Goal: Task Accomplishment & Management: Manage account settings

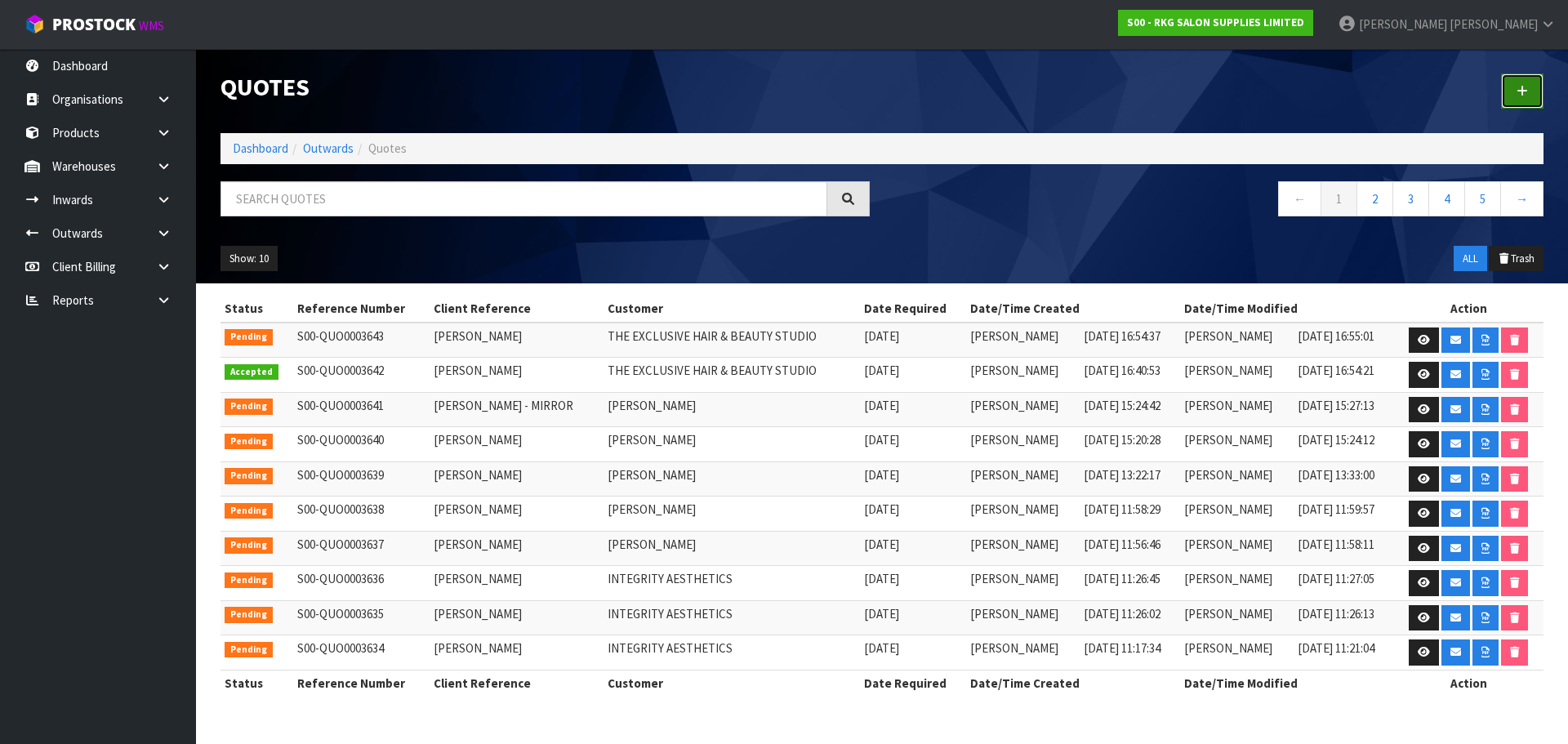
click at [1520, 84] on link at bounding box center [1522, 91] width 42 height 35
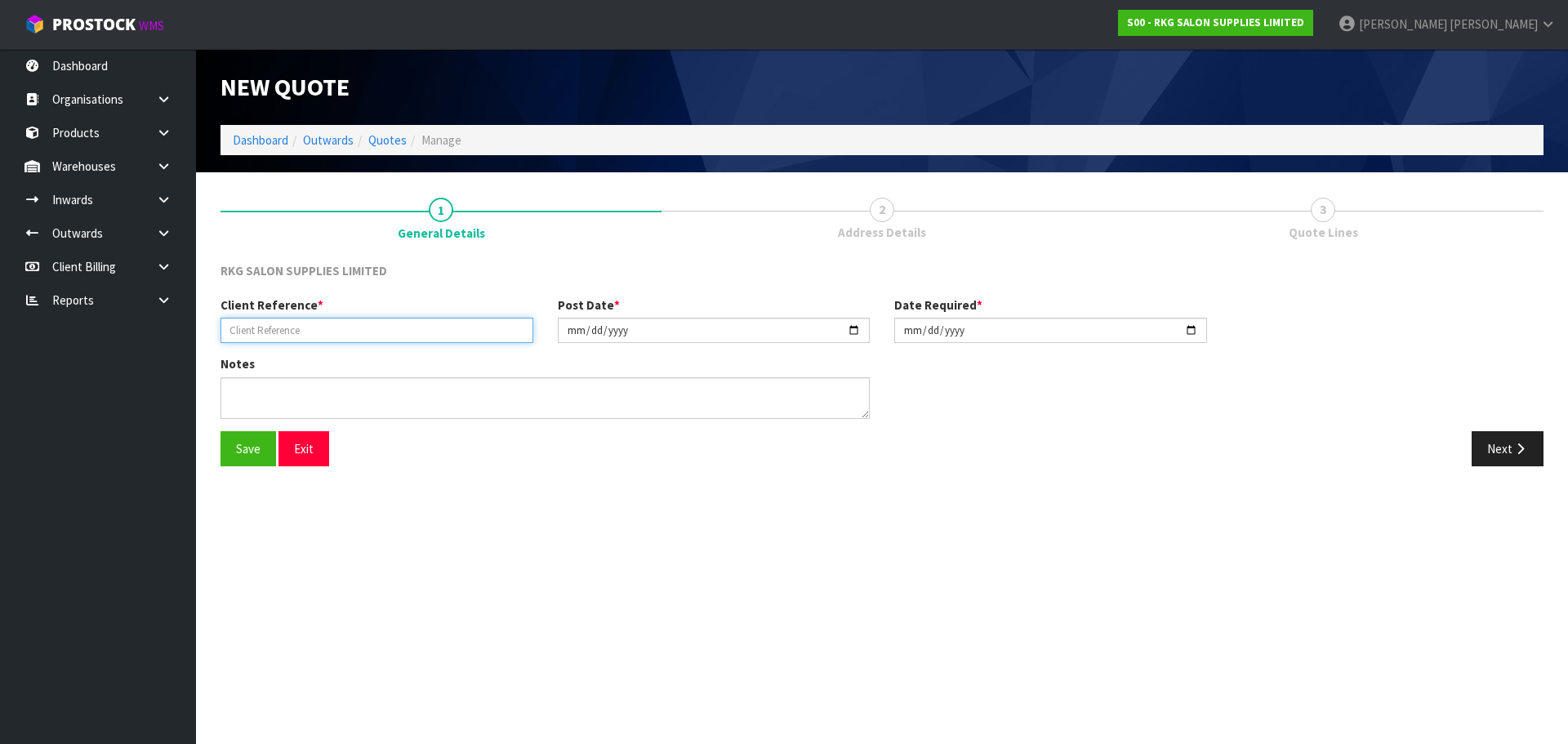
click at [393, 337] on input "text" at bounding box center [377, 330] width 313 height 25
drag, startPoint x: 375, startPoint y: 331, endPoint x: 362, endPoint y: 331, distance: 13.0
click at [368, 331] on input "text" at bounding box center [377, 330] width 313 height 25
click at [332, 324] on input "LUCY" at bounding box center [377, 330] width 313 height 25
drag, startPoint x: 308, startPoint y: 337, endPoint x: 229, endPoint y: 335, distance: 79.0
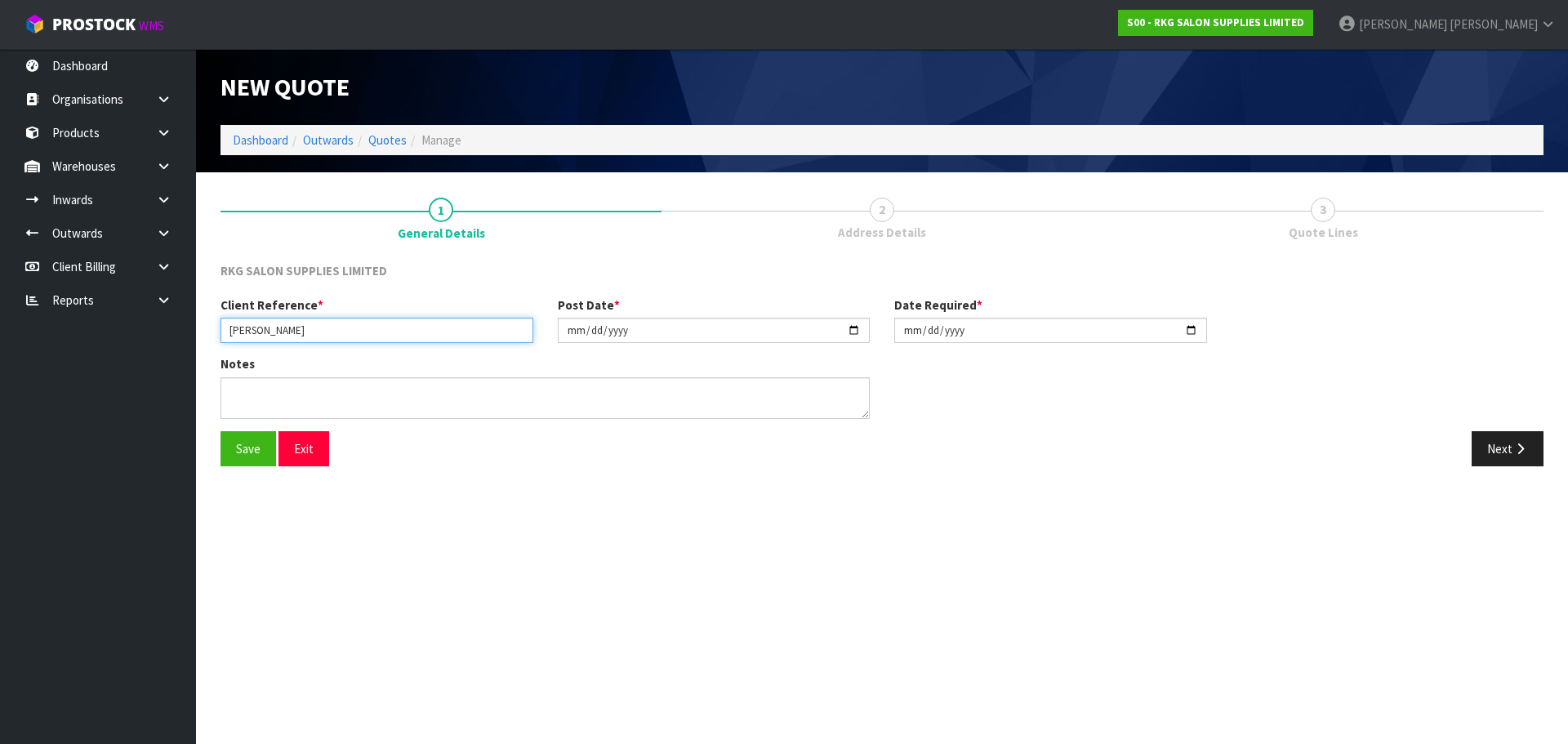
click at [229, 335] on input "LUCY" at bounding box center [377, 330] width 313 height 25
type input "LUCY GIBSON"
click at [252, 454] on button "Save" at bounding box center [248, 448] width 56 height 35
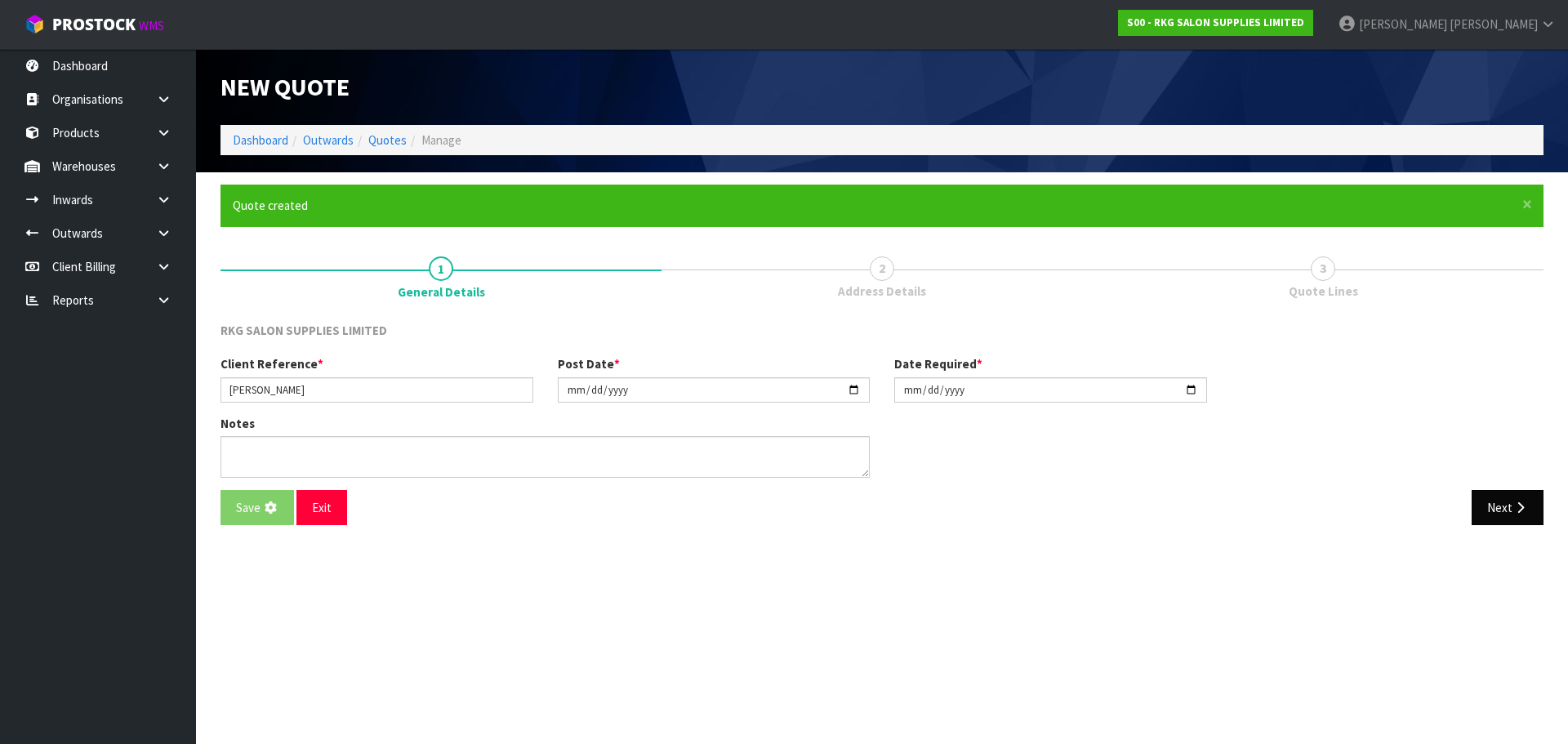
click at [1501, 458] on div "Notes" at bounding box center [882, 453] width 1347 height 75
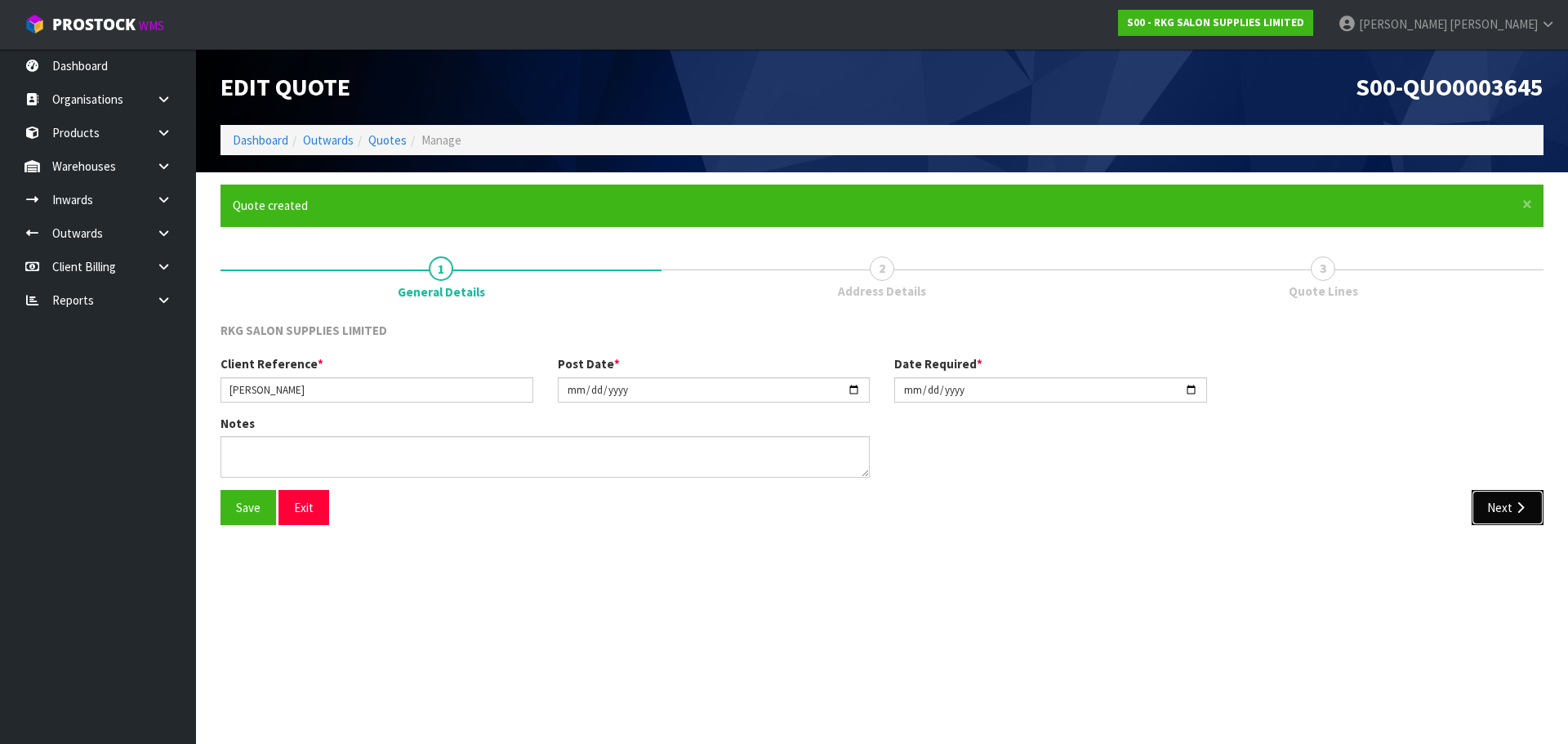
click at [1503, 501] on button "Next" at bounding box center [1508, 506] width 72 height 35
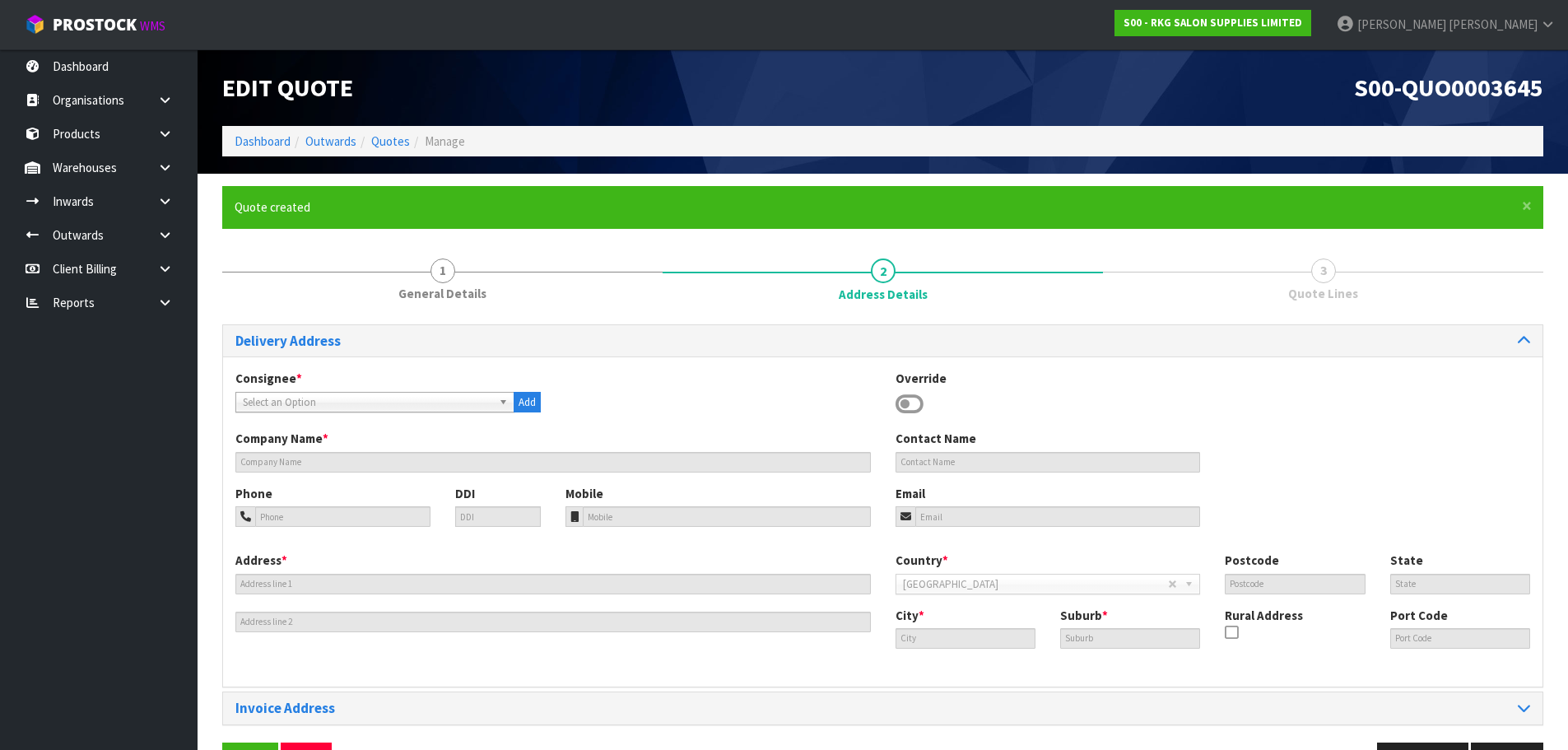
click at [912, 406] on icon at bounding box center [909, 404] width 28 height 25
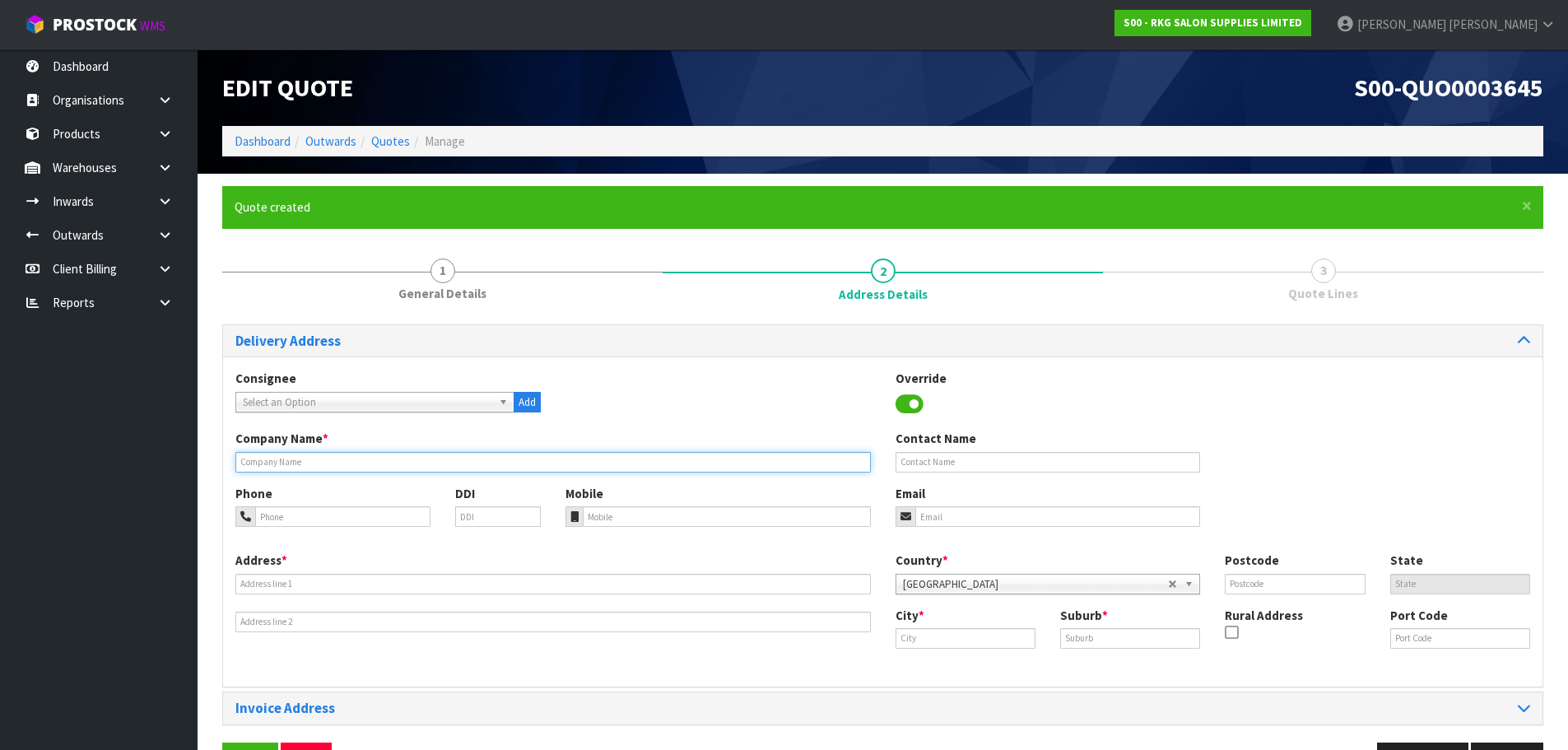
click at [356, 461] on input "text" at bounding box center [553, 462] width 635 height 21
type input "LUCY GIBSON"
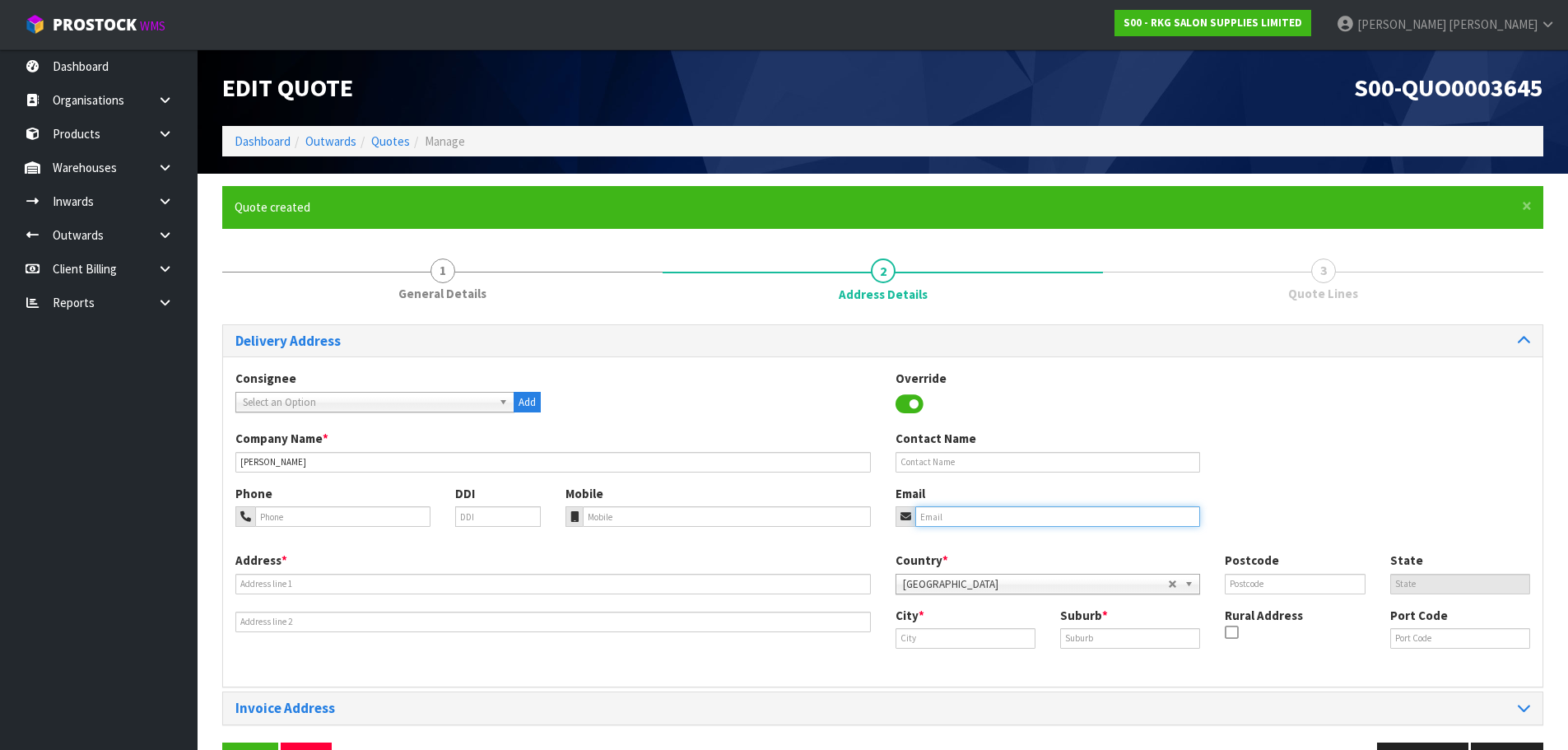
click at [968, 516] on input "email" at bounding box center [1058, 516] width 285 height 21
paste input "lucygibson352@gmail.com"
type input "lucygibson352@gmail.com"
click at [354, 509] on input "tel" at bounding box center [342, 516] width 175 height 21
drag, startPoint x: 359, startPoint y: 511, endPoint x: 249, endPoint y: 524, distance: 110.8
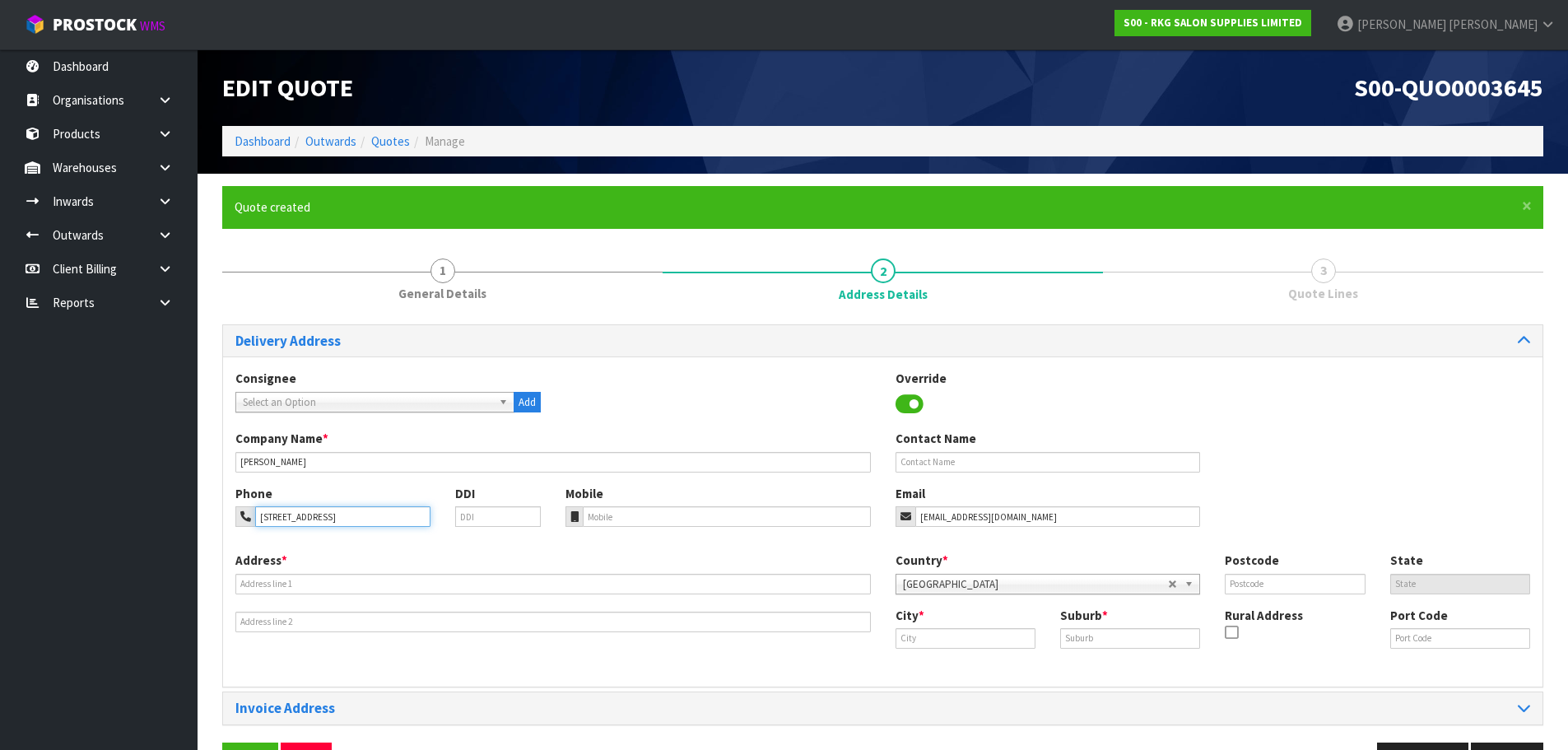
click at [249, 524] on div "67 appenzell drive" at bounding box center [333, 516] width 195 height 21
type input "67 appenzell drive"
click at [257, 578] on input "text" at bounding box center [553, 584] width 635 height 21
paste input "67 APPENZELL DRIVE"
type input "67 APPENZELL DRIVE"
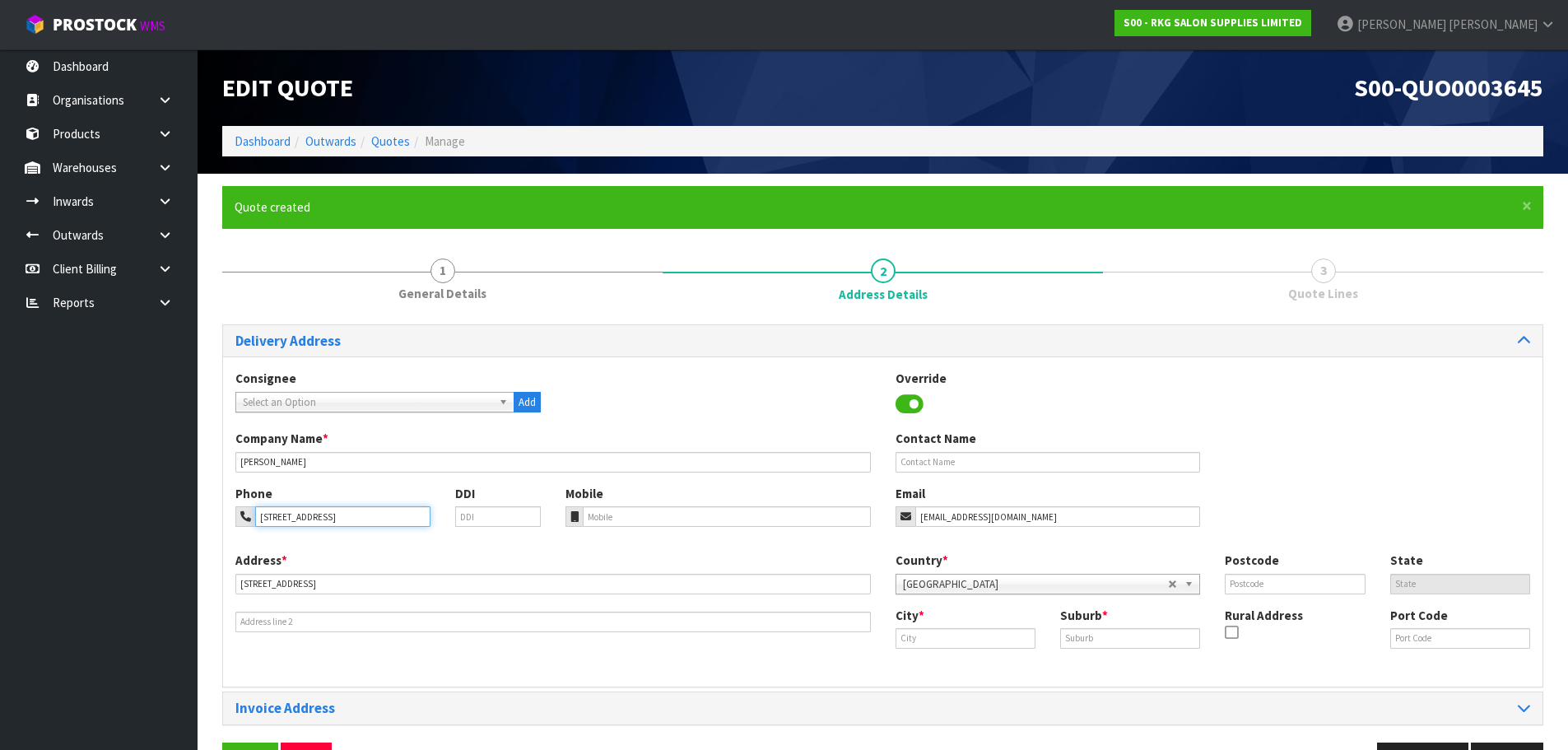
drag, startPoint x: 344, startPoint y: 516, endPoint x: 236, endPoint y: 519, distance: 108.0
click at [236, 519] on div "67 appenzell drive" at bounding box center [333, 516] width 195 height 21
type input "027-447-1603"
click at [927, 644] on input "text" at bounding box center [965, 638] width 140 height 21
drag, startPoint x: 339, startPoint y: 584, endPoint x: 213, endPoint y: 587, distance: 126.0
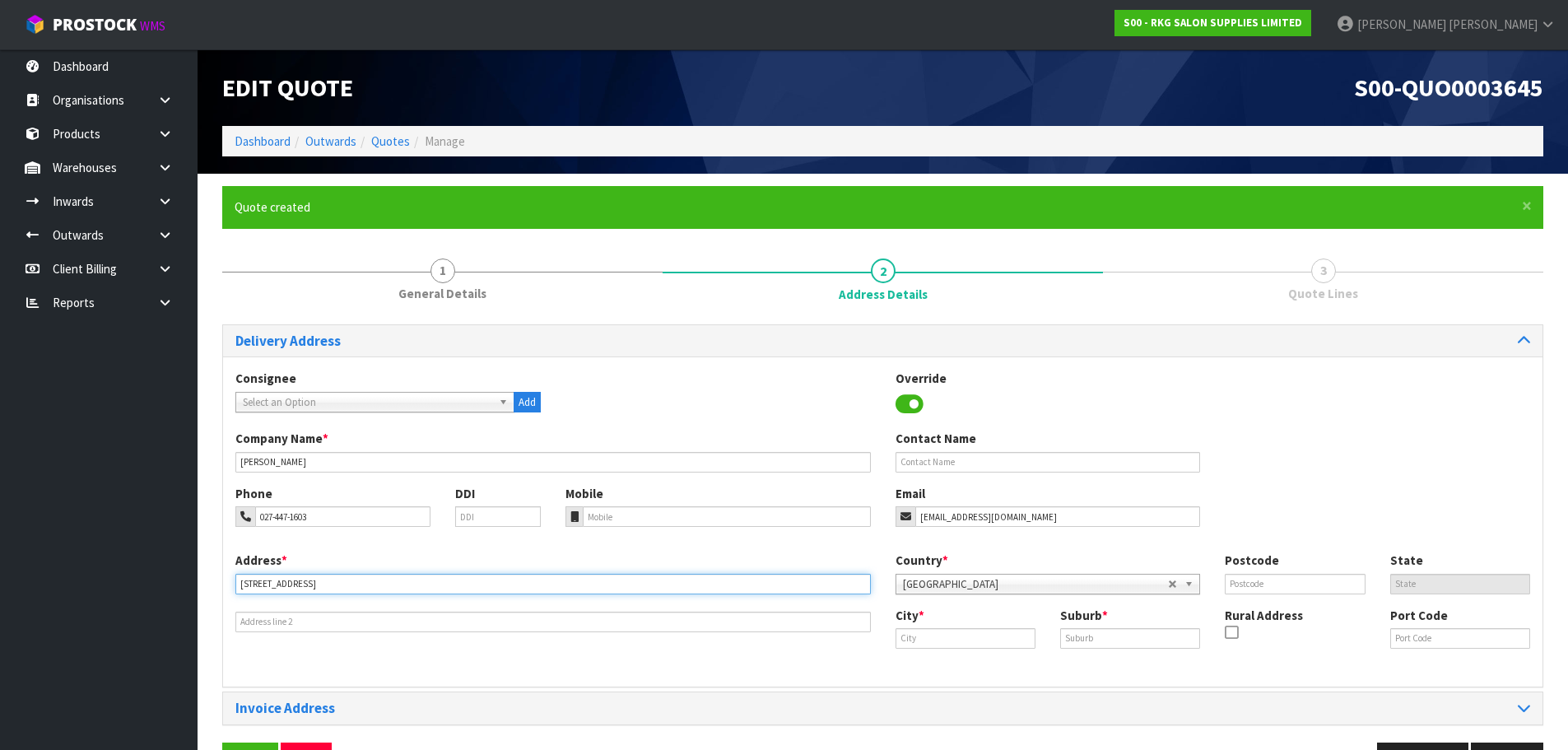
click at [213, 587] on div "× Close Quote created 1 General Details 2 Address Details 3 Quote Lines Deliver…" at bounding box center [882, 488] width 1345 height 604
click at [927, 637] on input "text" at bounding box center [965, 638] width 140 height 21
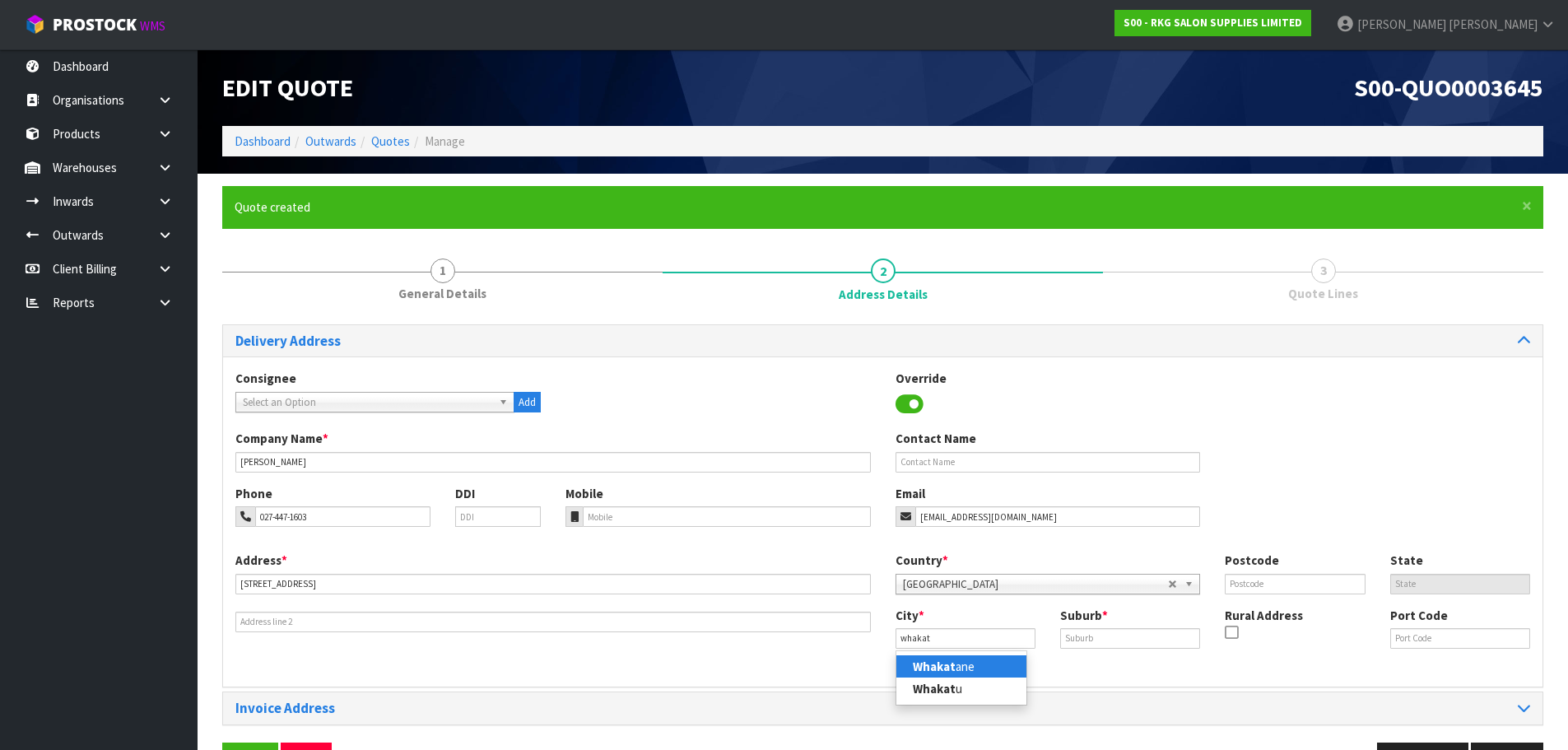
click at [909, 662] on link "Whakat ane" at bounding box center [961, 665] width 130 height 22
type input "Whakatane"
click at [1084, 633] on input "text" at bounding box center [1130, 638] width 140 height 21
type input "WHAKATANE"
click at [1278, 590] on input "text" at bounding box center [1294, 584] width 140 height 21
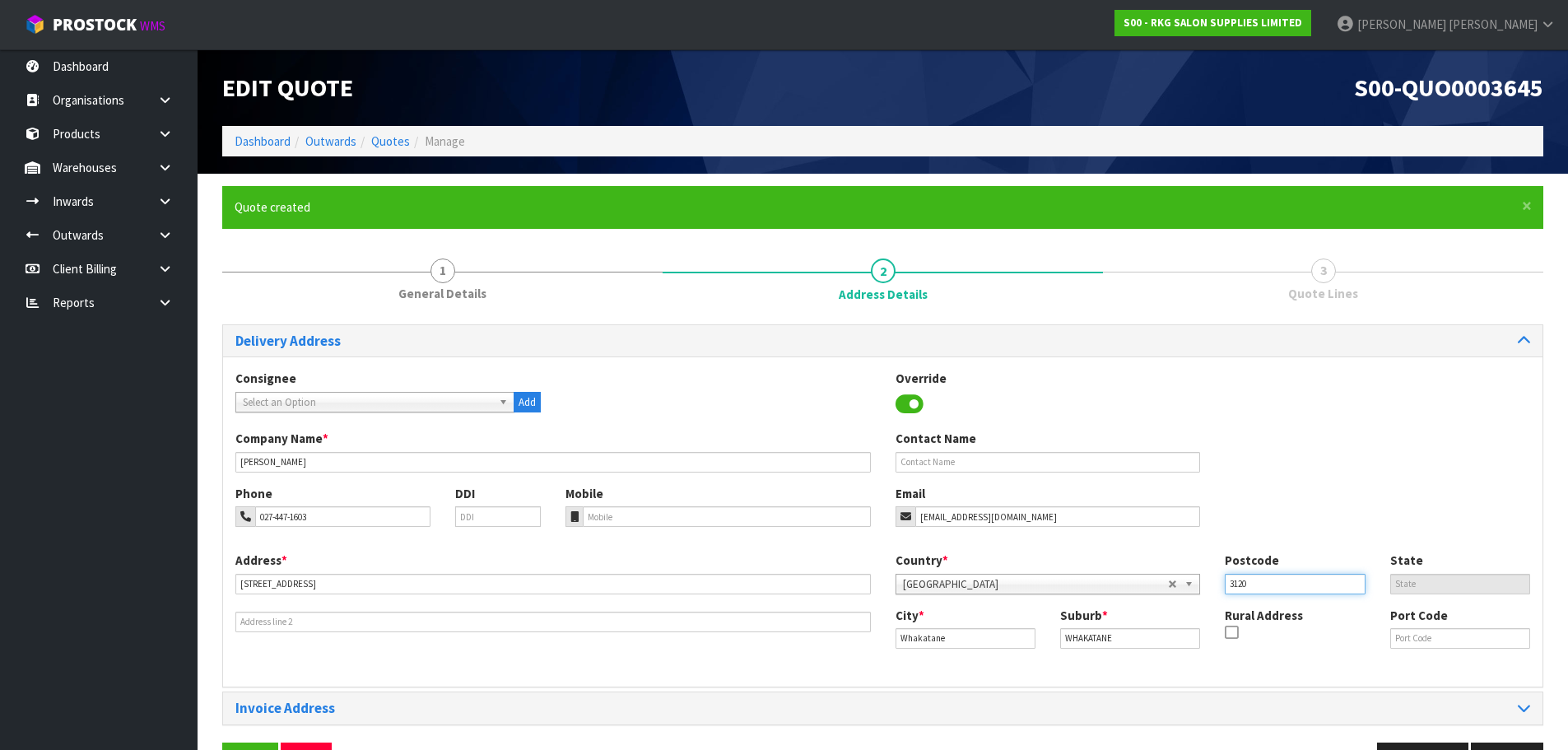
type input "3120"
click at [1262, 467] on div "Company Name * LUCY GIBSON Contact Name" at bounding box center [882, 456] width 1319 height 54
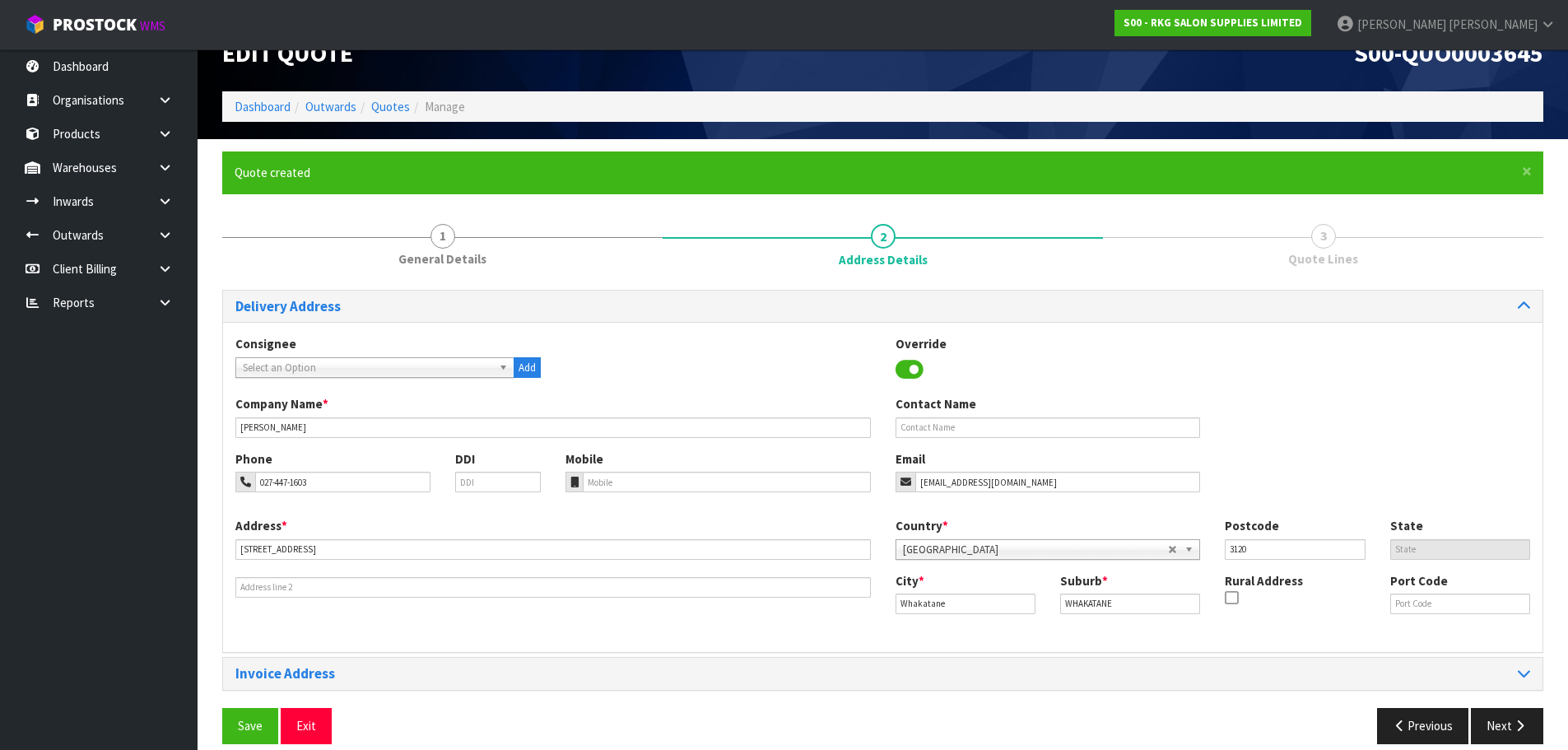
scroll to position [53, 0]
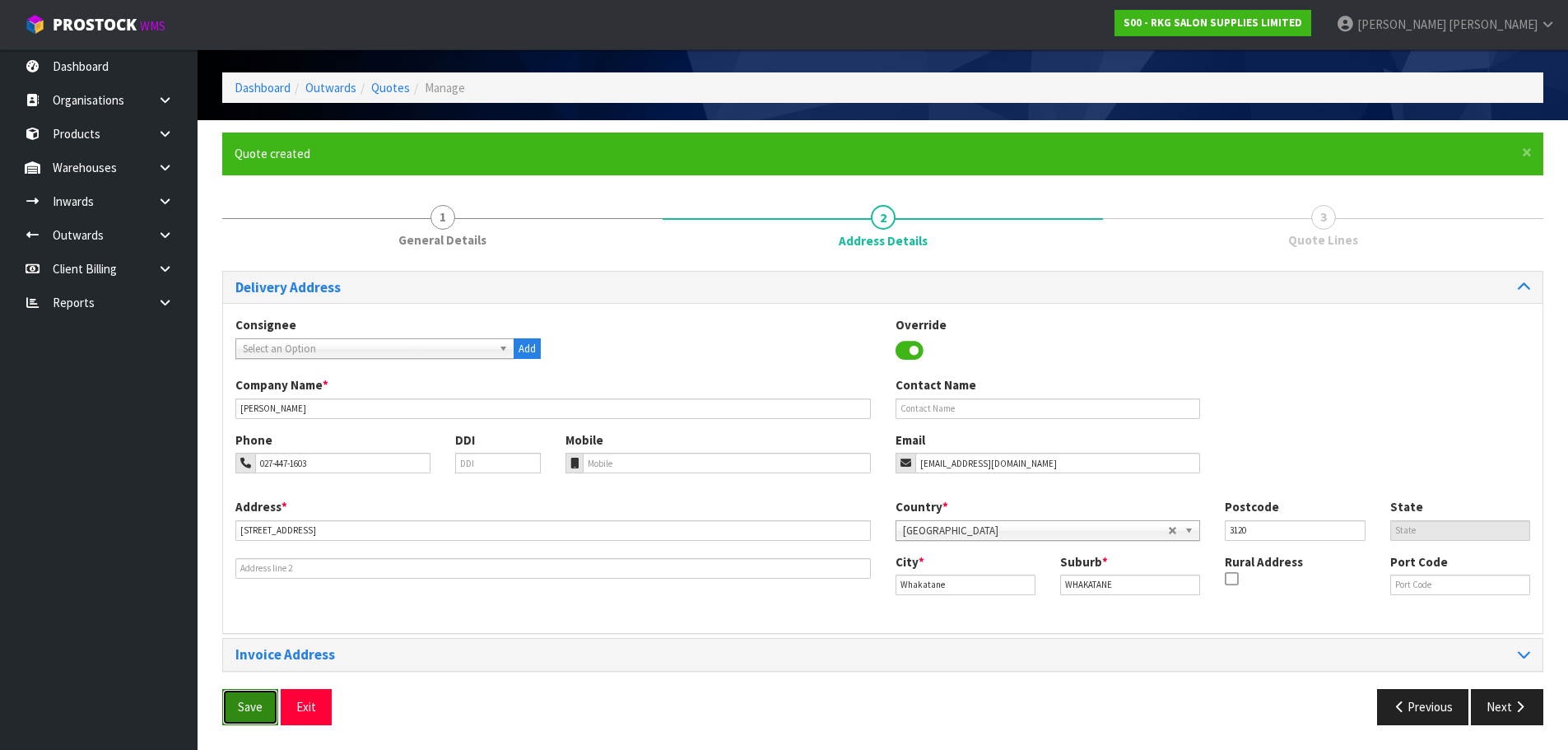
click at [242, 704] on button "Save" at bounding box center [250, 705] width 56 height 35
click at [1508, 700] on button "Next" at bounding box center [1507, 705] width 72 height 35
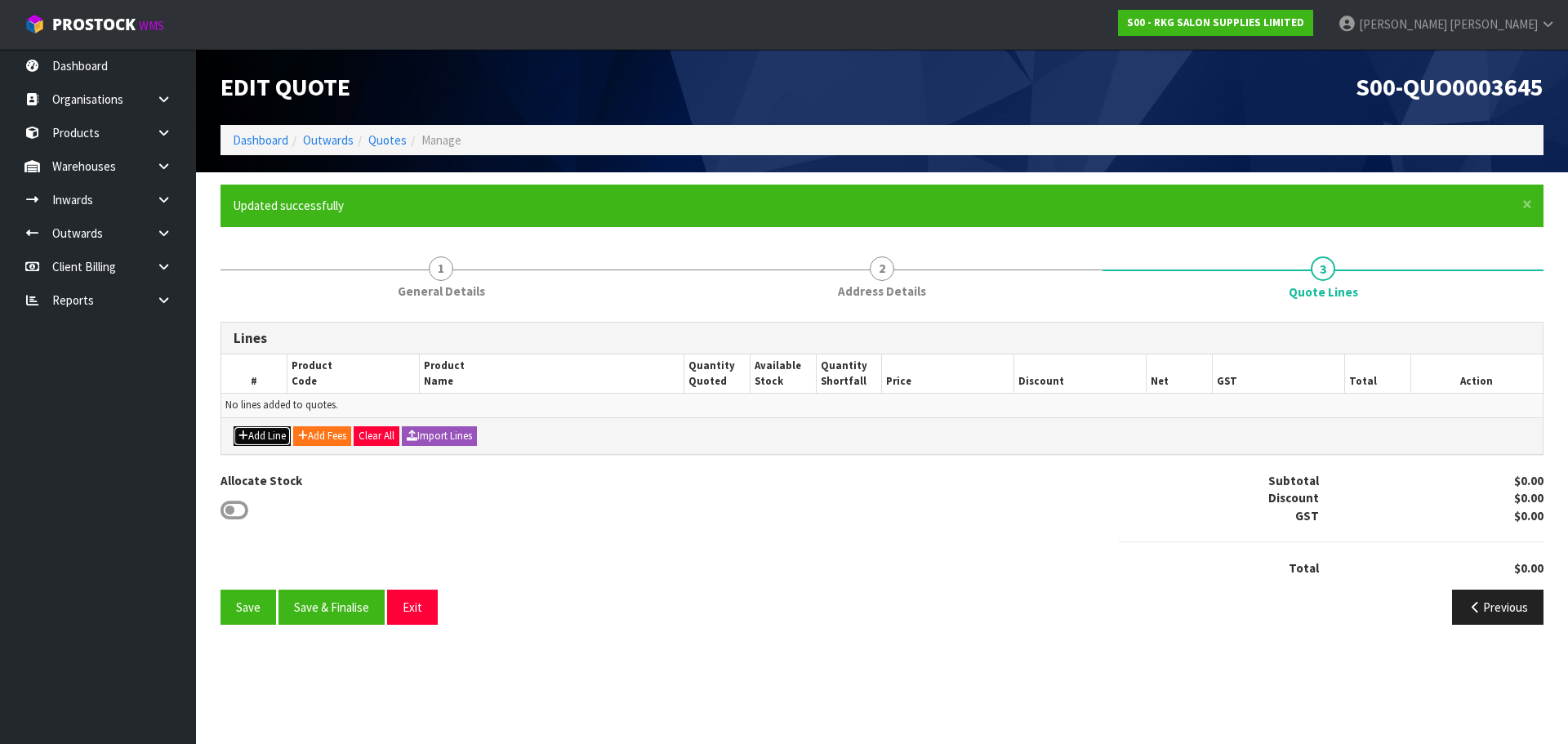
click at [275, 436] on button "Add Line" at bounding box center [262, 436] width 58 height 20
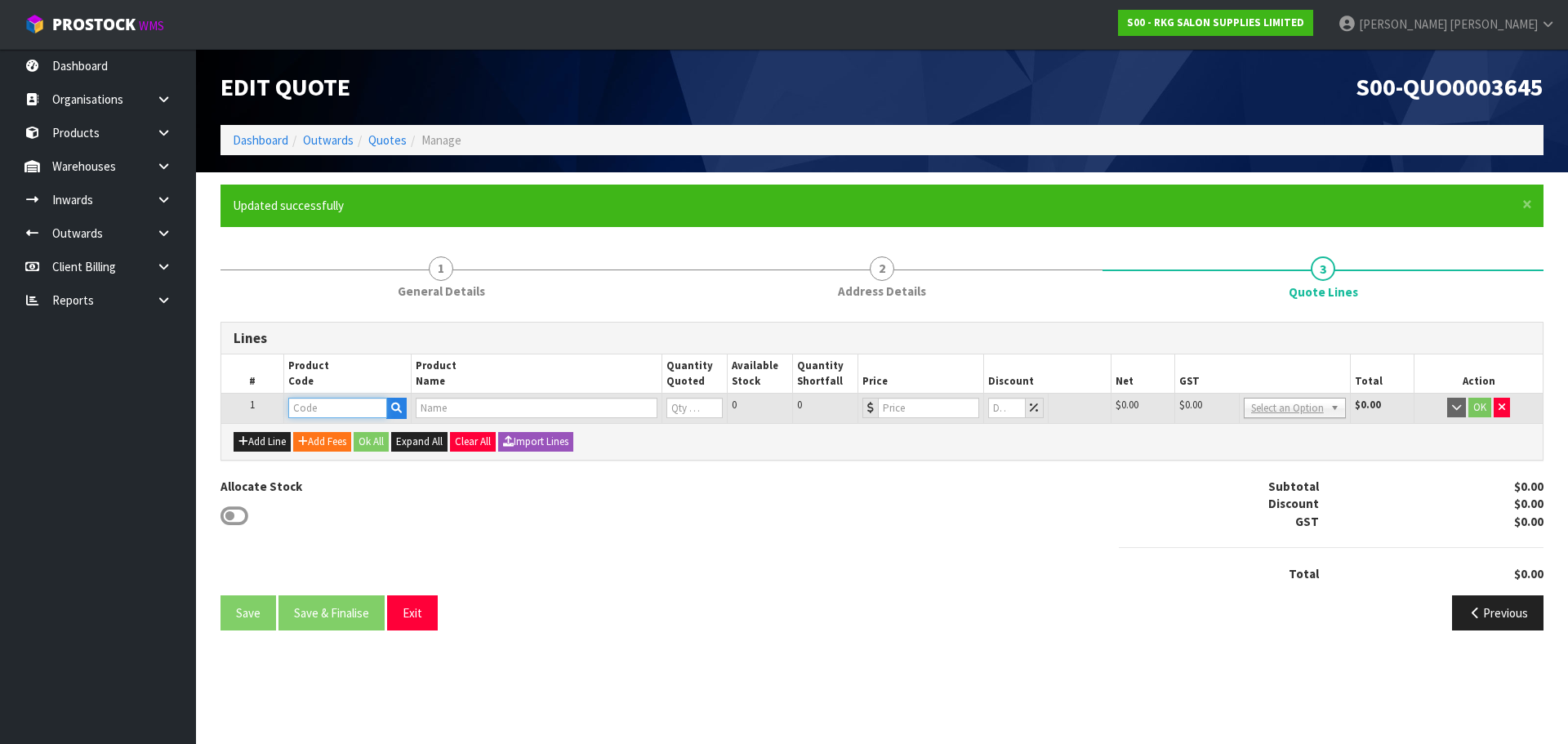
drag, startPoint x: 301, startPoint y: 404, endPoint x: 325, endPoint y: 413, distance: 25.6
click at [302, 404] on input "text" at bounding box center [338, 408] width 98 height 21
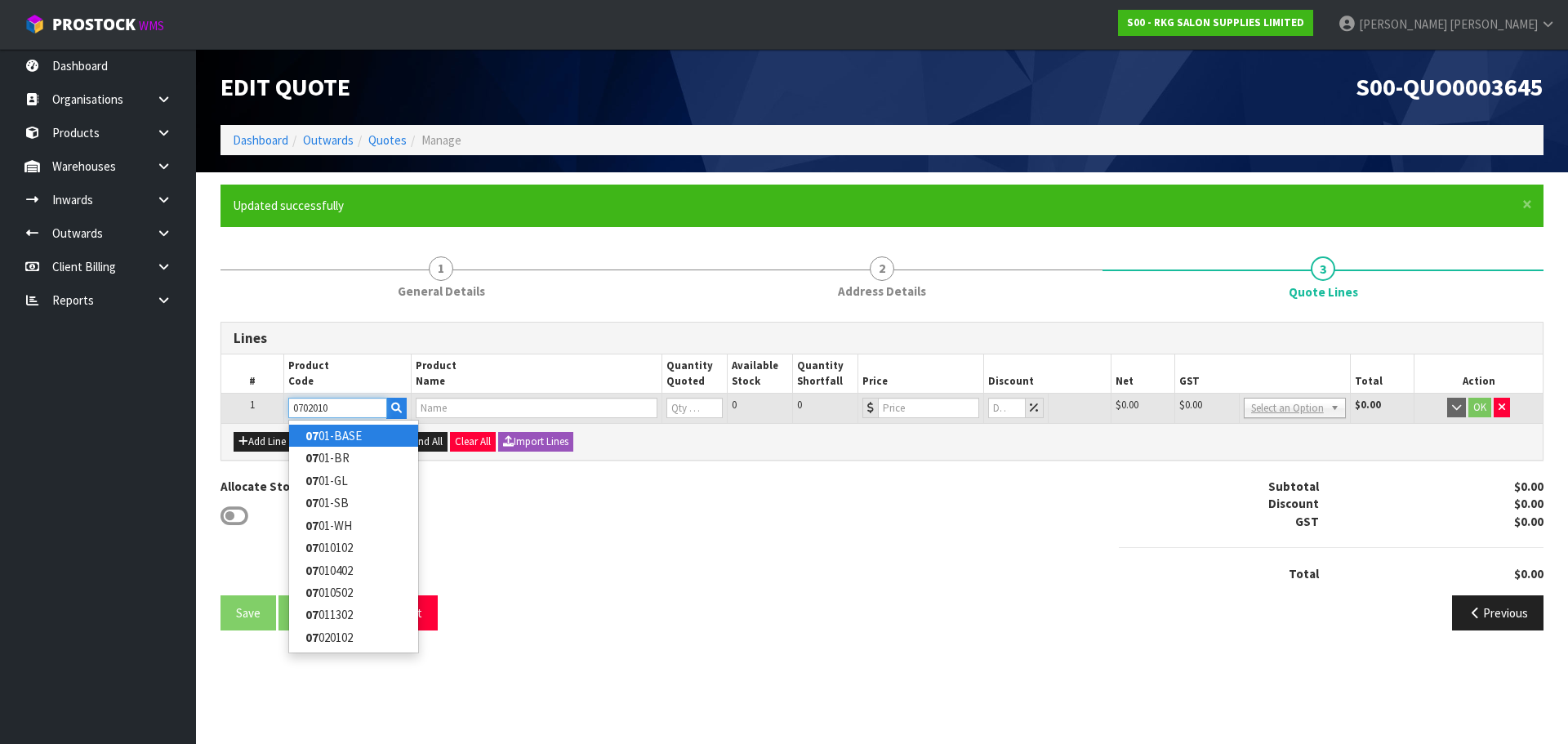
type input "07020102"
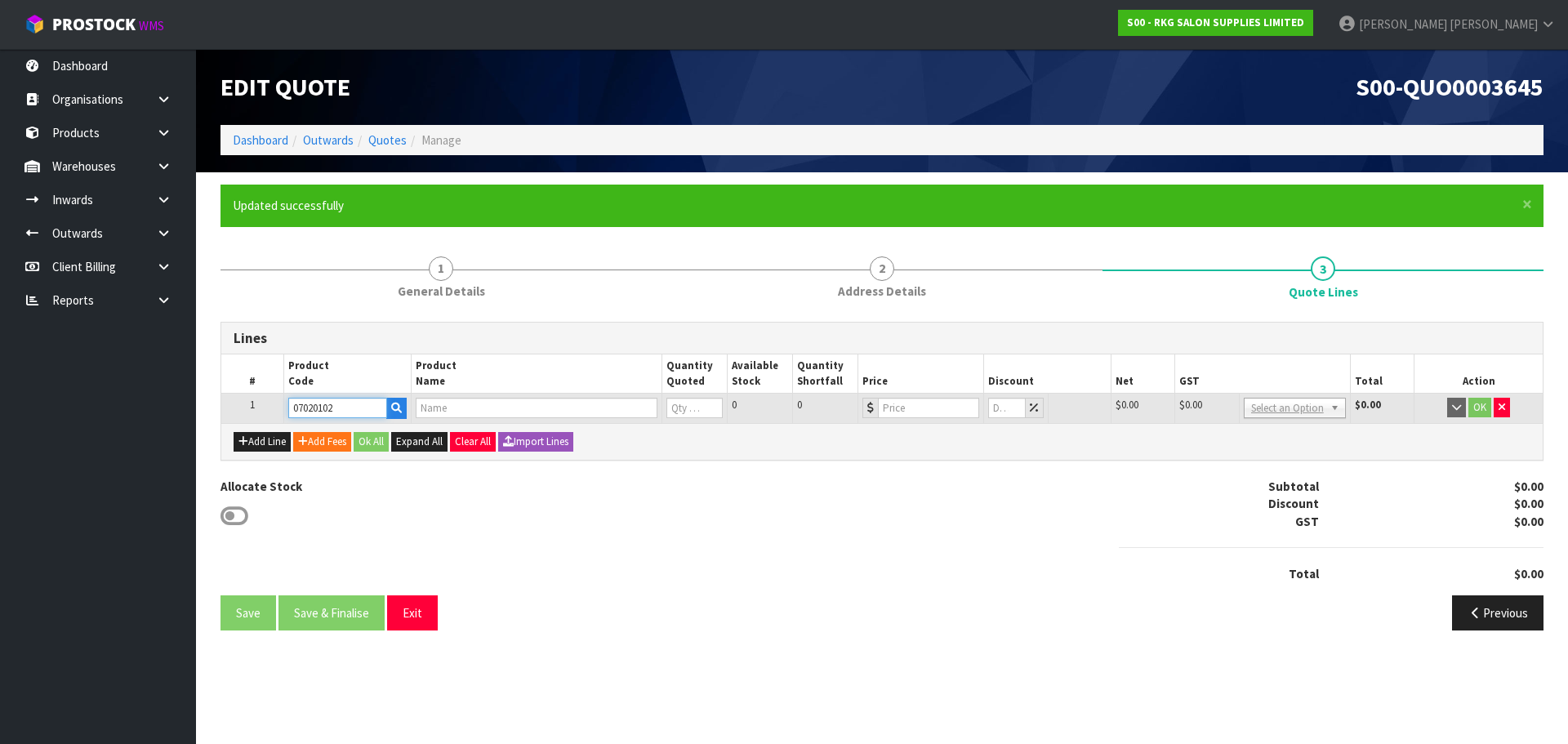
type input "BURNIE STOOL - BLACK"
type input "0"
type input "120.85"
type input "0"
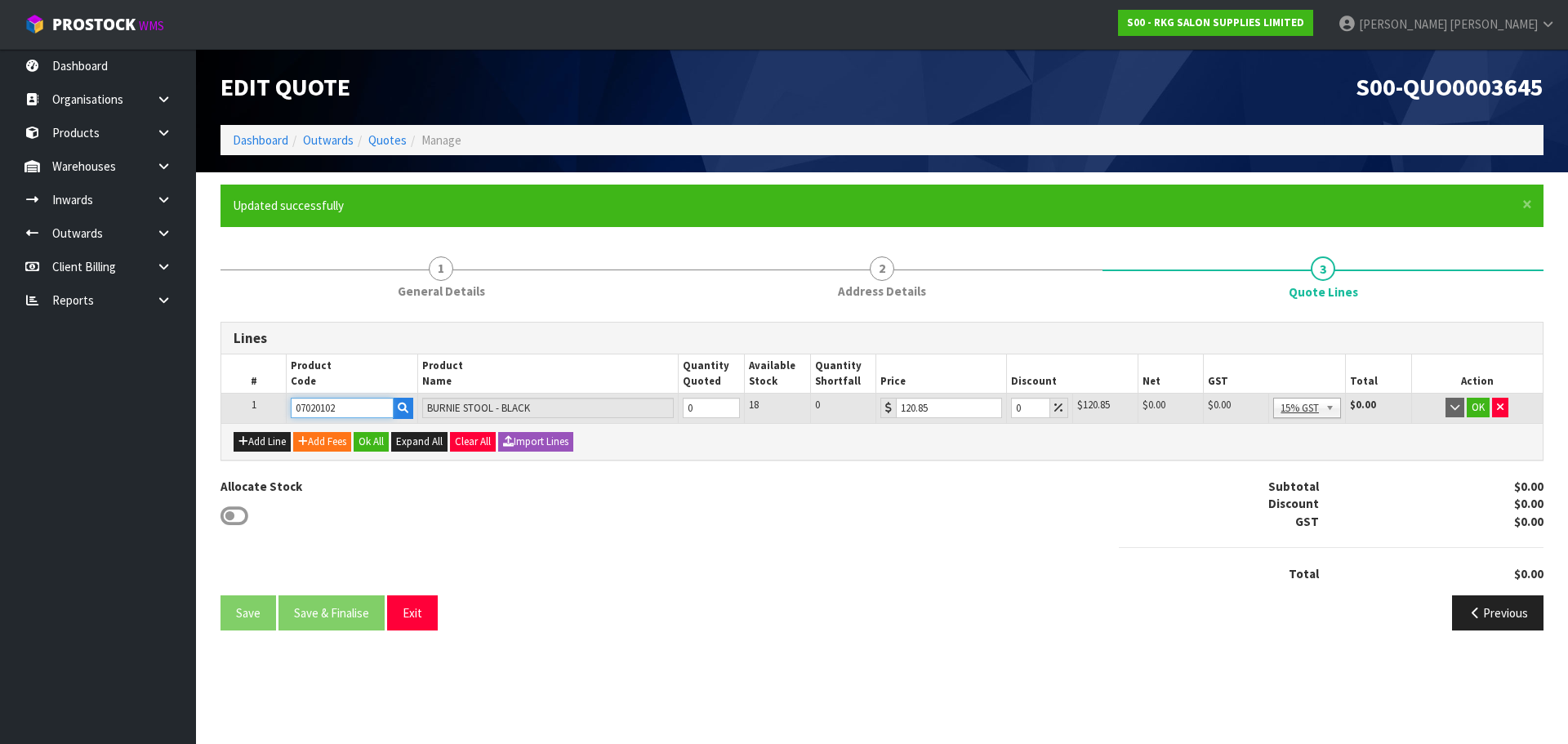
type input "07020102"
type input "1"
click at [730, 405] on input "1" at bounding box center [711, 408] width 58 height 21
click at [329, 442] on button "Add Fees" at bounding box center [322, 441] width 58 height 20
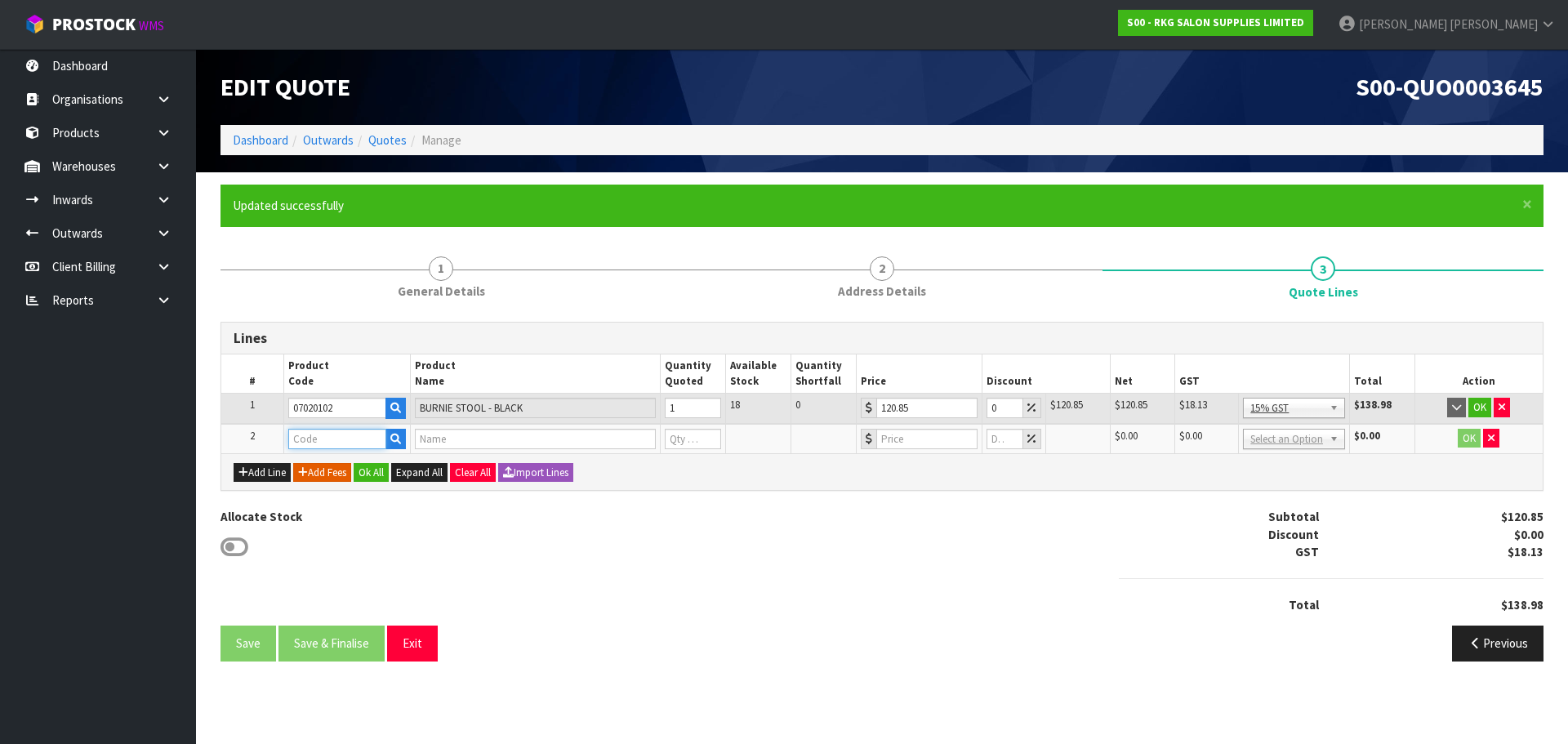
click at [329, 442] on input "text" at bounding box center [338, 438] width 98 height 21
type input "FRE"
drag, startPoint x: 337, startPoint y: 461, endPoint x: 366, endPoint y: 459, distance: 29.1
click at [337, 461] on link "FRE IGHT" at bounding box center [353, 466] width 129 height 22
type input "FREIGHT"
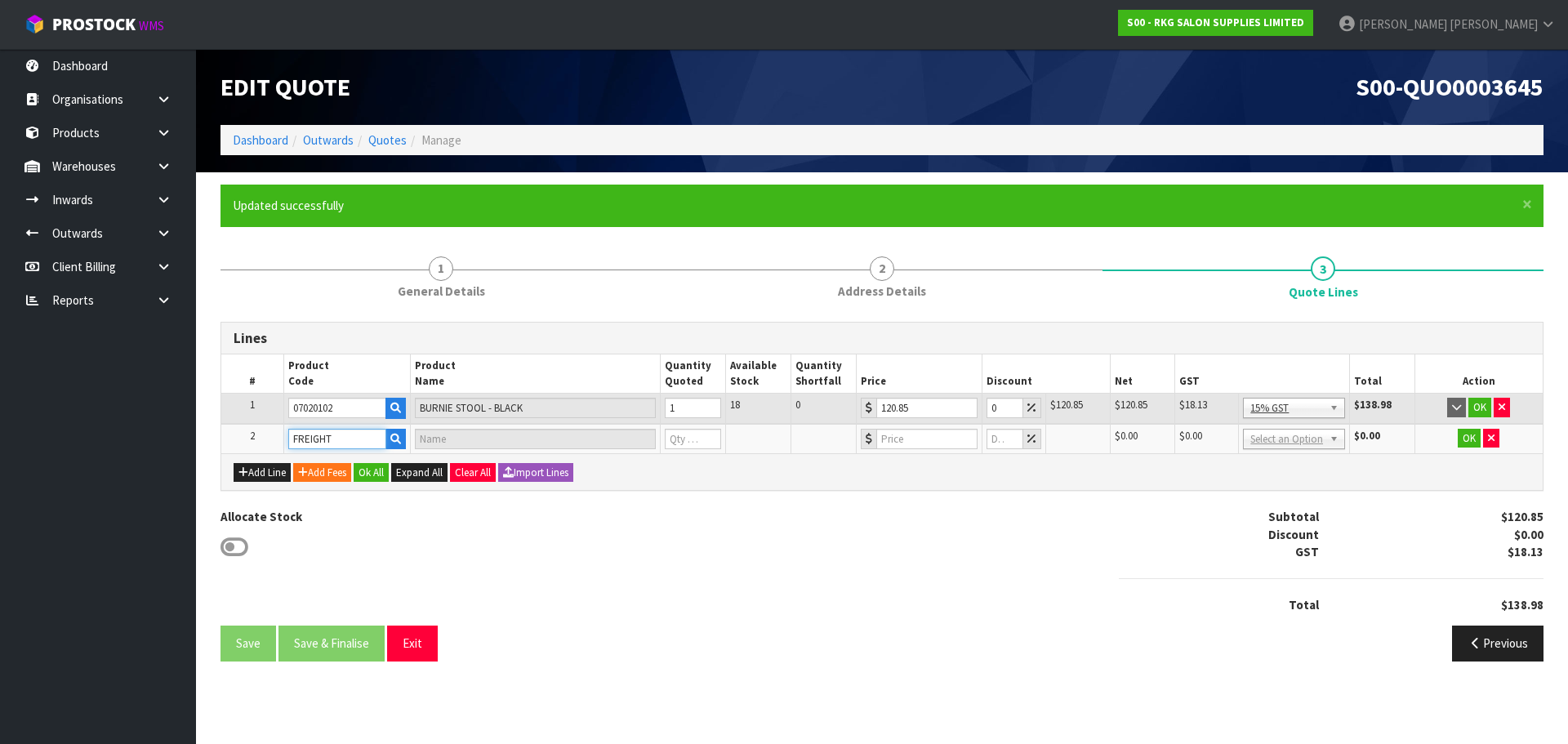
type input "FREIGHT FEE"
type input "1"
type input "0"
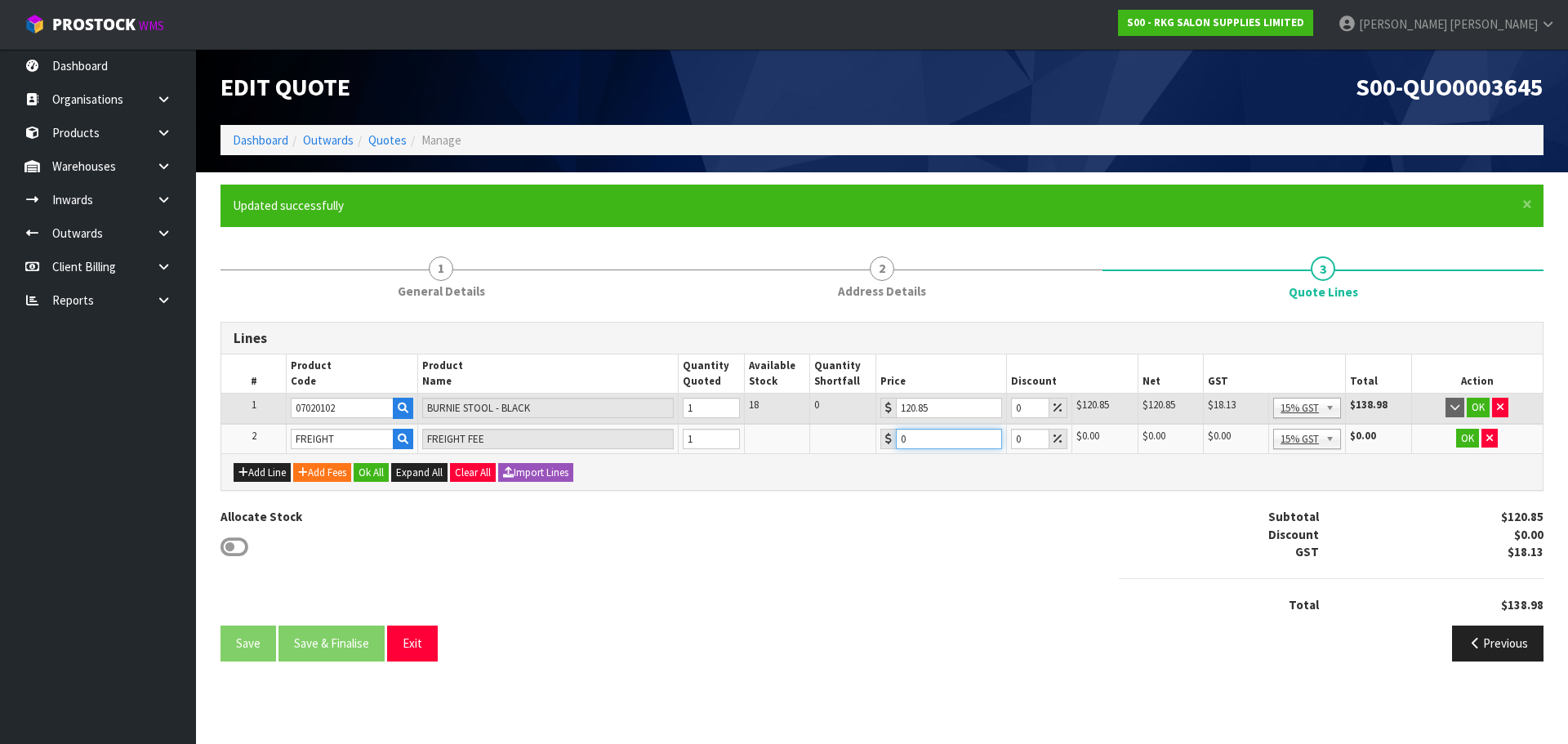
drag, startPoint x: 930, startPoint y: 433, endPoint x: 871, endPoint y: 442, distance: 59.7
click at [871, 442] on tr "2 FREIGHT FREIGHT FEE 1 0 0 $0.00 $0.00 $0.00 $0.00 No GST 15% GST Zero Rated 1…" at bounding box center [882, 438] width 1321 height 30
type input "17.50"
click at [1474, 410] on button "OK" at bounding box center [1478, 407] width 23 height 20
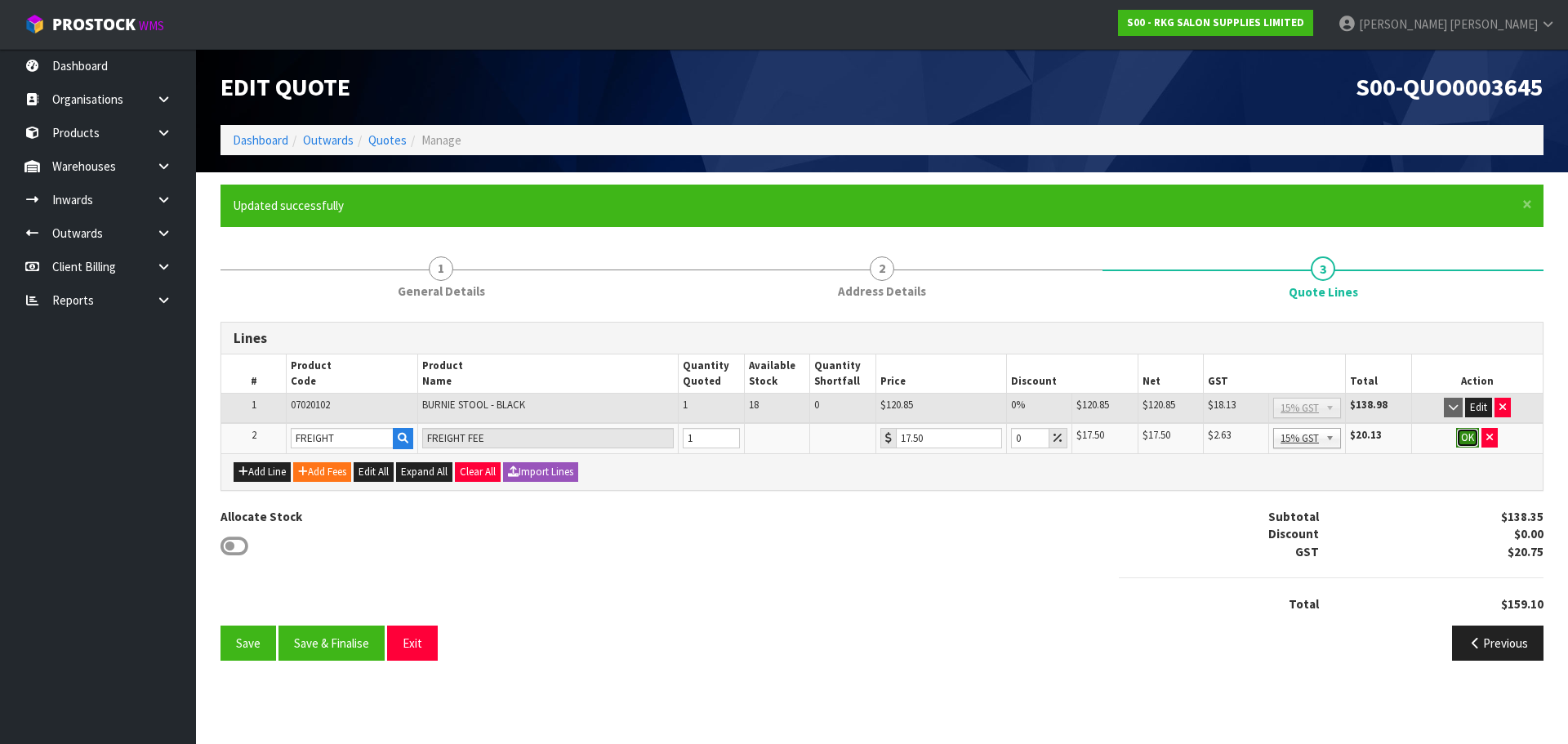
click at [1467, 434] on button "OK" at bounding box center [1467, 438] width 23 height 20
click at [240, 636] on button "Save" at bounding box center [248, 641] width 56 height 35
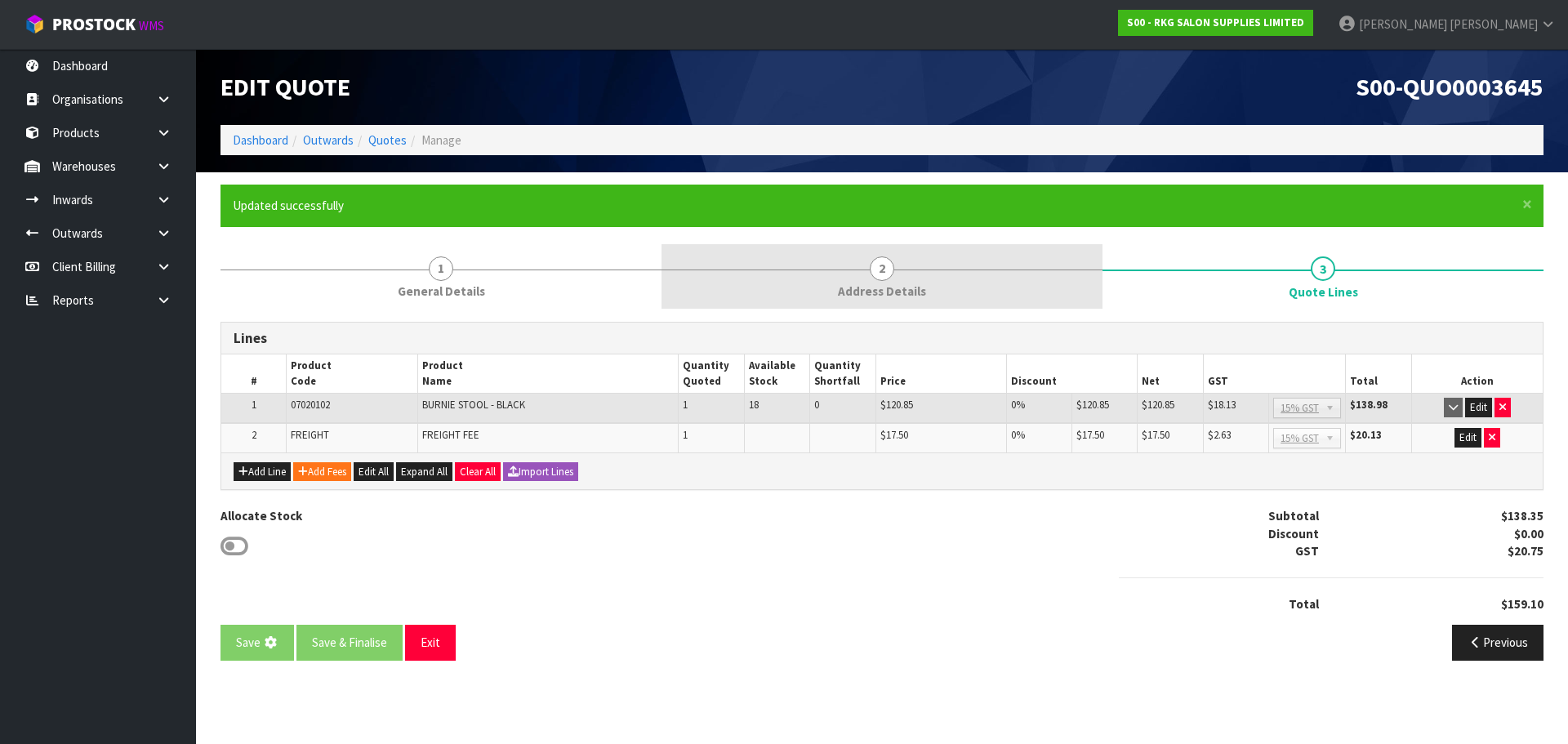
click at [890, 269] on span "2" at bounding box center [882, 269] width 25 height 25
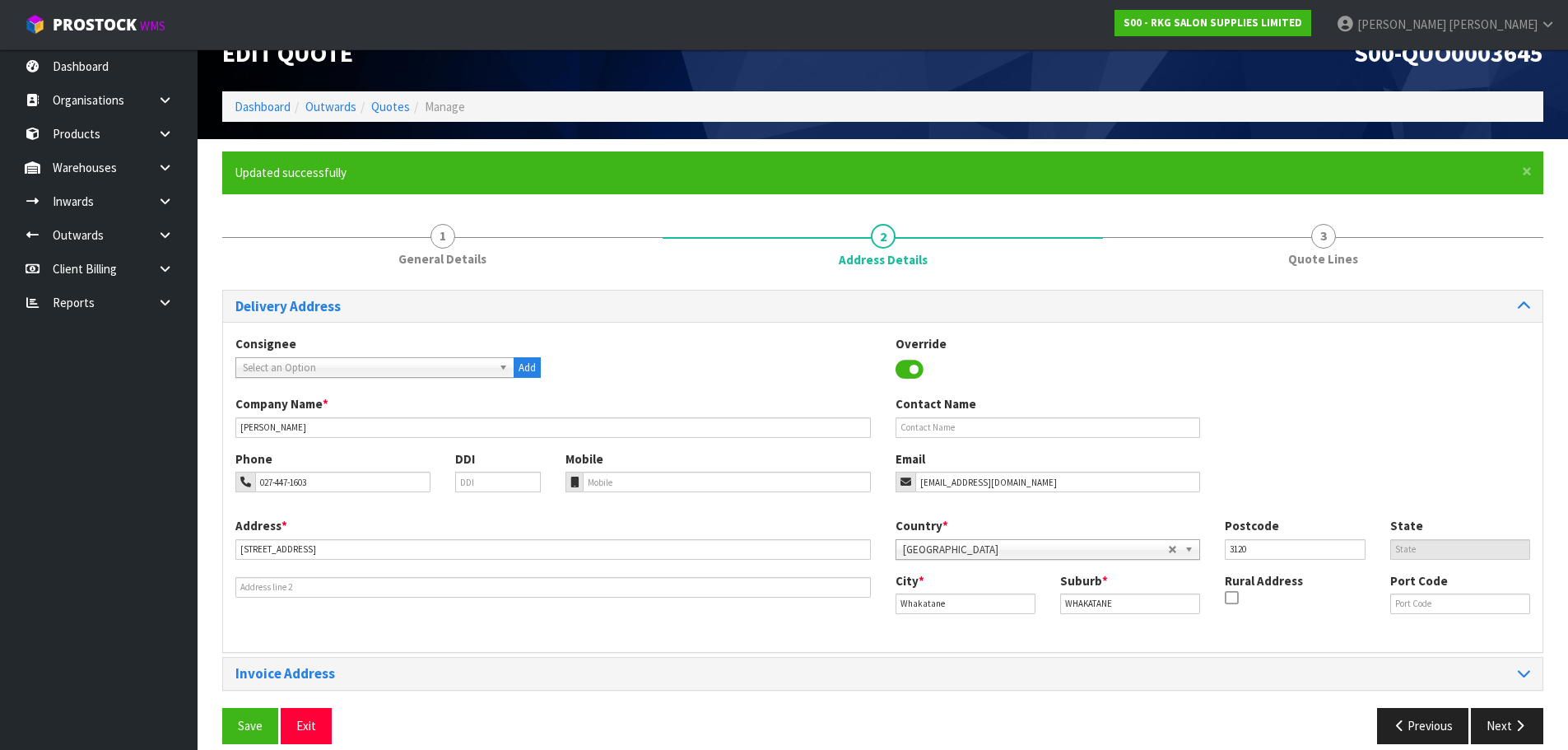
scroll to position [53, 0]
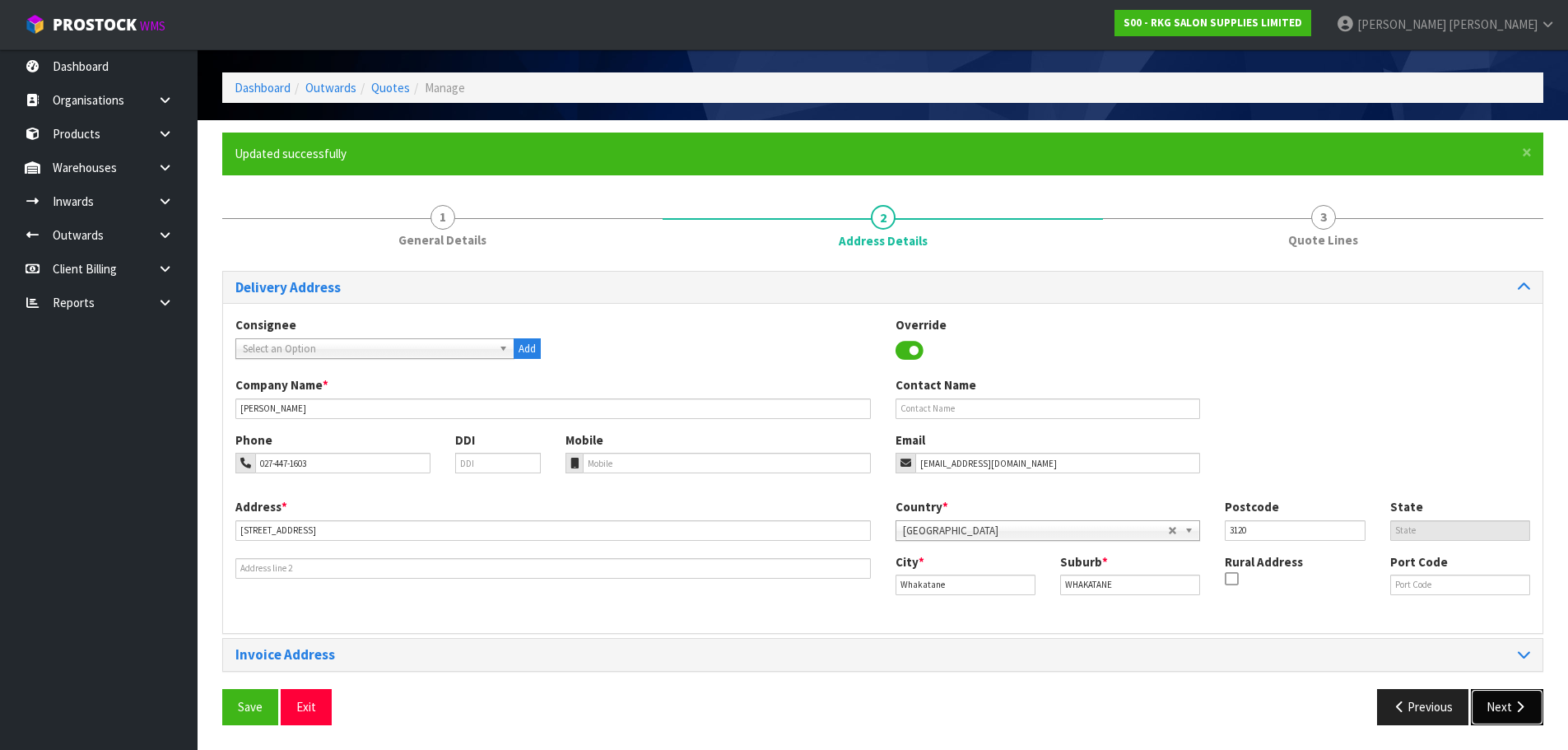
click at [1508, 705] on button "Next" at bounding box center [1507, 705] width 72 height 35
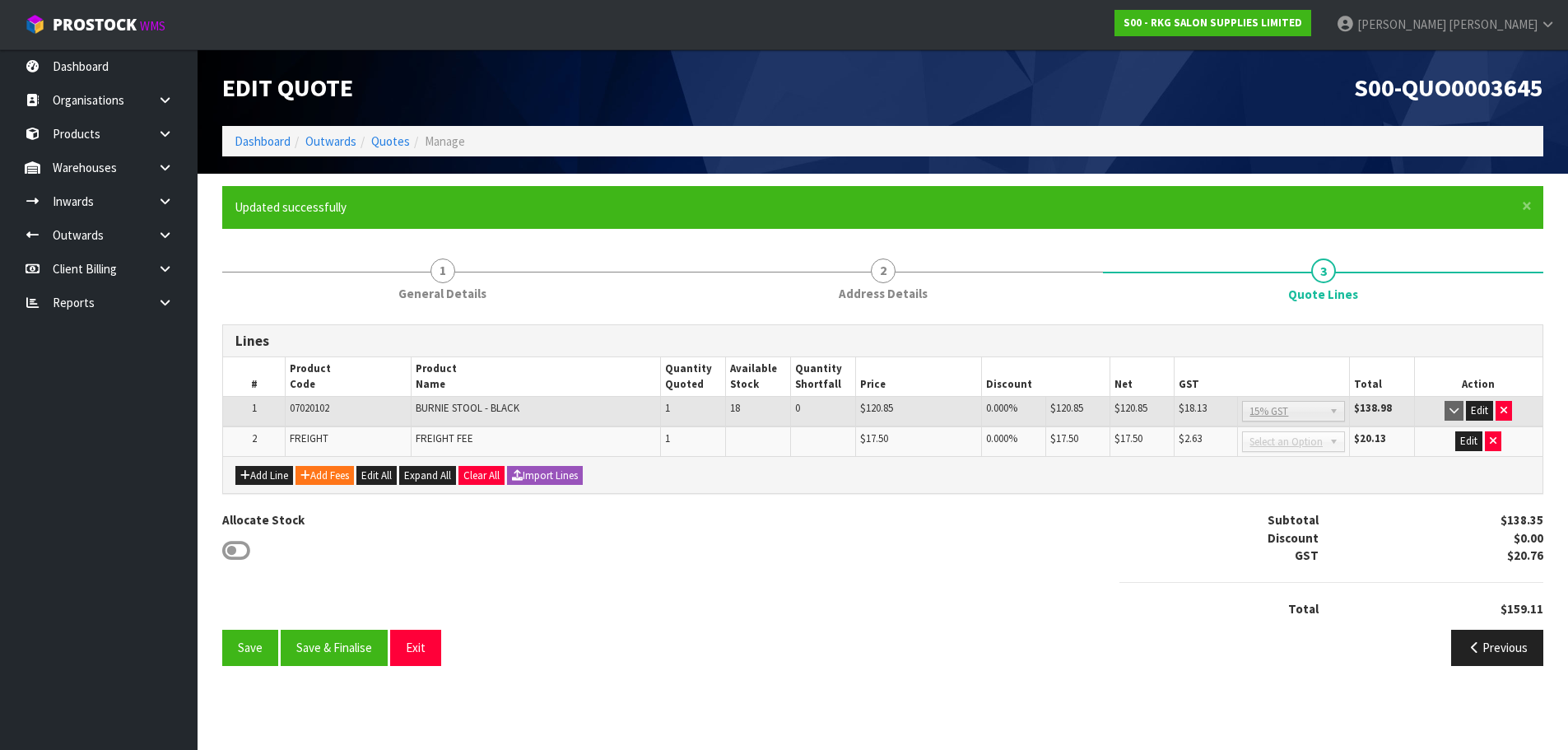
scroll to position [0, 0]
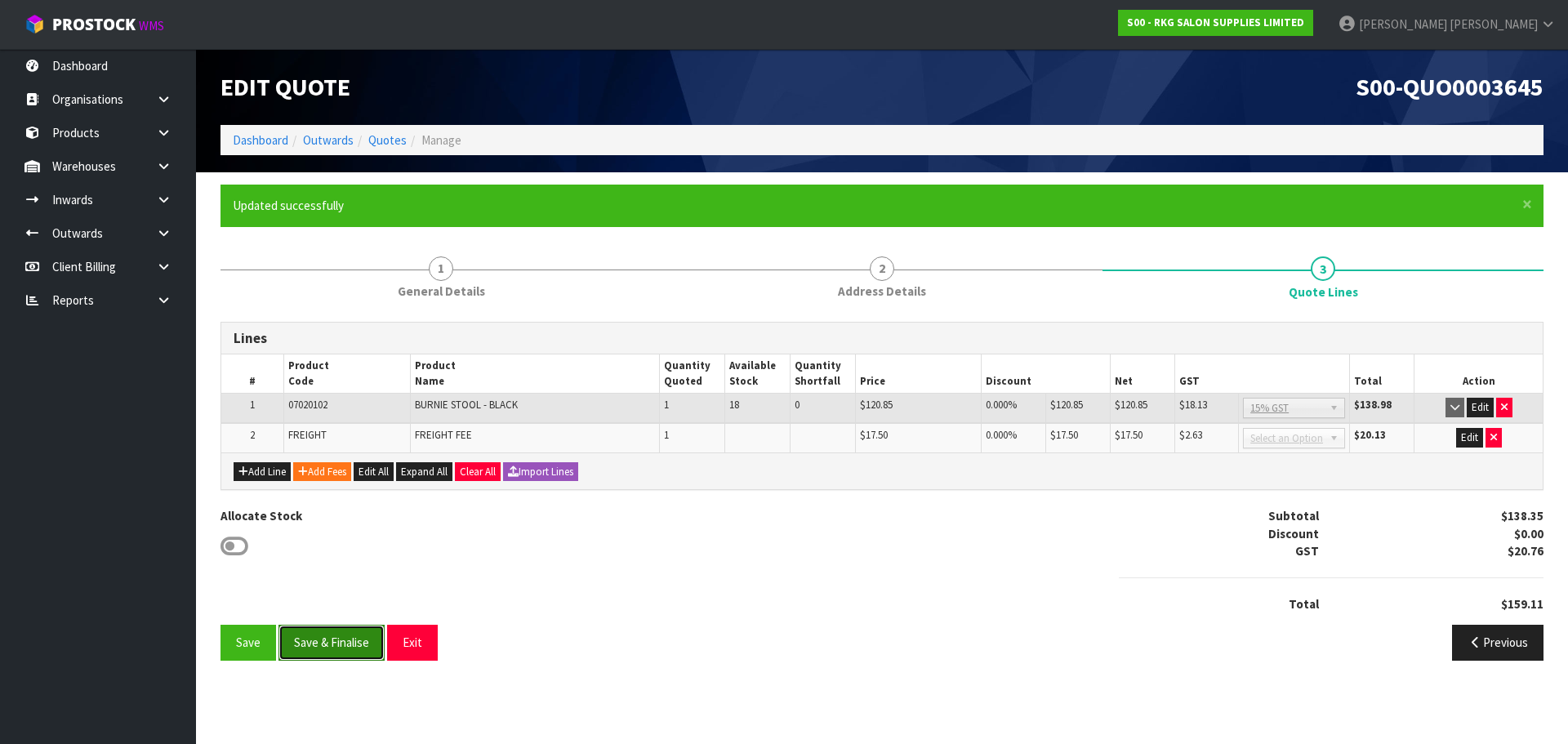
click at [333, 647] on button "Save & Finalise" at bounding box center [331, 641] width 107 height 35
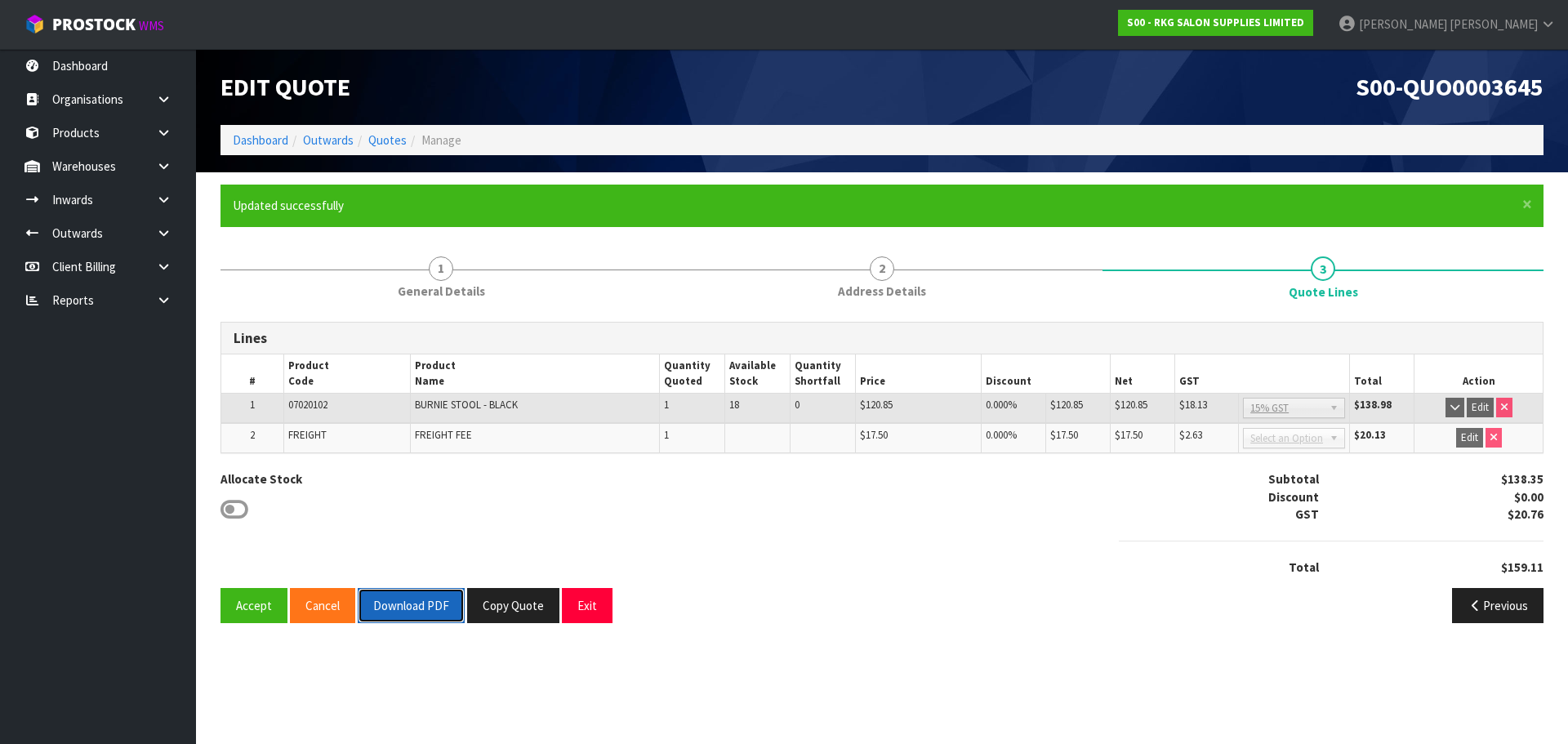
click at [418, 597] on button "Download PDF" at bounding box center [410, 604] width 107 height 35
click at [582, 604] on button "Exit" at bounding box center [588, 604] width 51 height 35
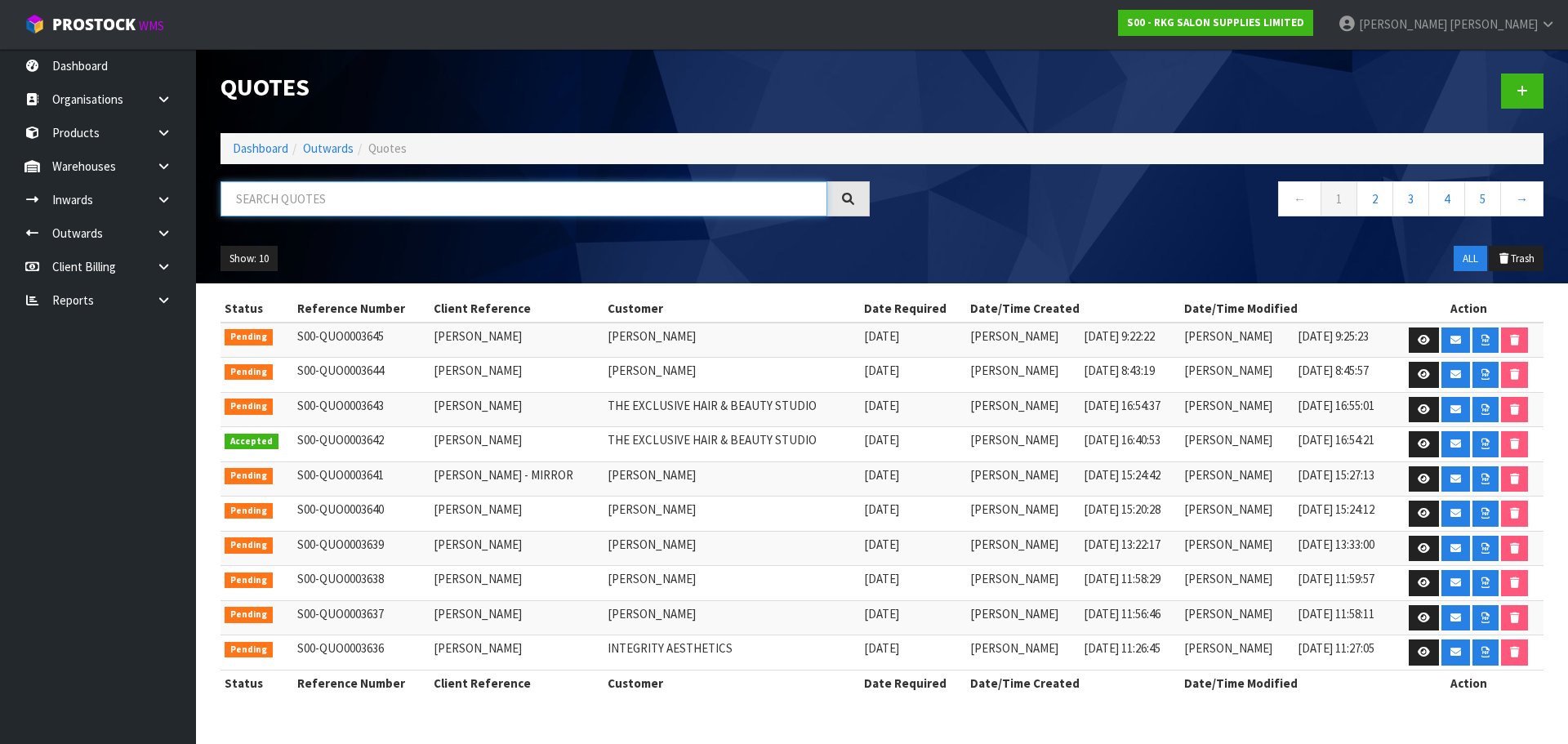
click at [369, 194] on input "text" at bounding box center [524, 198] width 607 height 35
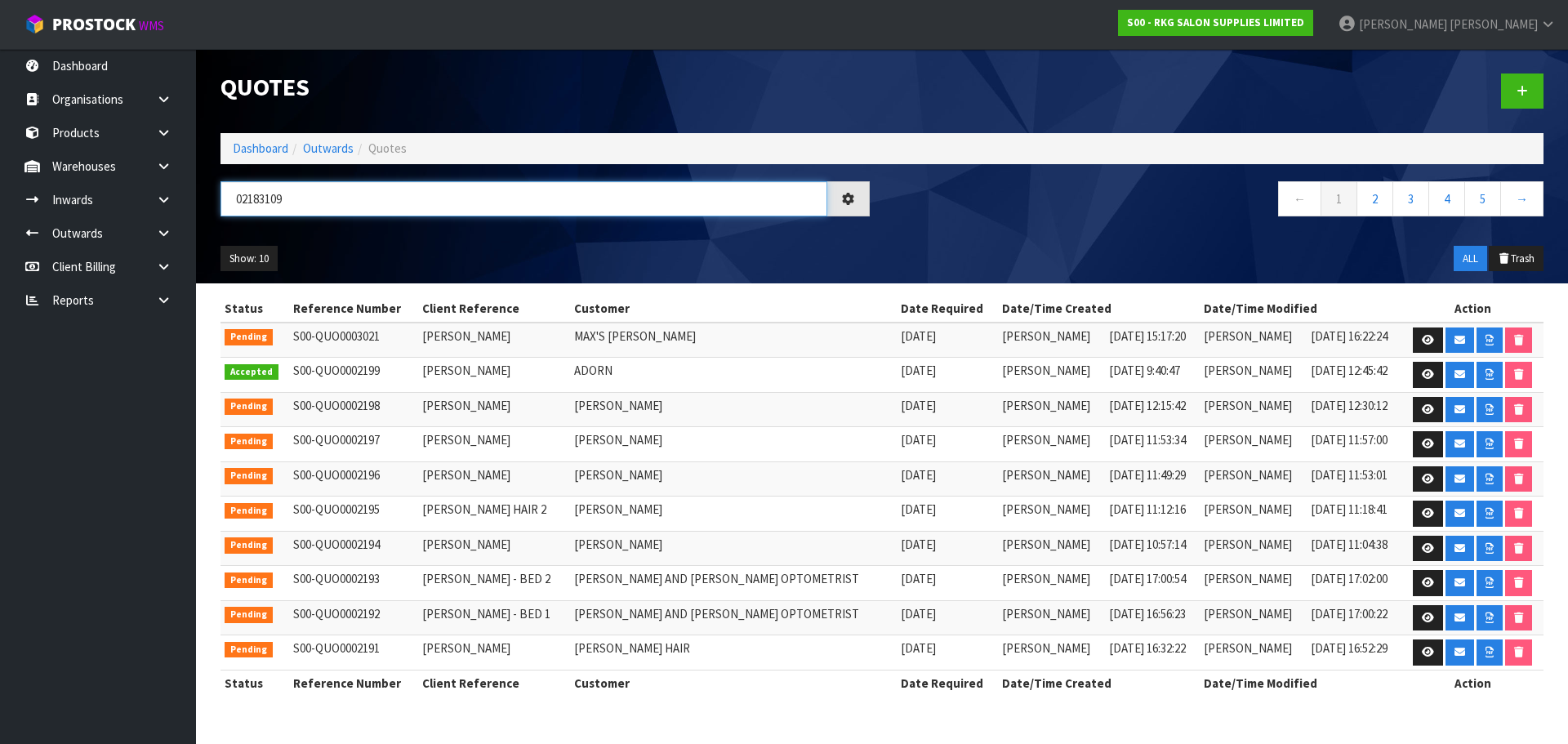
type input "021831090"
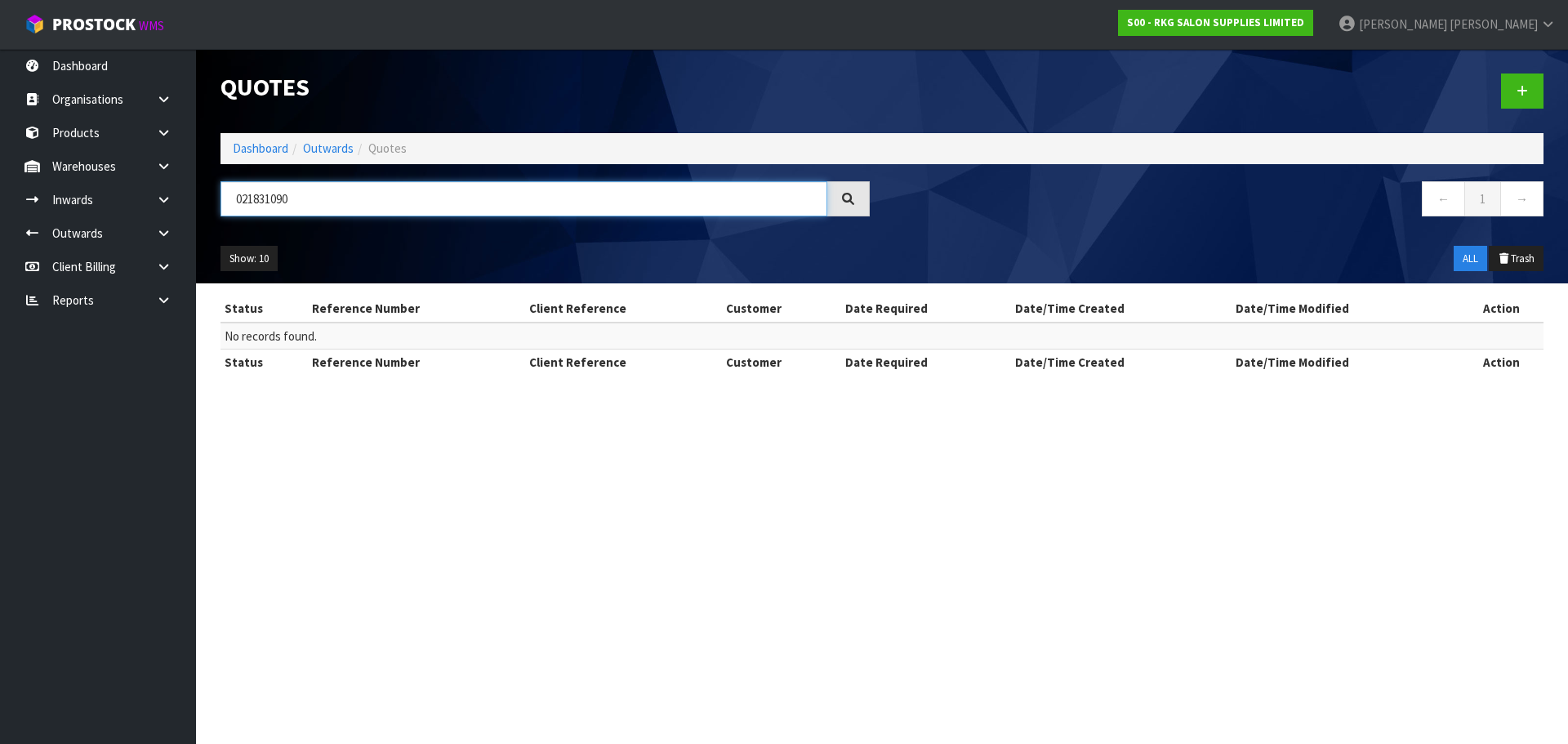
drag, startPoint x: 349, startPoint y: 198, endPoint x: 214, endPoint y: 198, distance: 135.0
click at [214, 198] on div "021831090" at bounding box center [545, 205] width 674 height 47
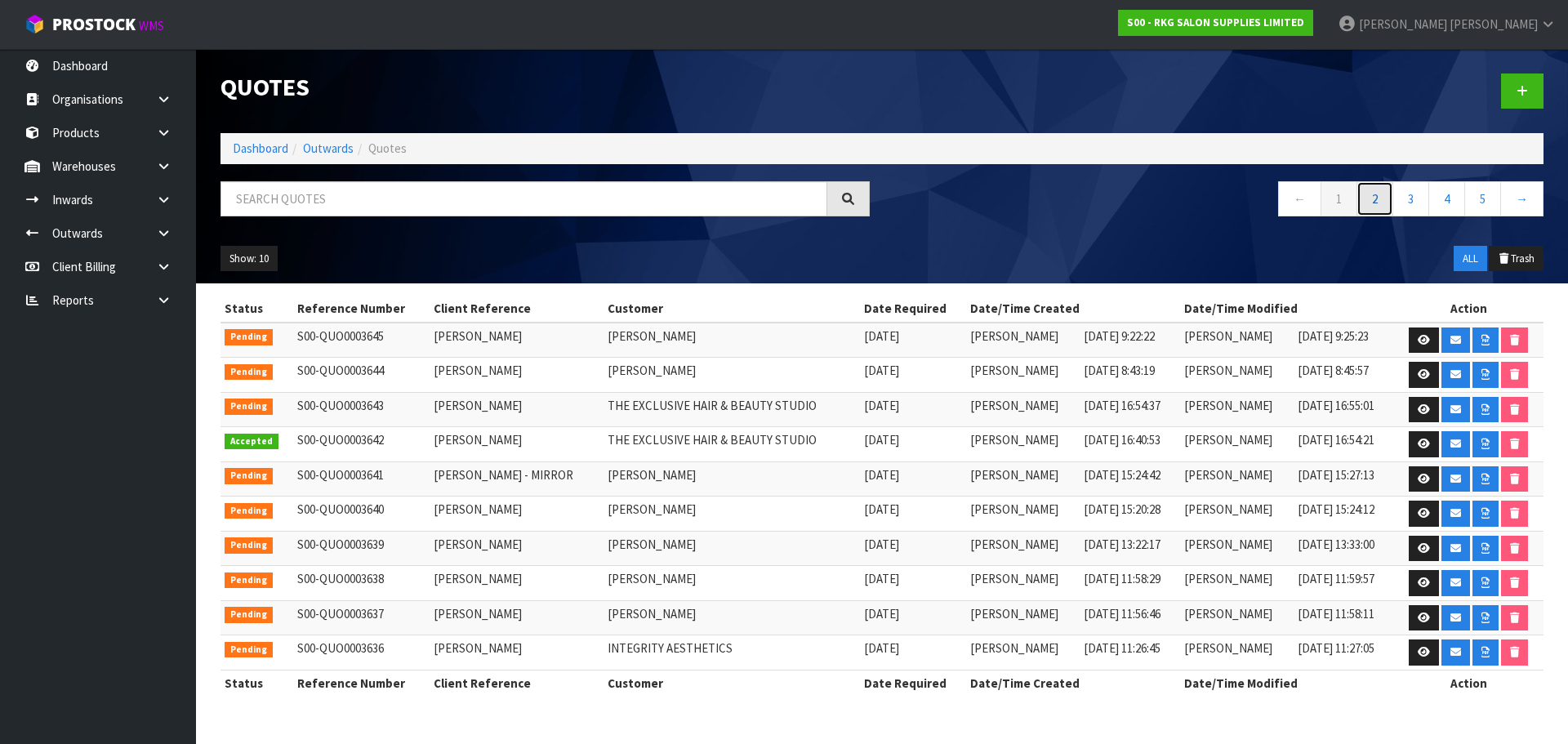
click at [1374, 201] on link "2" at bounding box center [1375, 198] width 37 height 35
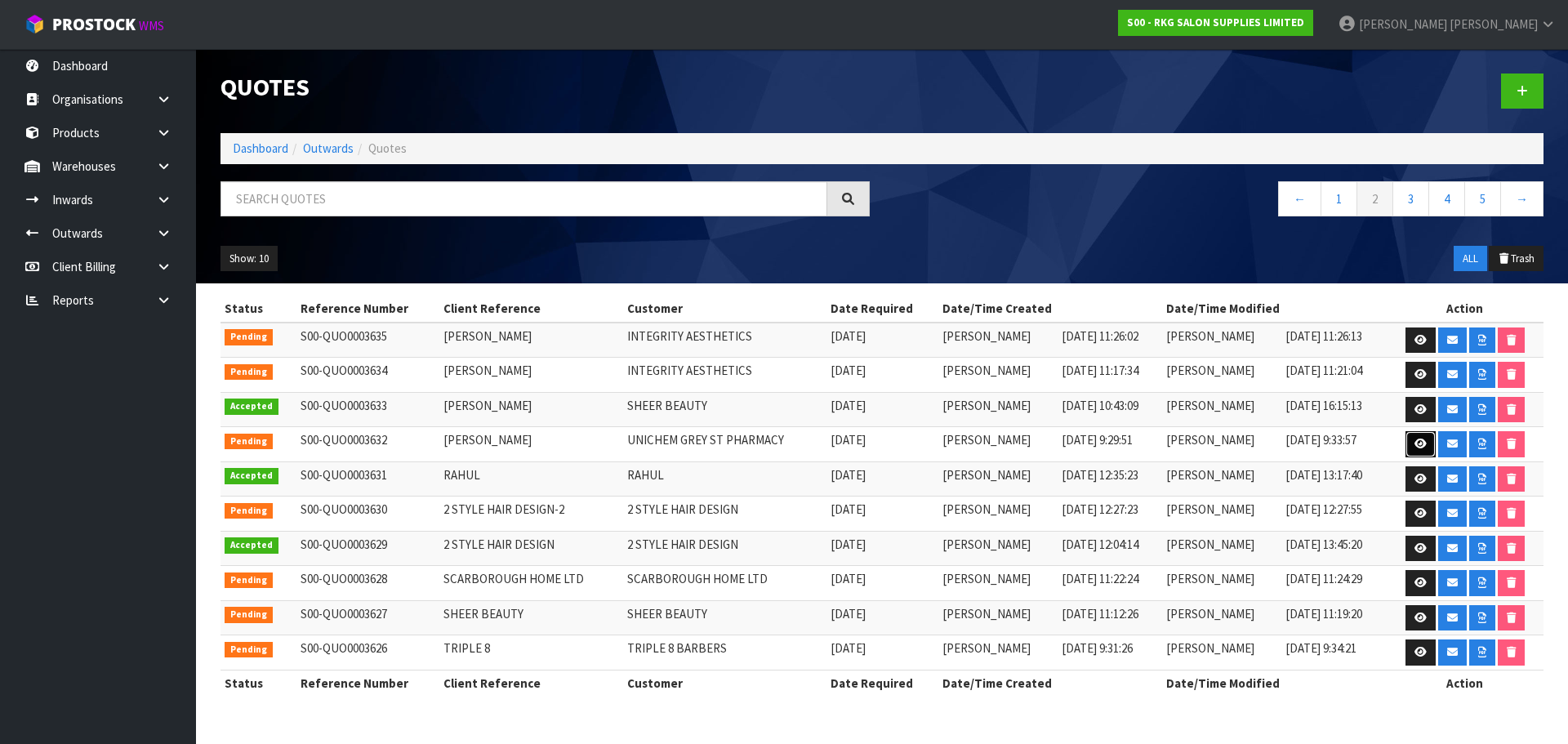
click at [1418, 451] on link at bounding box center [1421, 444] width 30 height 26
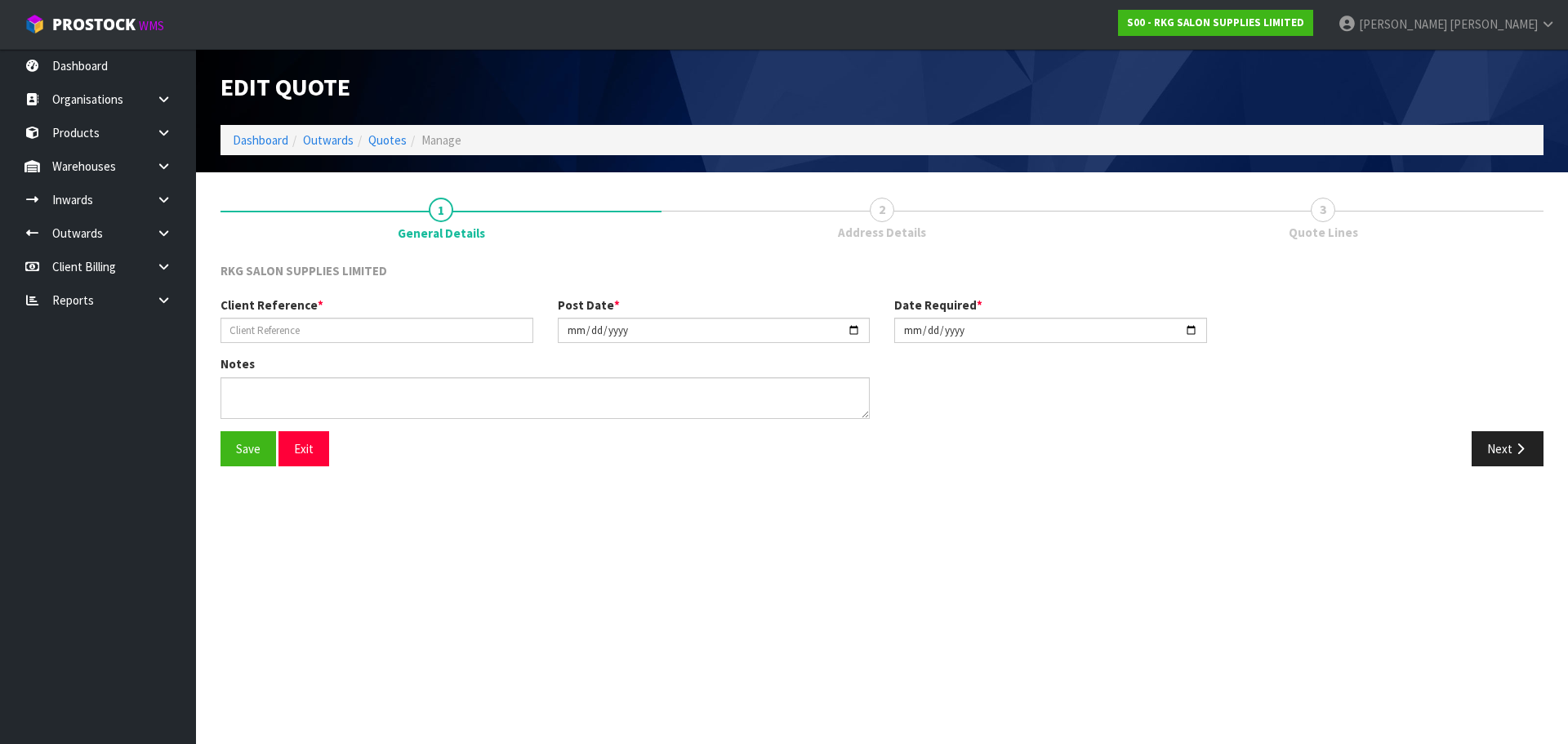
type input "[PERSON_NAME]"
type input "2025-09-18"
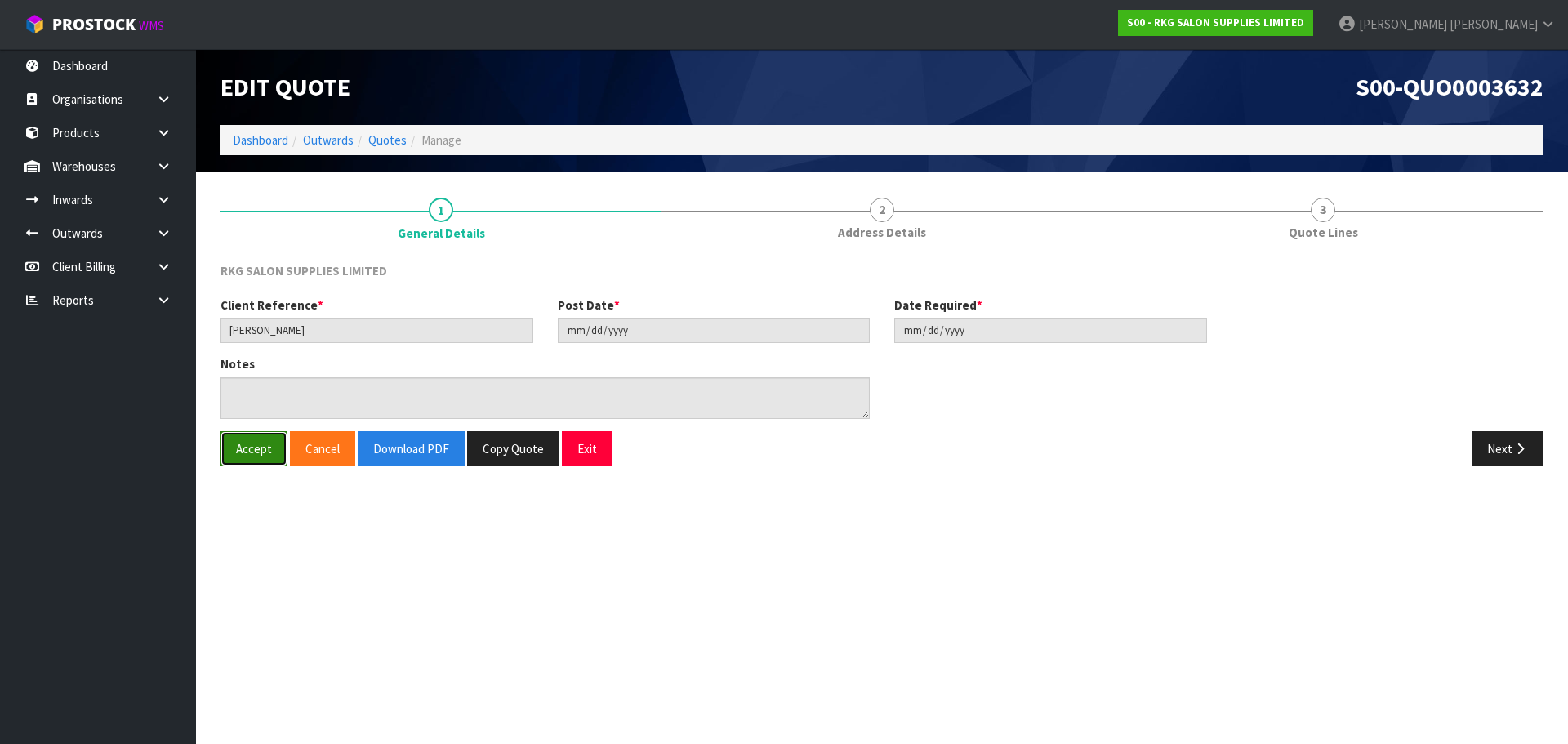
click at [259, 453] on button "Accept" at bounding box center [254, 448] width 67 height 35
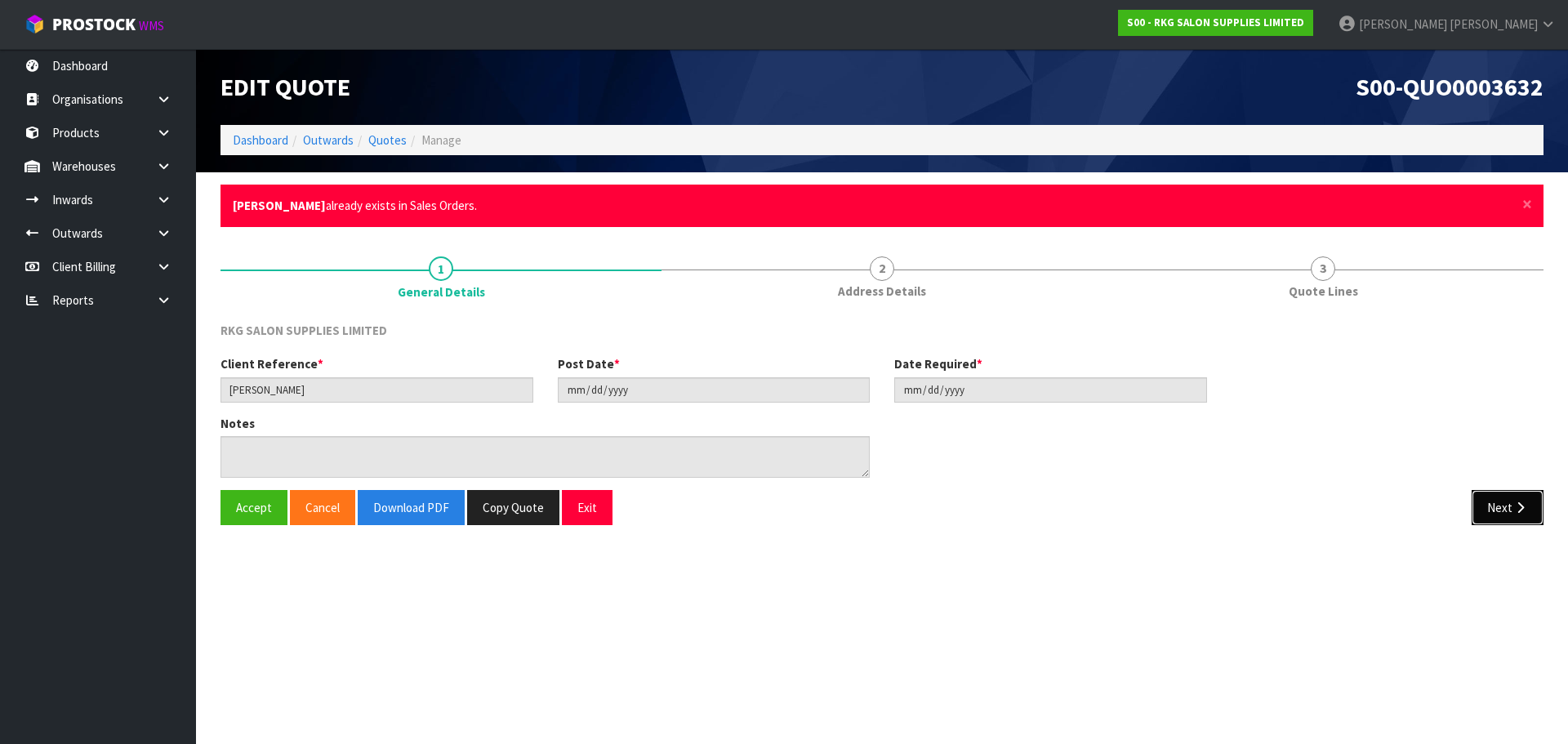
click at [1495, 511] on button "Next" at bounding box center [1508, 506] width 72 height 35
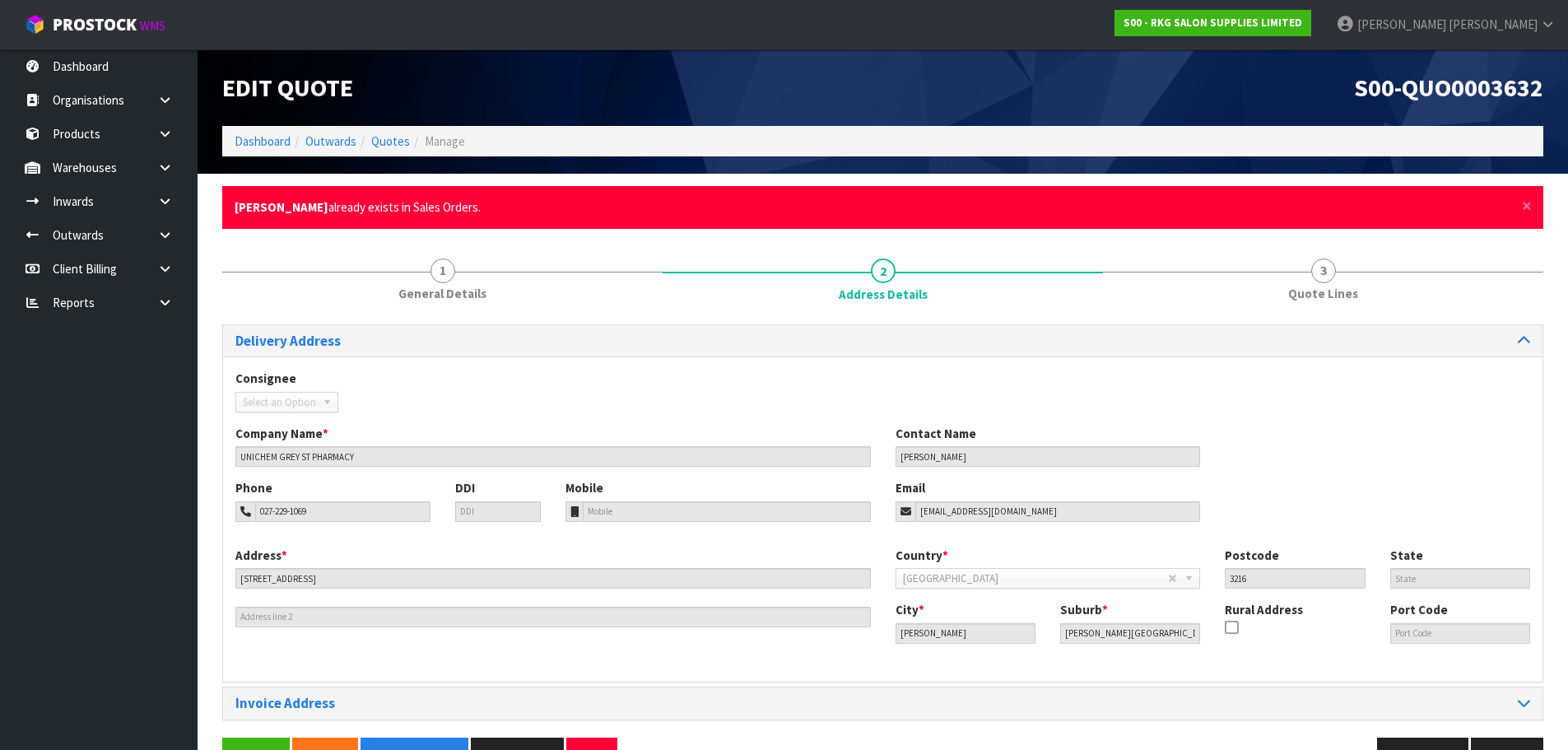
scroll to position [48, 0]
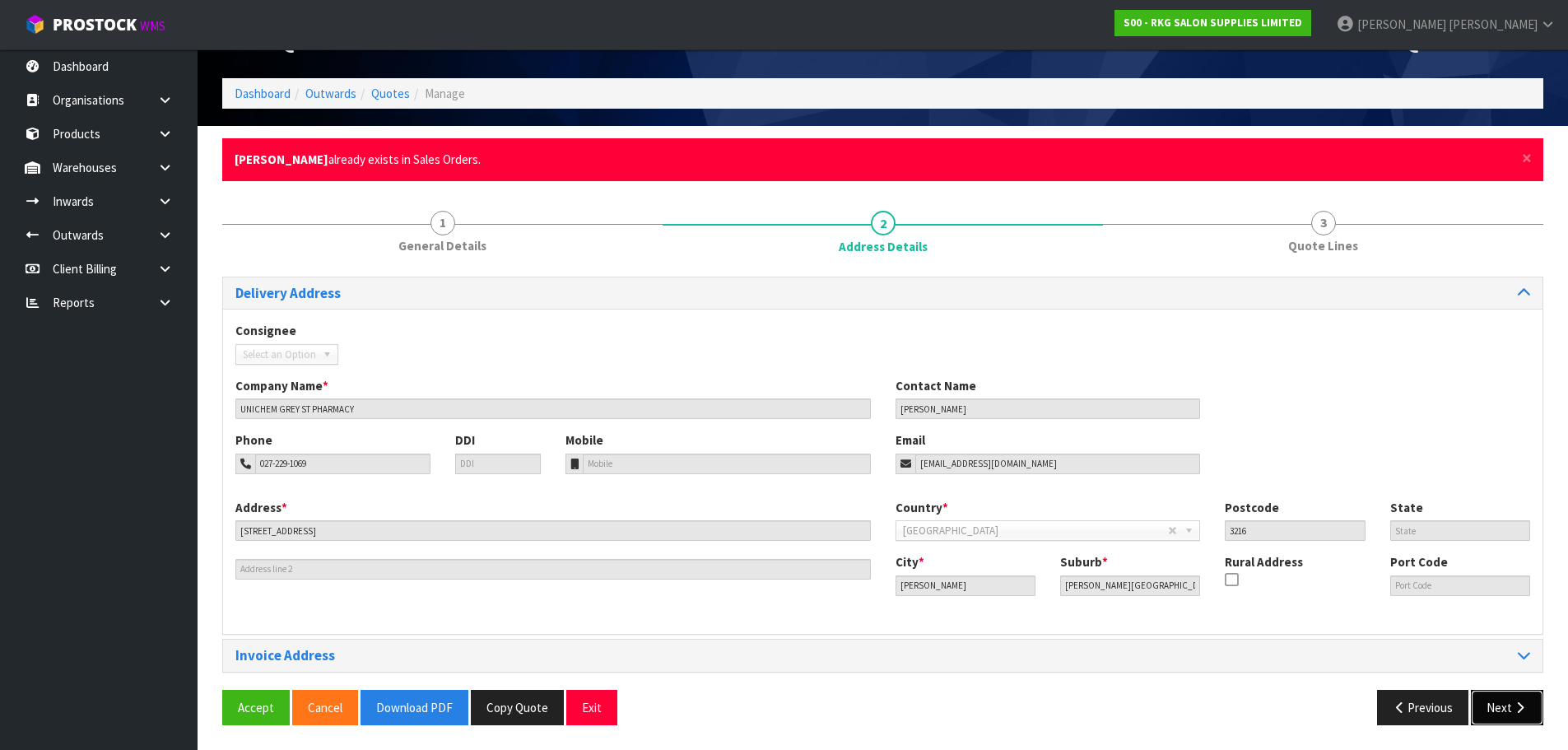
click at [1515, 708] on icon "button" at bounding box center [1520, 706] width 15 height 12
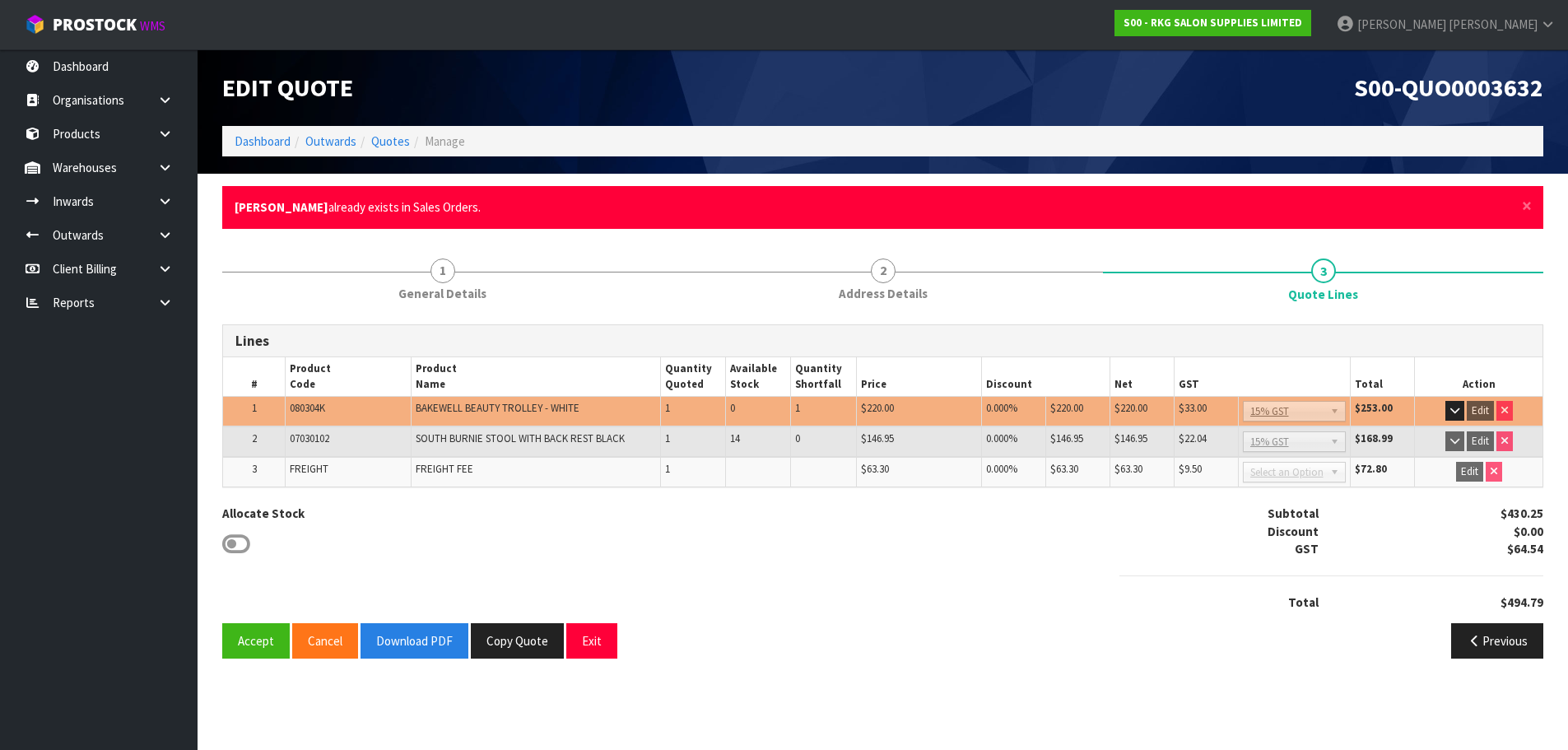
scroll to position [0, 0]
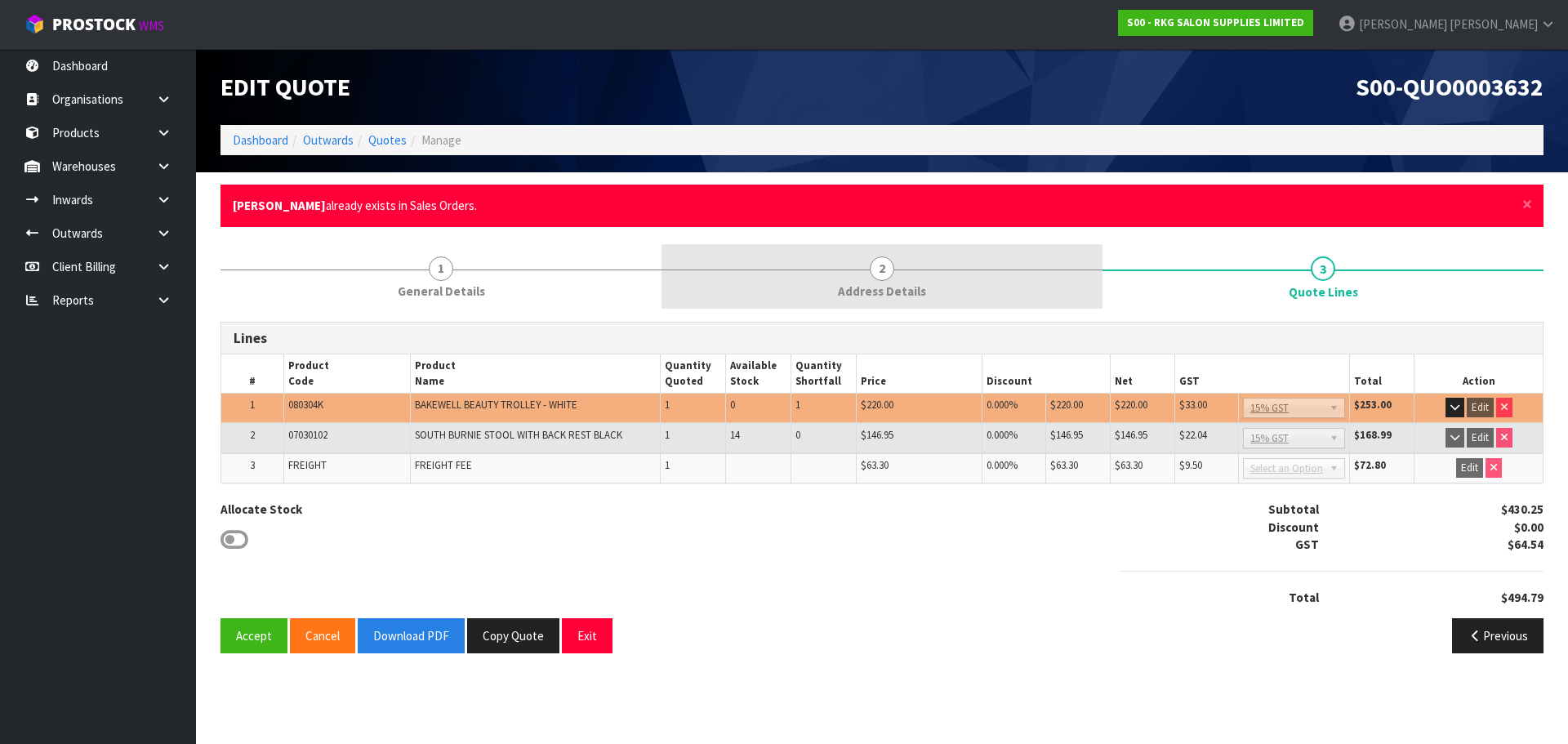
click at [892, 270] on span "2" at bounding box center [882, 269] width 25 height 25
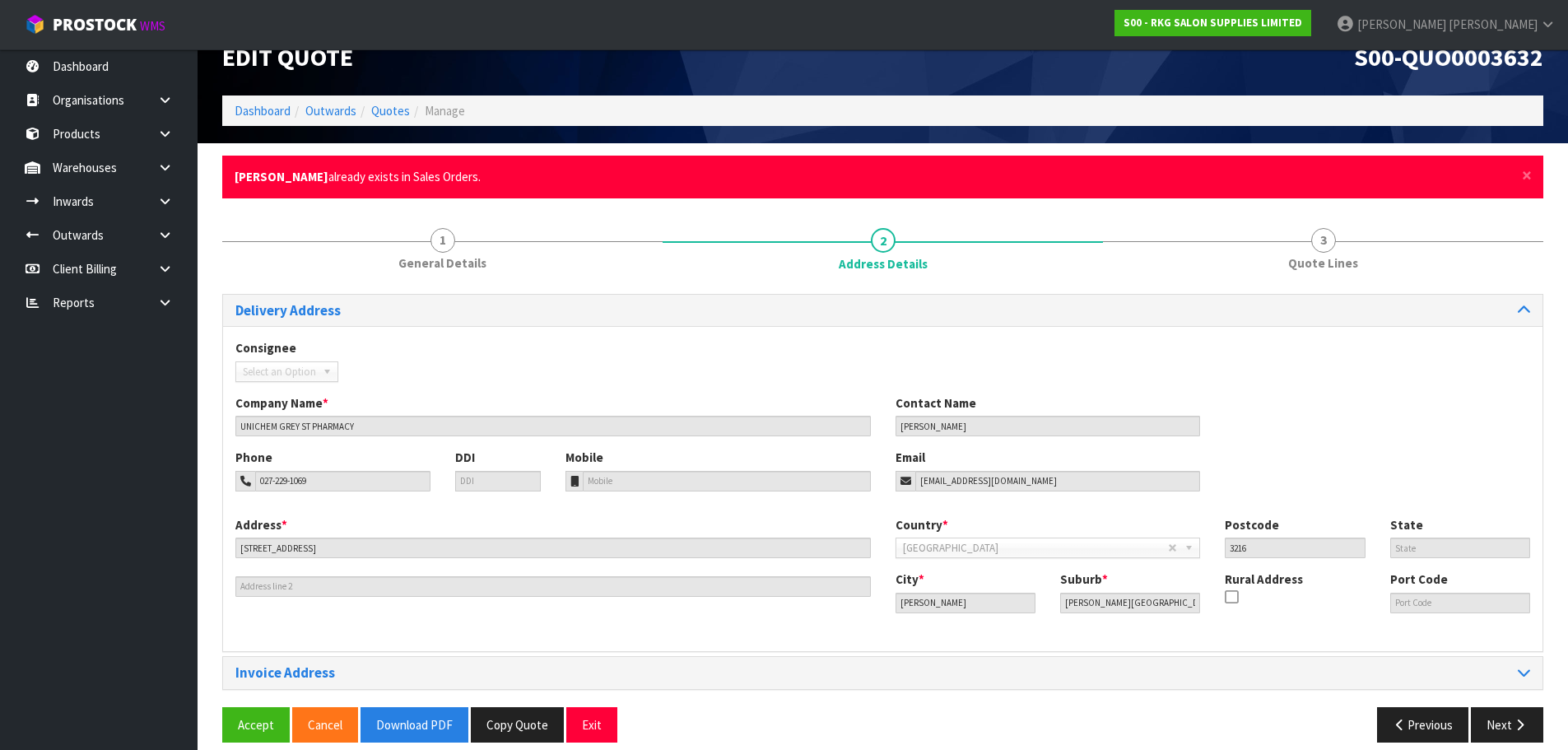
scroll to position [48, 0]
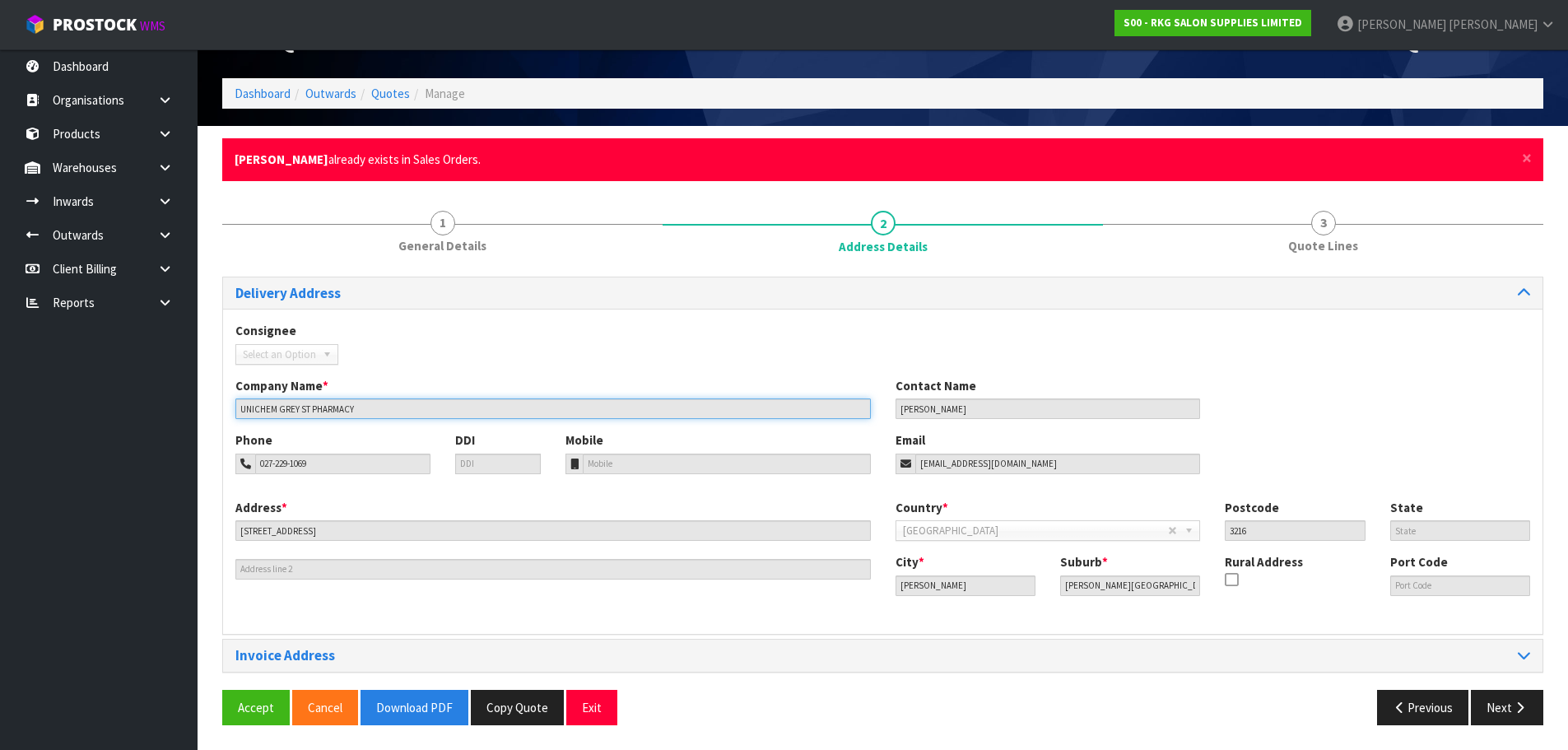
drag, startPoint x: 375, startPoint y: 408, endPoint x: 204, endPoint y: 401, distance: 171.1
click at [204, 401] on section "× Close CLAIRE GRANT already exists in Sales Orders. 1 General Details 2 Addres…" at bounding box center [882, 437] width 1370 height 624
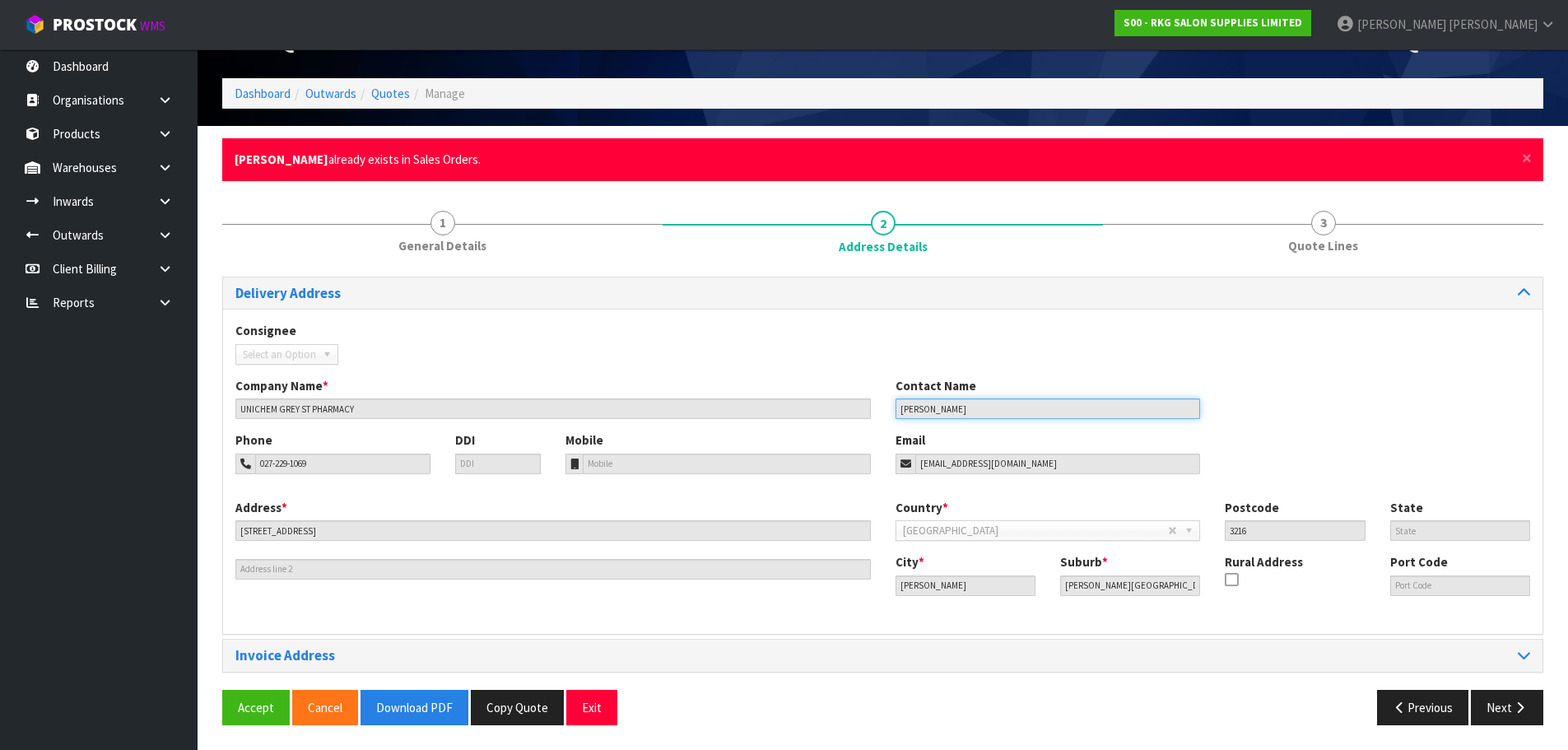
drag, startPoint x: 978, startPoint y: 404, endPoint x: 869, endPoint y: 404, distance: 109.0
click at [869, 404] on div "Company Name * UNICHEM GREY ST PHARMACY Contact Name CLAIRE GRANT" at bounding box center [882, 403] width 1319 height 54
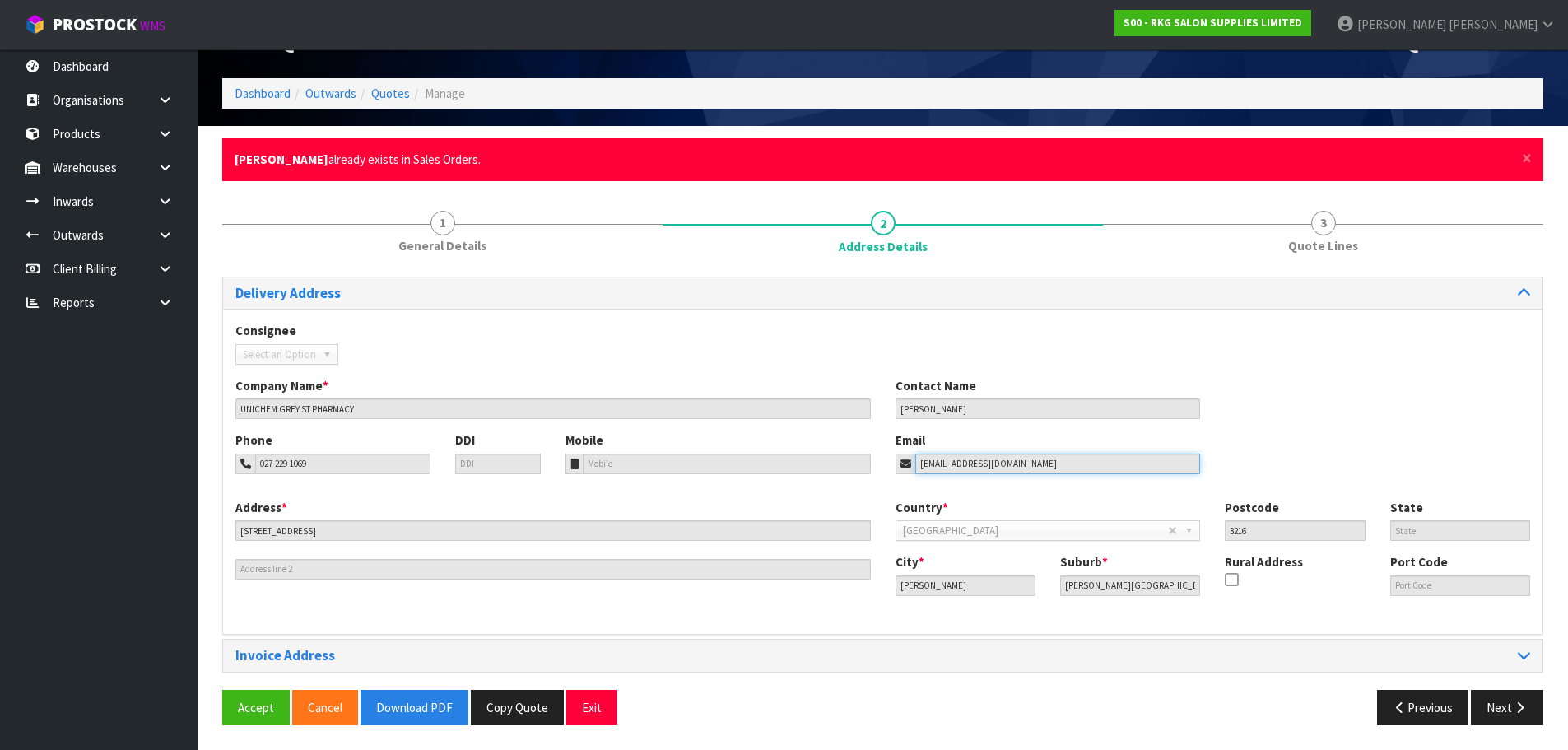
drag, startPoint x: 1031, startPoint y: 463, endPoint x: 900, endPoint y: 474, distance: 131.5
click at [900, 474] on div "Phone 027-229-1069 DDI Mobile Email pcopharmacies@gmail.com" at bounding box center [882, 465] width 1319 height 67
drag, startPoint x: 347, startPoint y: 468, endPoint x: 162, endPoint y: 478, distance: 185.3
click at [162, 478] on body "Toggle navigation ProStock WMS S00 - RKG SALON SUPPLIES LIMITED Marie Miranda L…" at bounding box center [784, 327] width 1568 height 750
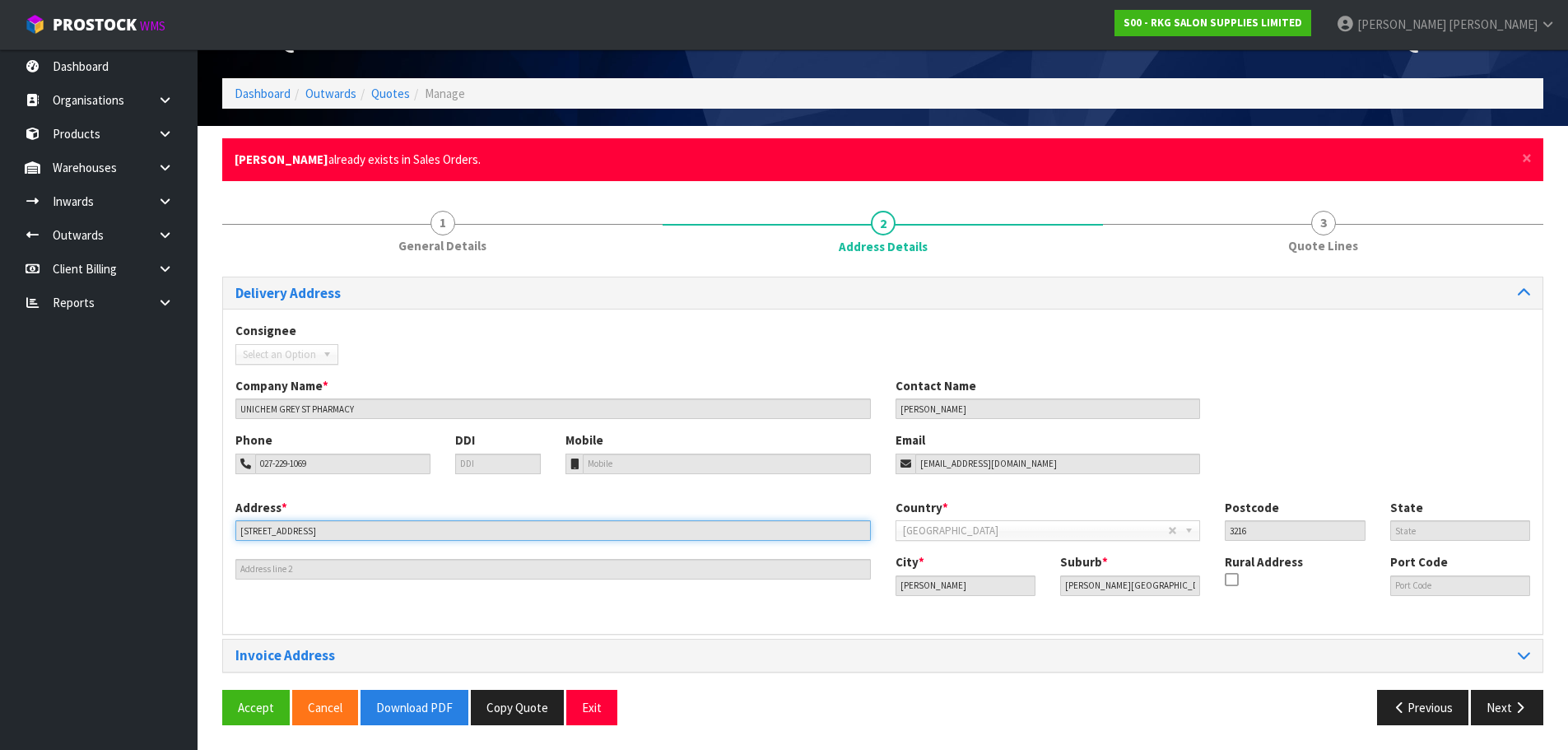
drag, startPoint x: 309, startPoint y: 528, endPoint x: 216, endPoint y: 528, distance: 93.0
click at [216, 528] on div "× Close CLAIRE GRANT already exists in Sales Orders. 1 General Details 2 Addres…" at bounding box center [882, 437] width 1345 height 599
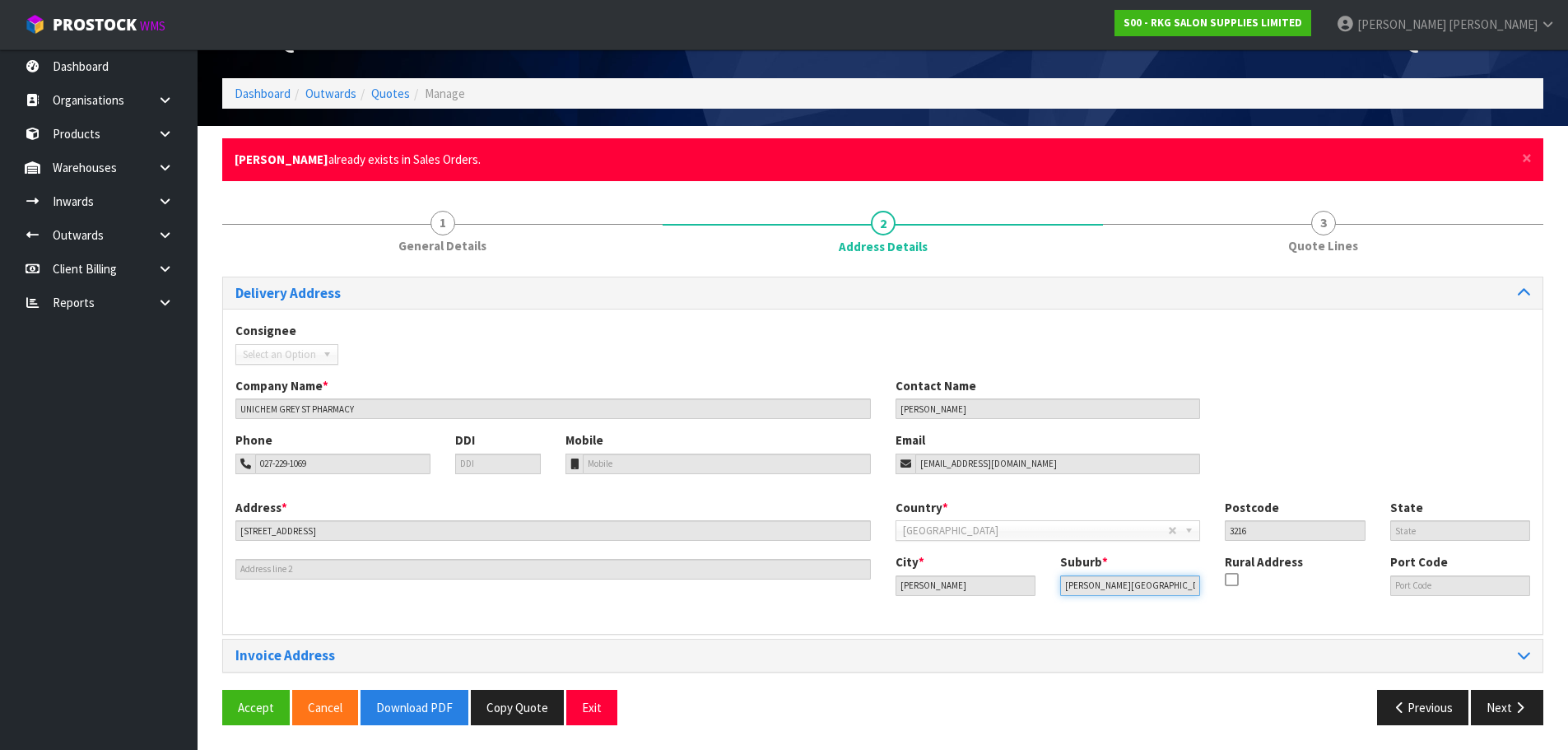
drag, startPoint x: 1131, startPoint y: 578, endPoint x: 1043, endPoint y: 587, distance: 88.5
click at [1043, 587] on div "City * Hamilton Suburb * HAMILTON EAST Rural Address Port Code" at bounding box center [1213, 581] width 660 height 56
click at [588, 712] on button "Exit" at bounding box center [592, 706] width 51 height 35
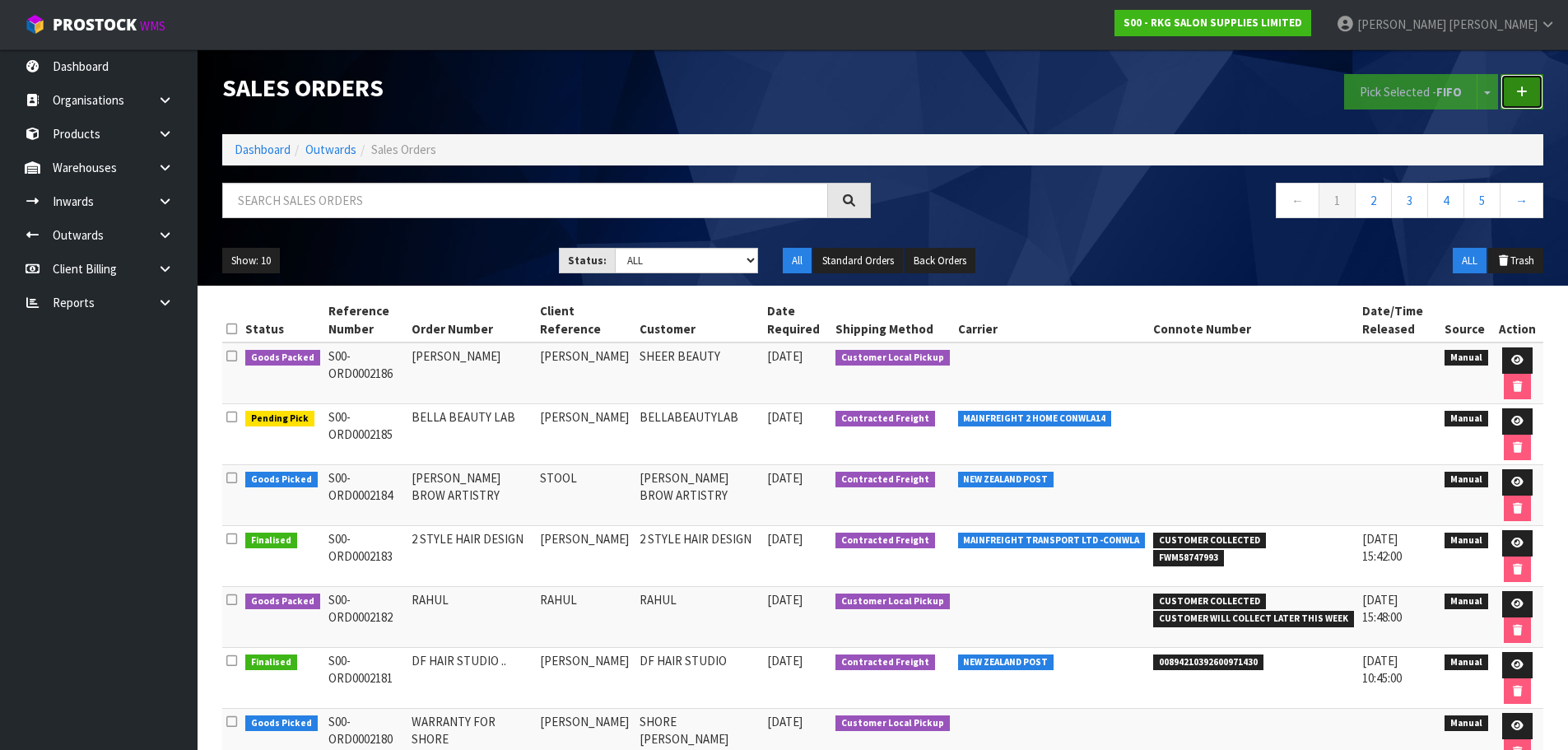
click at [1509, 89] on link at bounding box center [1521, 91] width 43 height 35
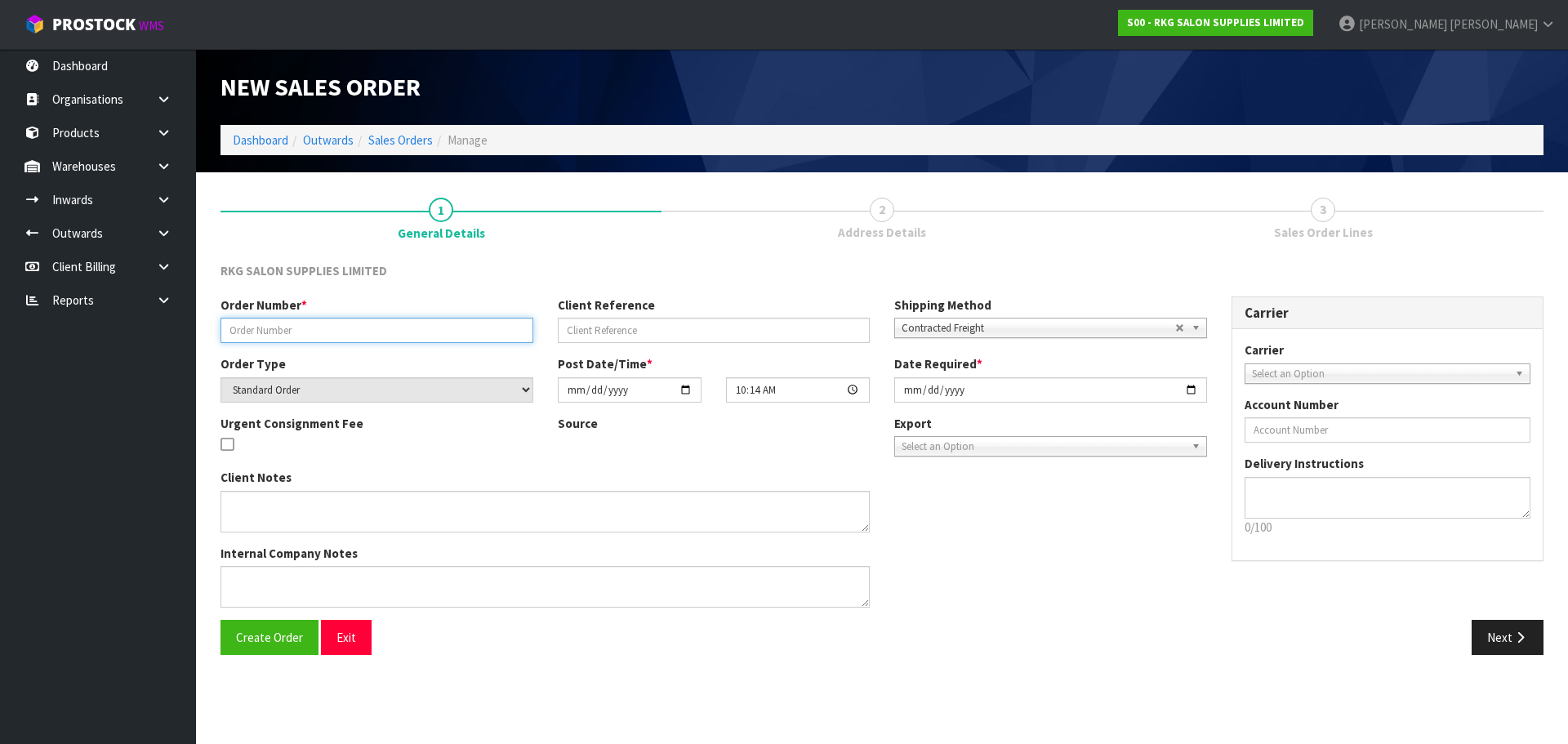
click at [268, 322] on input "text" at bounding box center [377, 330] width 313 height 25
drag, startPoint x: 296, startPoint y: 333, endPoint x: 223, endPoint y: 333, distance: 73.0
click at [223, 333] on input "[PERSON_NAME]" at bounding box center [377, 330] width 313 height 25
type input "[PERSON_NAME]"
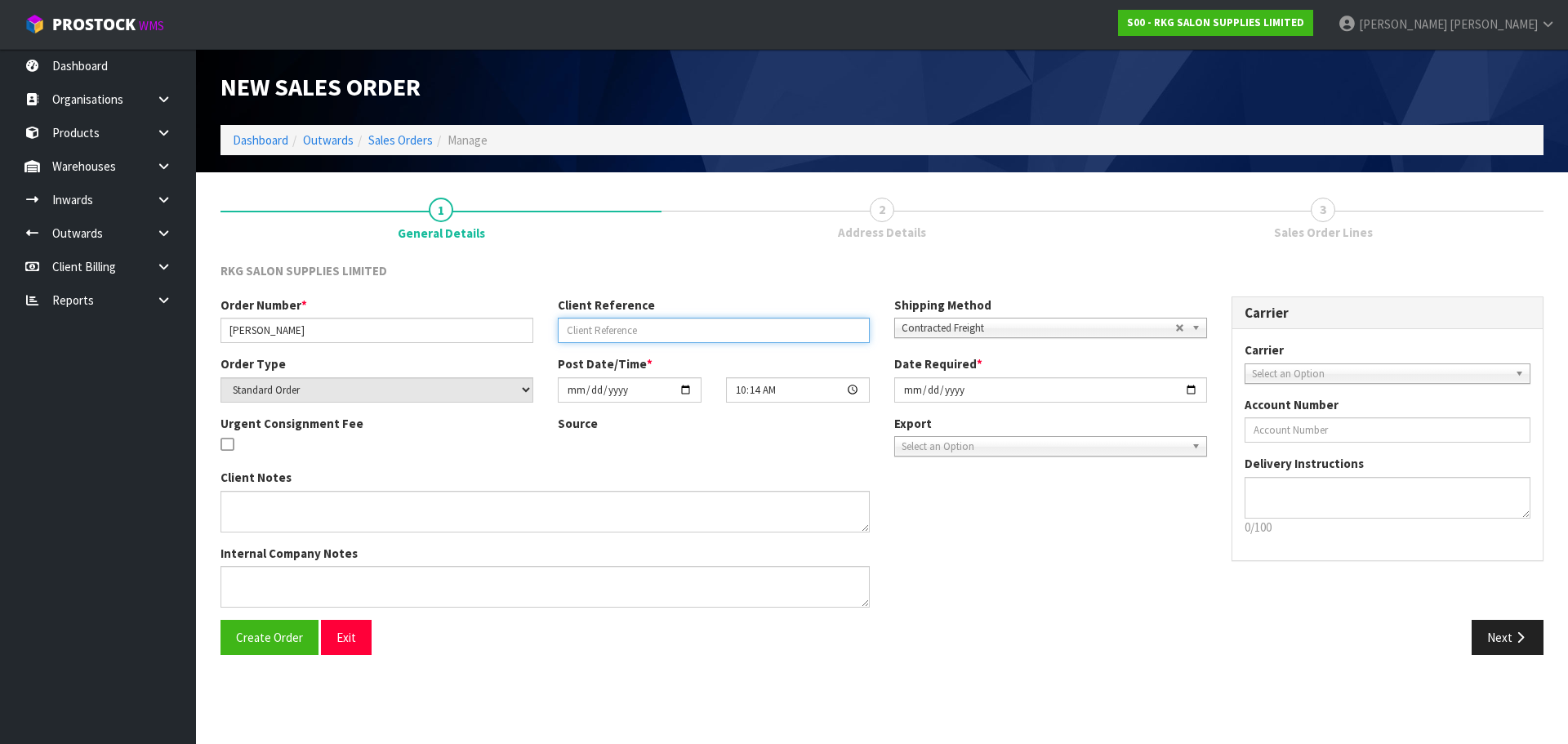
click at [581, 337] on input "text" at bounding box center [714, 330] width 313 height 25
paste input "[PERSON_NAME]"
type input "[PERSON_NAME]"
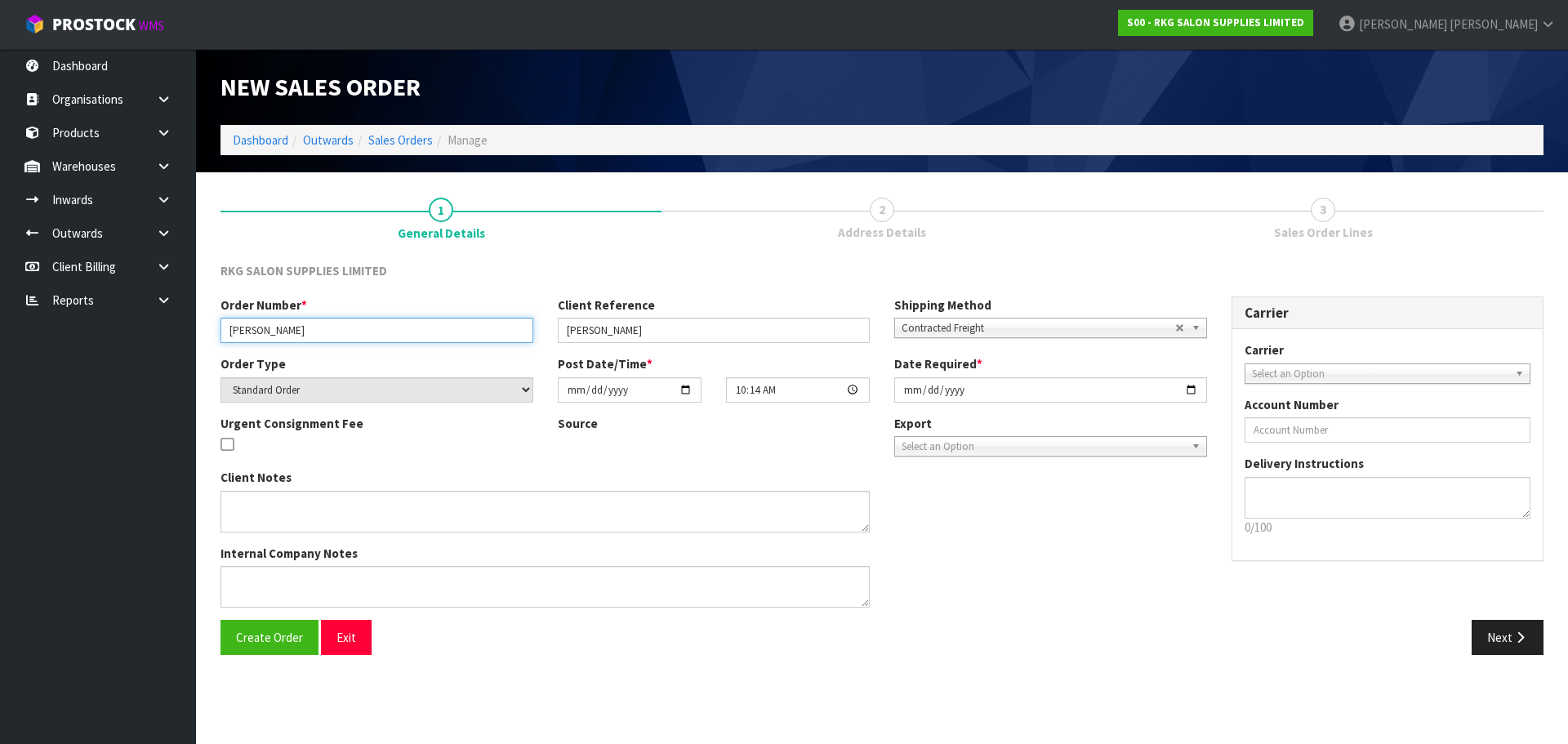
drag, startPoint x: 270, startPoint y: 328, endPoint x: 197, endPoint y: 335, distance: 73.3
click at [197, 335] on section "1 General Details 2 Address Details 3 Sales Order Lines RKG SALON SUPPLIES LIMI…" at bounding box center [882, 426] width 1372 height 507
type input "UNICHEM GREY ST"
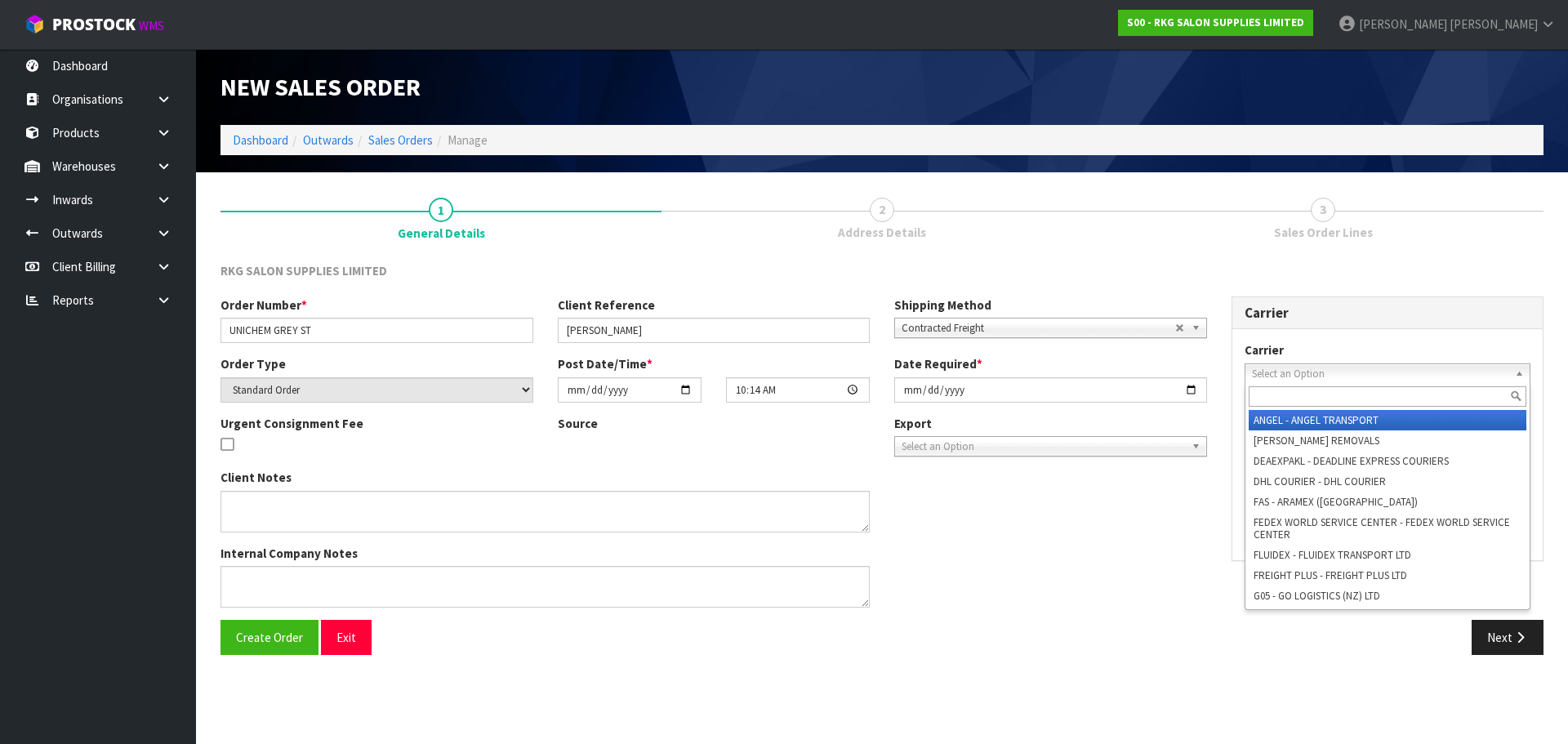
click at [1267, 368] on span "Select an Option" at bounding box center [1380, 373] width 258 height 20
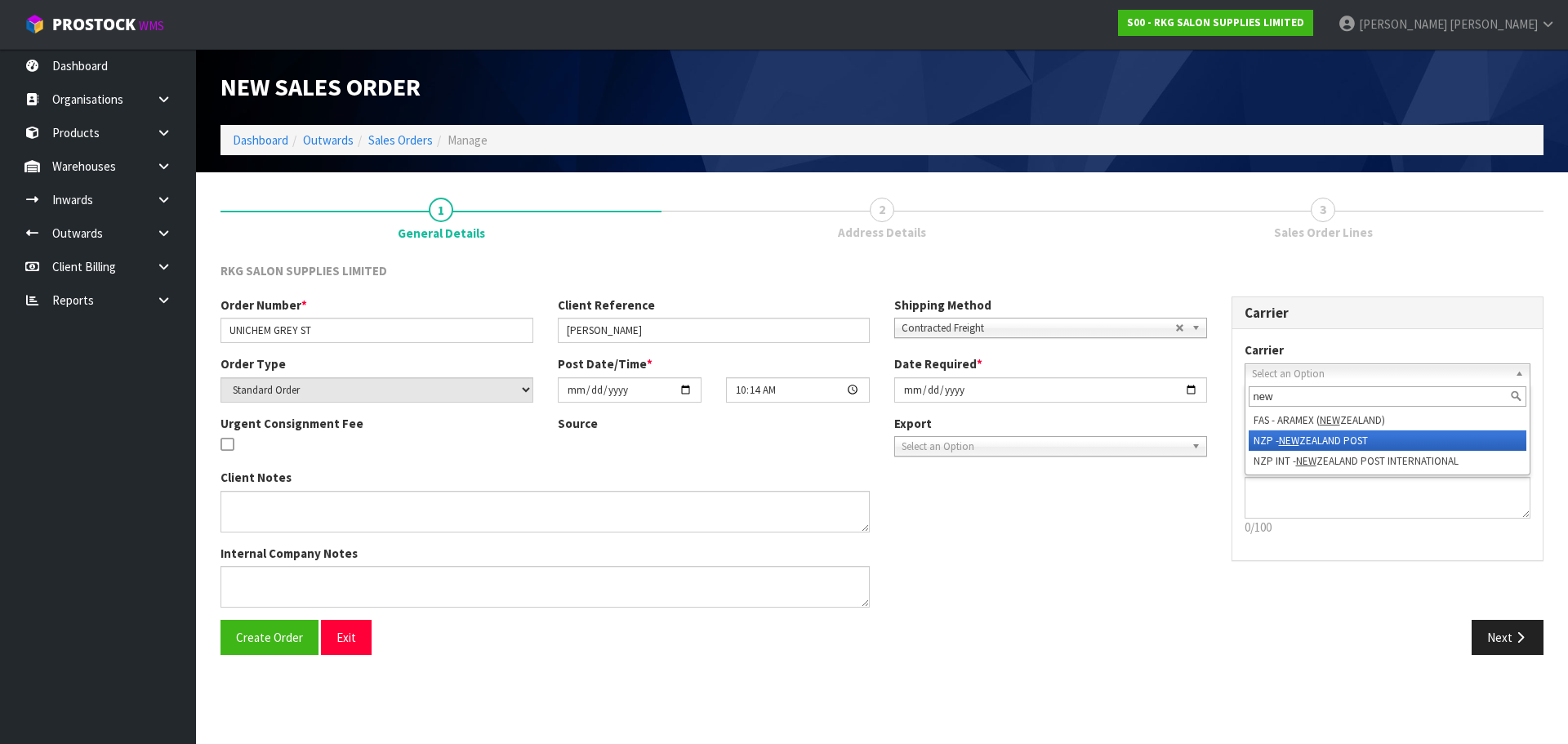
type input "new"
click at [1266, 442] on li "NZP - NEW ZEALAND POST" at bounding box center [1387, 440] width 278 height 21
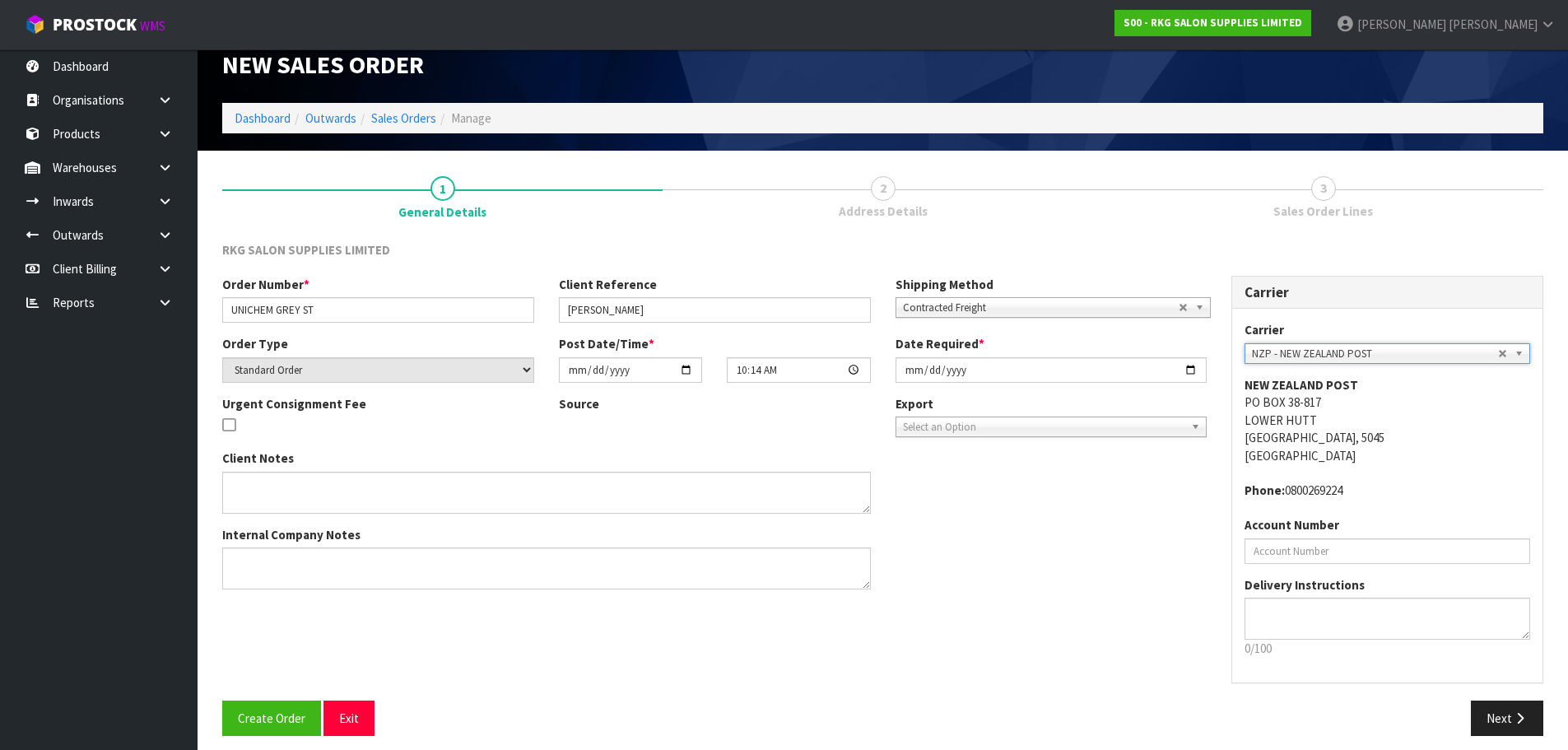
scroll to position [33, 0]
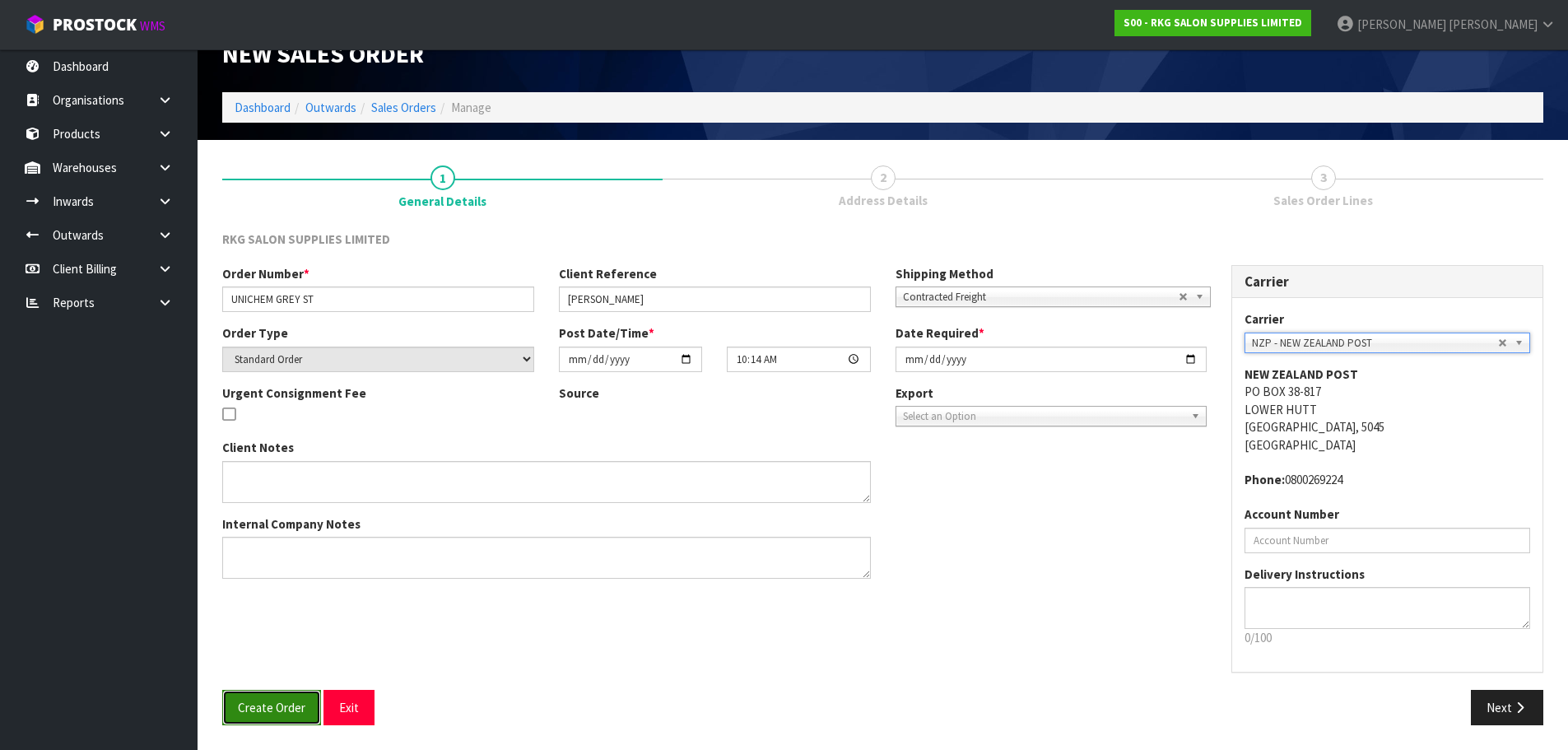
click at [280, 705] on span "Create Order" at bounding box center [271, 707] width 68 height 15
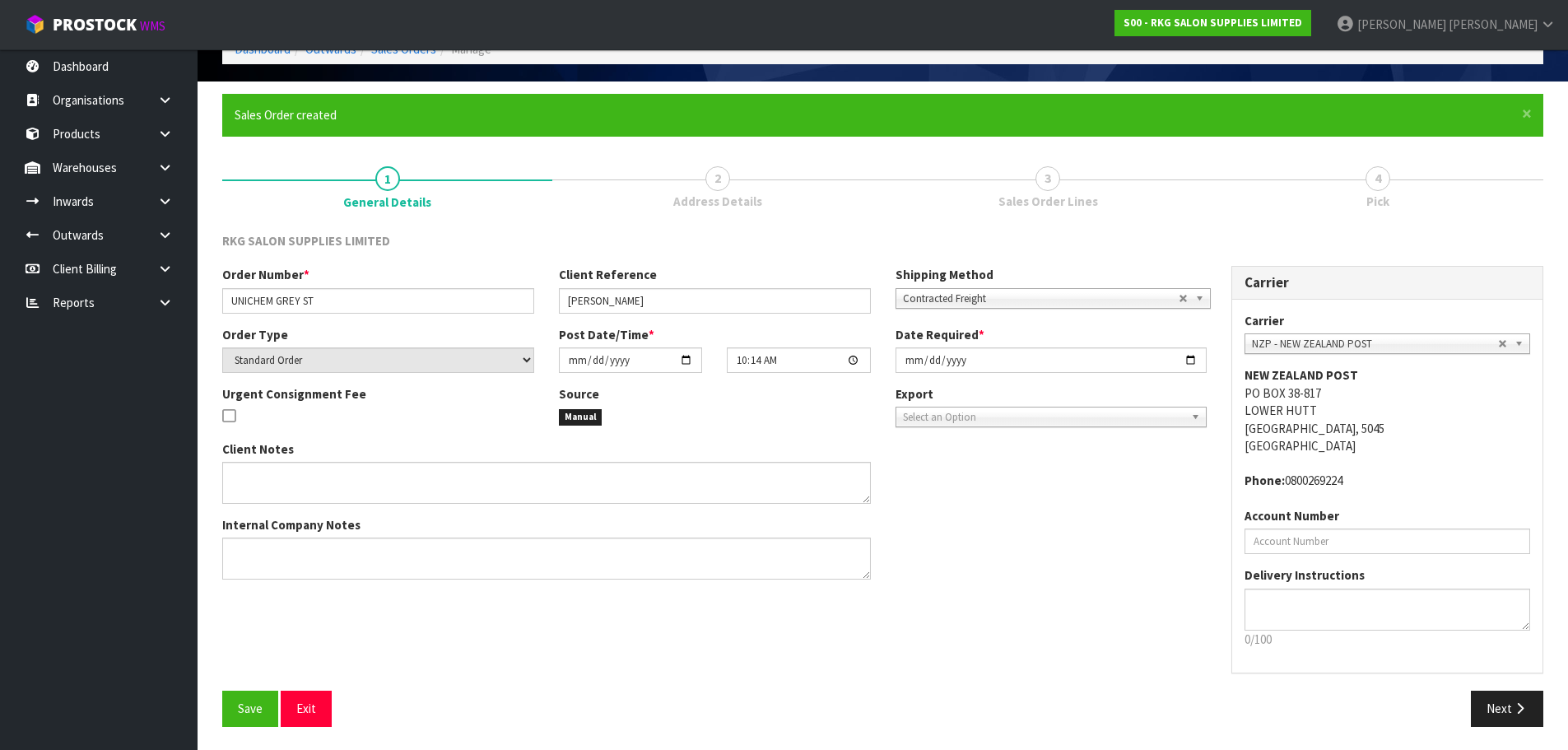
scroll to position [94, 0]
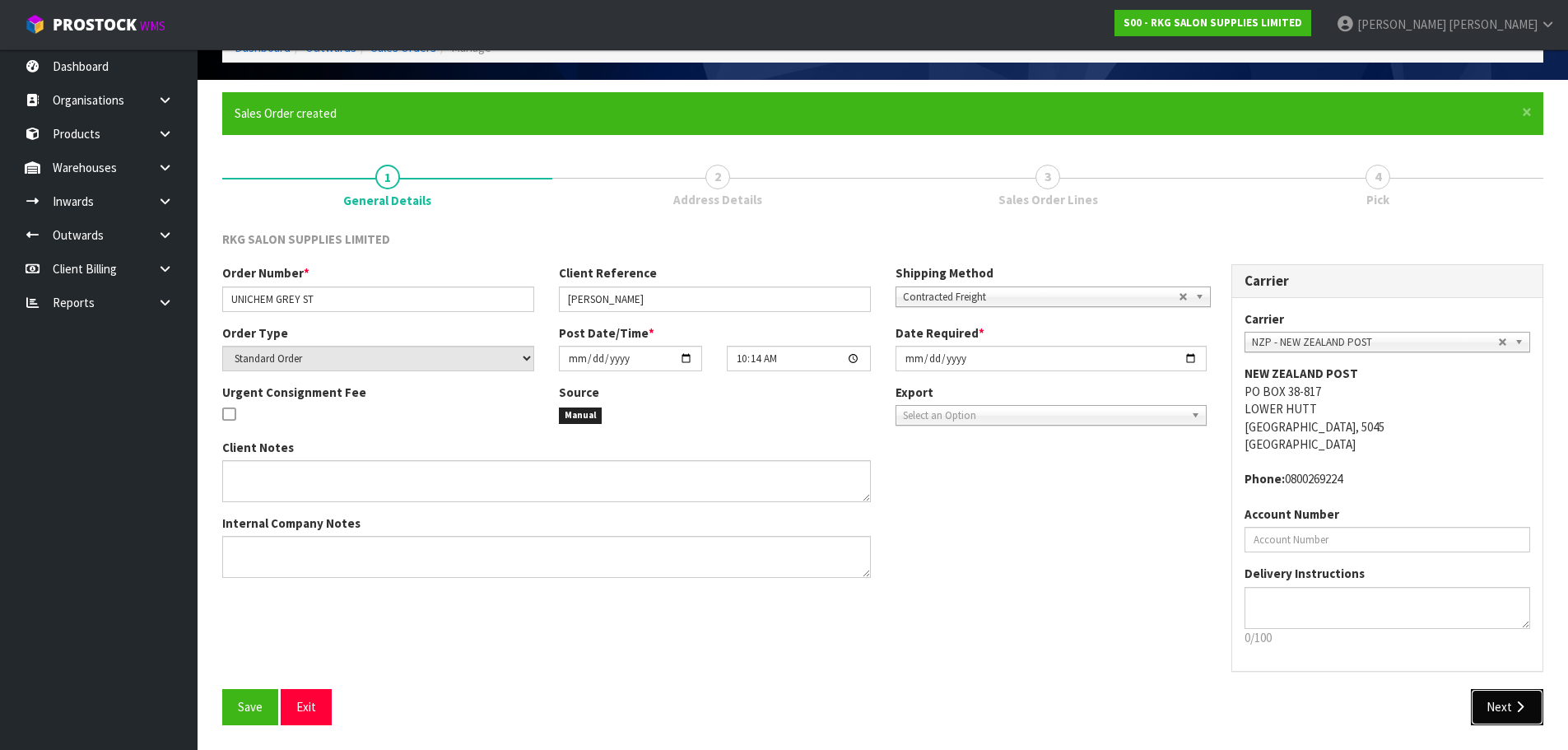
click at [1516, 707] on icon "button" at bounding box center [1520, 706] width 15 height 12
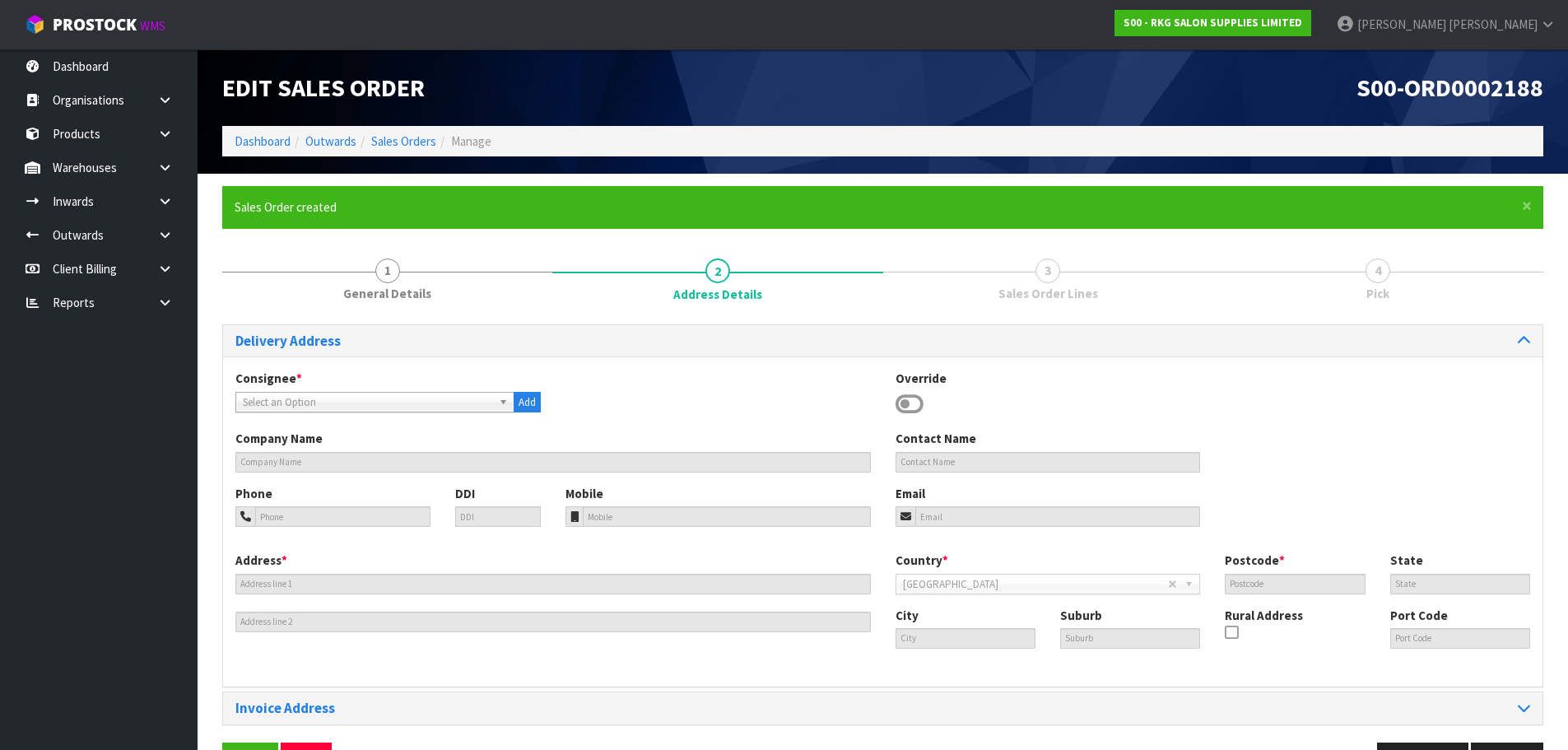
click at [912, 406] on icon at bounding box center [909, 404] width 28 height 25
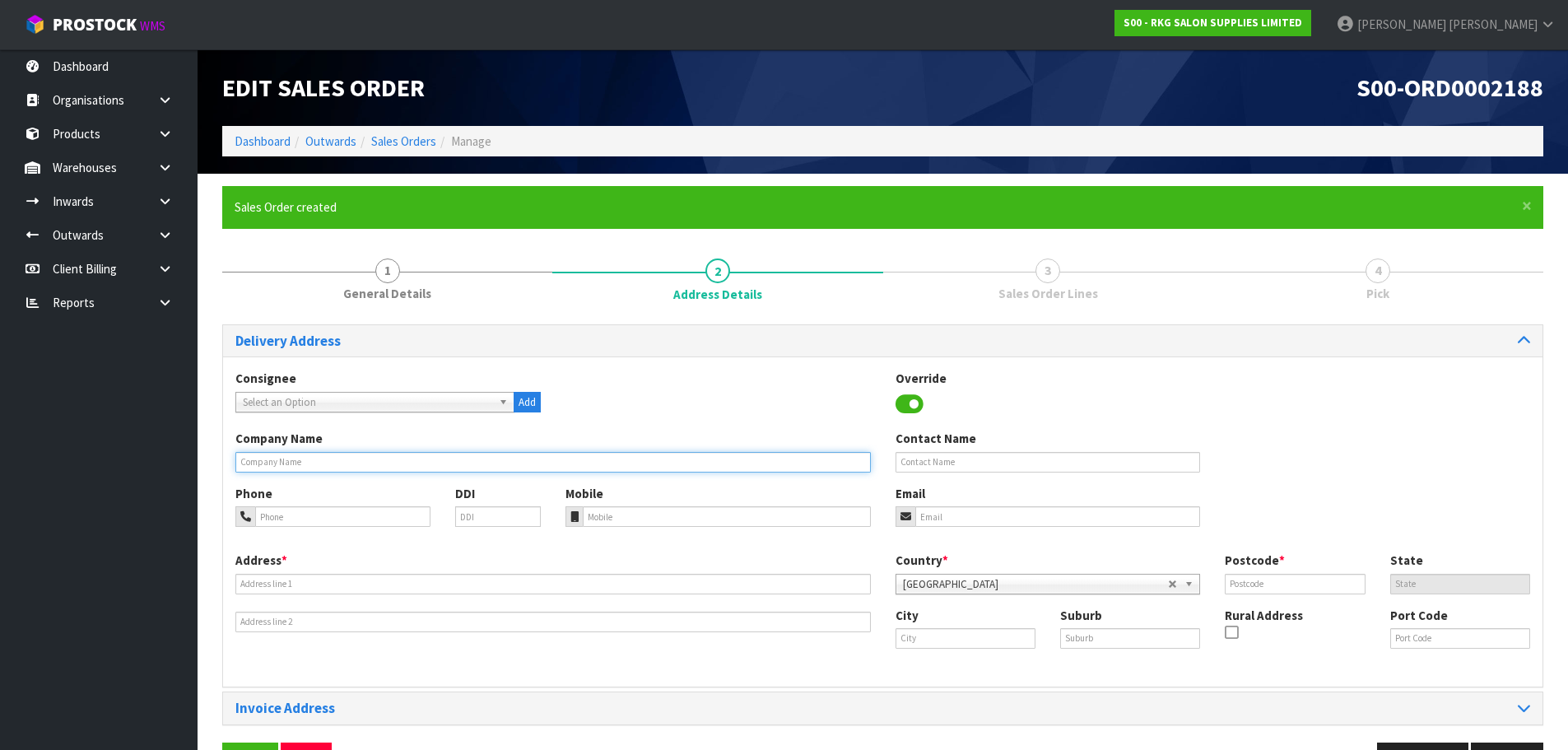
click at [354, 470] on input "text" at bounding box center [553, 462] width 635 height 21
paste input "UNICHEM GREY ST PHARMACY"
type input "UNICHEM GREY ST PHARMACY"
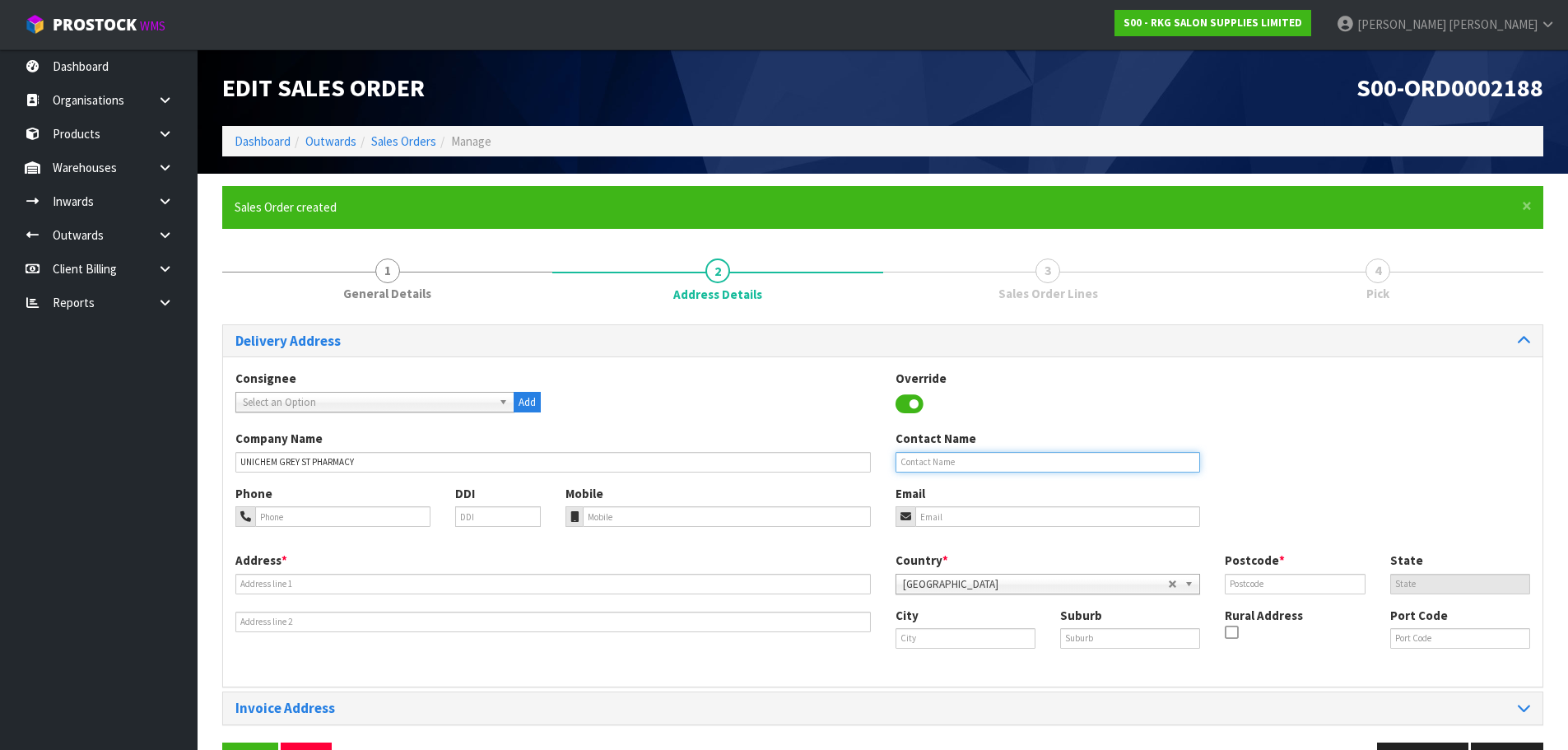
click at [903, 462] on input "text" at bounding box center [1048, 462] width 305 height 21
paste input "[PERSON_NAME]"
type input "[PERSON_NAME]"
click at [948, 516] on input "email" at bounding box center [1058, 516] width 285 height 21
paste input "[EMAIL_ADDRESS][DOMAIN_NAME]"
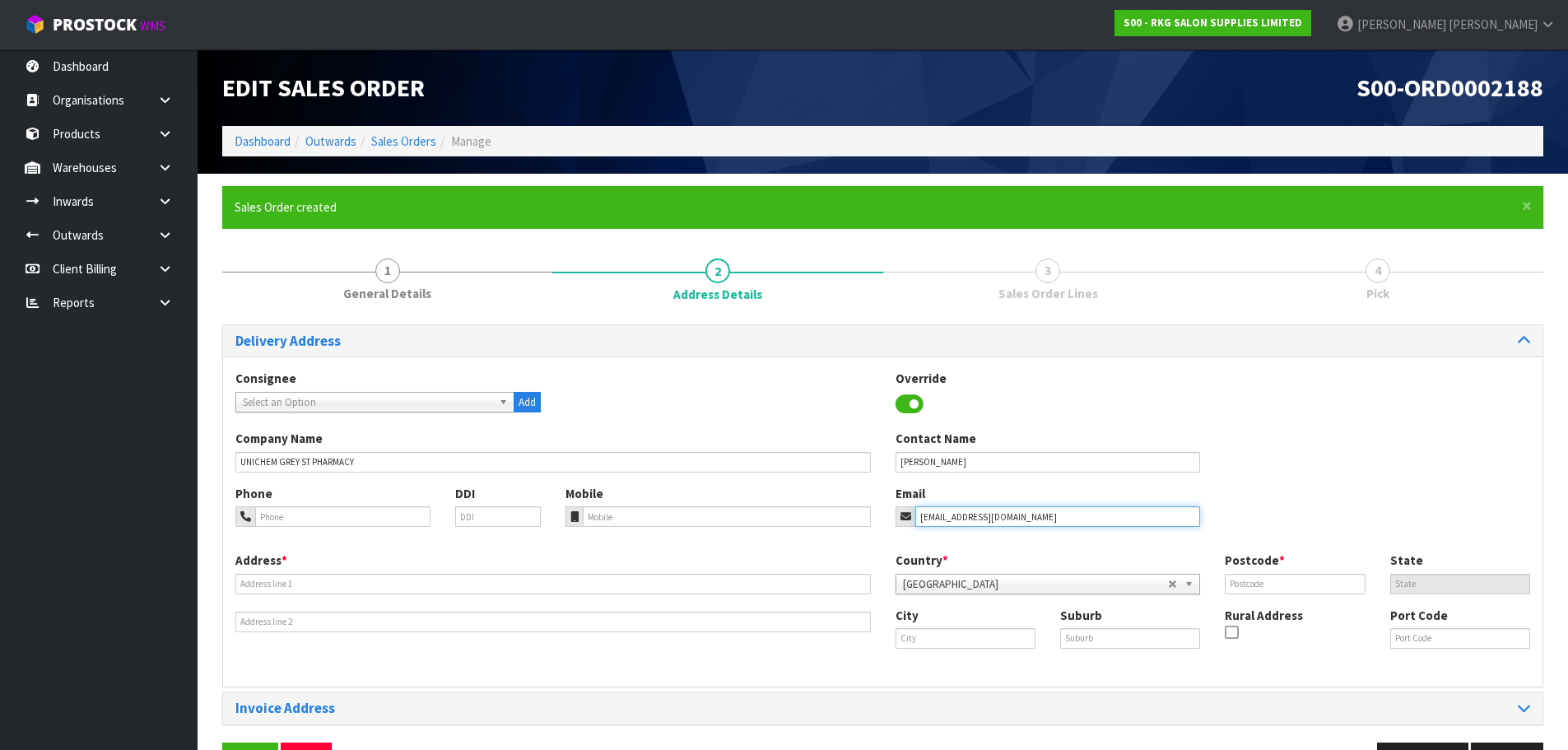
type input "[EMAIL_ADDRESS][DOMAIN_NAME]"
click at [332, 517] on input "tel" at bounding box center [342, 516] width 175 height 21
paste input "027-229-1069"
type input "027-229-1069"
click at [303, 574] on input "text" at bounding box center [553, 584] width 635 height 21
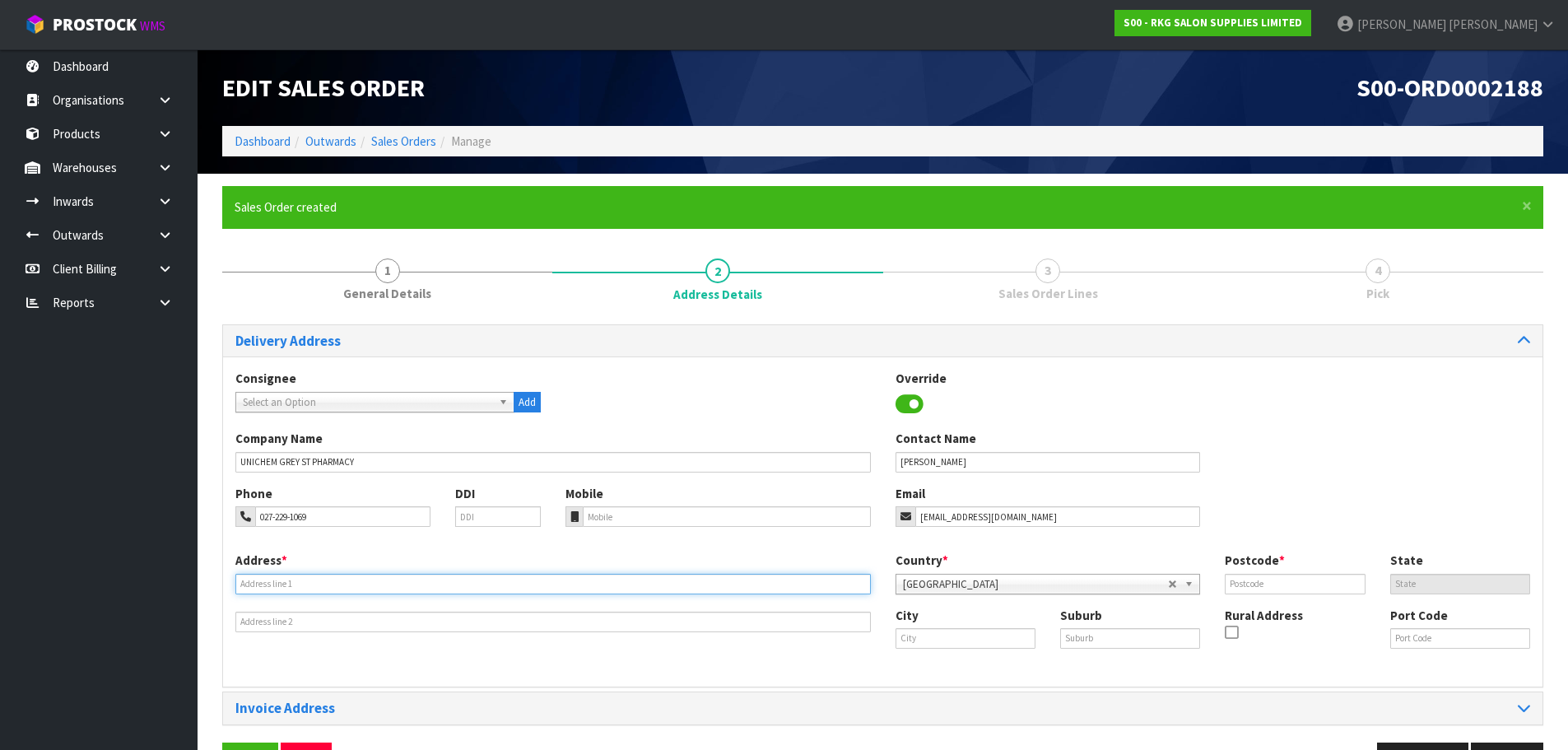
paste input "[STREET_ADDRESS]"
type input "[STREET_ADDRESS]"
click at [1076, 633] on input "text" at bounding box center [1130, 638] width 140 height 21
paste input "[PERSON_NAME][GEOGRAPHIC_DATA]"
type input "[PERSON_NAME][GEOGRAPHIC_DATA]"
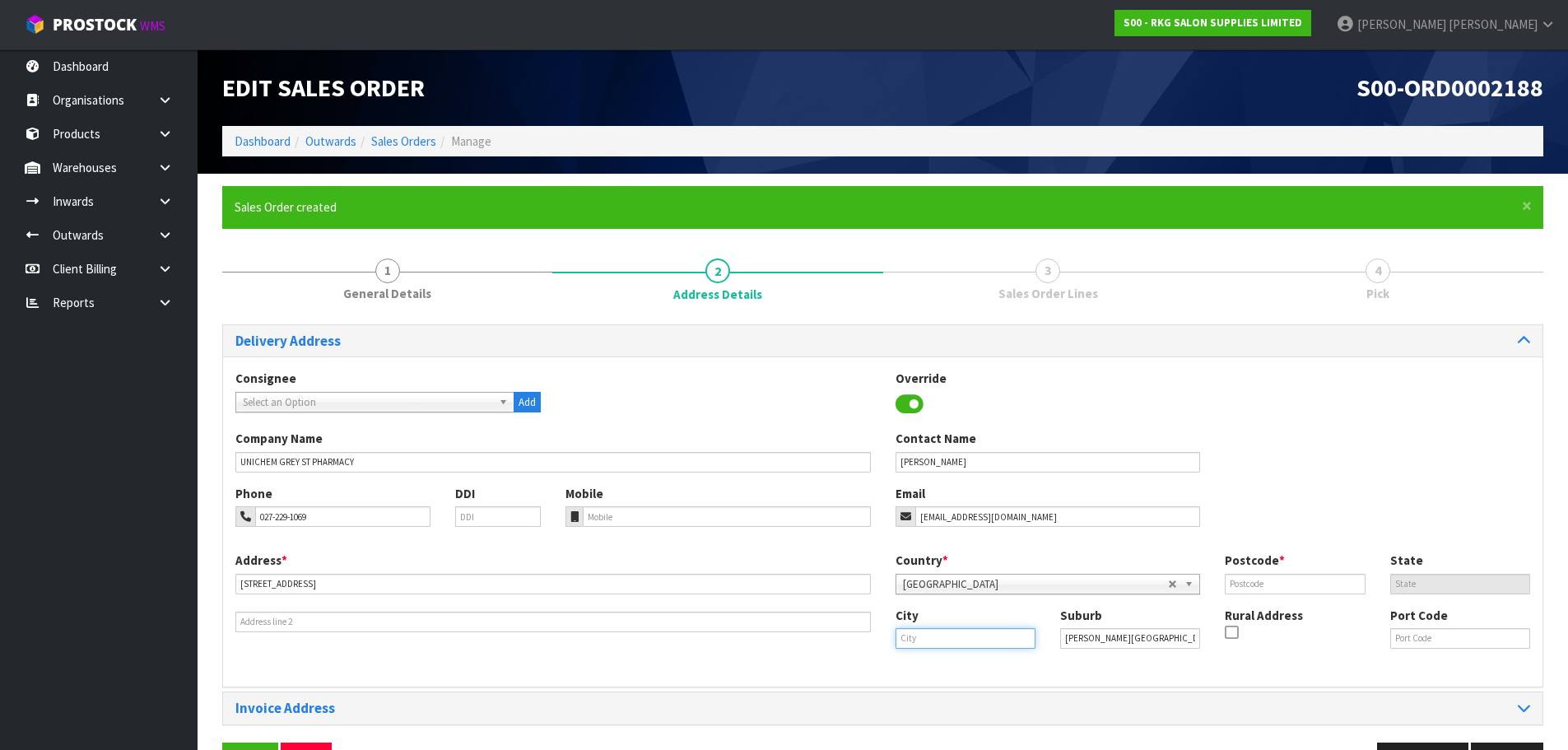
click at [975, 641] on input "text" at bounding box center [965, 638] width 140 height 21
click at [979, 664] on link "[PERSON_NAME]" at bounding box center [961, 665] width 130 height 22
type input "[PERSON_NAME]"
click at [1248, 587] on input "text" at bounding box center [1294, 584] width 140 height 21
type input "3216"
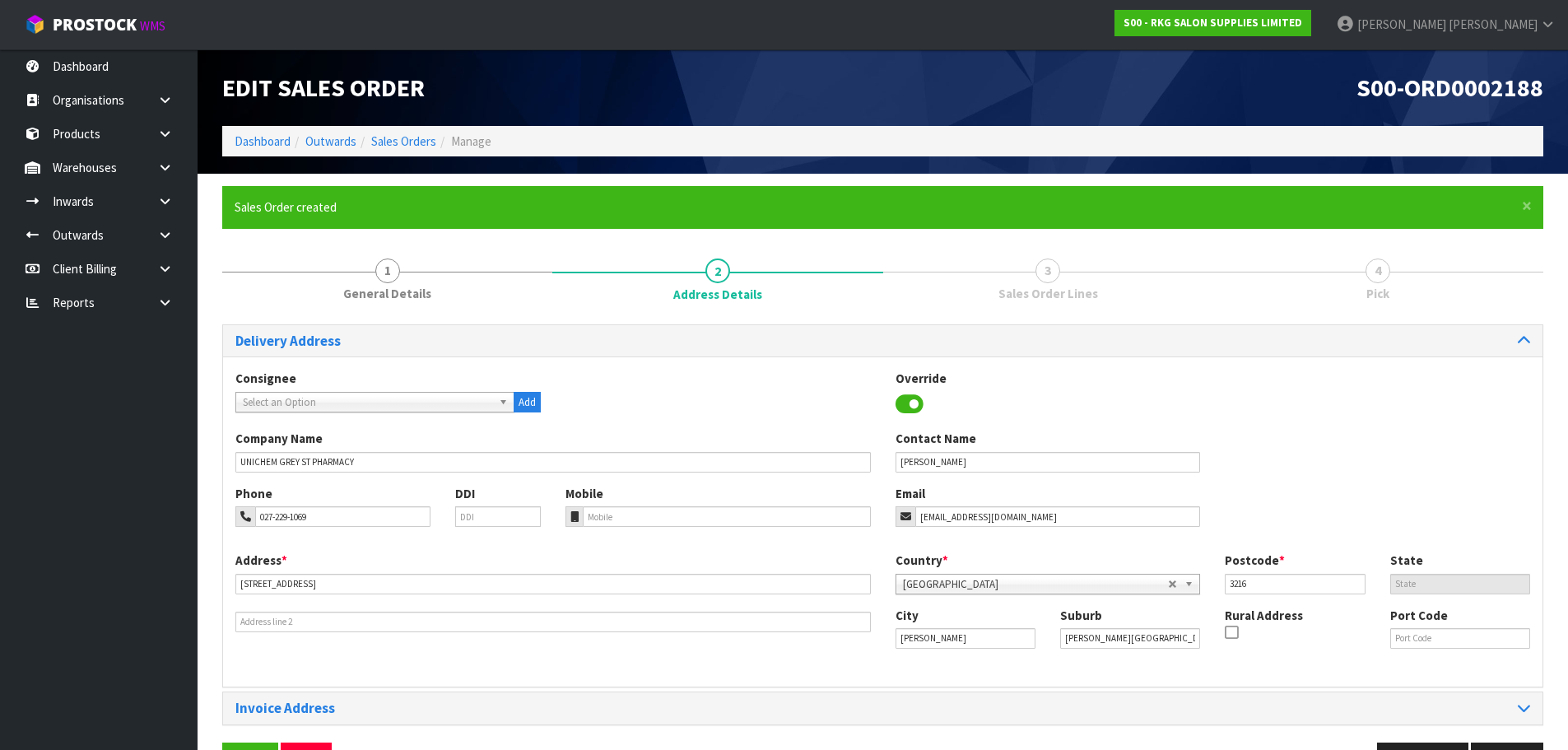
click at [1230, 542] on div "Phone 027-229-1069 DDI Mobile Email [EMAIL_ADDRESS][DOMAIN_NAME]" at bounding box center [882, 518] width 1319 height 67
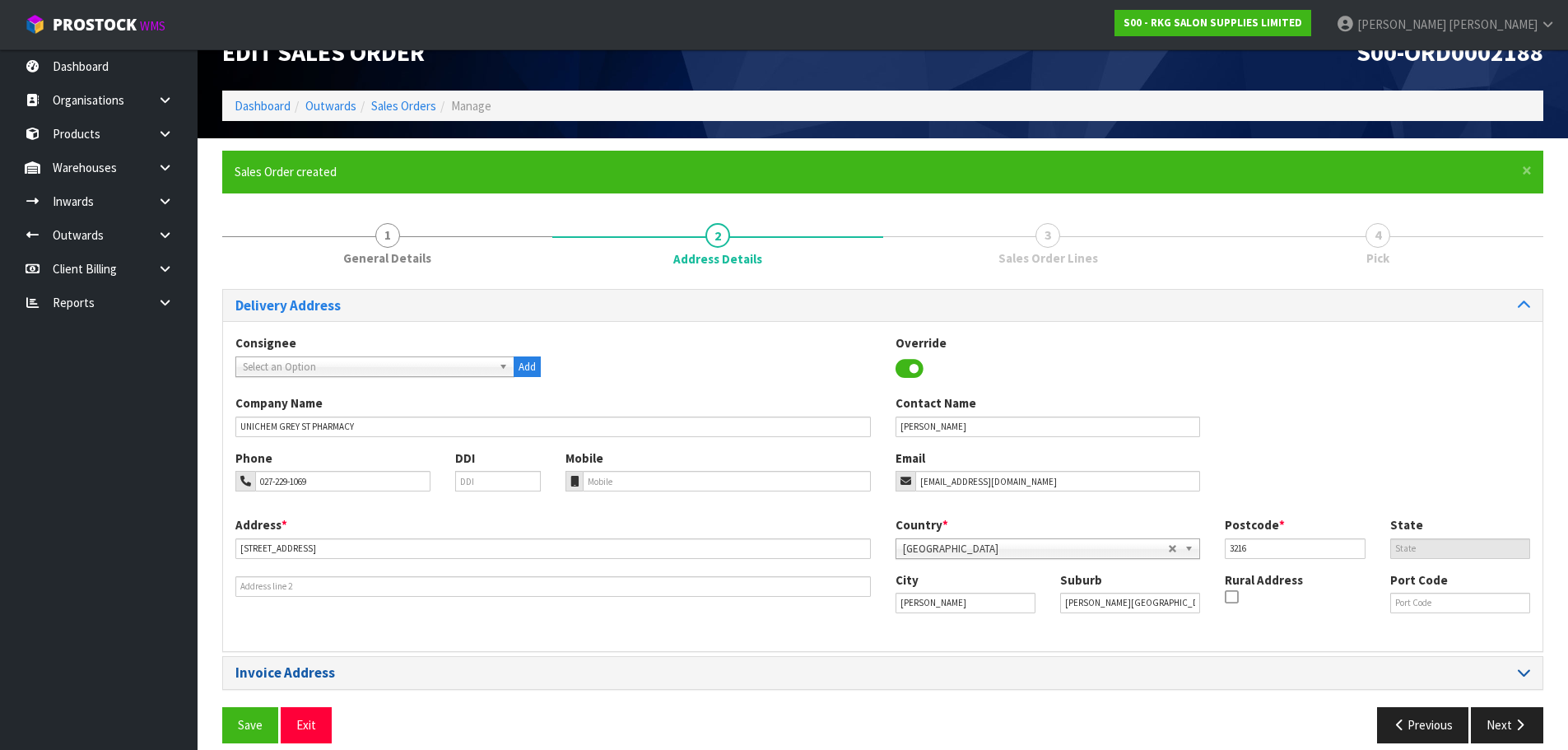
scroll to position [53, 0]
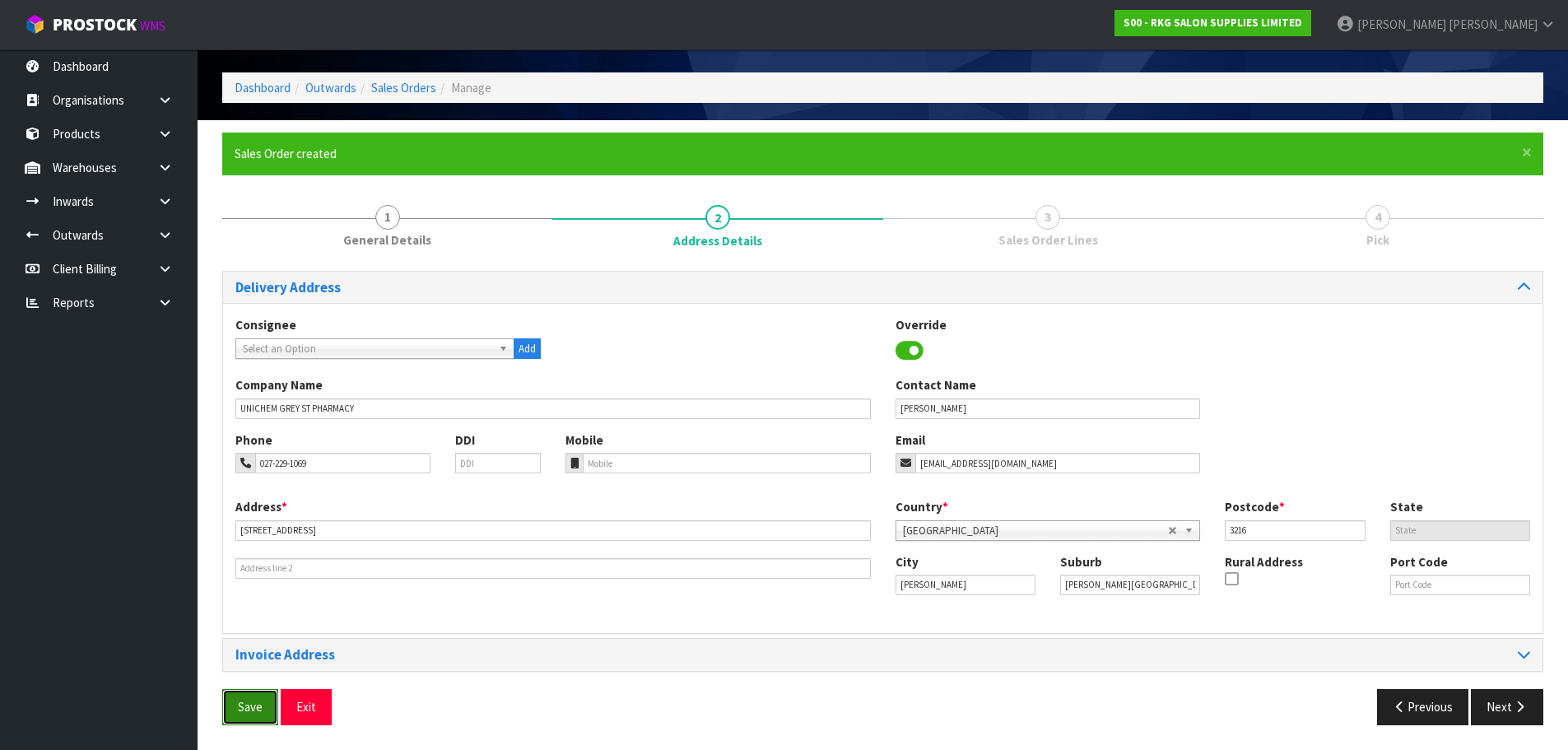
click at [243, 702] on span "Save" at bounding box center [250, 706] width 25 height 15
drag, startPoint x: 258, startPoint y: 708, endPoint x: 275, endPoint y: 695, distance: 21.4
click at [258, 708] on span "Save" at bounding box center [250, 706] width 25 height 15
click at [1490, 703] on button "Next" at bounding box center [1507, 705] width 72 height 35
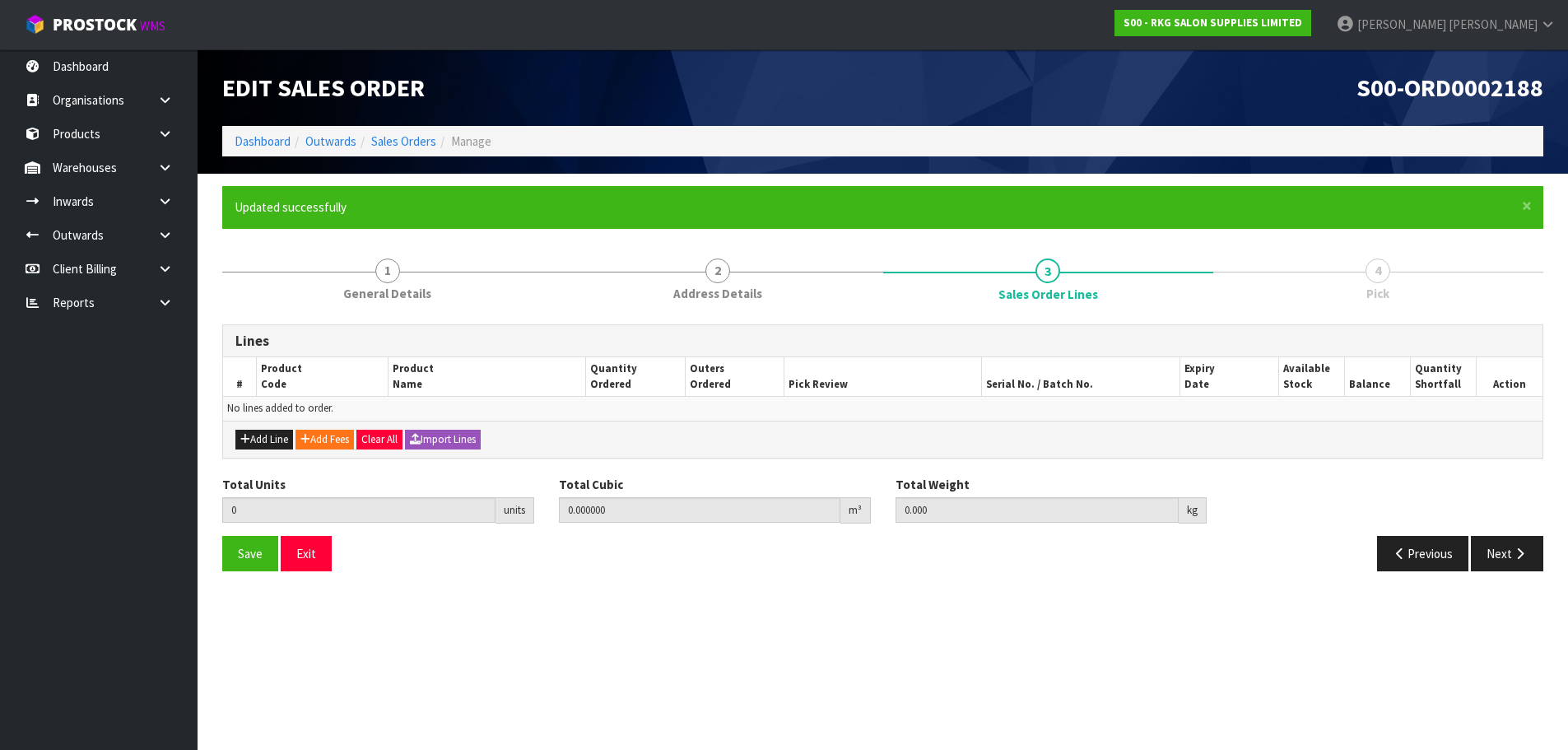
scroll to position [0, 0]
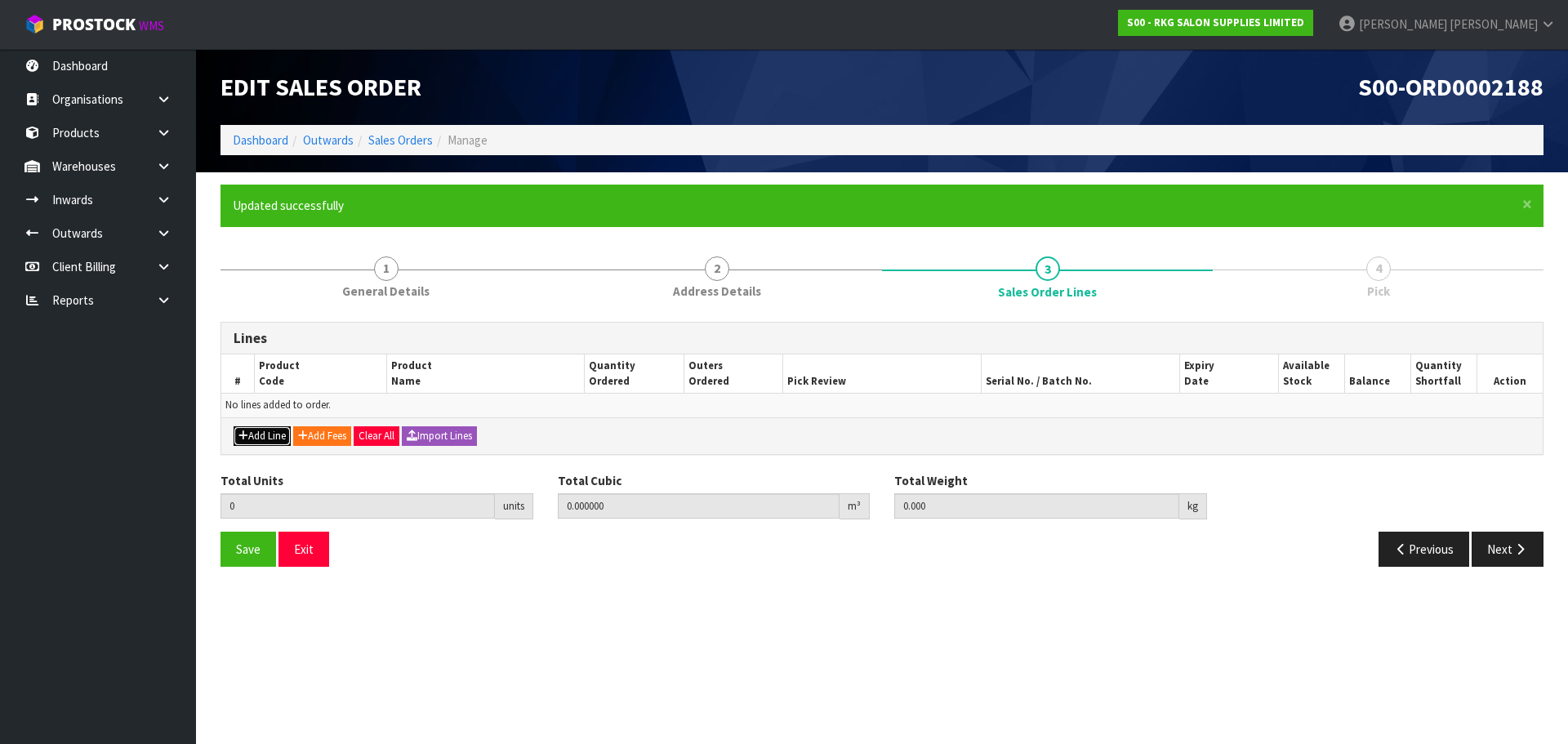
click at [275, 430] on button "Add Line" at bounding box center [262, 436] width 58 height 20
type input "0"
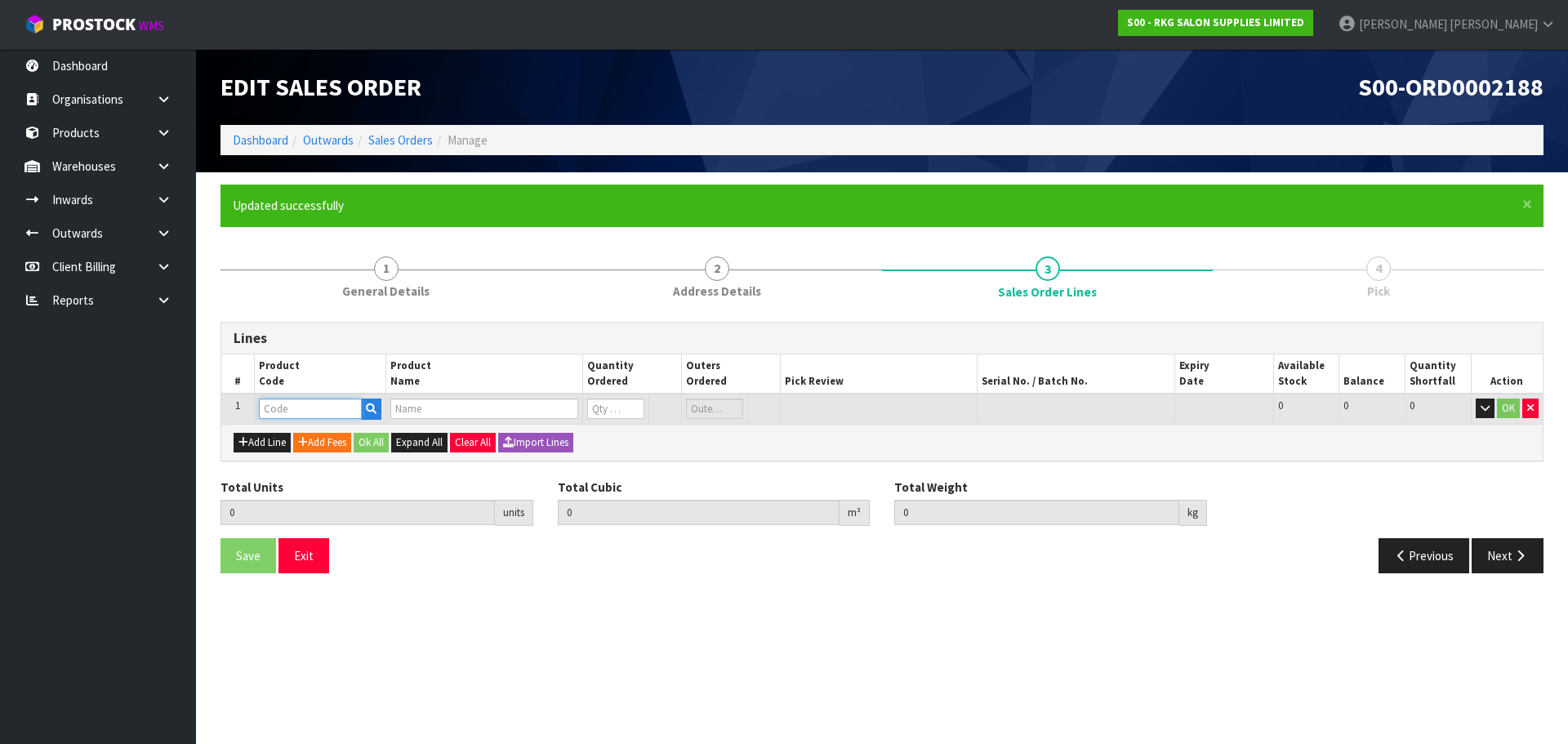
click at [316, 403] on input "text" at bounding box center [309, 408] width 103 height 21
type input "080304"
click at [306, 476] on strong "080304" at bounding box center [296, 481] width 40 height 15
type input "080304K"
type input "0.000000"
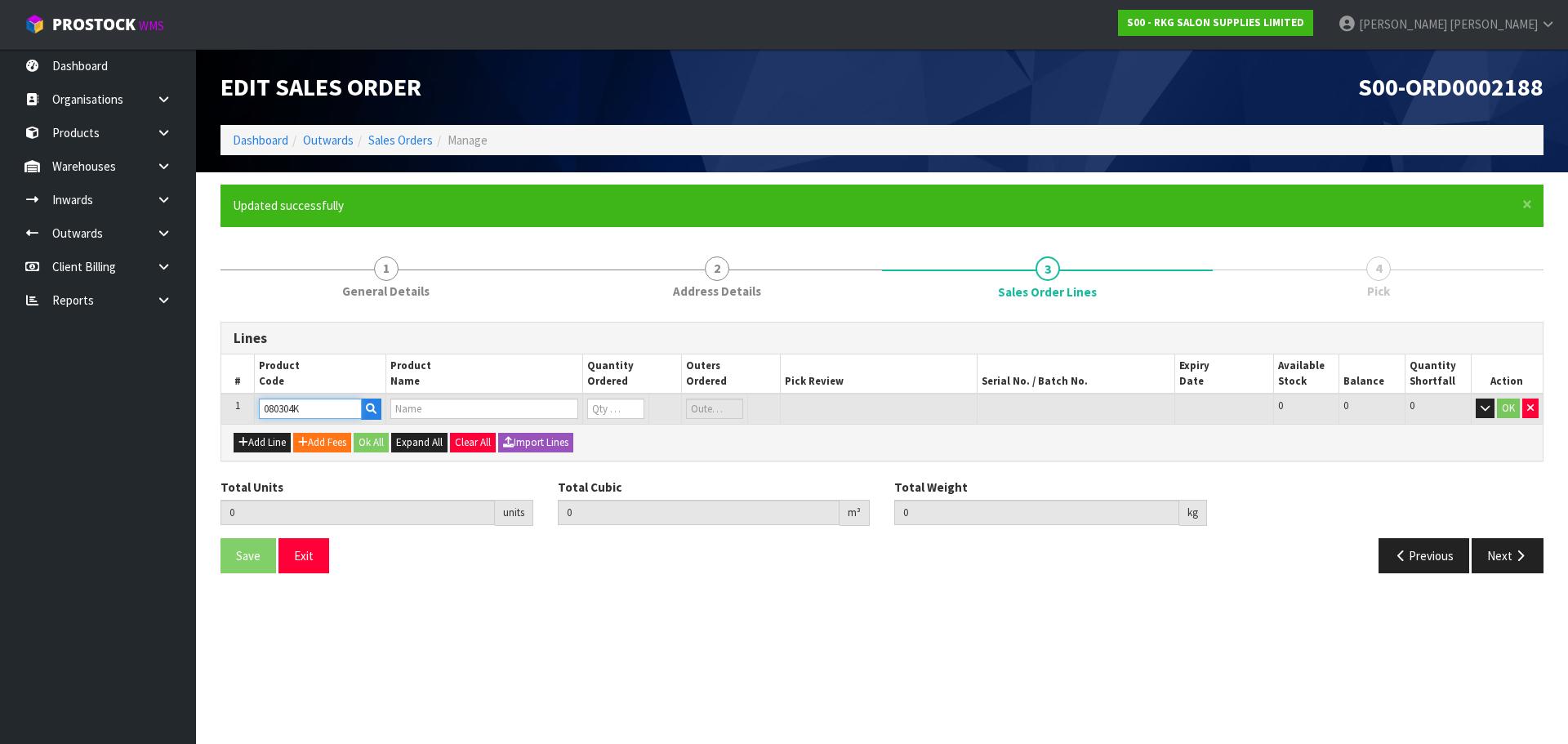
type input "0.000"
type input "BAKEWELL BEAUTY TROLLEY - WHITE"
type input "0"
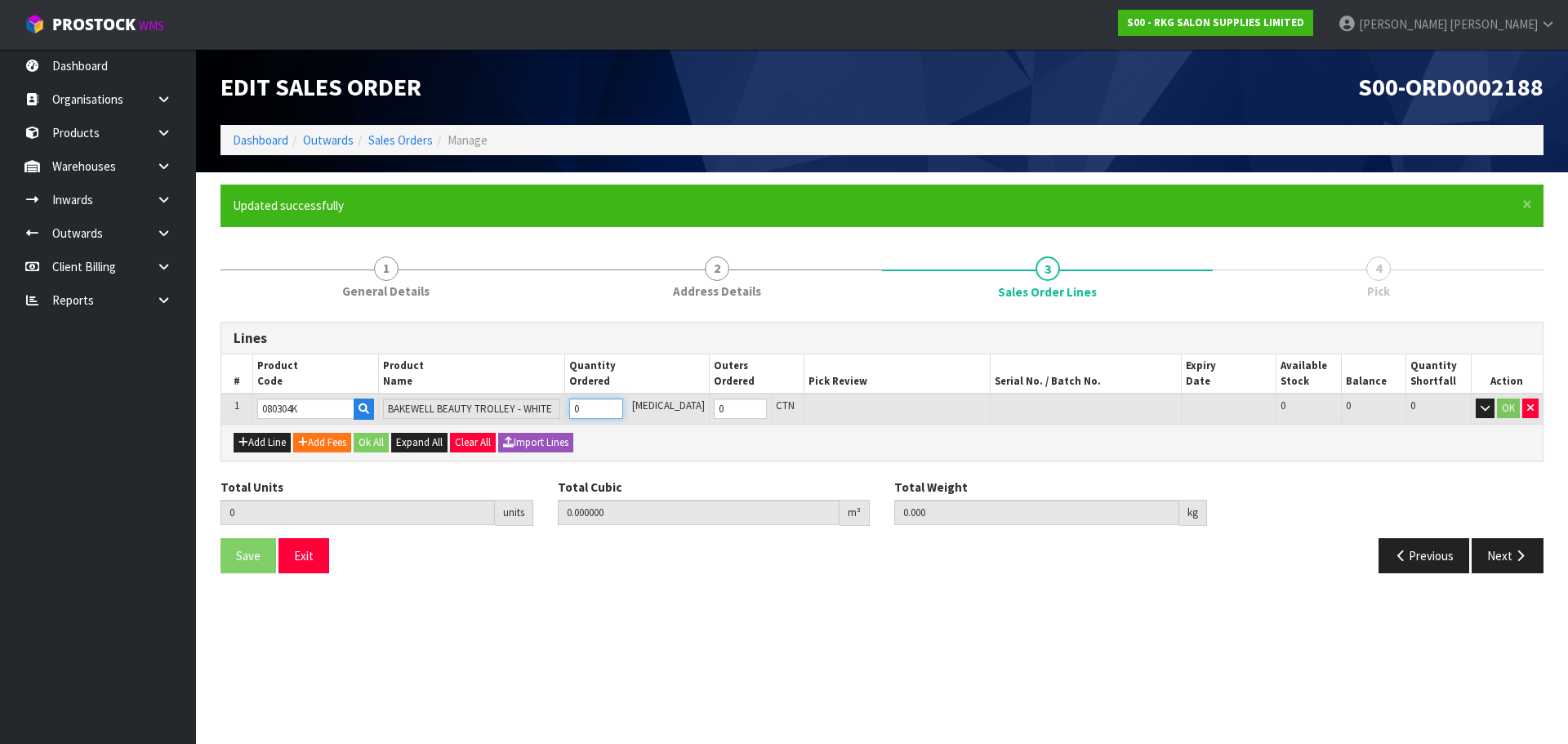
type input "3"
type input "0.29787"
type input "47"
type input "1"
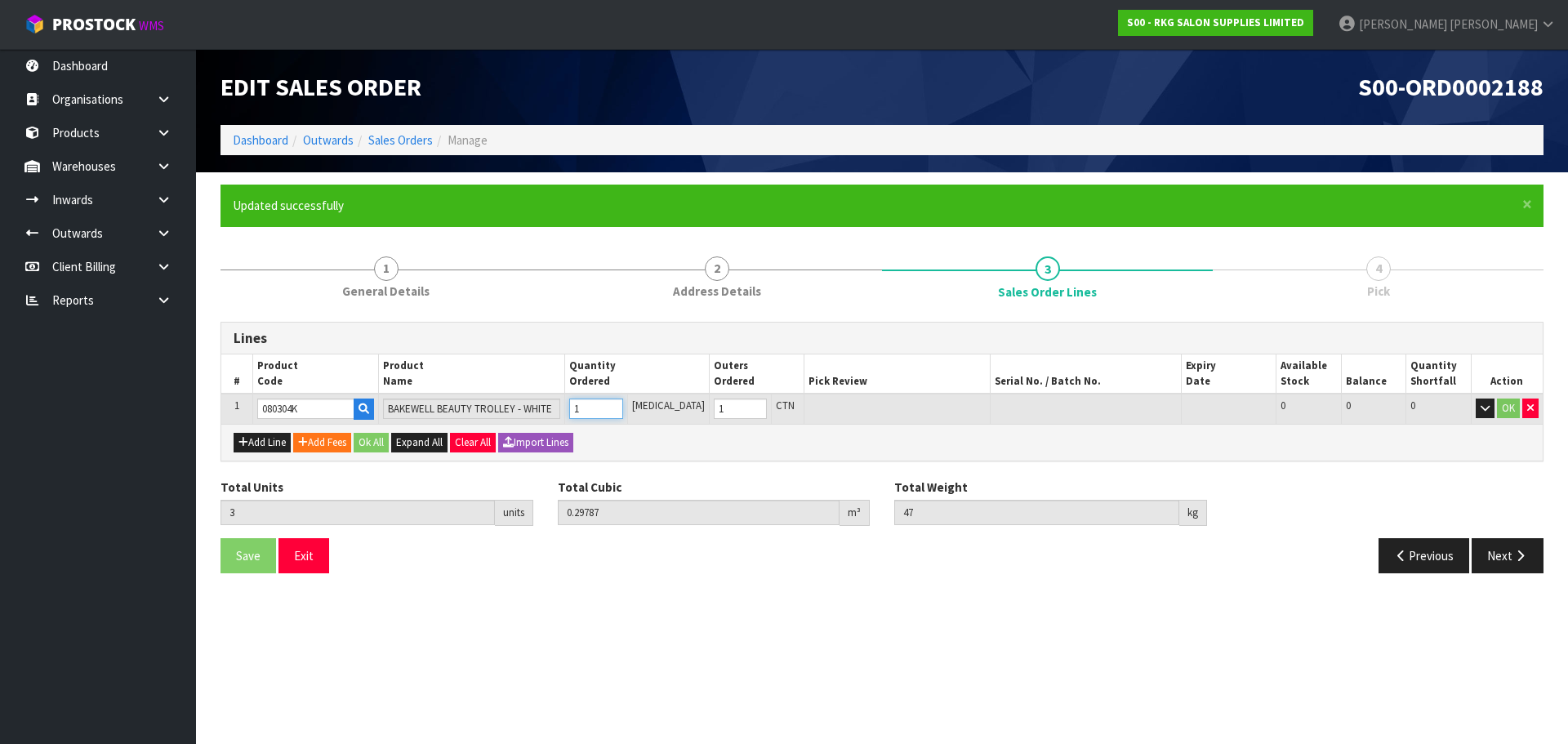
type input "1"
click at [623, 404] on input "1" at bounding box center [595, 408] width 53 height 21
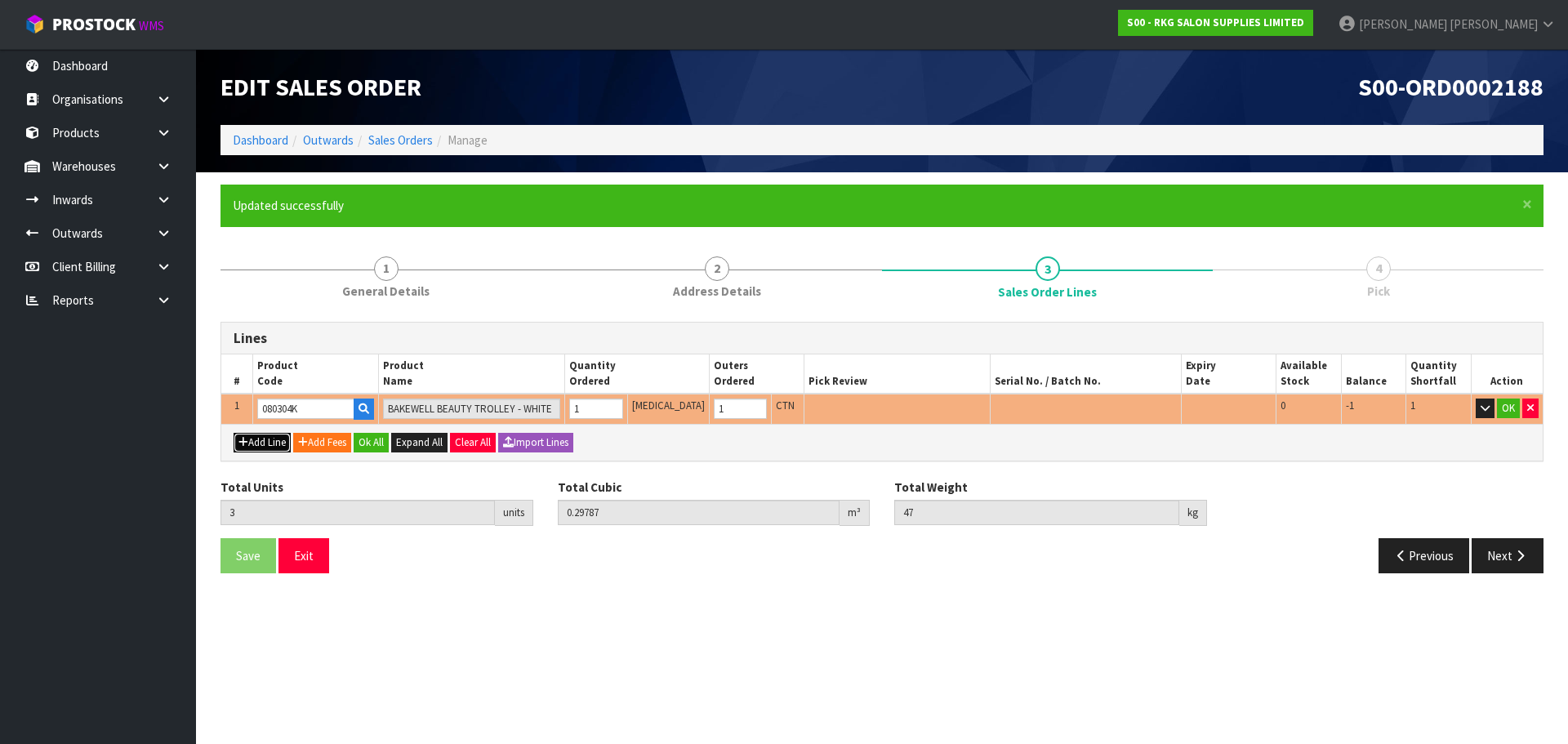
click at [270, 438] on button "Add Line" at bounding box center [262, 442] width 58 height 20
type input "0"
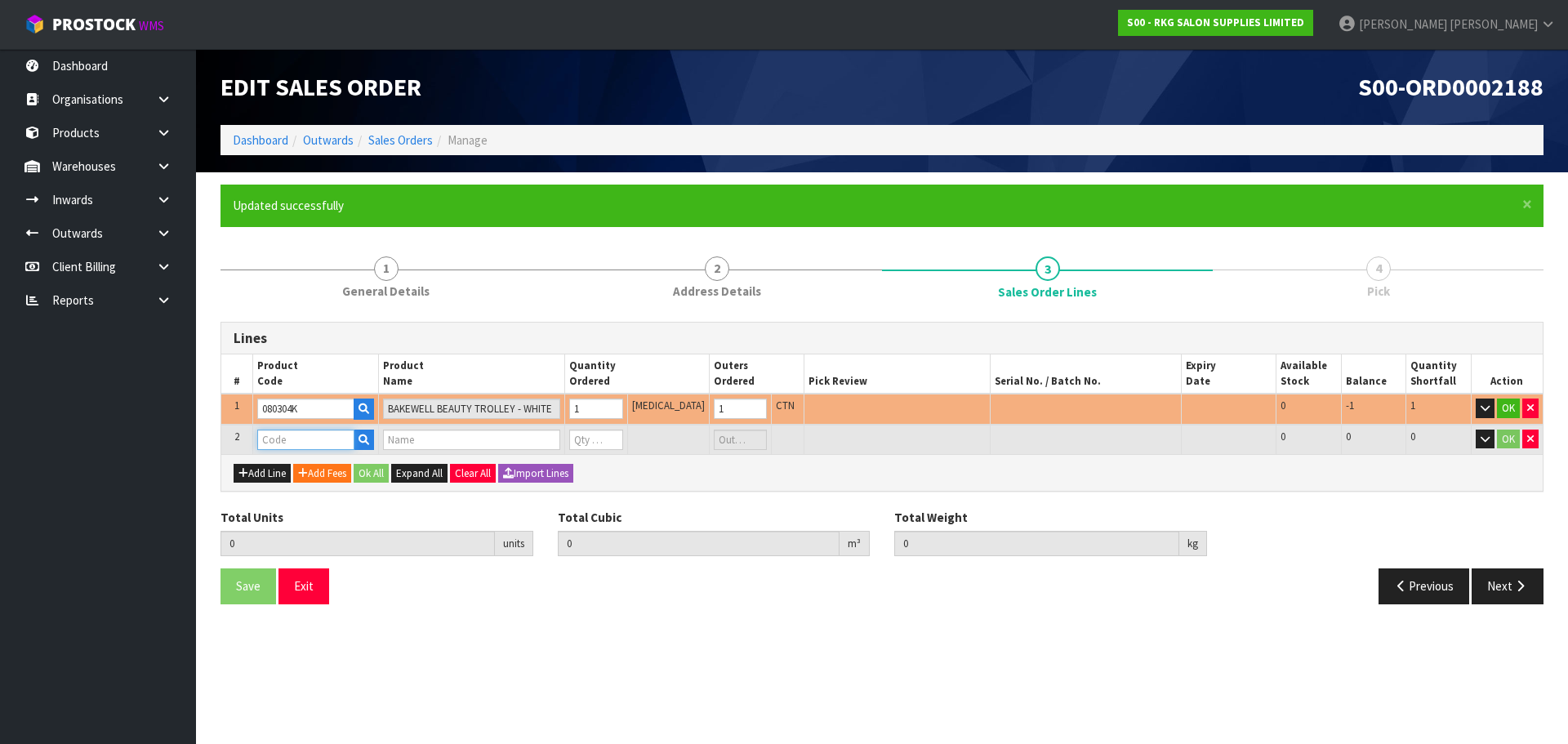
click at [278, 439] on input "text" at bounding box center [306, 439] width 97 height 21
type input "07030102"
type input "3"
type input "0.29787"
type input "47"
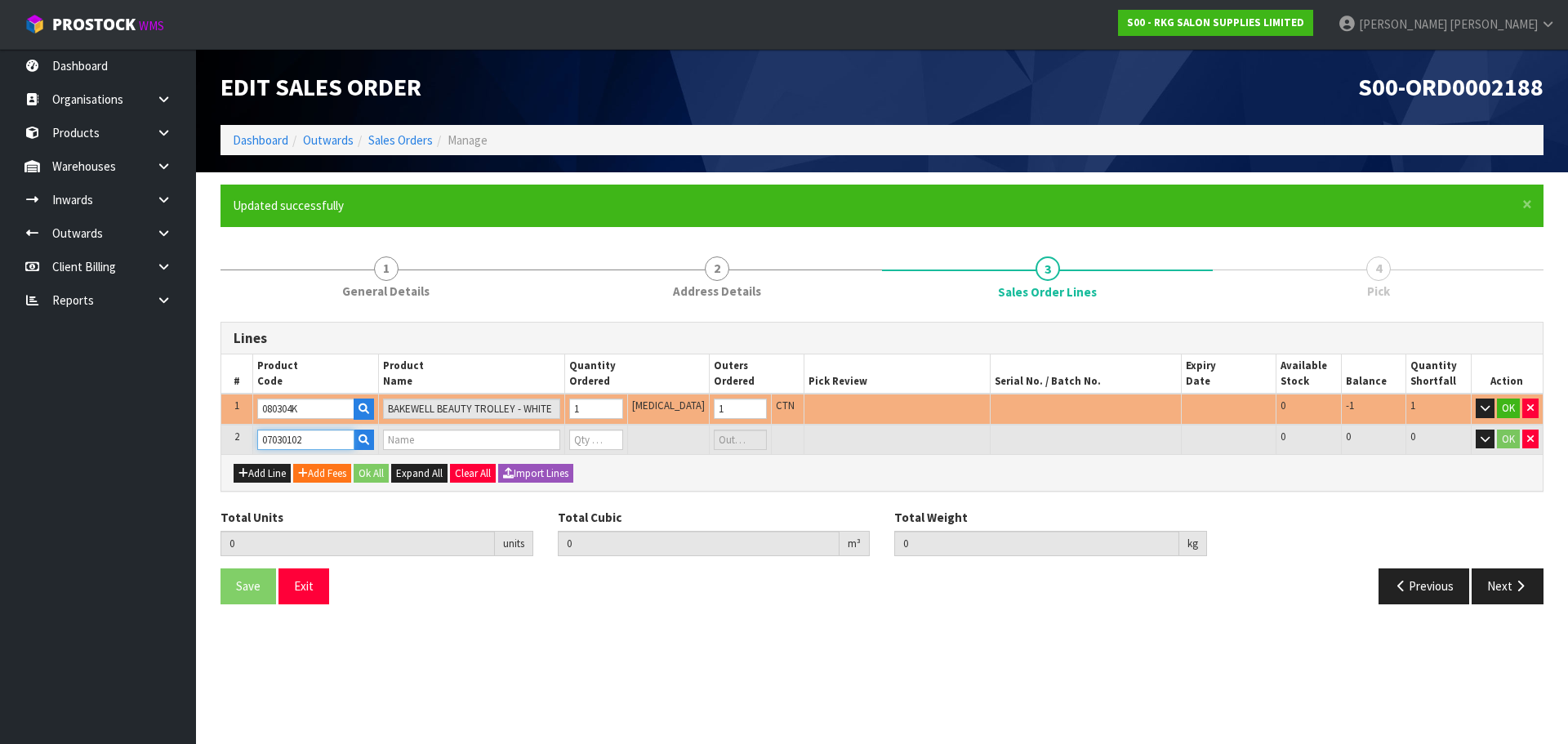
type input "SOUTH BURNIE STOOL WITH BACK REST BLACK"
type input "0"
type input "07030102"
type input "4"
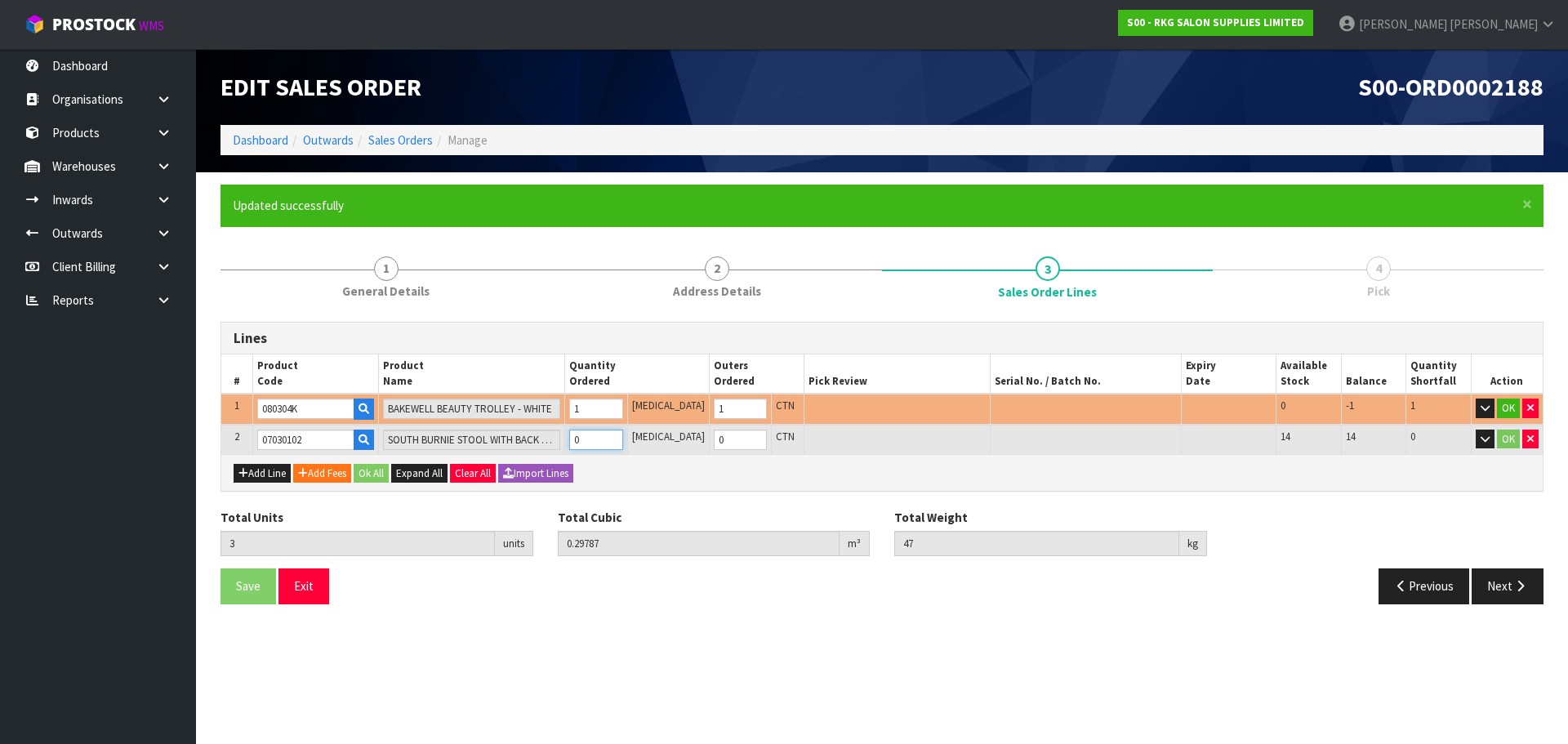
type input "0.35077"
type input "54"
type input "1"
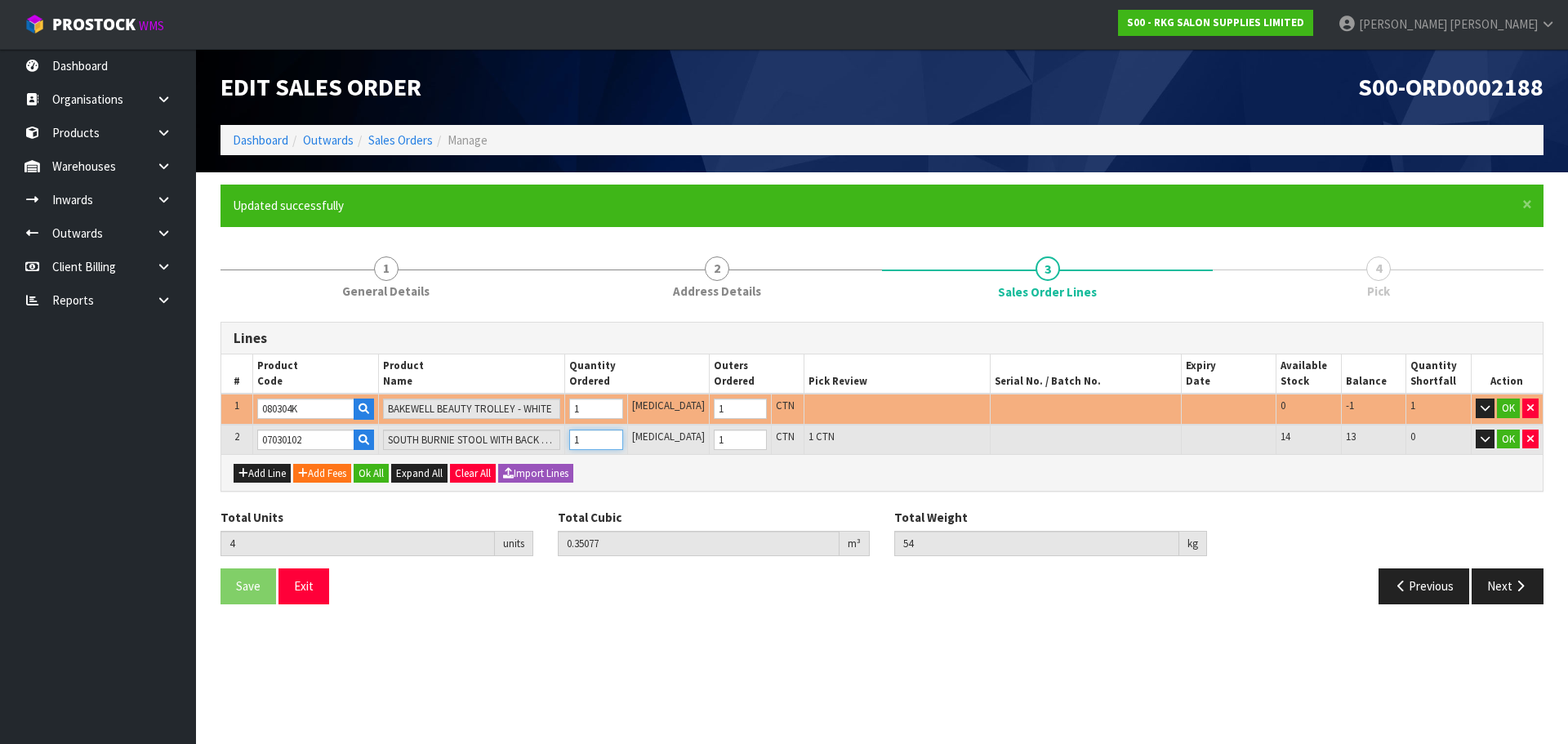
click at [623, 435] on input "1" at bounding box center [595, 439] width 53 height 21
click at [1504, 439] on button "OK" at bounding box center [1509, 438] width 23 height 20
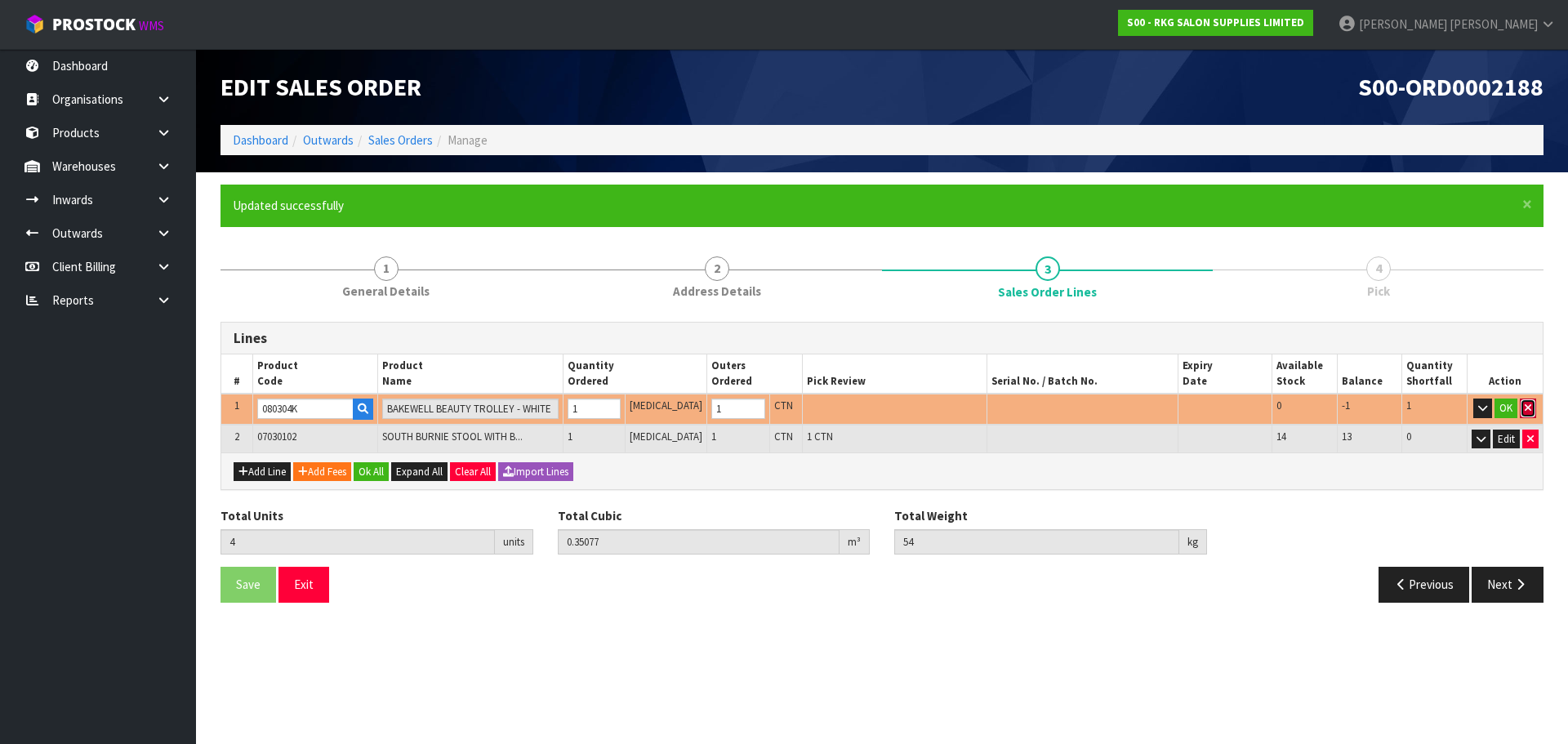
click at [1529, 403] on icon "button" at bounding box center [1527, 407] width 7 height 10
type input "1"
type input "0.0529"
type input "7"
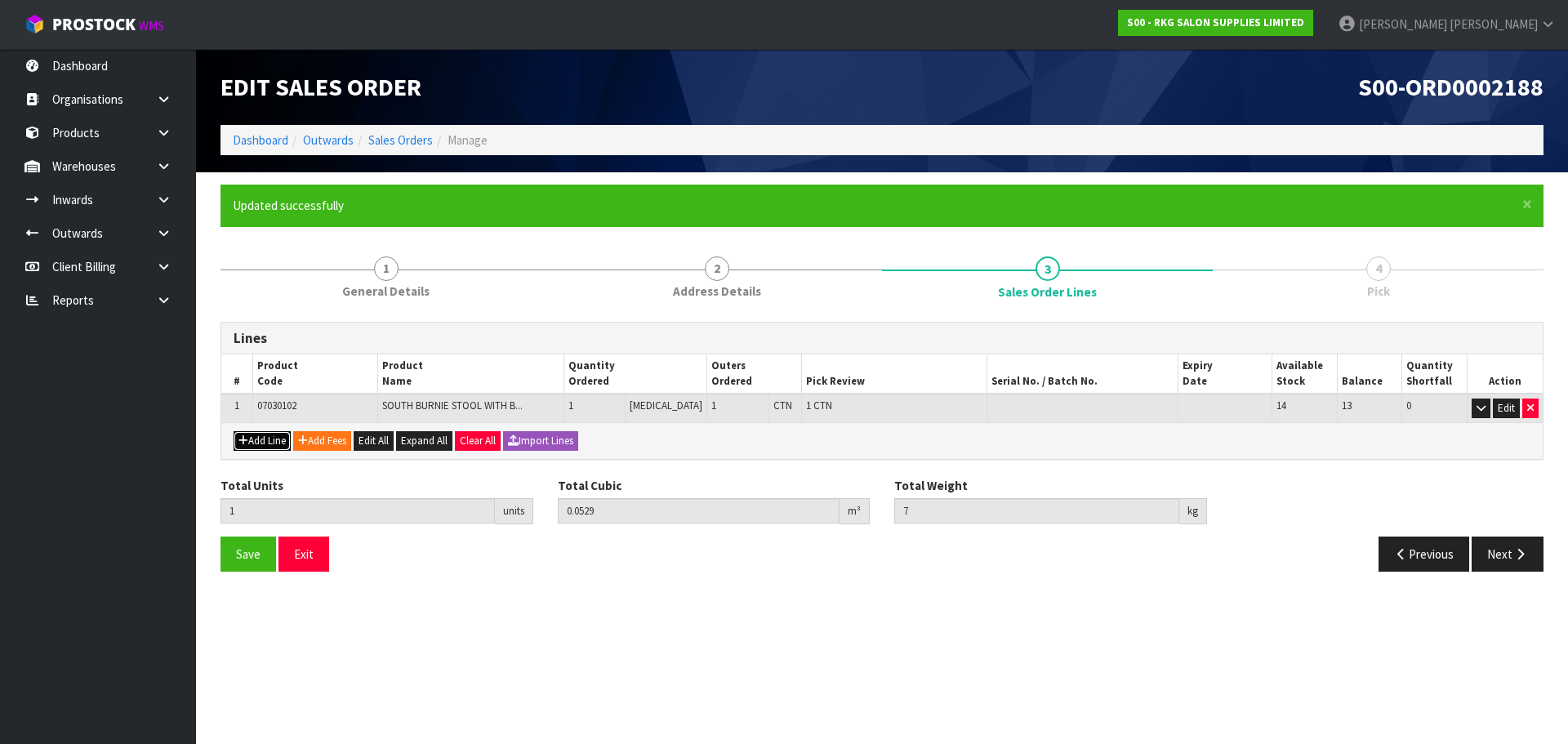
click at [274, 438] on button "Add Line" at bounding box center [262, 440] width 58 height 20
type input "0"
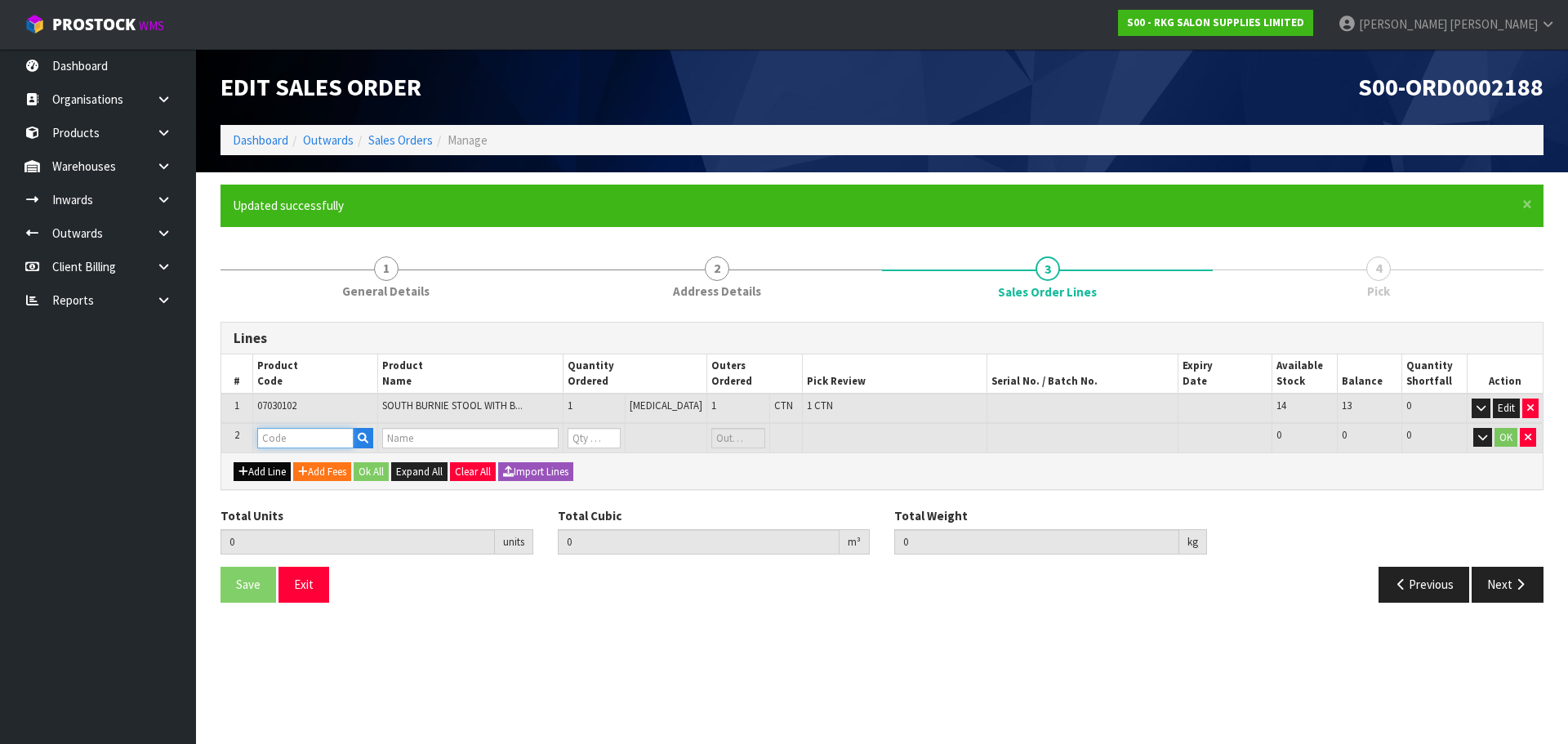
click at [274, 438] on input "text" at bounding box center [306, 438] width 96 height 21
type input "0803"
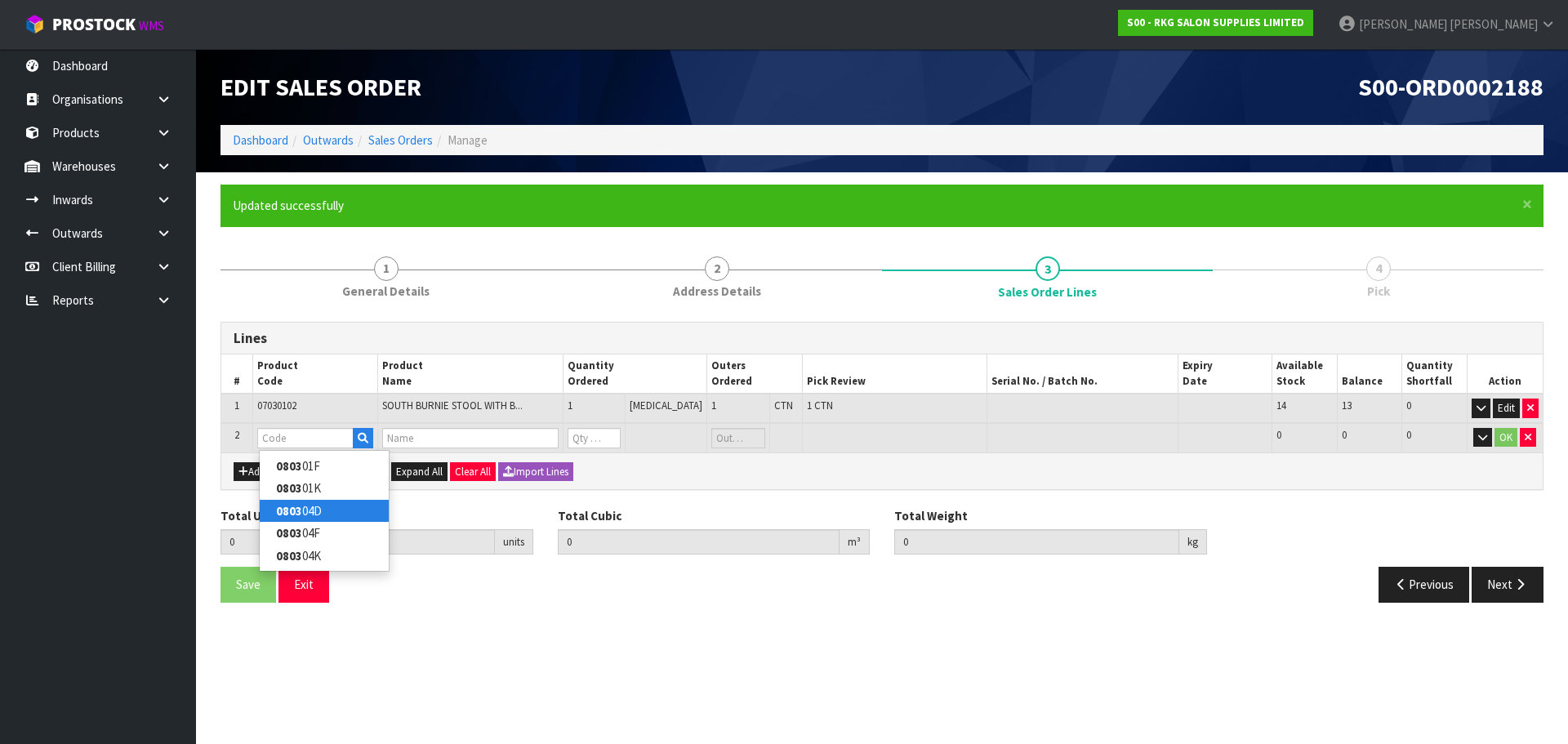
click at [300, 511] on strong "0803" at bounding box center [290, 510] width 26 height 15
type input "080304D"
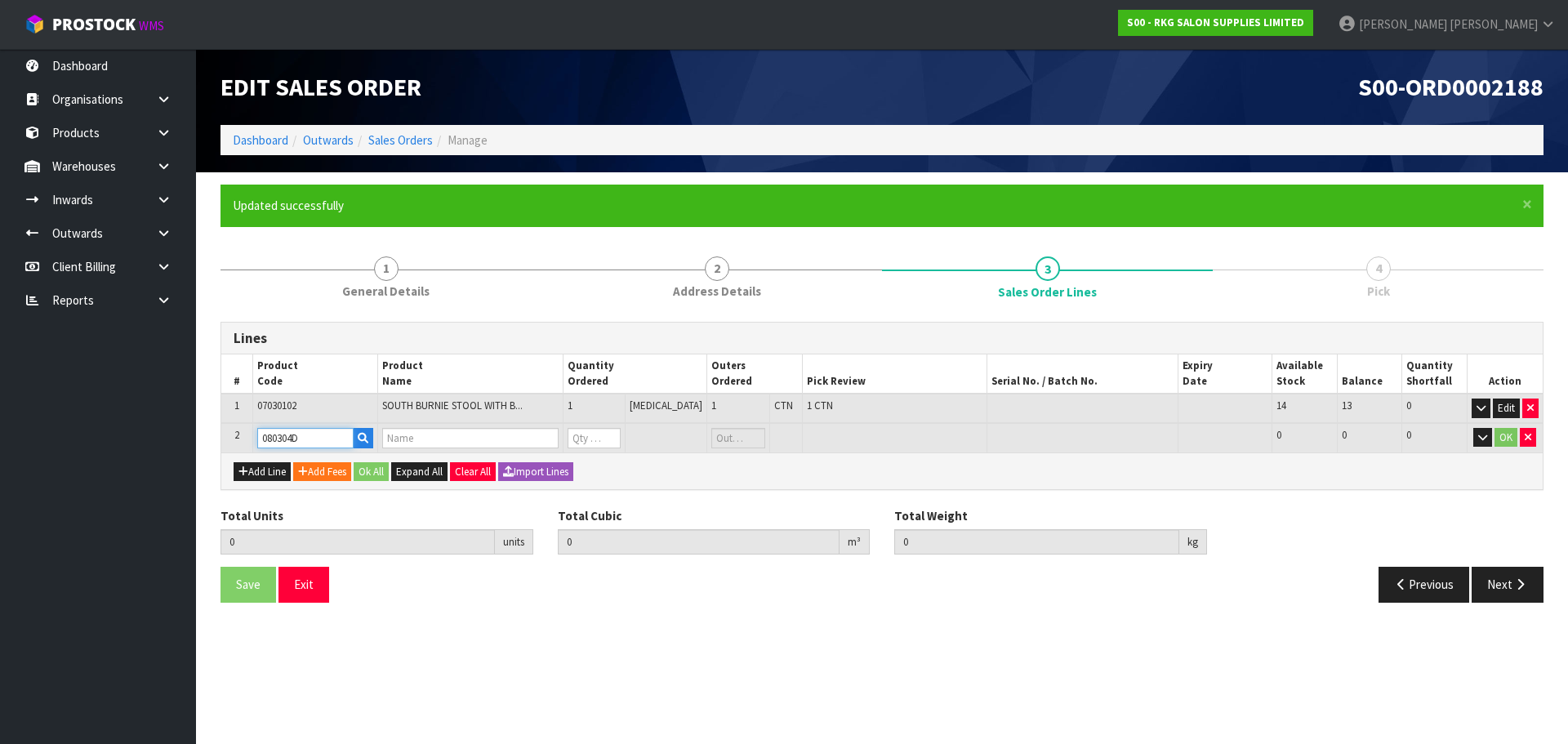
type input "1"
type input "0.0529"
type input "7"
type input "DRAWER -WHITE"
type input "0"
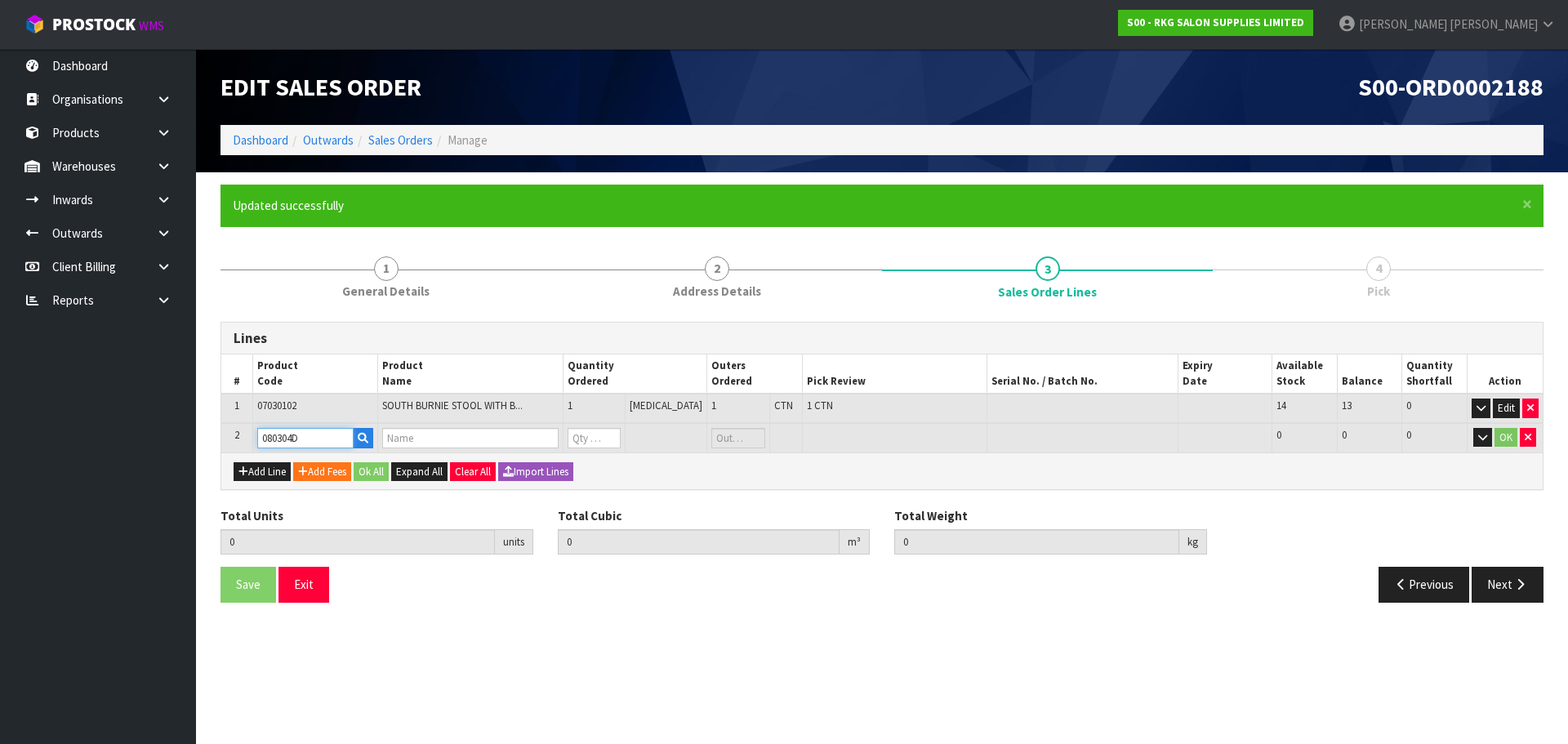
type input "0"
type input "2"
type input "0.196675"
type input "28.9"
type input "1"
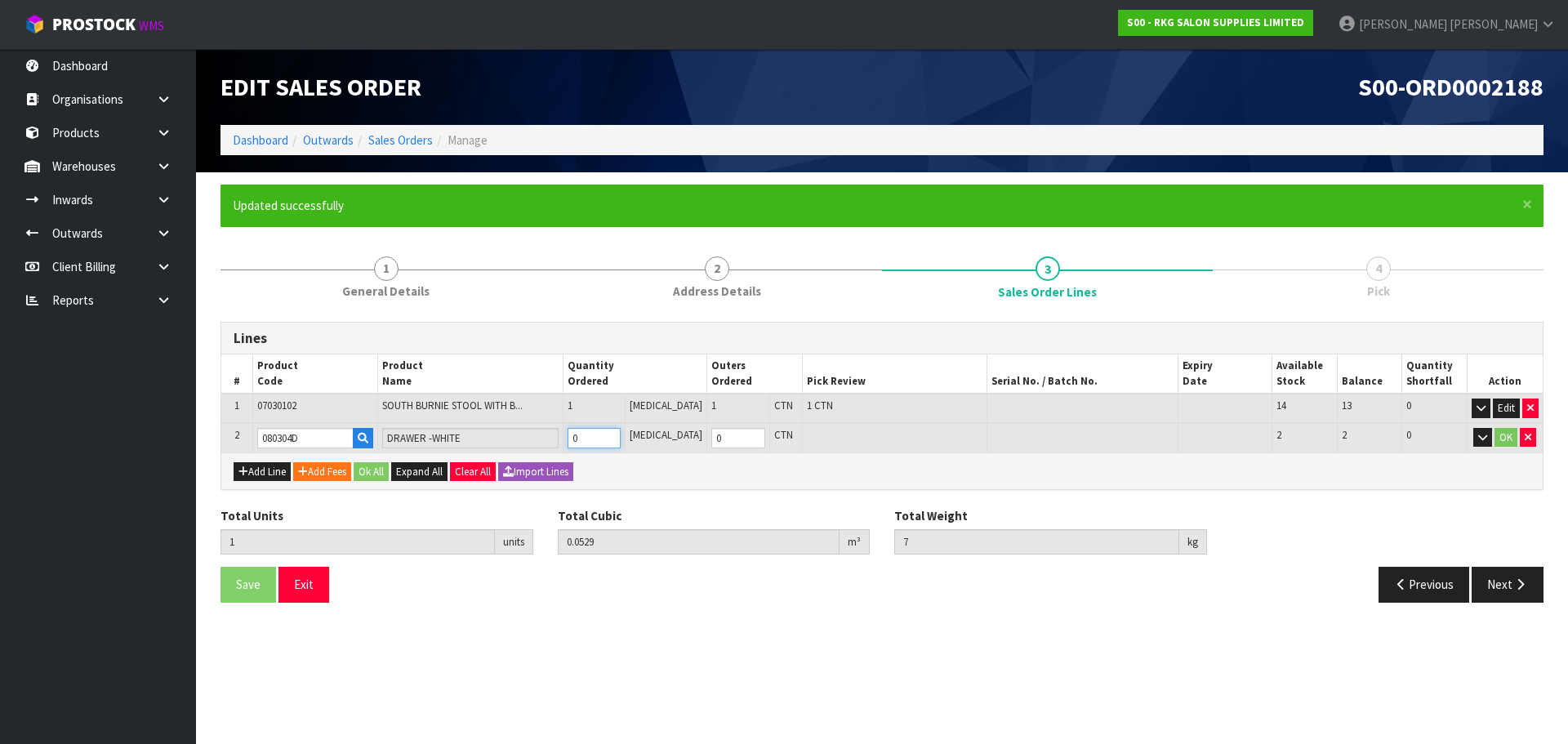
type input "1"
click at [621, 432] on input "1" at bounding box center [594, 438] width 53 height 21
click at [266, 471] on button "Add Line" at bounding box center [262, 471] width 58 height 20
type input "0"
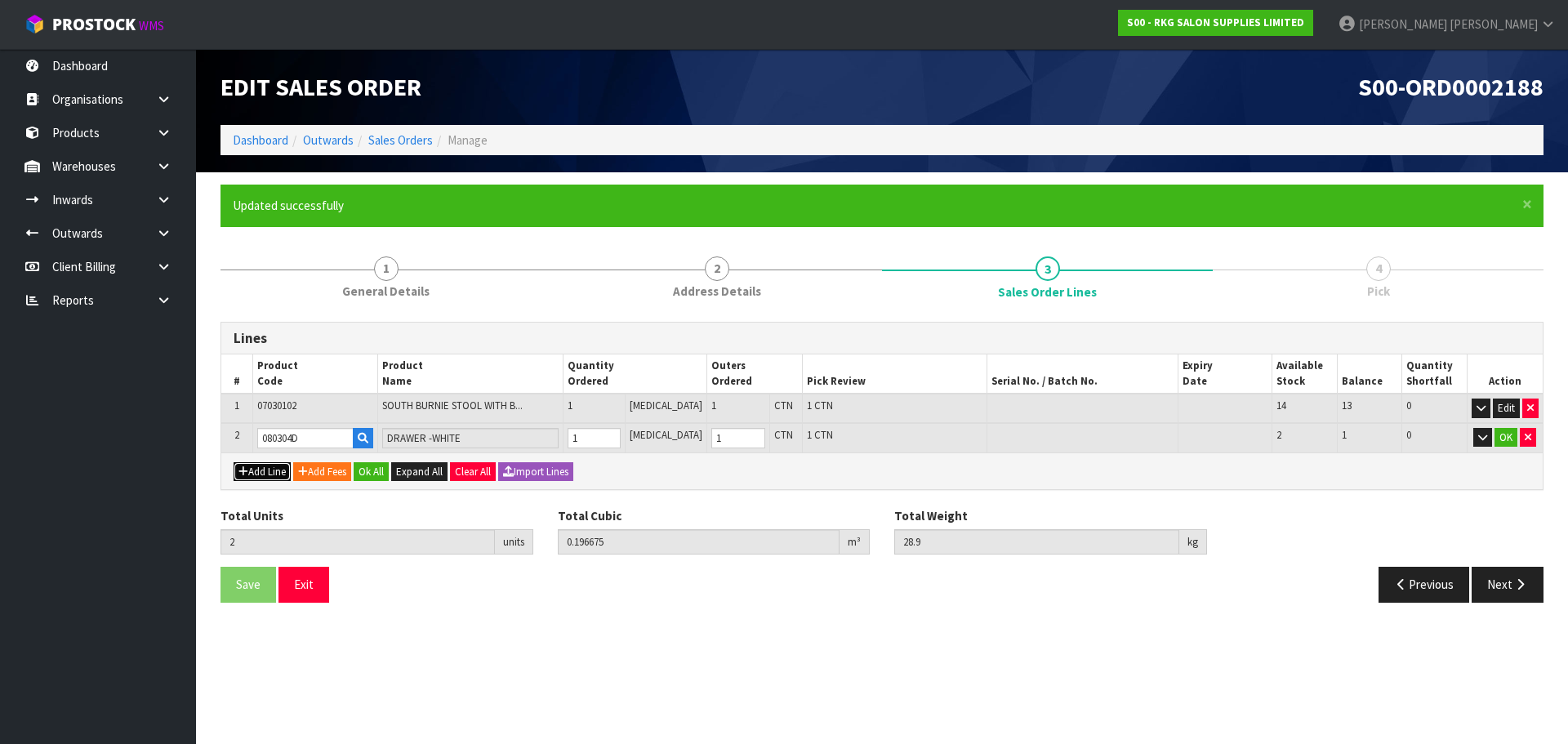
type input "0"
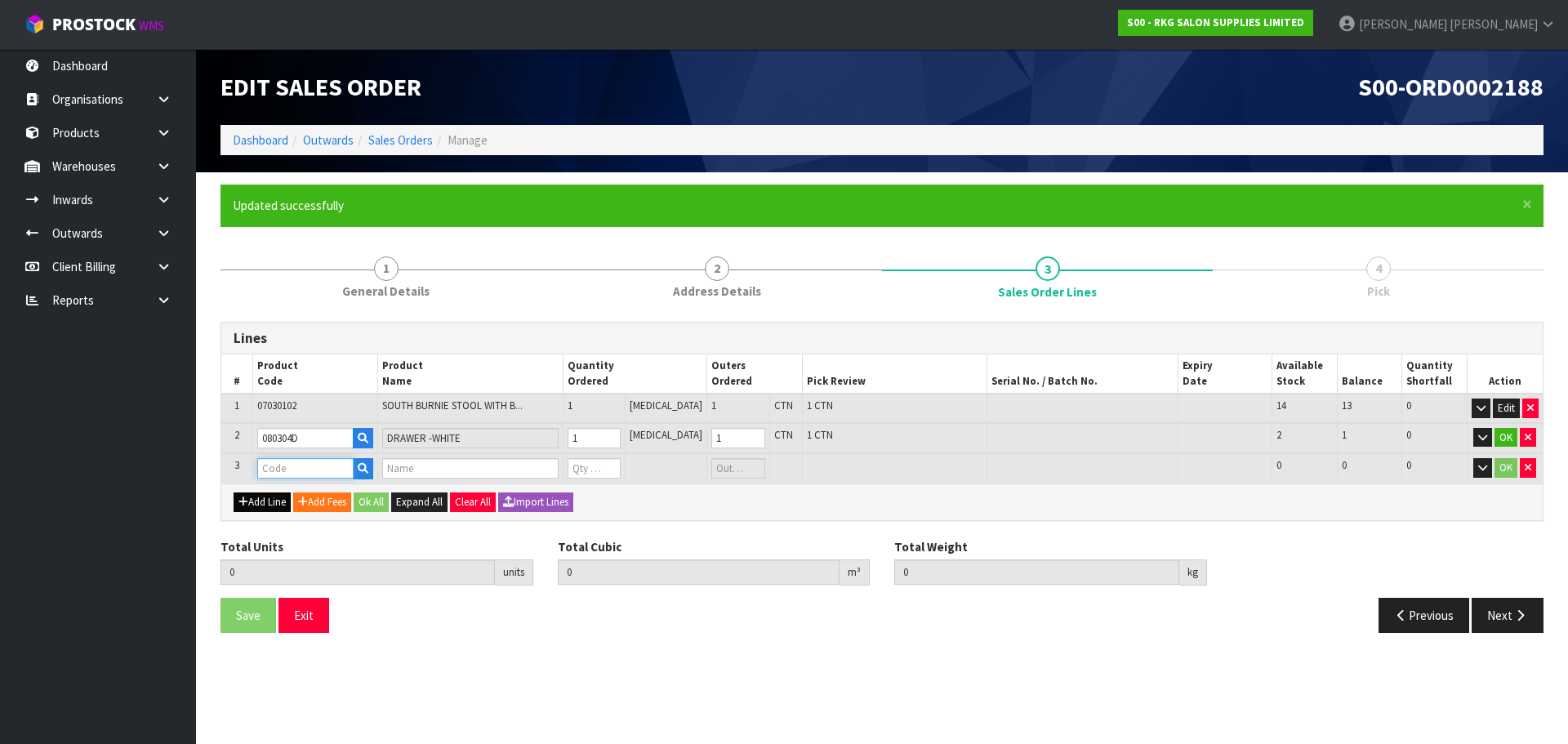
click at [275, 466] on input "text" at bounding box center [306, 469] width 96 height 21
type input "0803"
click at [289, 500] on strong "0803" at bounding box center [290, 496] width 26 height 15
type input "080301F"
type input "2"
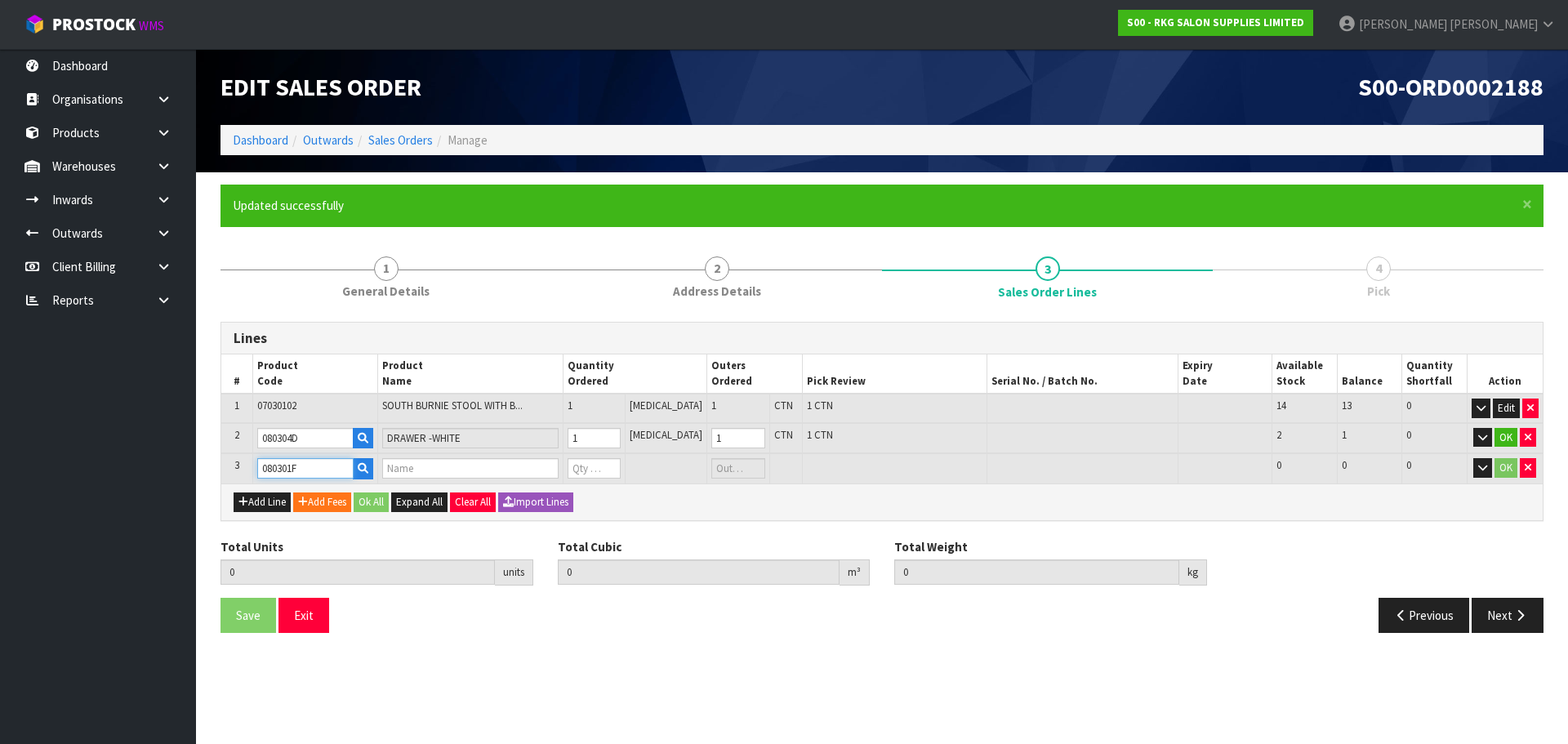
type input "0.196675"
type input "28.9"
type input "FRAME - BLACK"
type input "0"
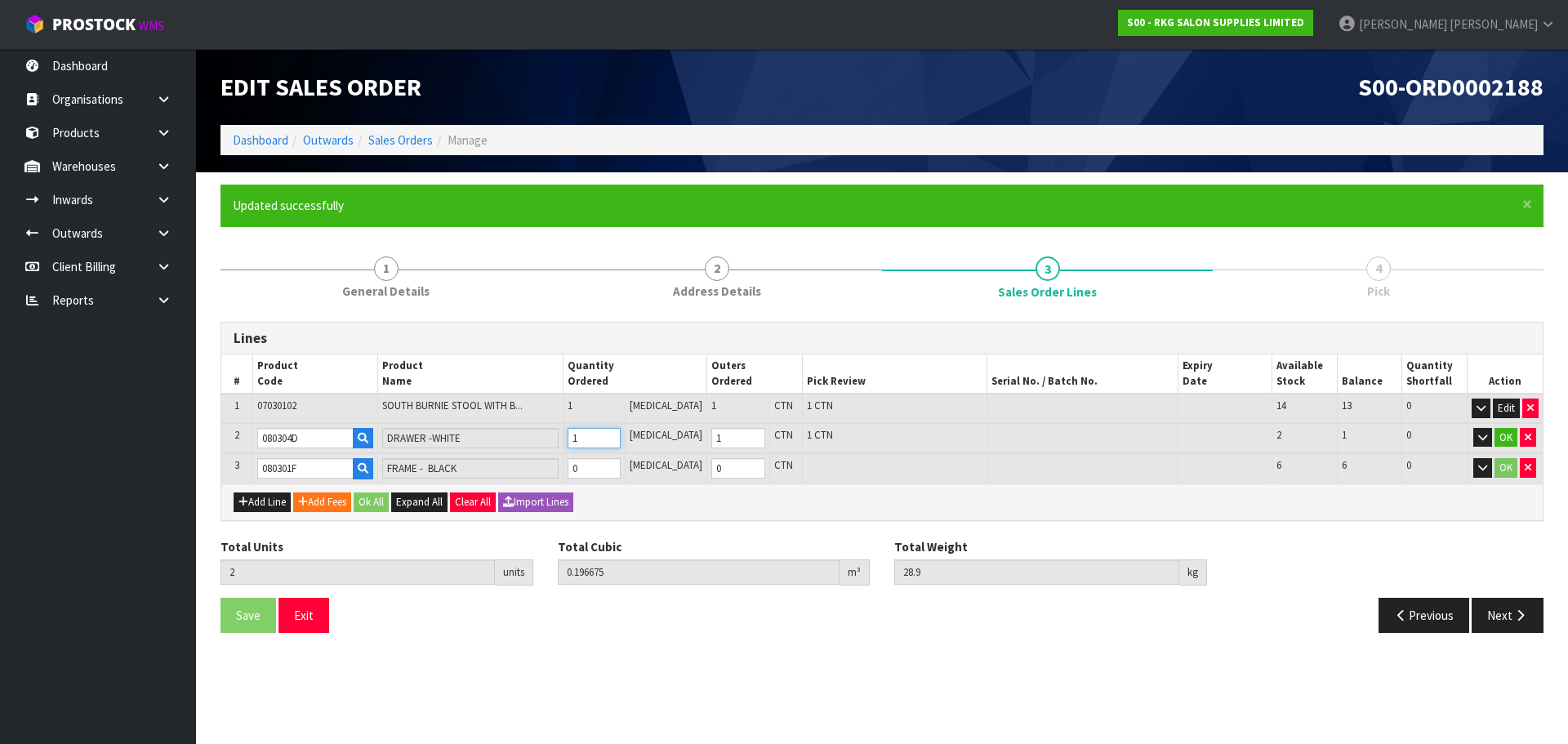
type input "3"
type input "0.34045"
type input "50.8"
type input "2"
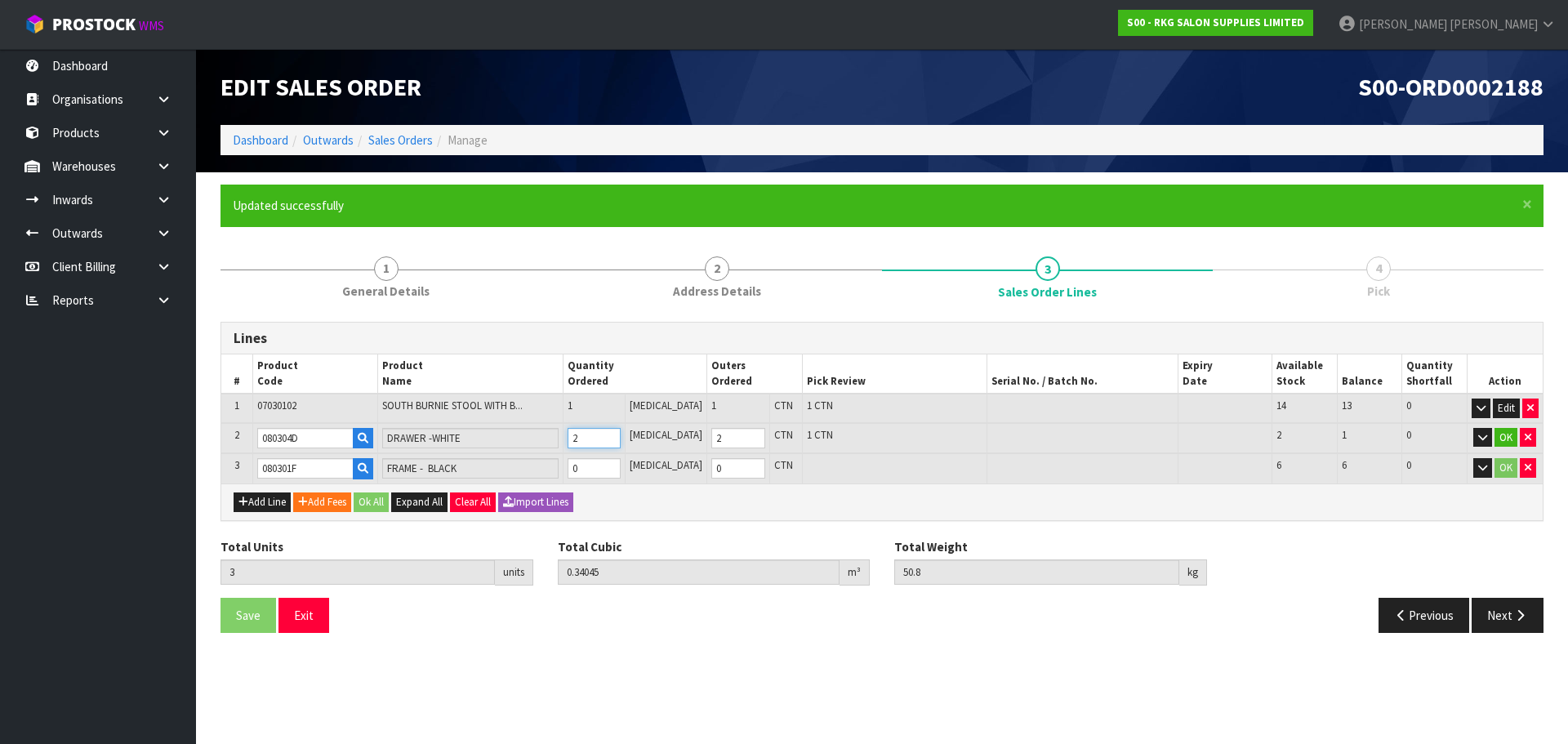
drag, startPoint x: 628, startPoint y: 433, endPoint x: 631, endPoint y: 452, distance: 19.2
type input "2"
click at [621, 432] on input "2" at bounding box center [594, 438] width 53 height 21
type input "4"
type input "0.396682"
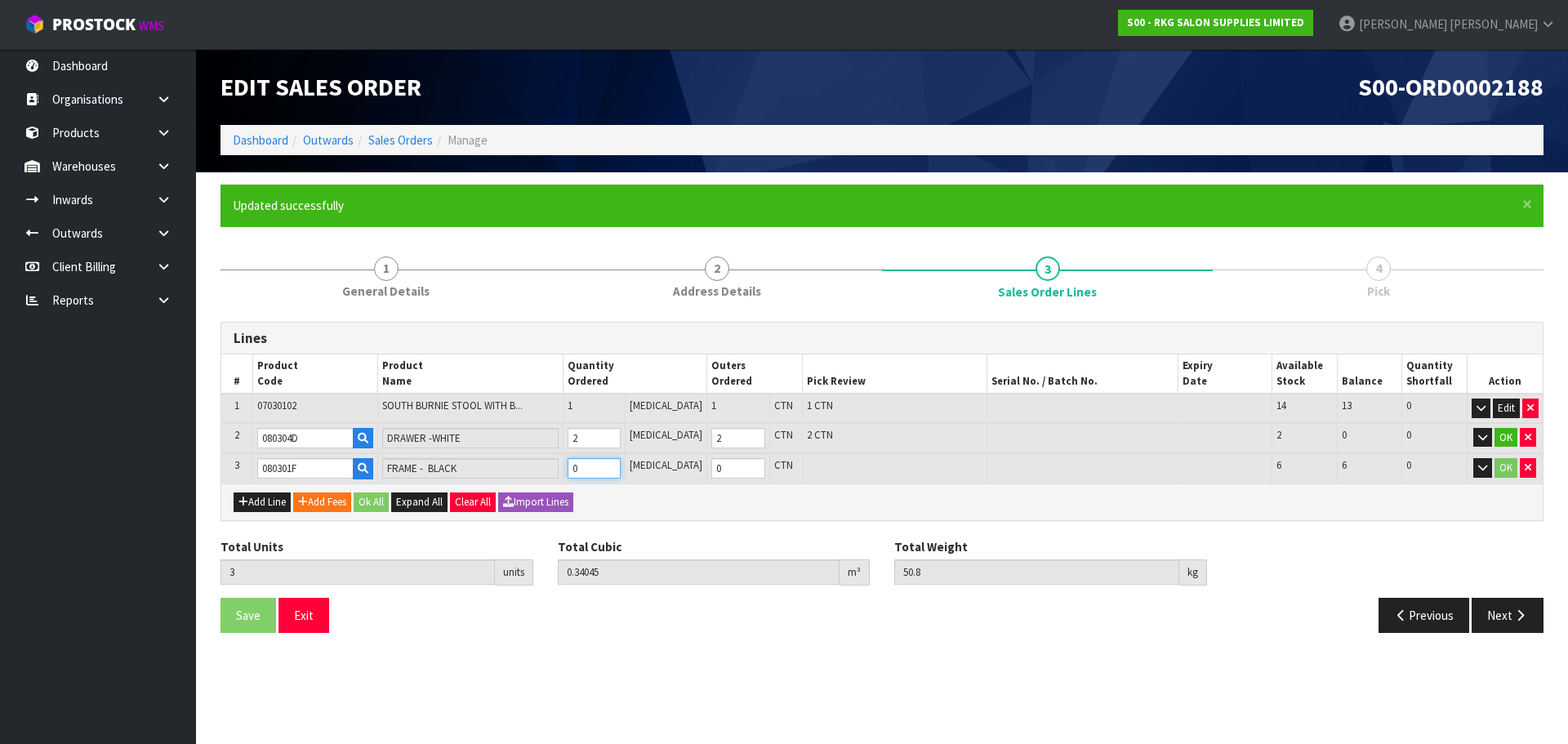
type input "60.8"
type input "1"
click at [621, 461] on input "1" at bounding box center [594, 469] width 53 height 21
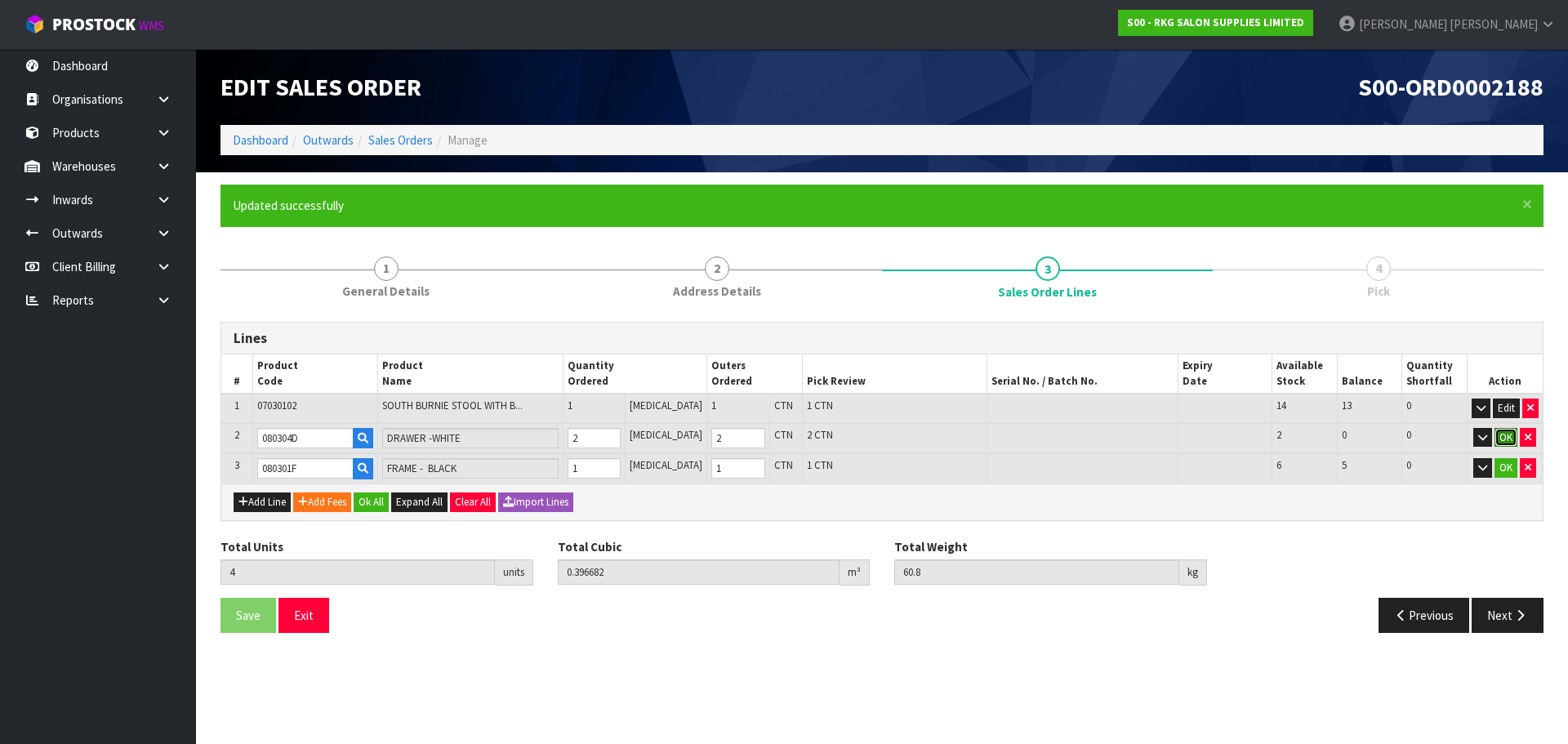
click at [1510, 436] on button "OK" at bounding box center [1506, 438] width 23 height 20
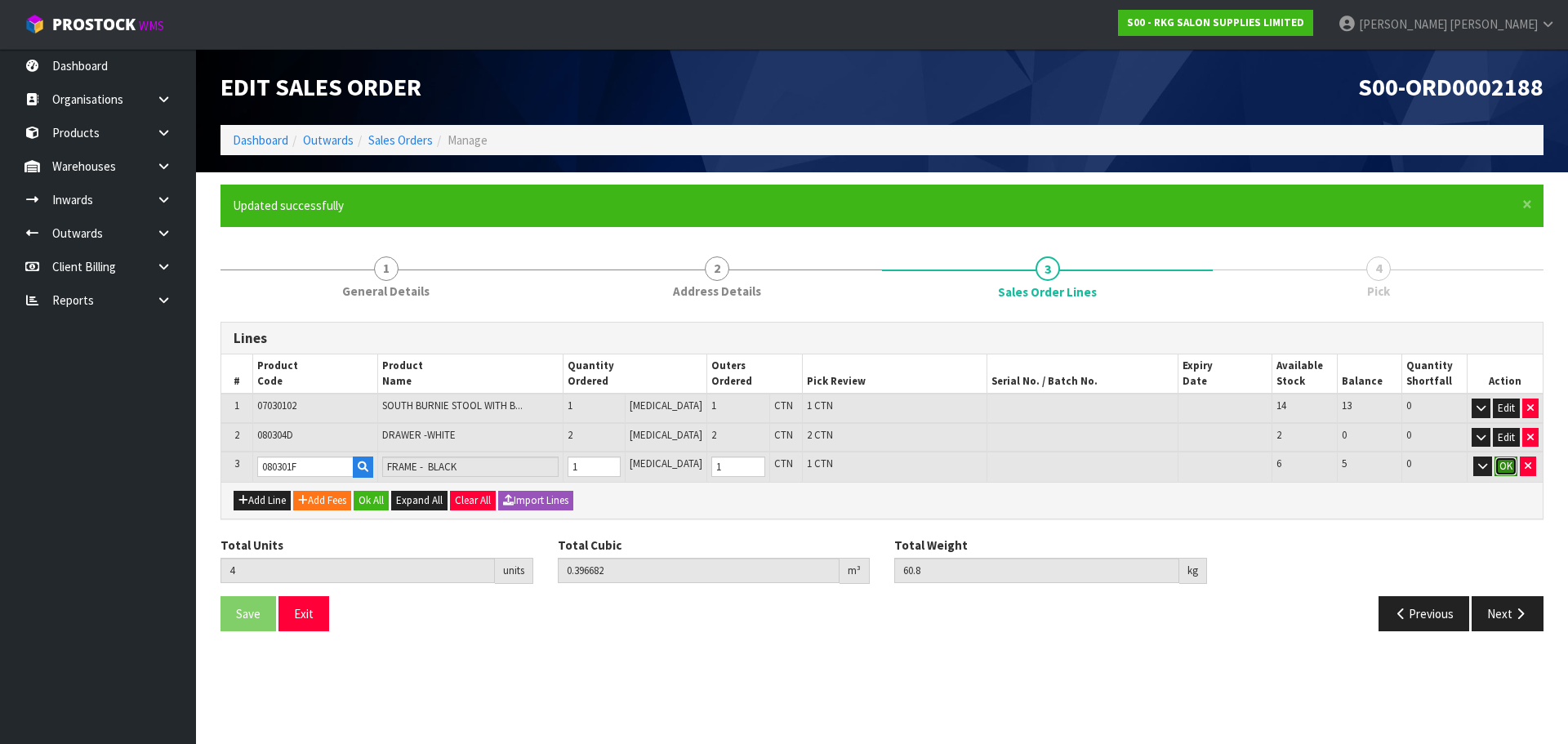
click at [1503, 465] on button "OK" at bounding box center [1506, 466] width 23 height 20
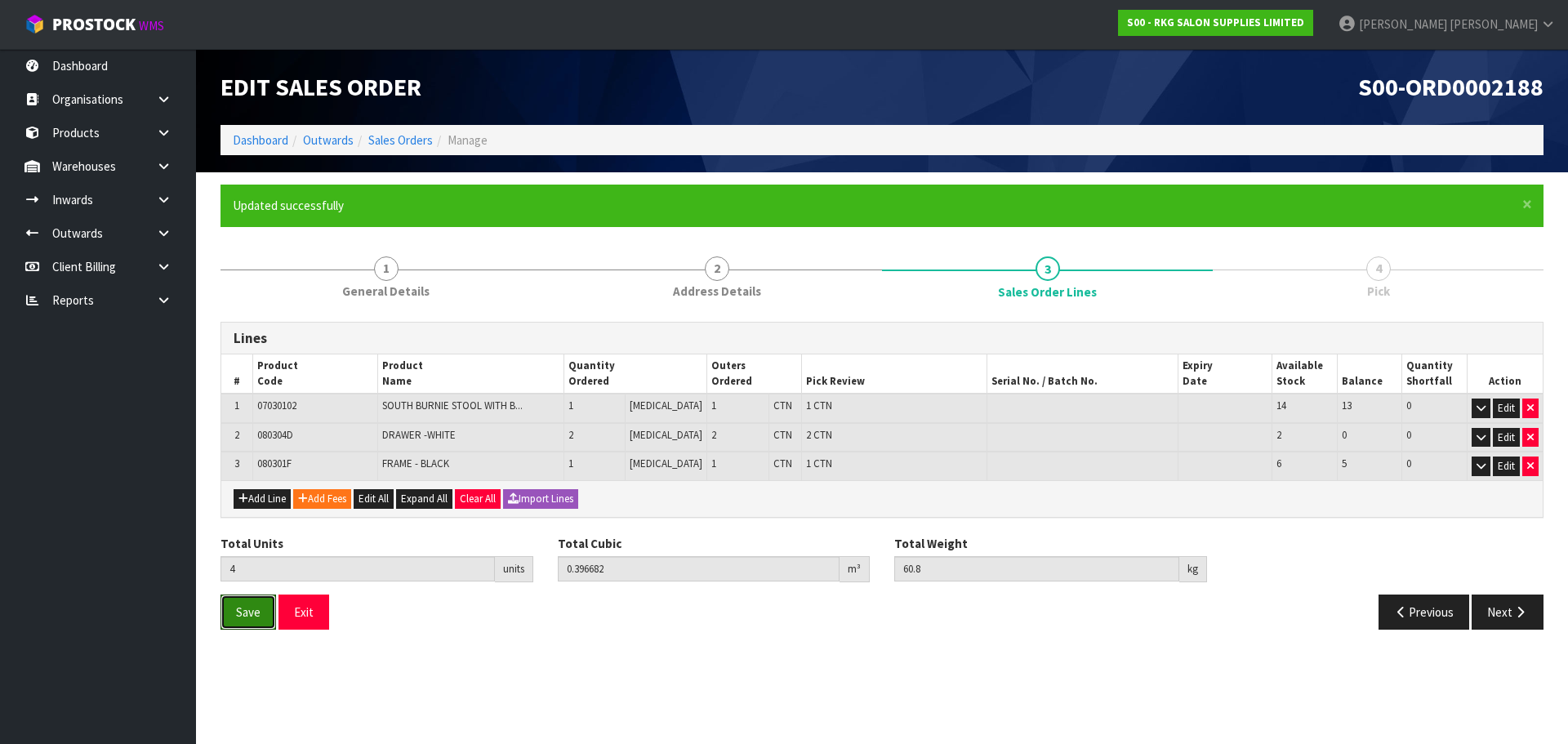
drag, startPoint x: 260, startPoint y: 613, endPoint x: 305, endPoint y: 590, distance: 50.5
click at [262, 613] on button "Save" at bounding box center [248, 611] width 56 height 35
click at [1493, 611] on button "Next" at bounding box center [1508, 611] width 72 height 35
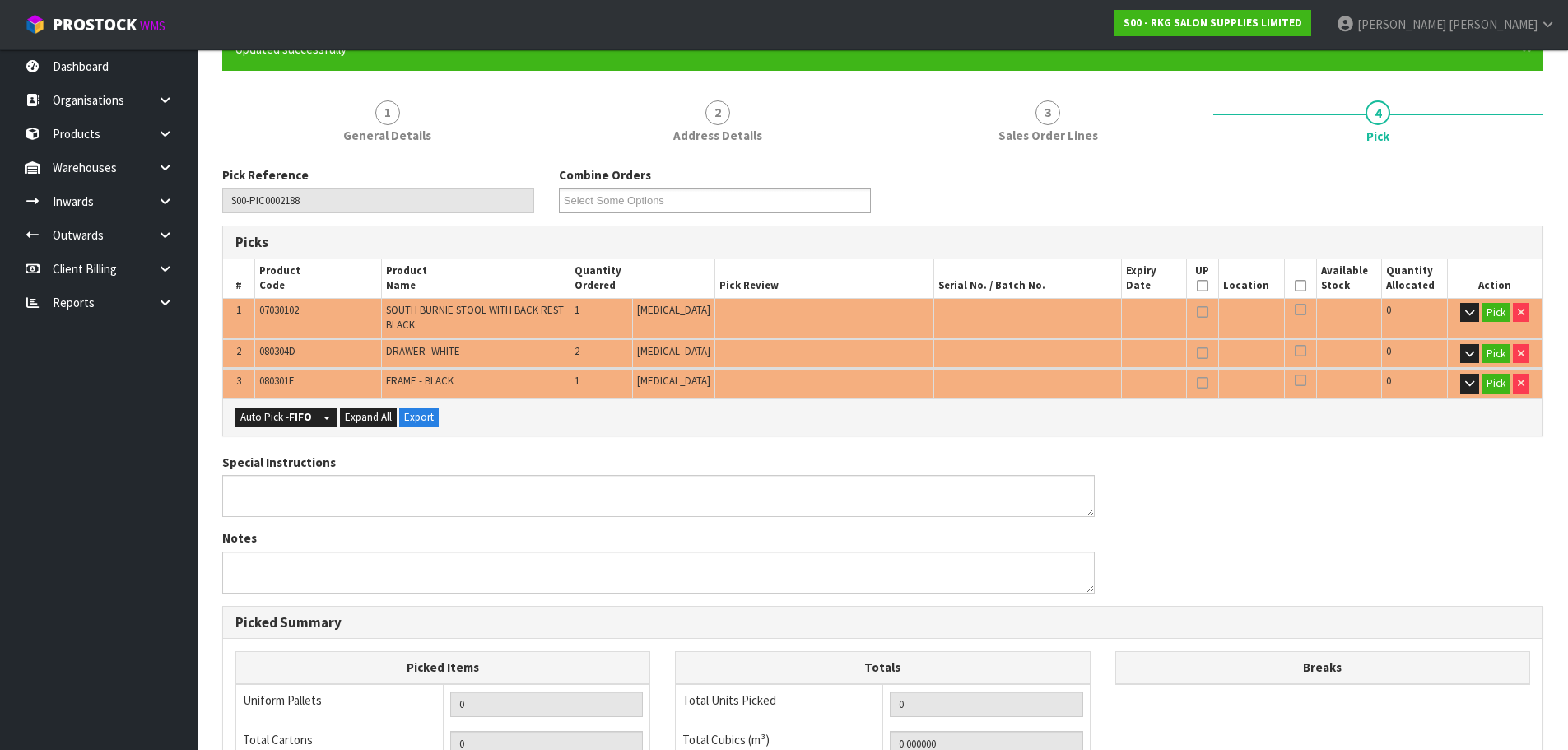
scroll to position [164, 0]
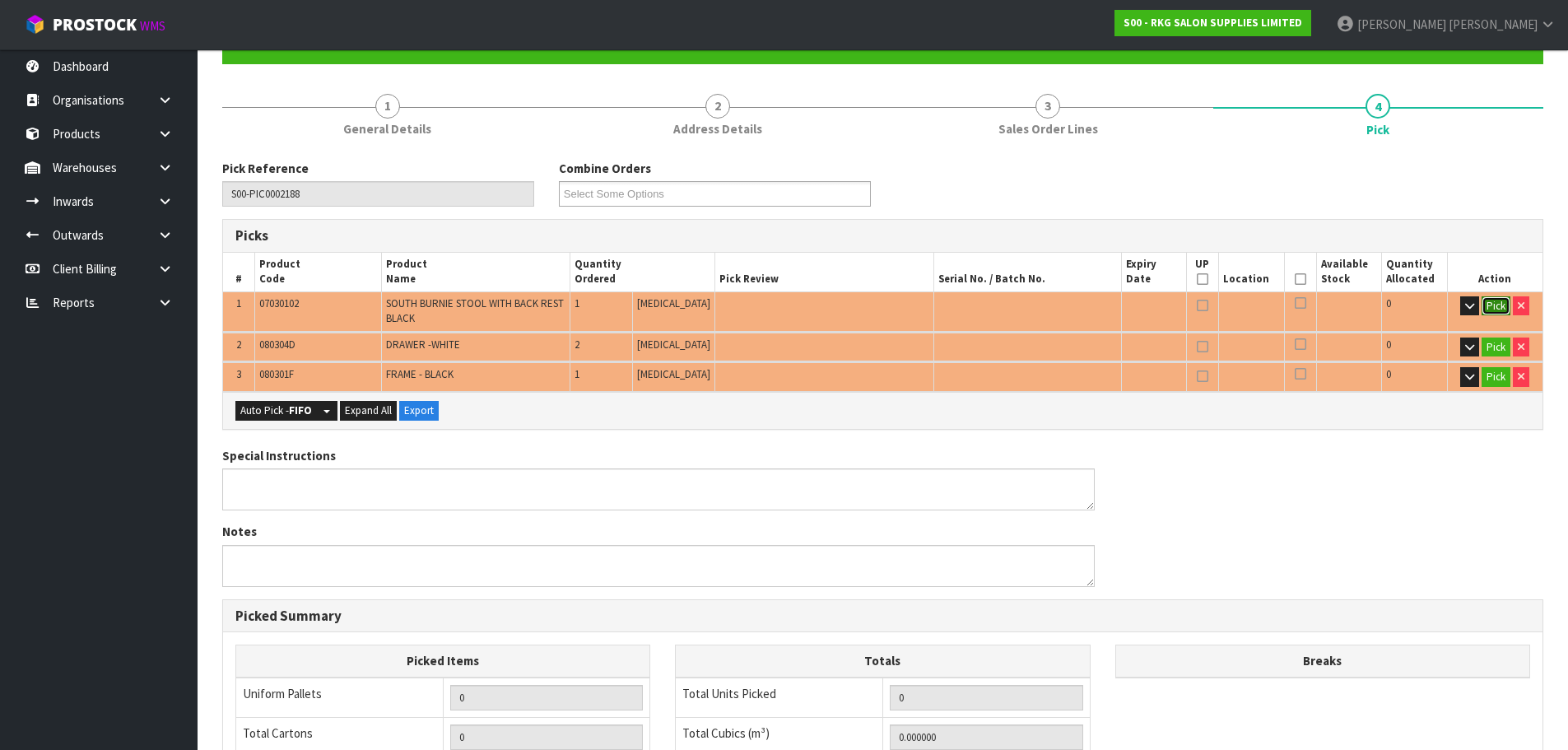
click at [1492, 307] on button "Pick" at bounding box center [1496, 306] width 29 height 20
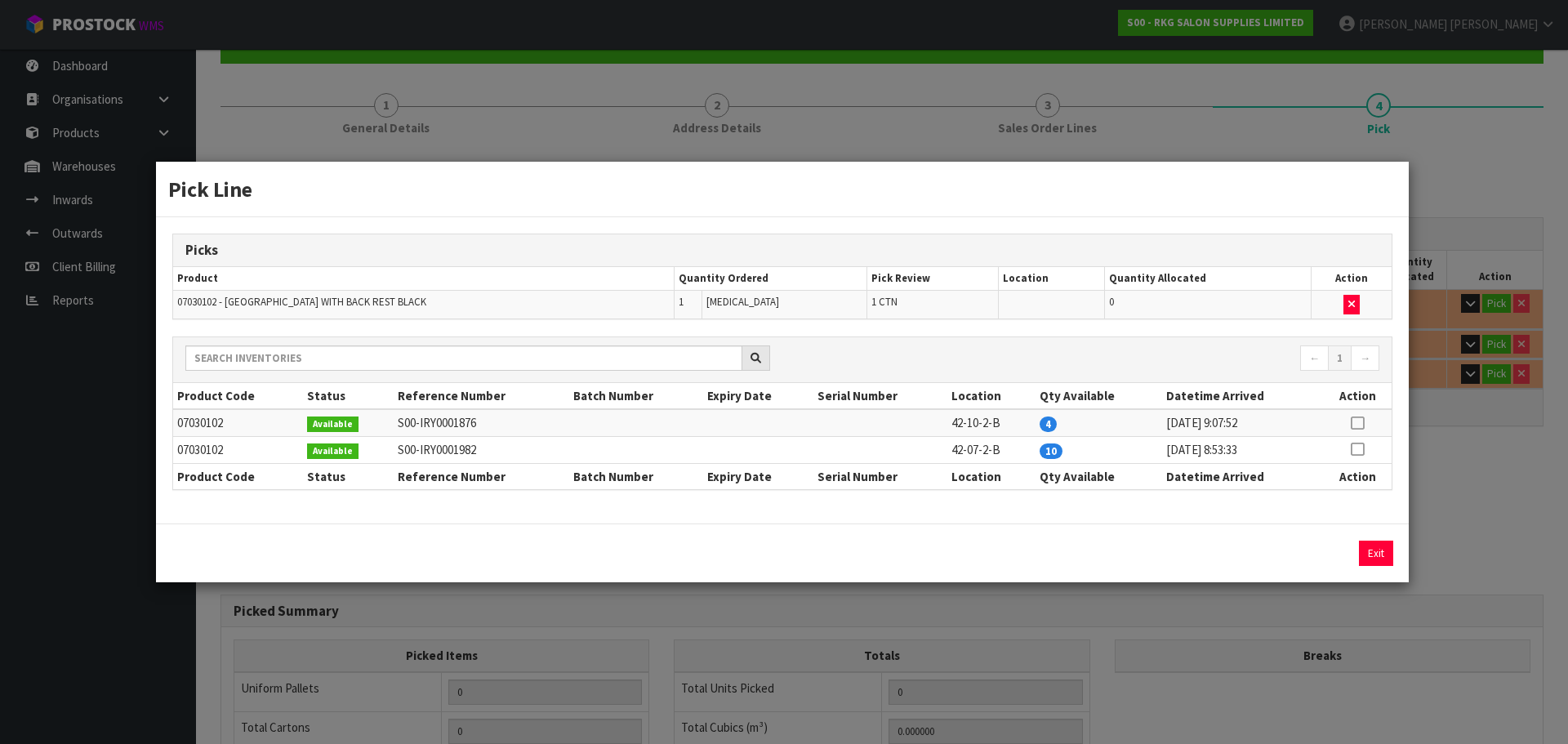
drag, startPoint x: 1358, startPoint y: 420, endPoint x: 1333, endPoint y: 469, distance: 55.0
click at [1358, 422] on icon at bounding box center [1358, 422] width 13 height 1
click at [1314, 549] on button "Assign Pick" at bounding box center [1320, 553] width 67 height 25
type input "1"
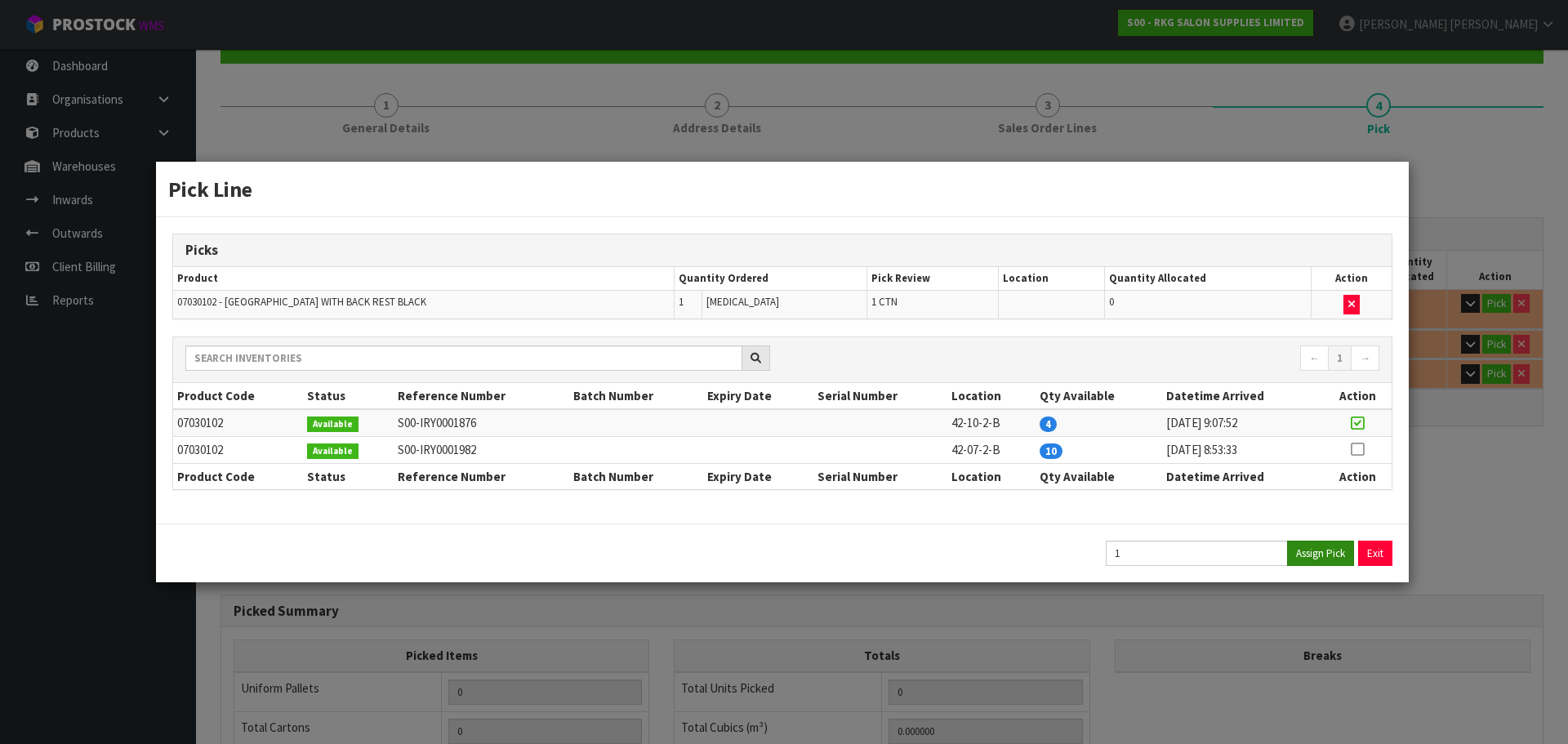
type input "0.0529"
type input "7"
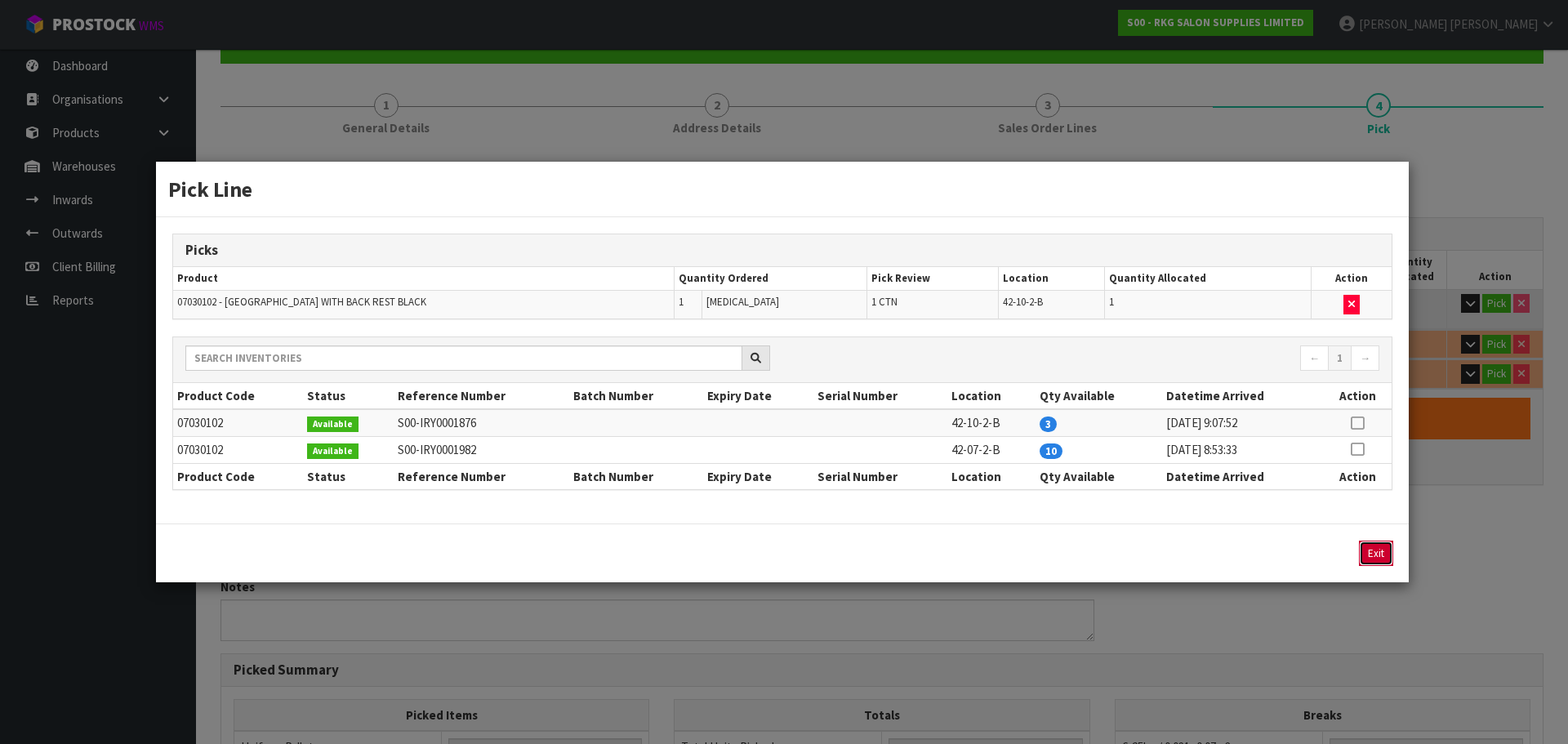
click at [1389, 555] on button "Exit" at bounding box center [1376, 553] width 34 height 25
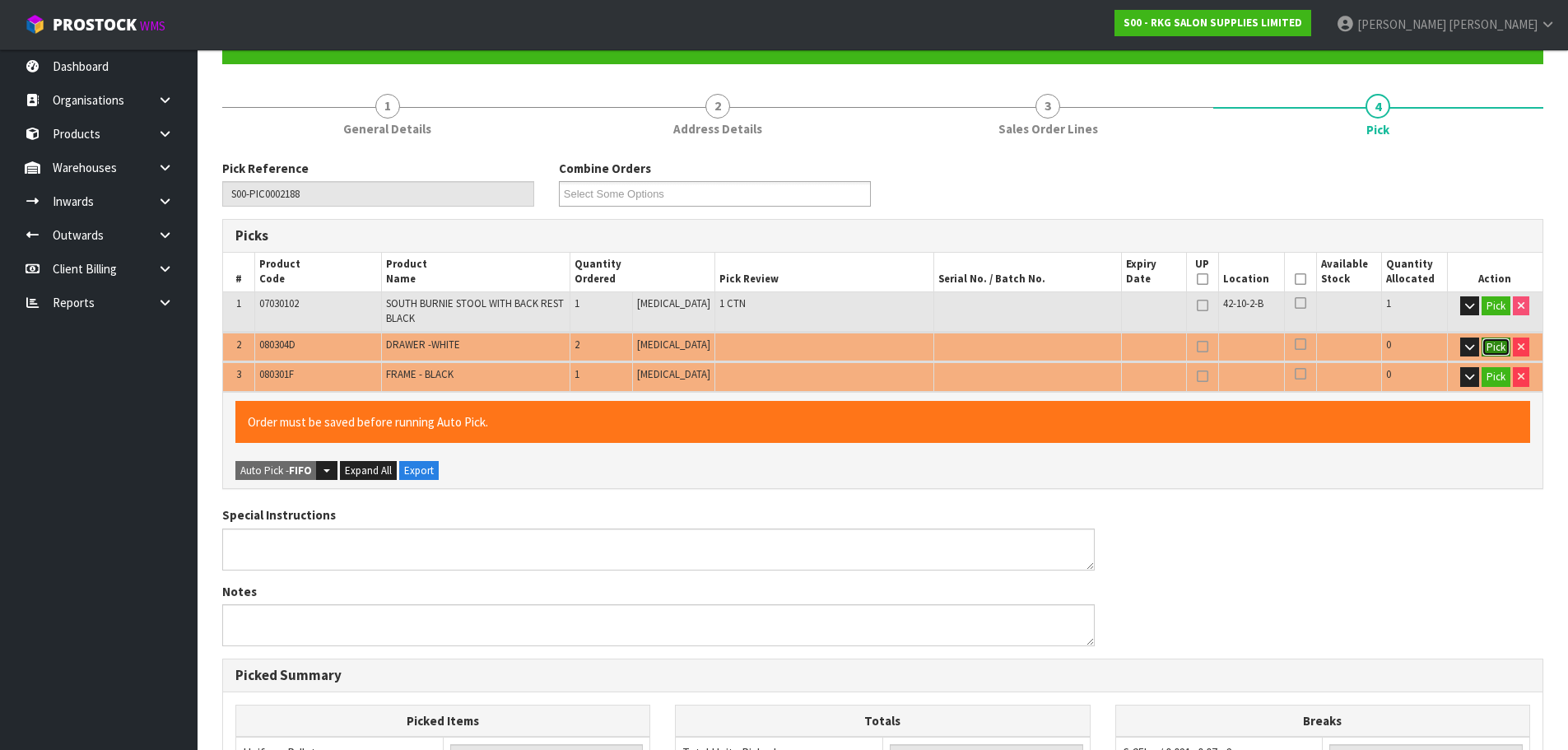
click at [1495, 346] on button "Pick" at bounding box center [1496, 347] width 29 height 20
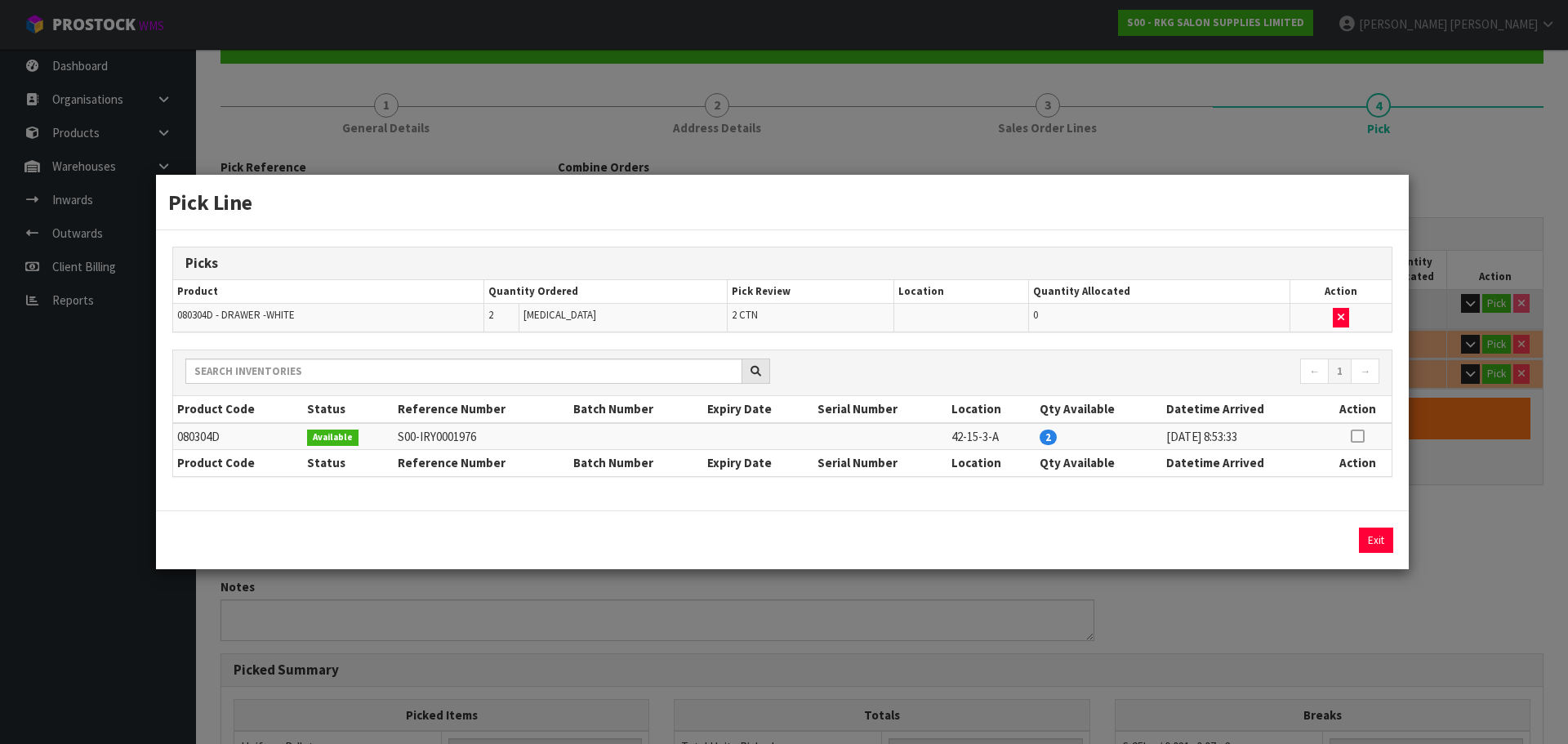
click at [1359, 437] on icon at bounding box center [1358, 436] width 13 height 1
click at [1308, 540] on button "Assign Pick" at bounding box center [1320, 539] width 67 height 25
type input "3"
type input "0.34045"
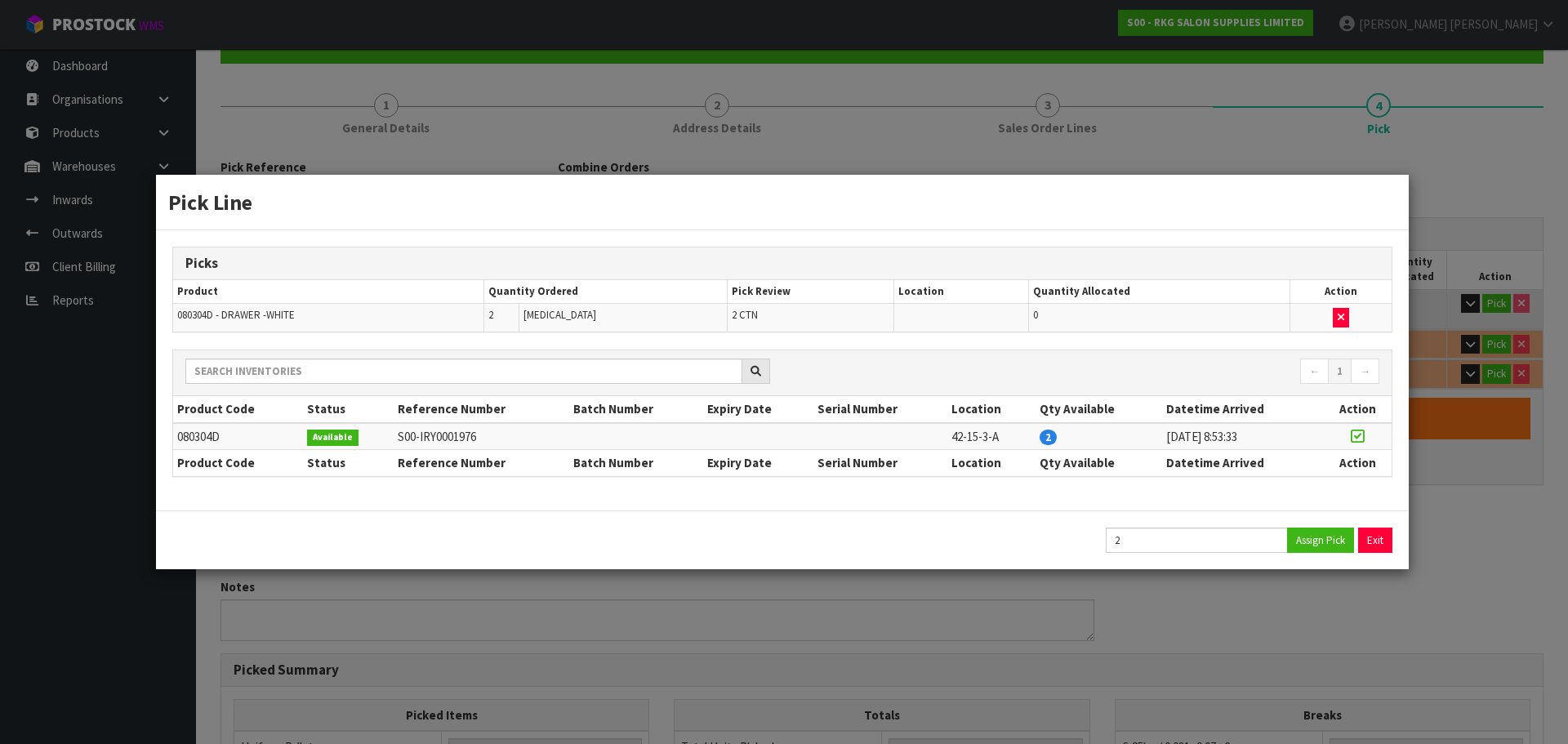
type input "50.8"
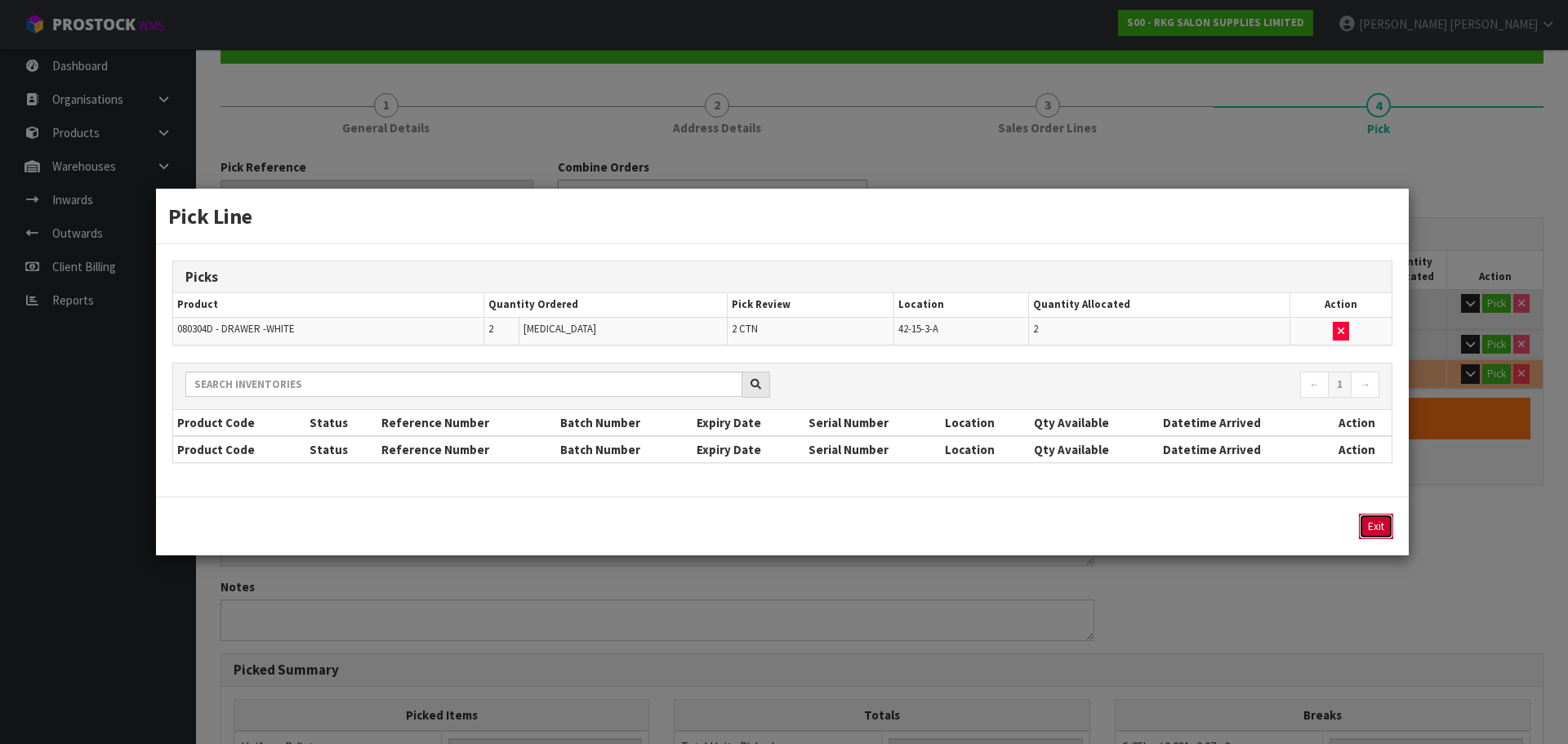
click at [1378, 526] on button "Exit" at bounding box center [1376, 525] width 34 height 25
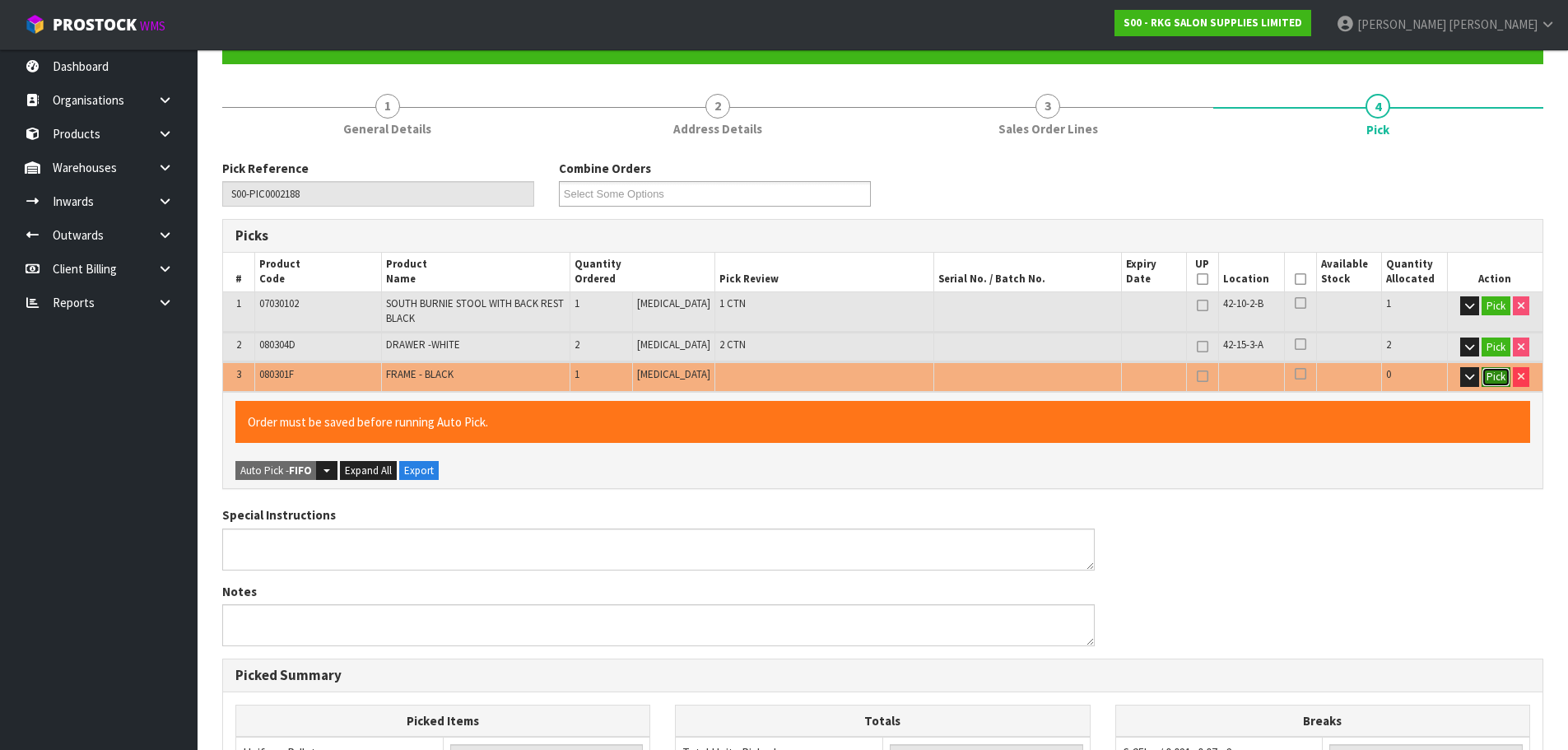
click at [1493, 375] on button "Pick" at bounding box center [1496, 376] width 29 height 20
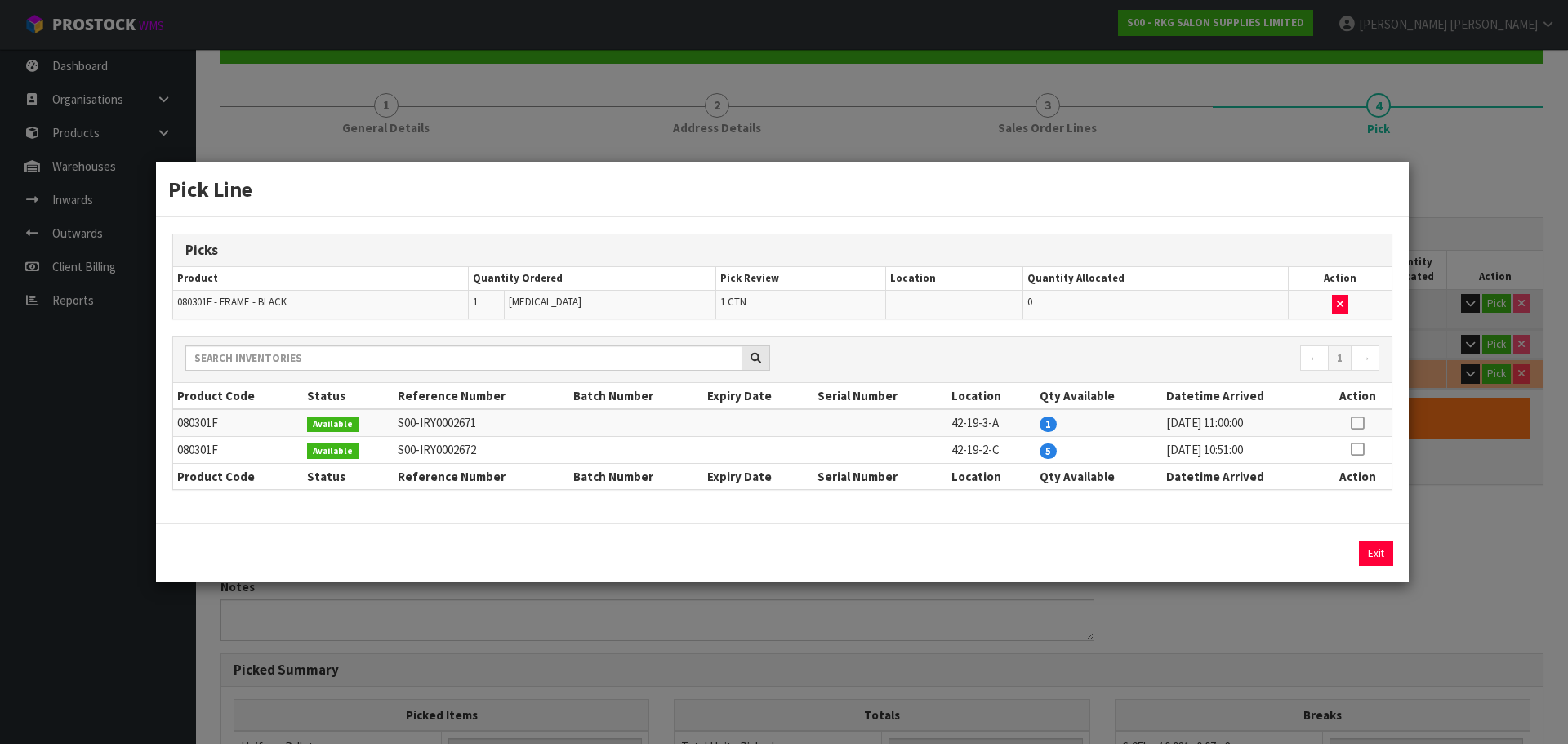
click at [1358, 422] on icon at bounding box center [1358, 422] width 13 height 1
click at [1330, 549] on button "Assign Pick" at bounding box center [1320, 553] width 67 height 25
type input "4"
type input "0.396682"
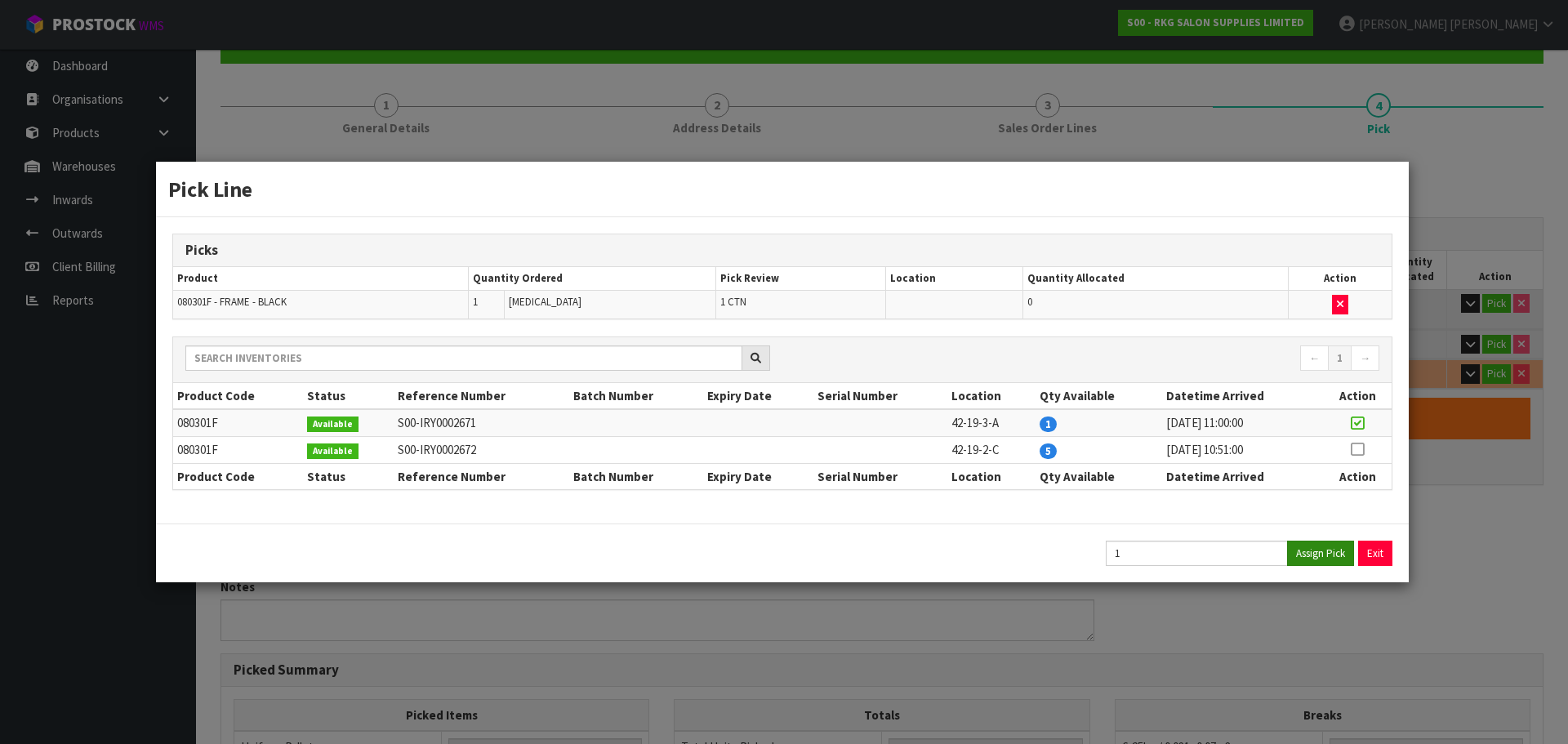
type input "60.8"
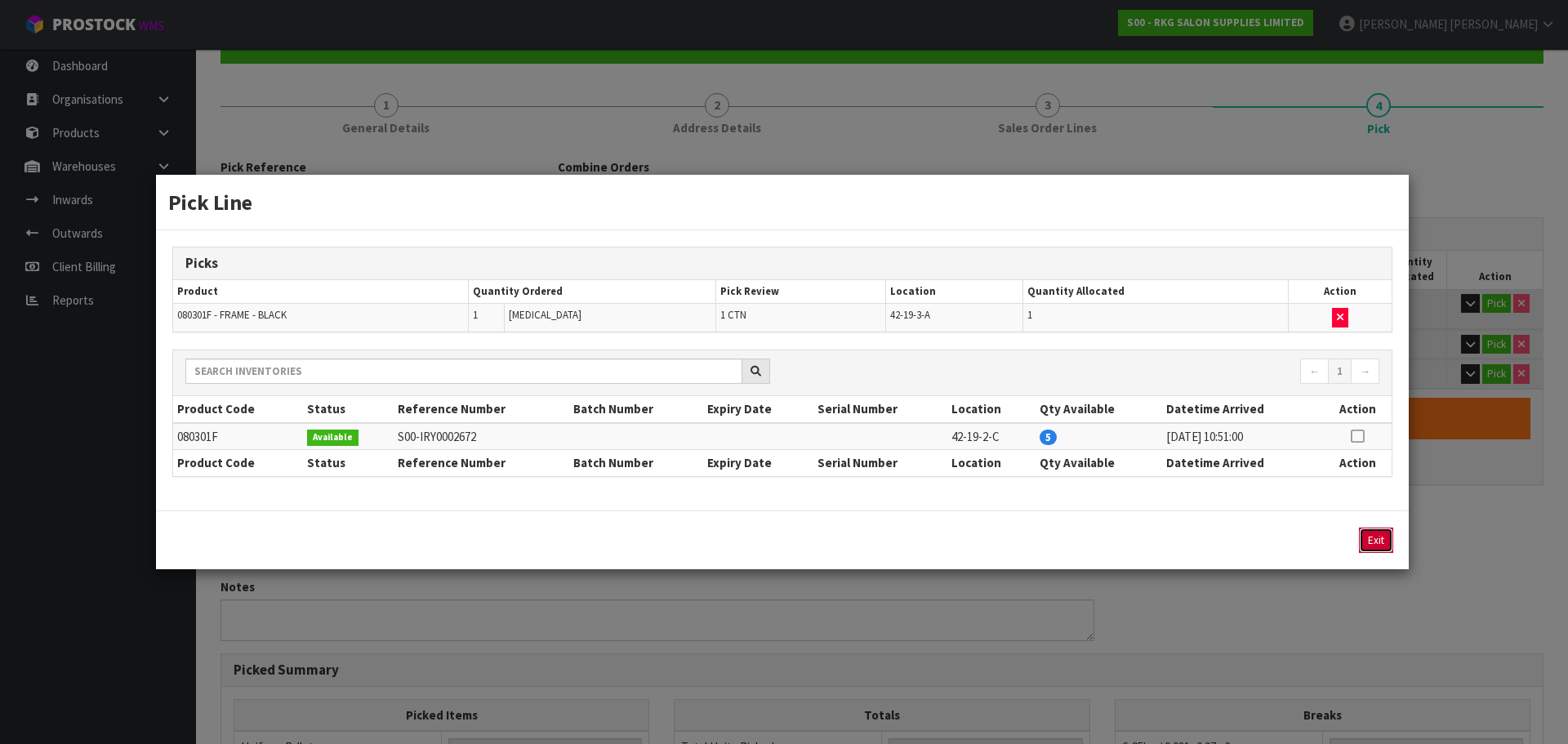
click at [1380, 539] on button "Exit" at bounding box center [1376, 539] width 34 height 25
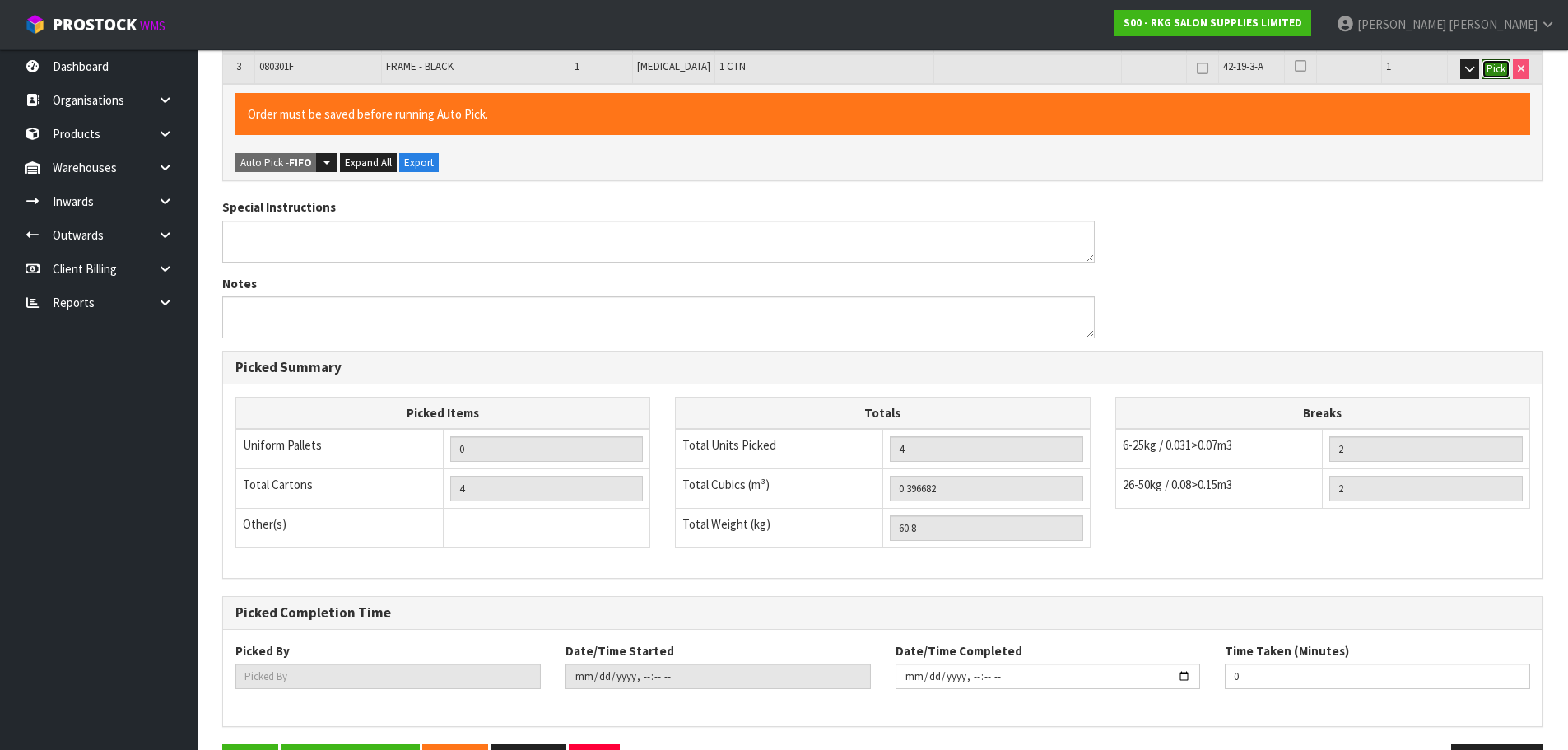
scroll to position [528, 0]
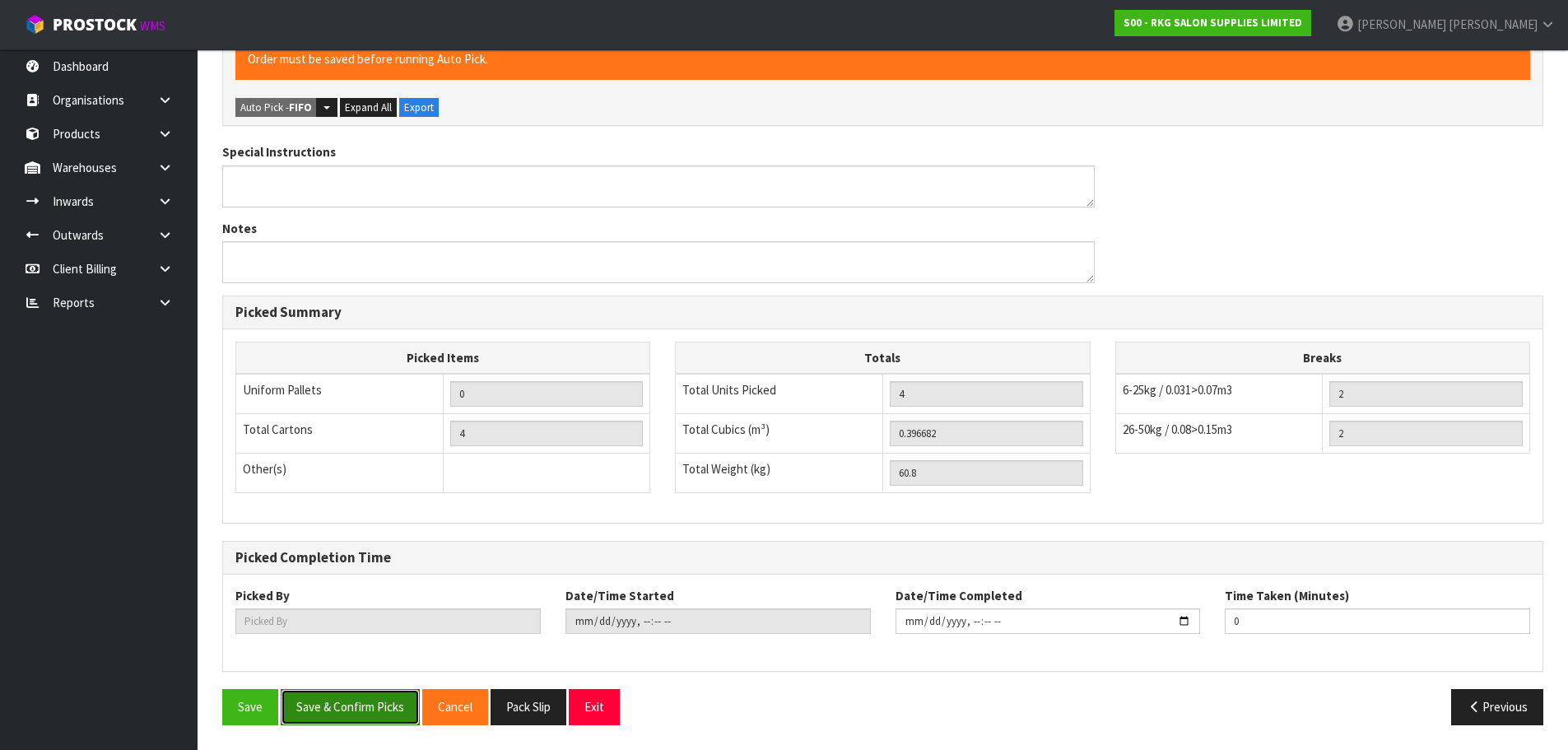
drag, startPoint x: 348, startPoint y: 706, endPoint x: 356, endPoint y: 701, distance: 9.4
click at [352, 705] on button "Save & Confirm Picks" at bounding box center [350, 705] width 139 height 35
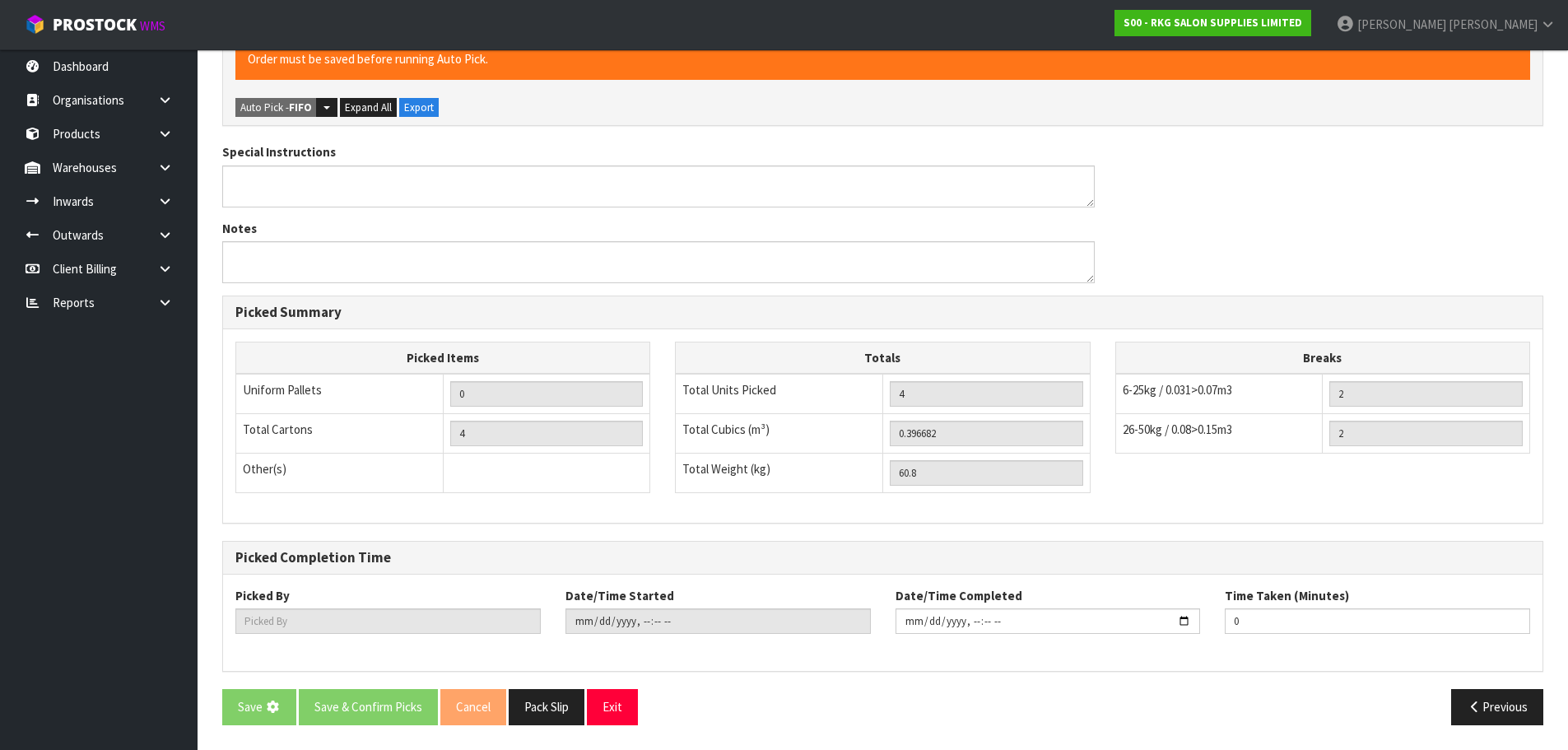
scroll to position [0, 0]
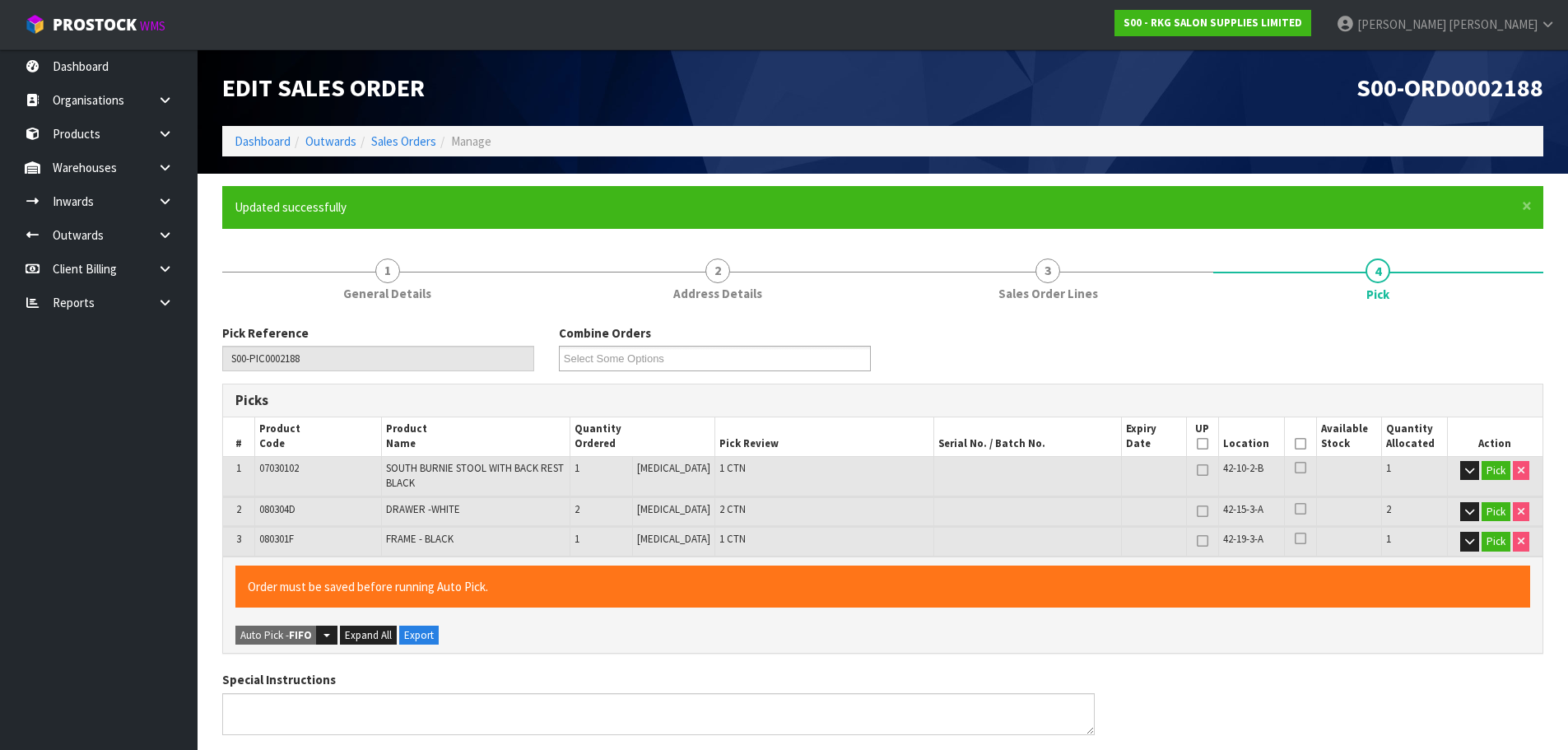
type input "[PERSON_NAME]"
type input "[DATE]T10:21:12"
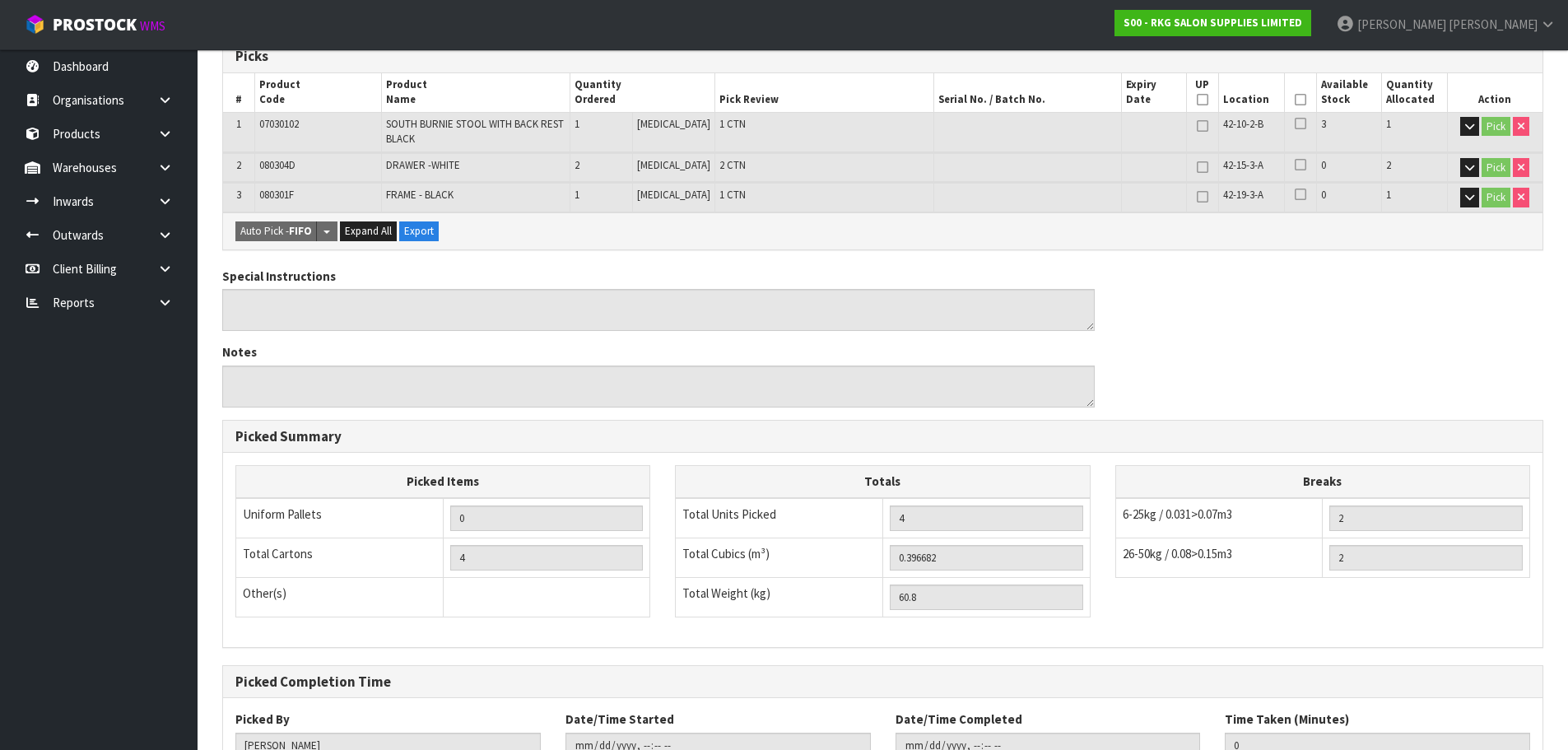
scroll to position [468, 0]
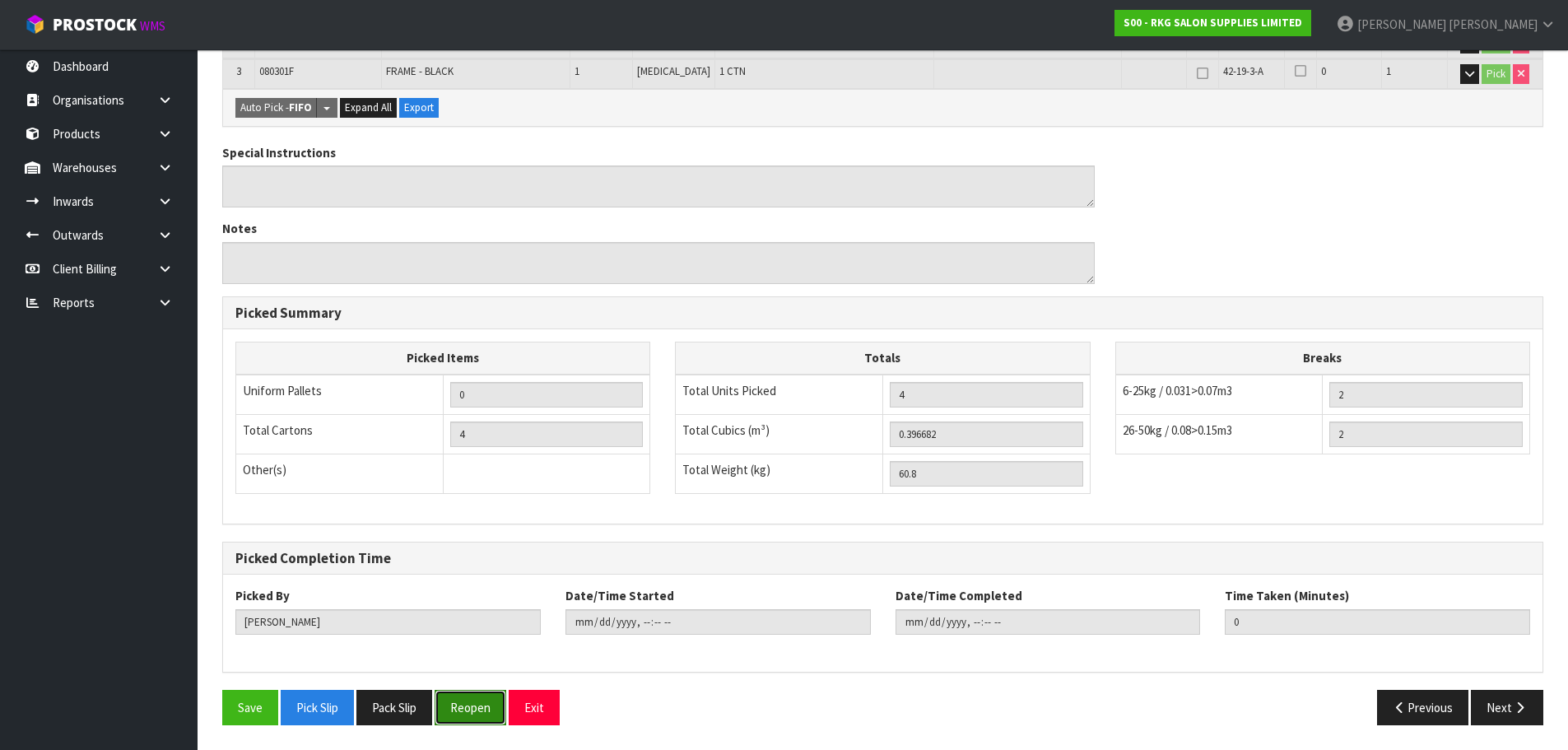
click at [469, 717] on button "Reopen" at bounding box center [470, 706] width 71 height 35
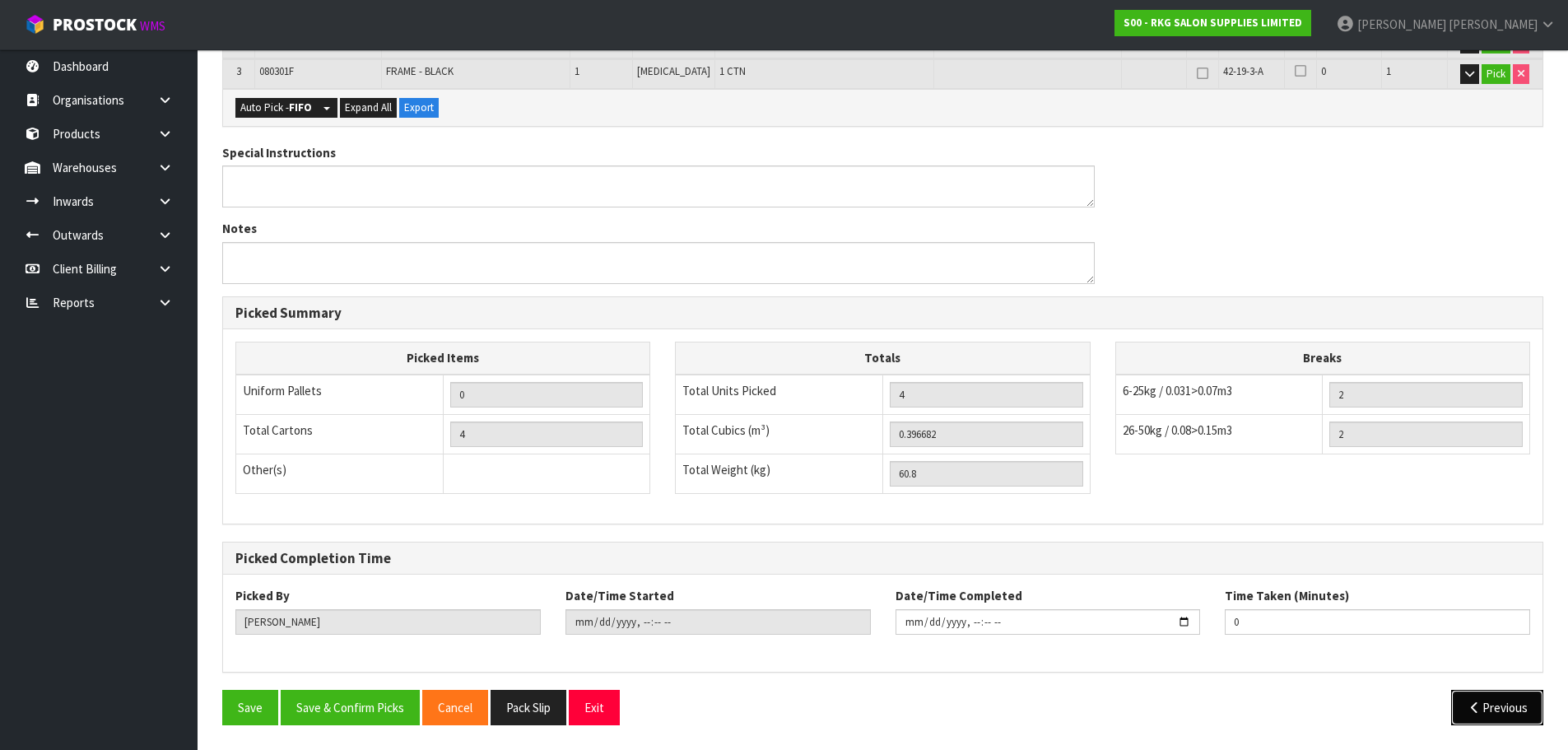
drag, startPoint x: 1459, startPoint y: 715, endPoint x: 1356, endPoint y: 701, distance: 103.9
click at [1459, 717] on button "Previous" at bounding box center [1497, 706] width 92 height 35
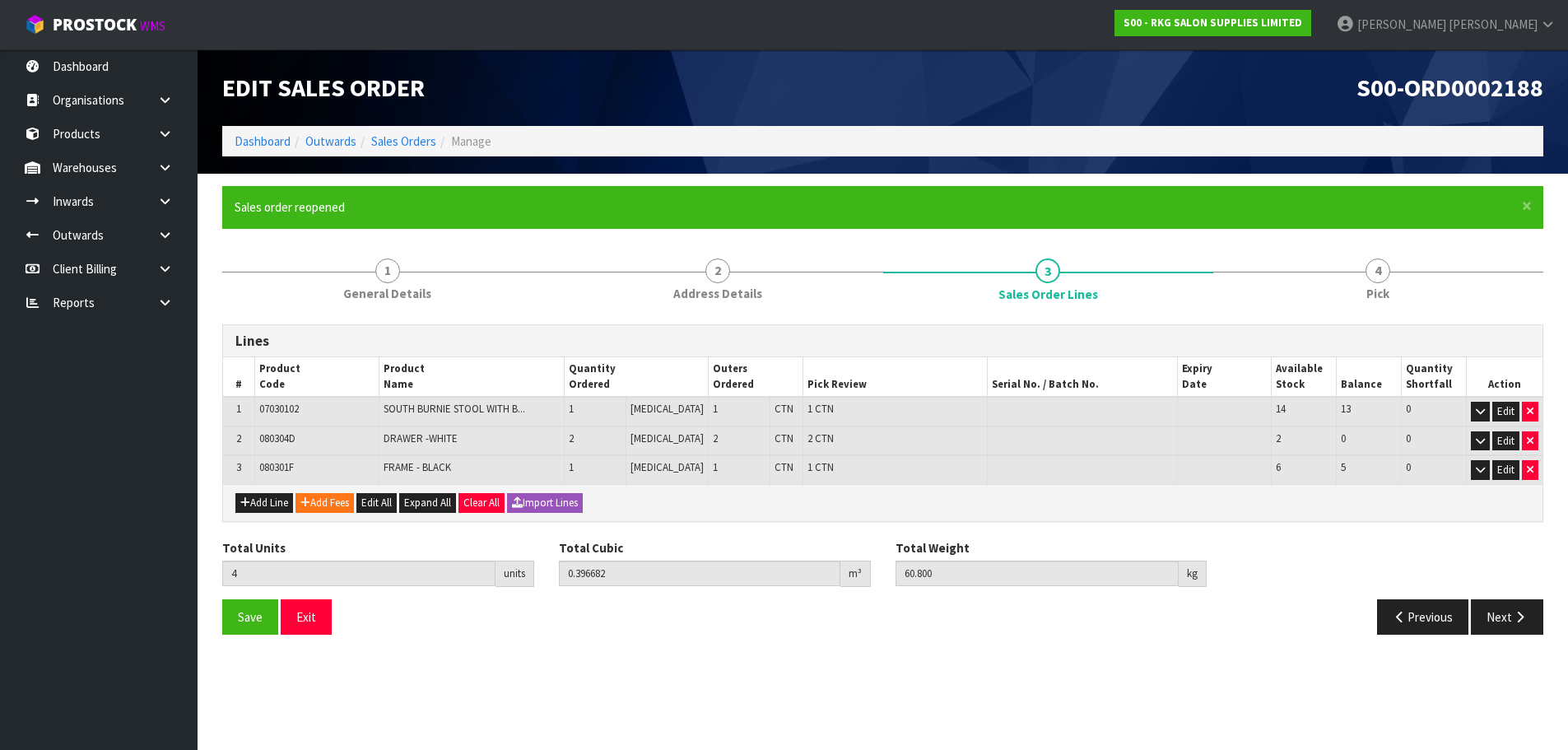
scroll to position [0, 0]
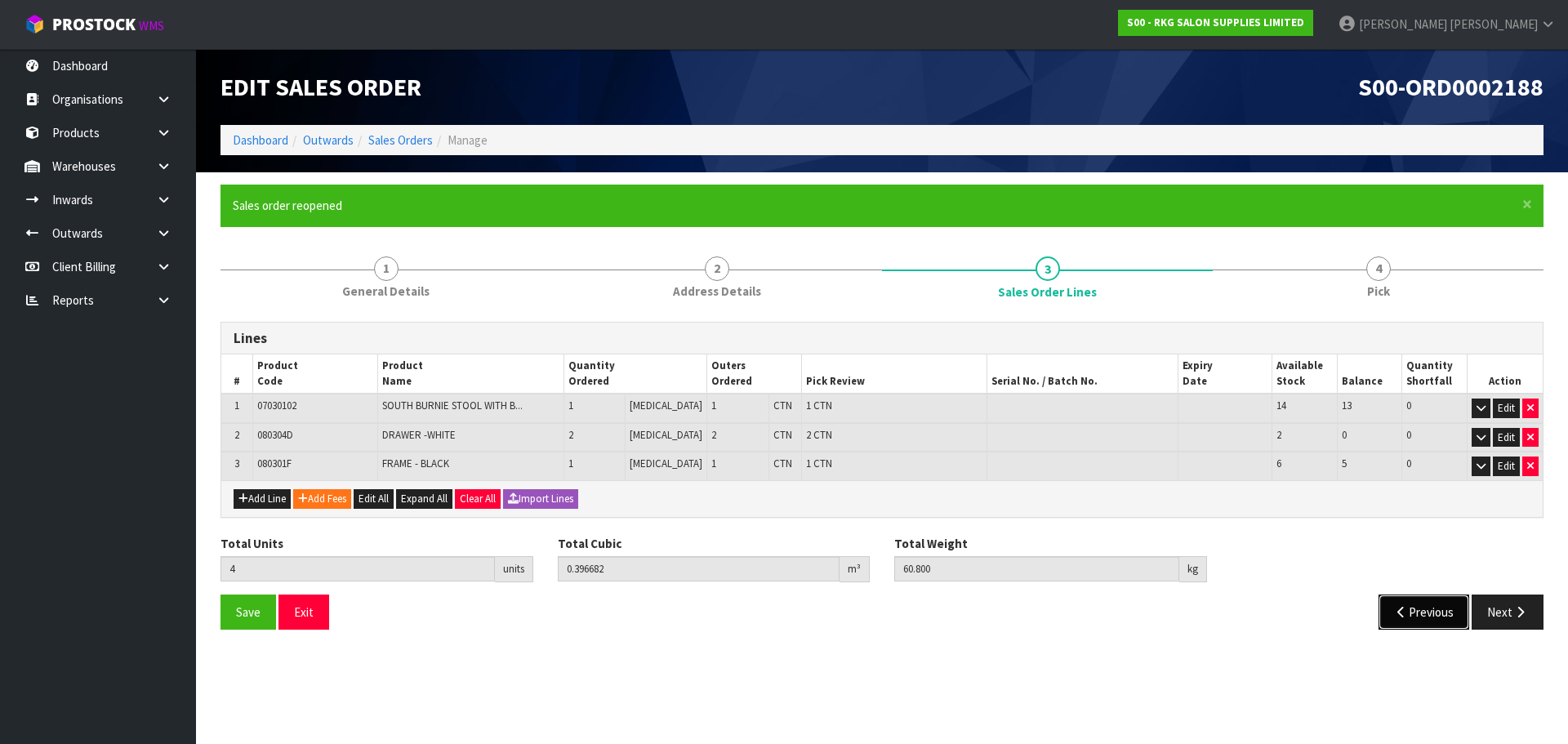
click at [1419, 616] on button "Previous" at bounding box center [1424, 611] width 92 height 35
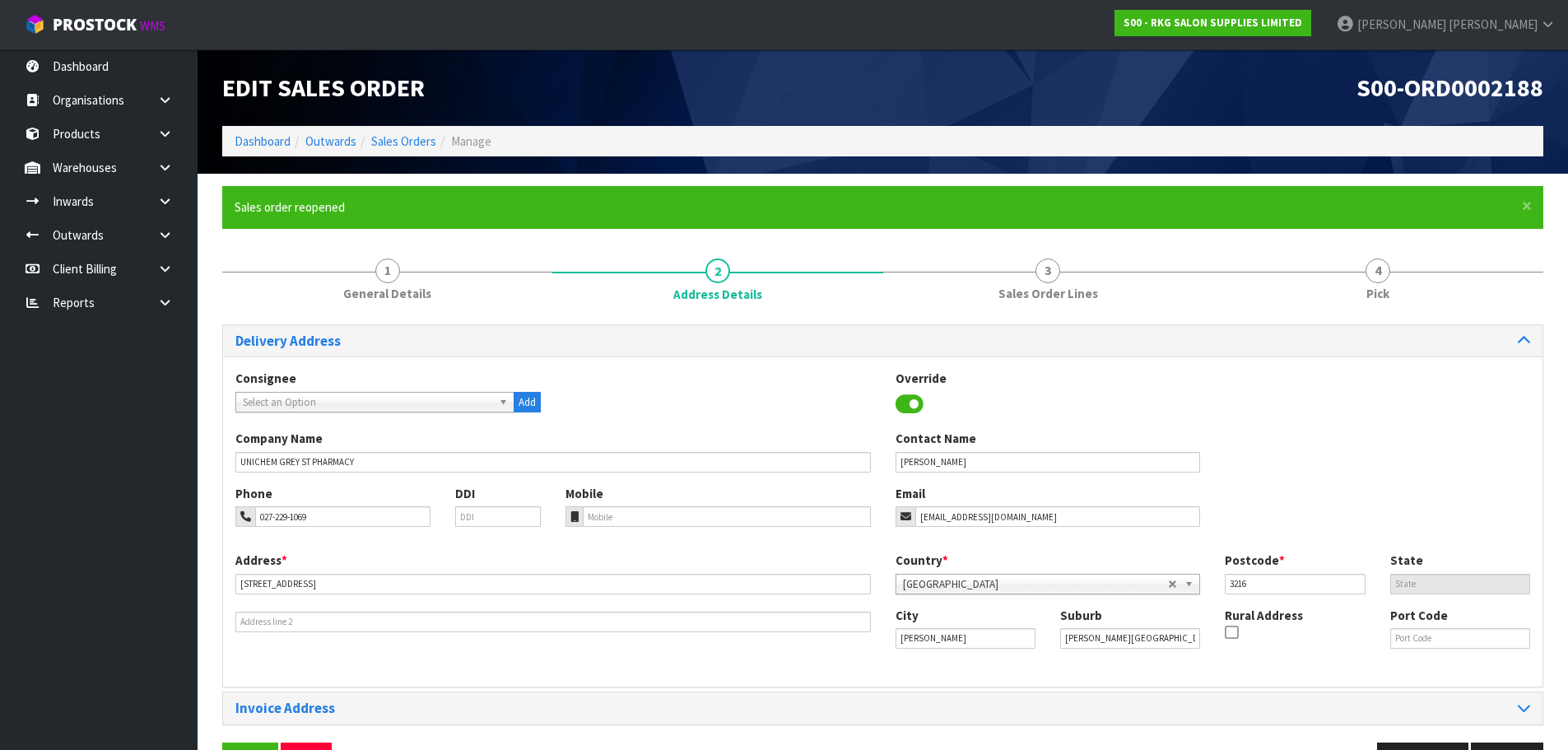
scroll to position [53, 0]
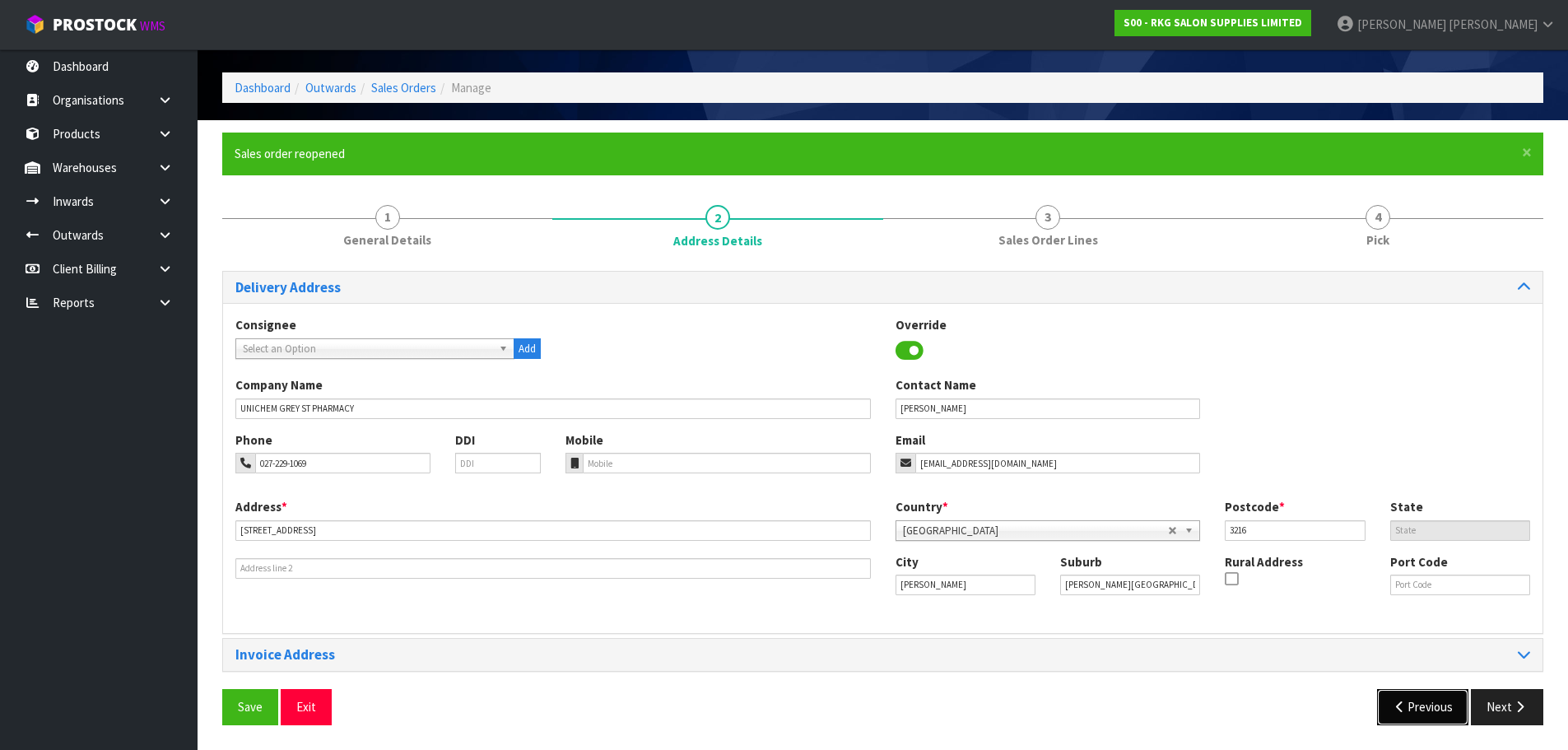
click at [1399, 707] on icon "button" at bounding box center [1401, 706] width 15 height 12
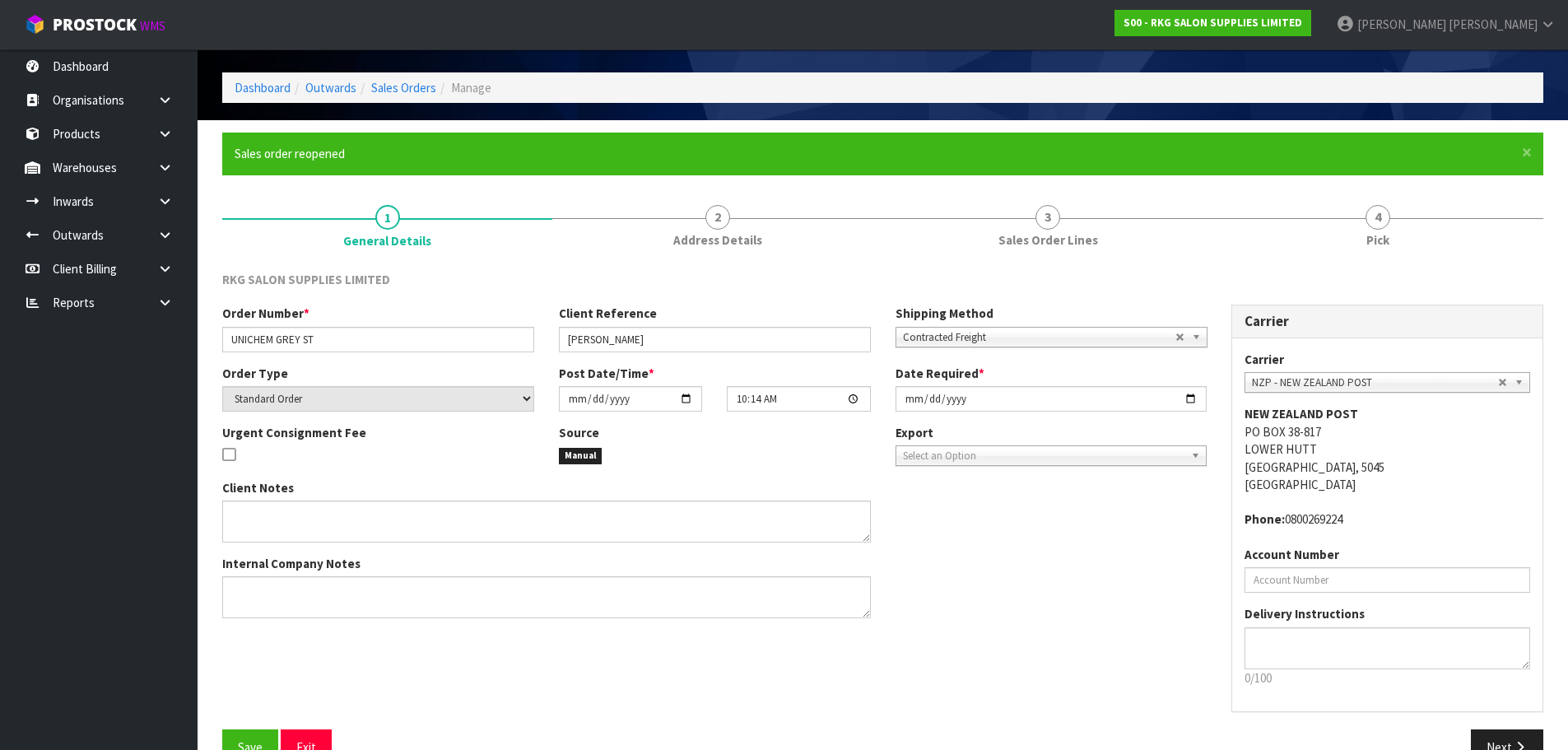
click at [1282, 384] on span "NZP - NEW ZEALAND POST" at bounding box center [1375, 382] width 246 height 20
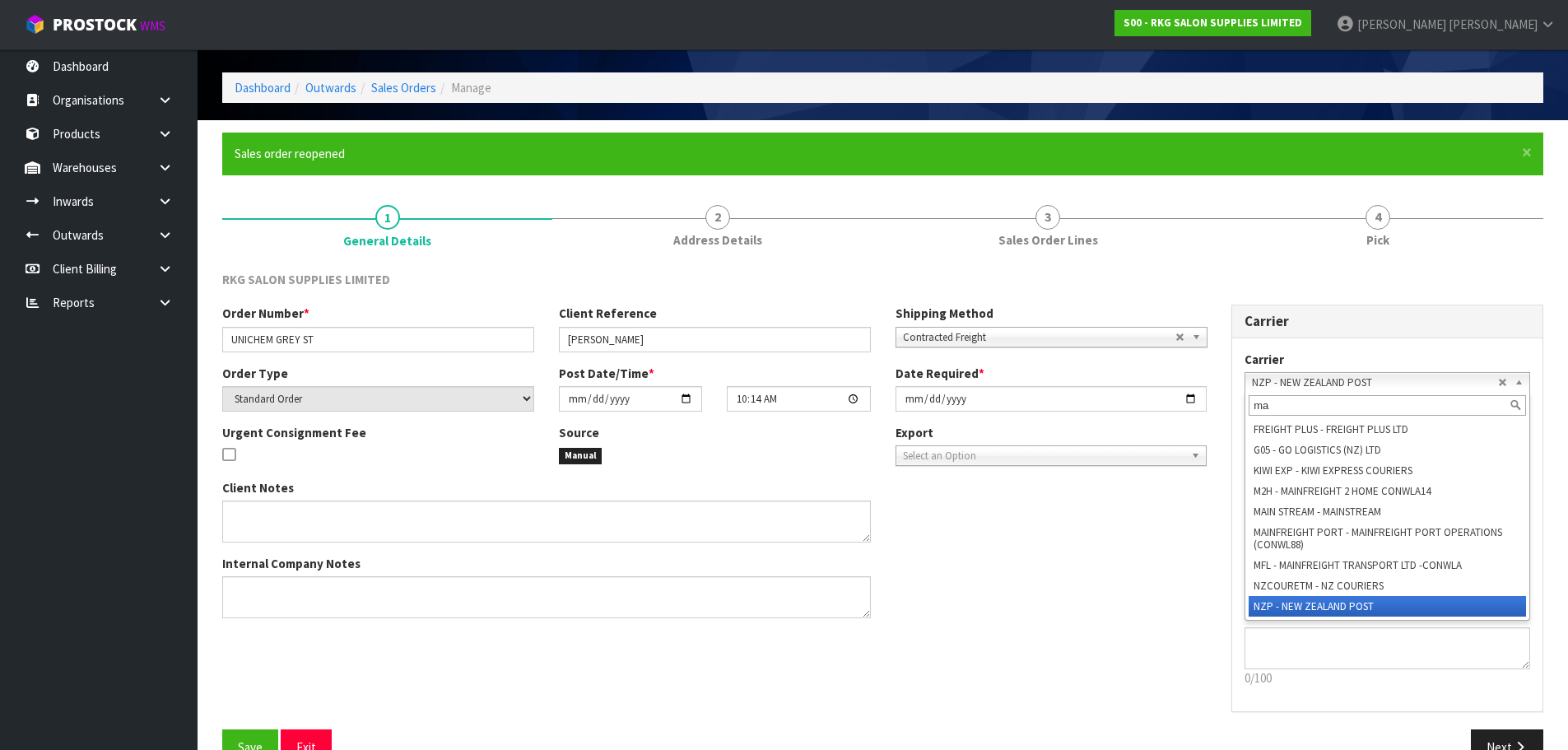
scroll to position [0, 0]
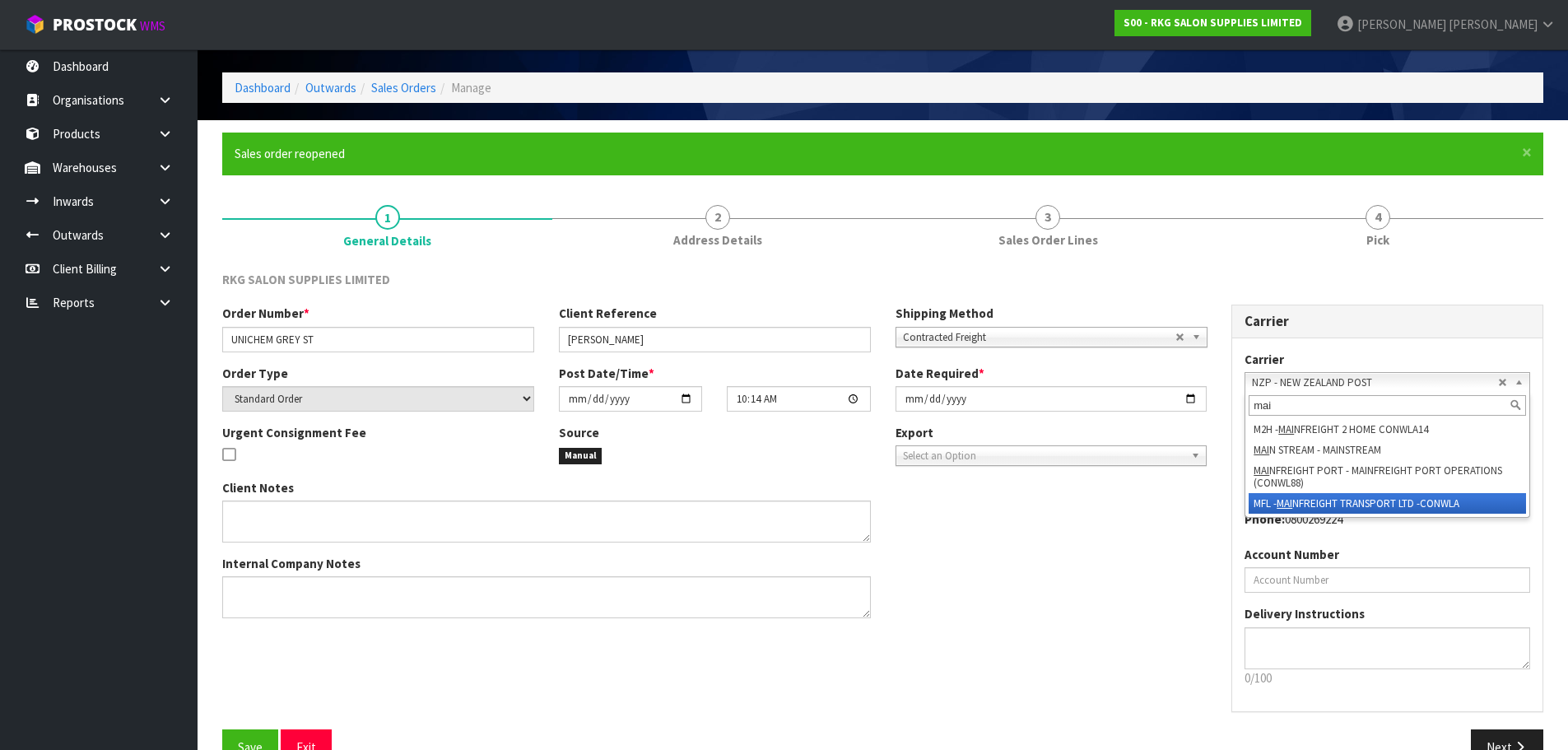
type input "mai"
click at [1264, 501] on li "MFL - MAI NFREIGHT TRANSPORT LTD -CONWLA" at bounding box center [1387, 503] width 278 height 21
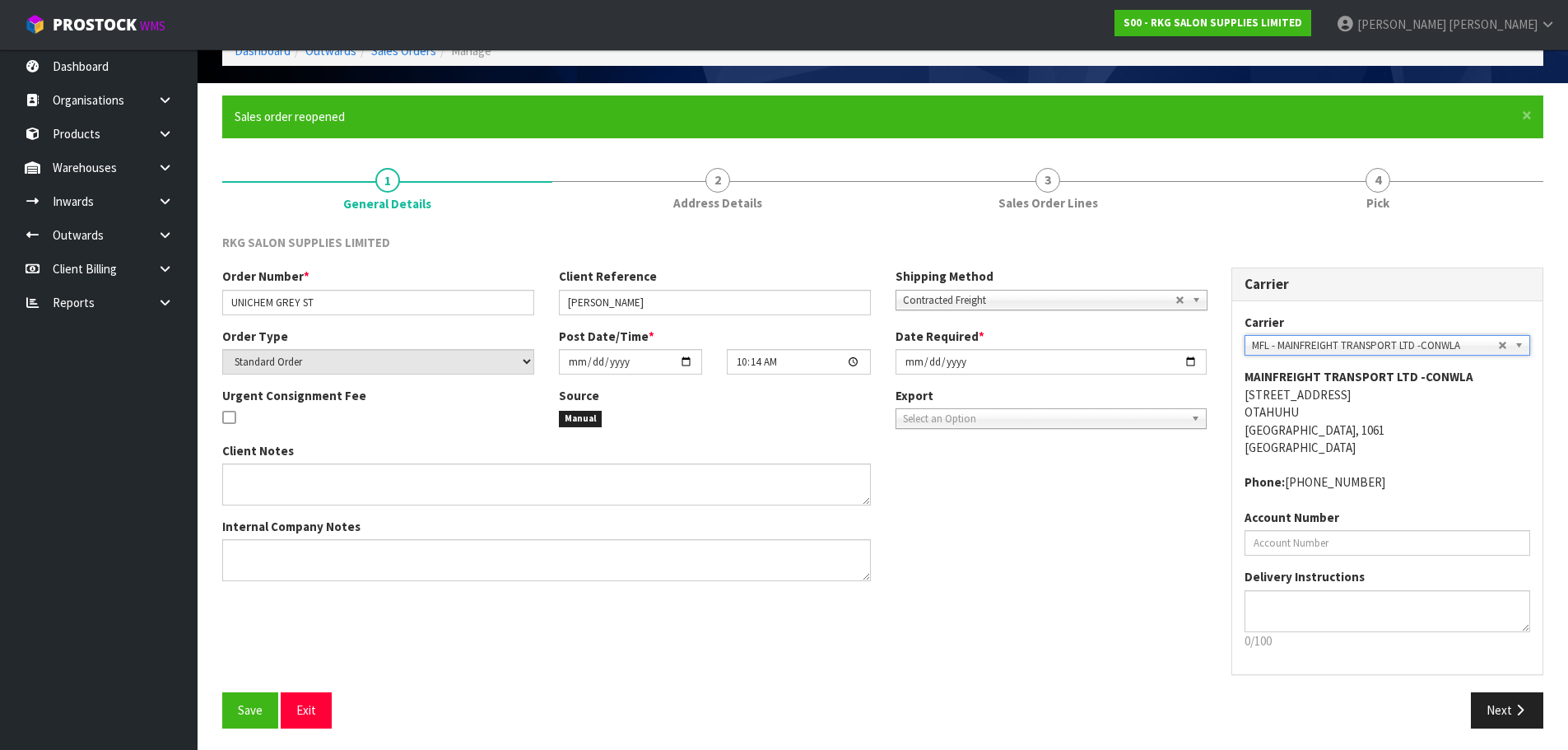
scroll to position [94, 0]
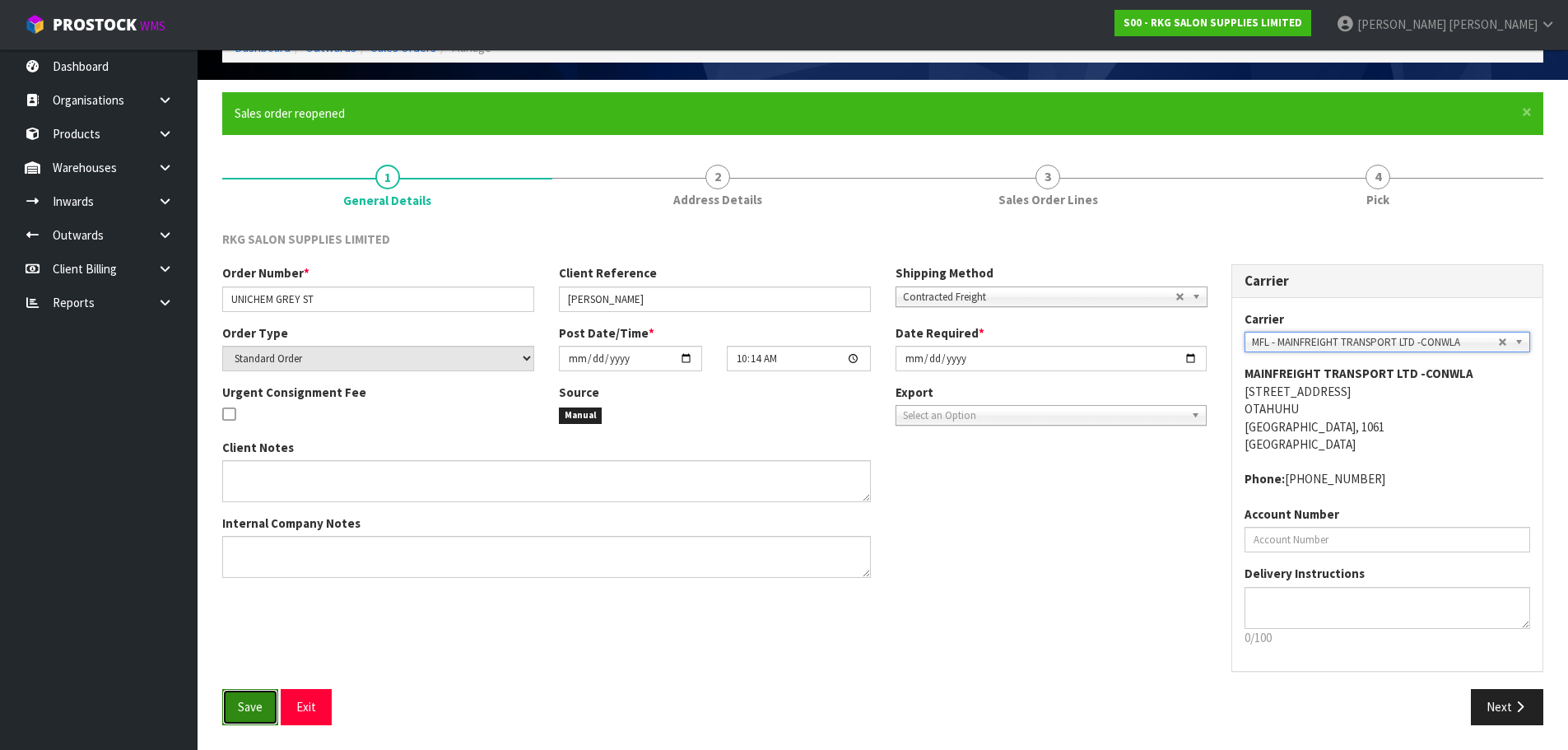
click at [261, 703] on span "Save" at bounding box center [250, 706] width 25 height 15
